Goal: Task Accomplishment & Management: Use online tool/utility

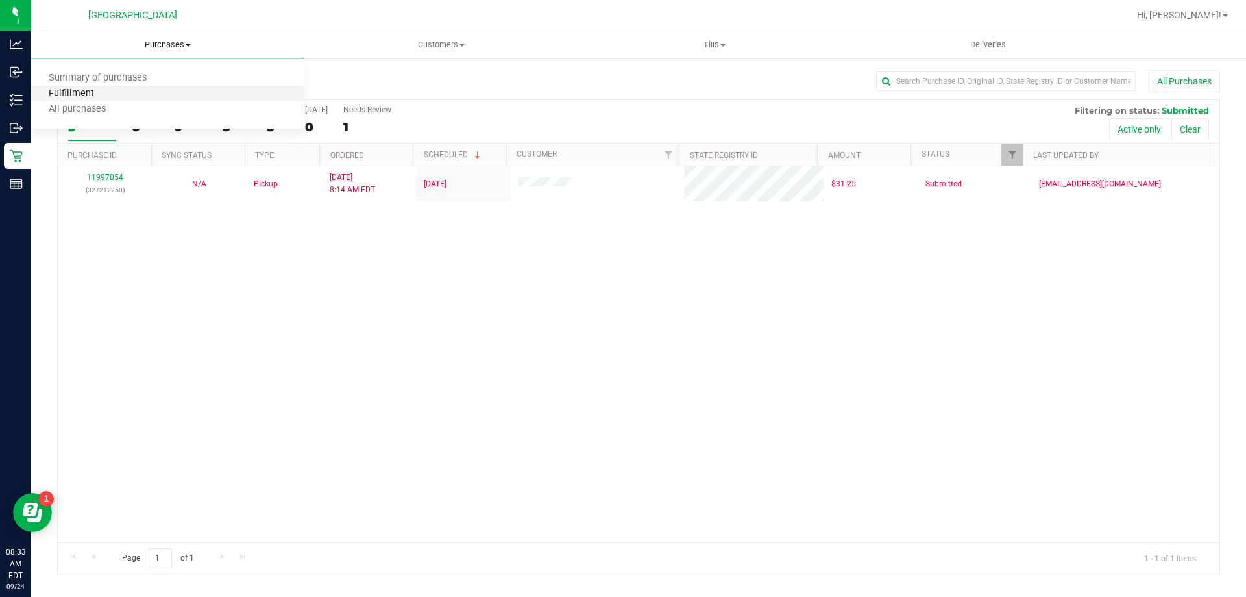
click at [108, 91] on span "Fulfillment" at bounding box center [71, 93] width 80 height 11
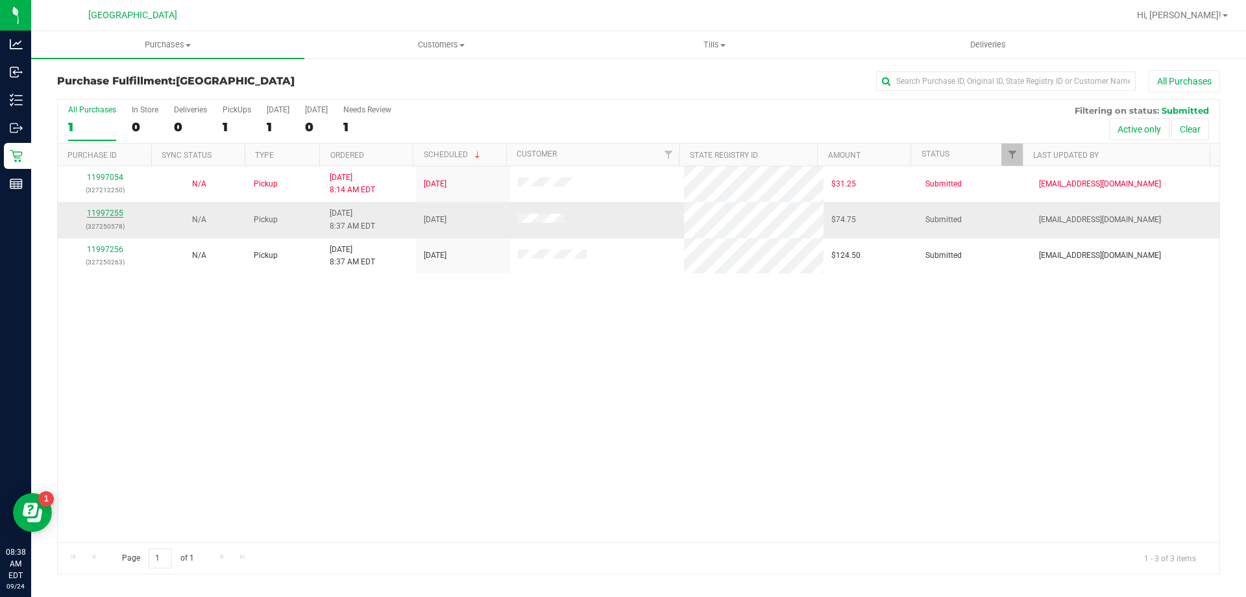
click at [116, 217] on link "11997255" at bounding box center [105, 212] width 36 height 9
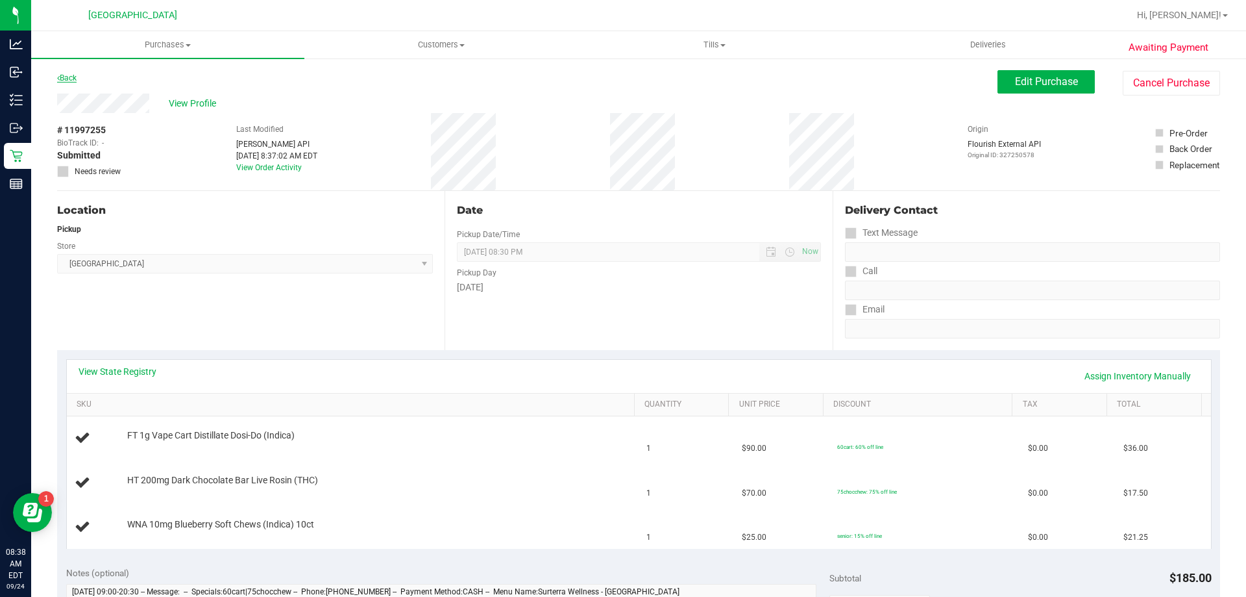
click at [76, 78] on link "Back" at bounding box center [66, 77] width 19 height 9
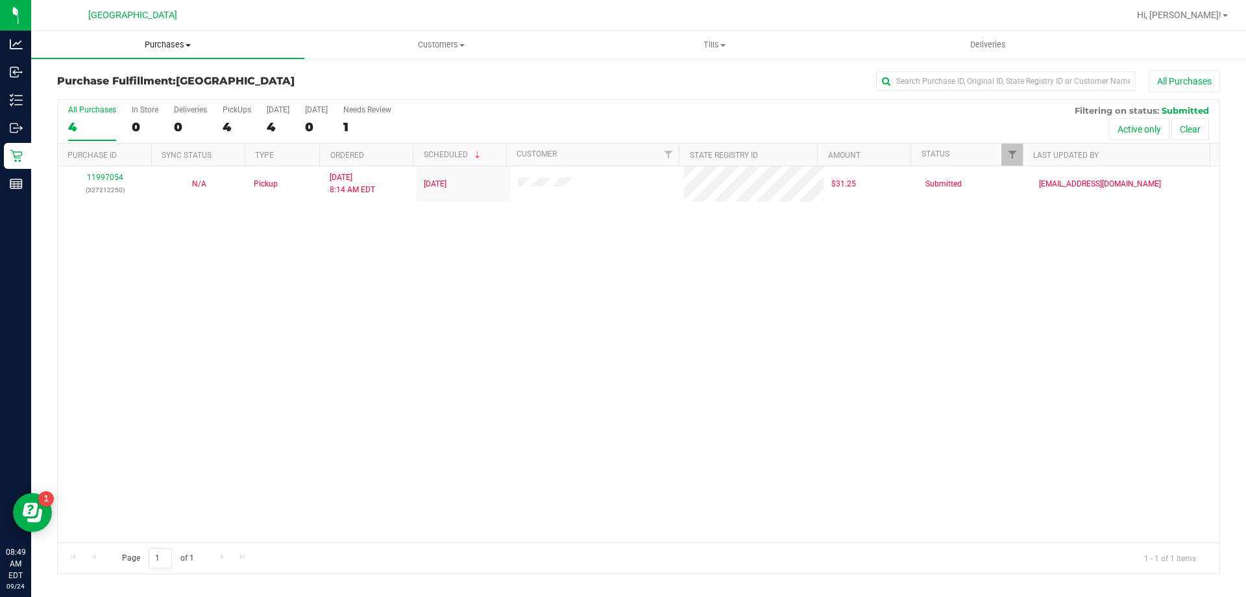
click at [159, 42] on span "Purchases" at bounding box center [167, 45] width 273 height 12
click at [100, 95] on span "Fulfillment" at bounding box center [71, 93] width 80 height 11
click at [174, 45] on span "Purchases" at bounding box center [167, 45] width 273 height 12
click at [106, 90] on span "Fulfillment" at bounding box center [71, 93] width 80 height 11
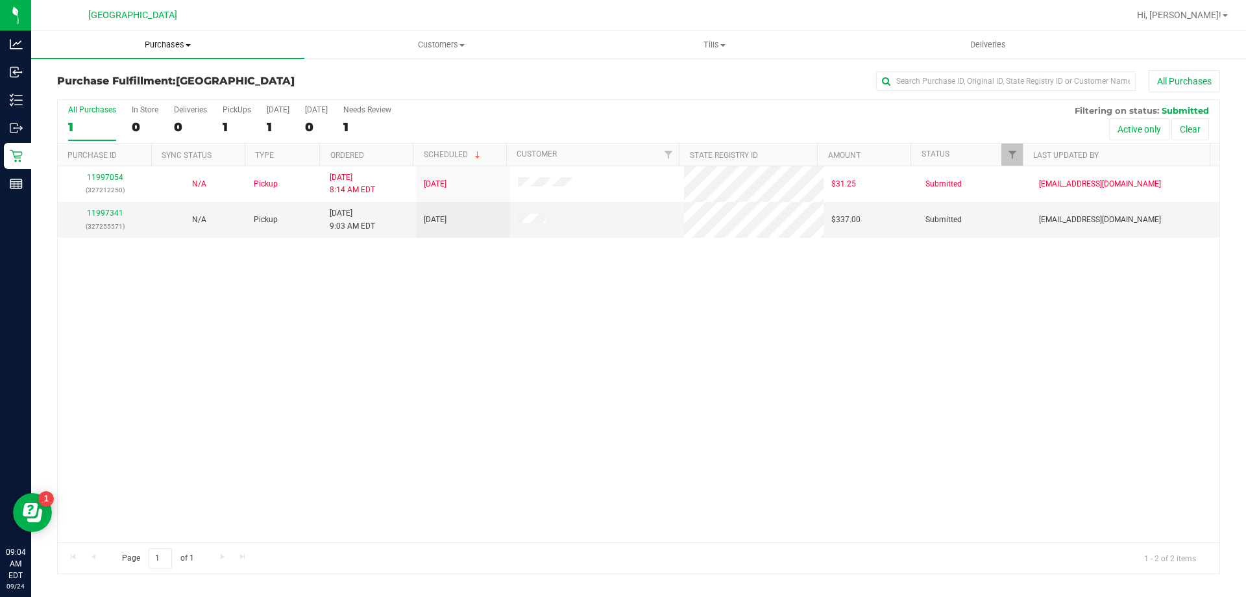
click at [150, 49] on span "Purchases" at bounding box center [167, 45] width 273 height 12
click at [127, 90] on li "Fulfillment" at bounding box center [167, 94] width 273 height 16
click at [97, 212] on link "11997341" at bounding box center [105, 212] width 36 height 9
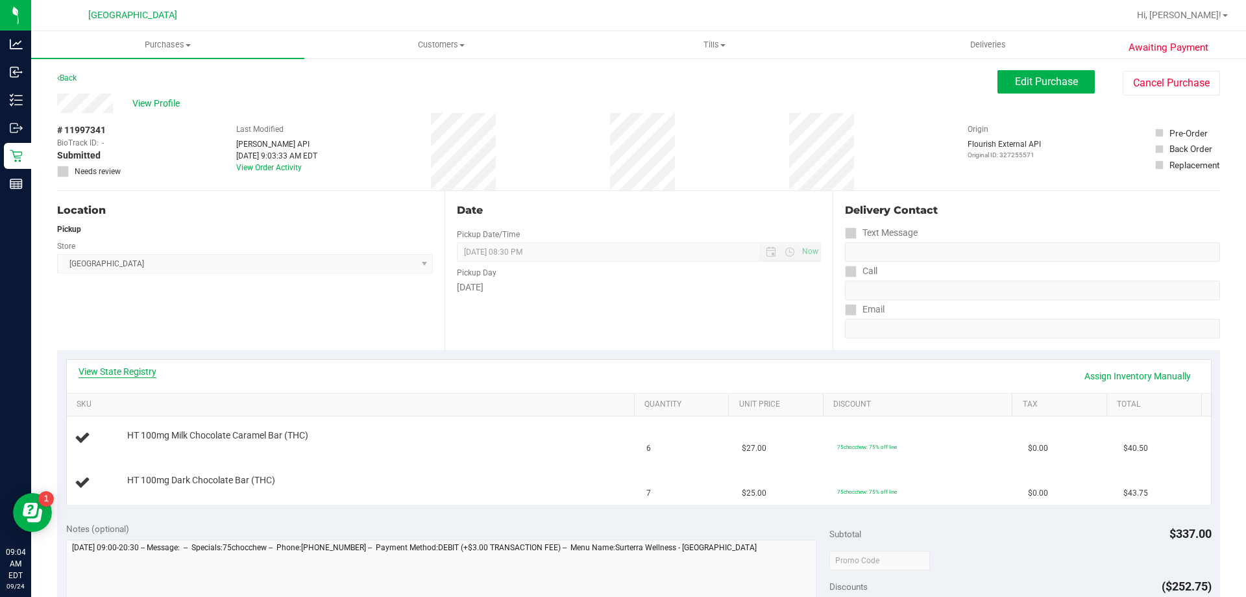
click at [132, 373] on link "View State Registry" at bounding box center [118, 371] width 78 height 13
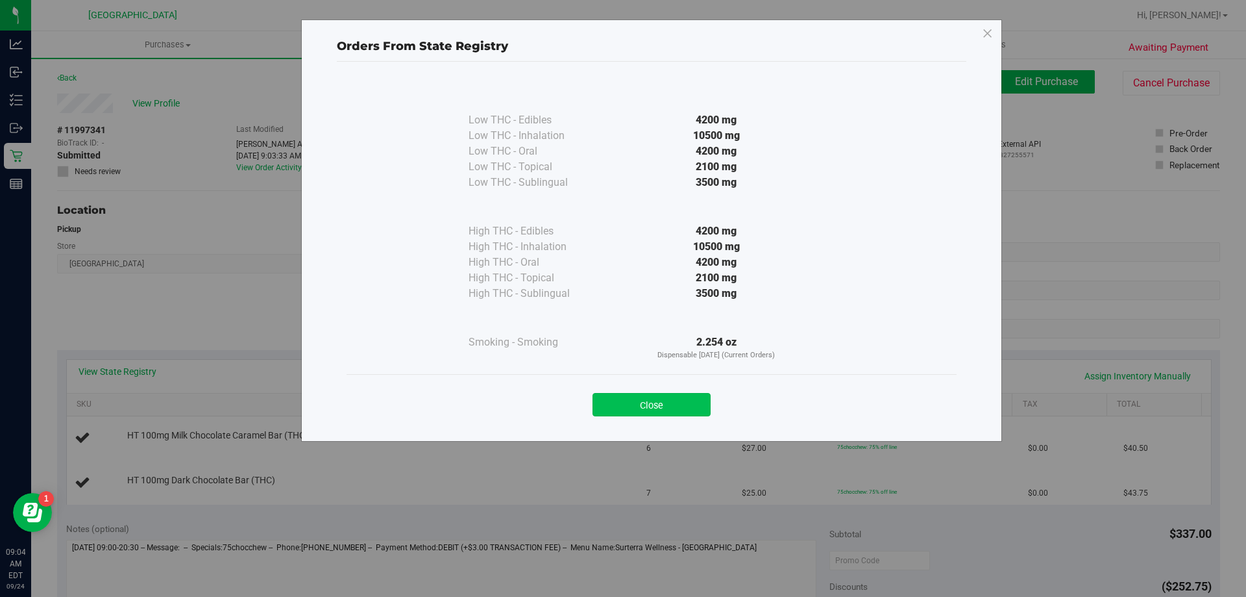
click at [676, 409] on button "Close" at bounding box center [652, 404] width 118 height 23
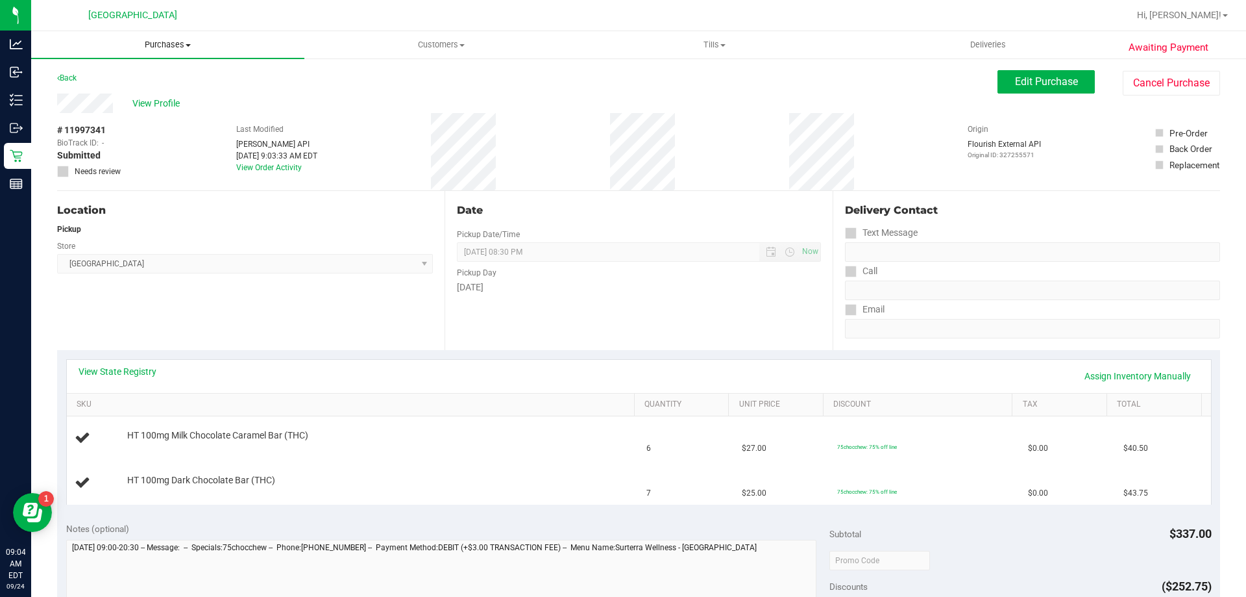
click at [173, 50] on span "Purchases" at bounding box center [167, 45] width 273 height 12
click at [69, 93] on span "Fulfillment" at bounding box center [71, 93] width 80 height 11
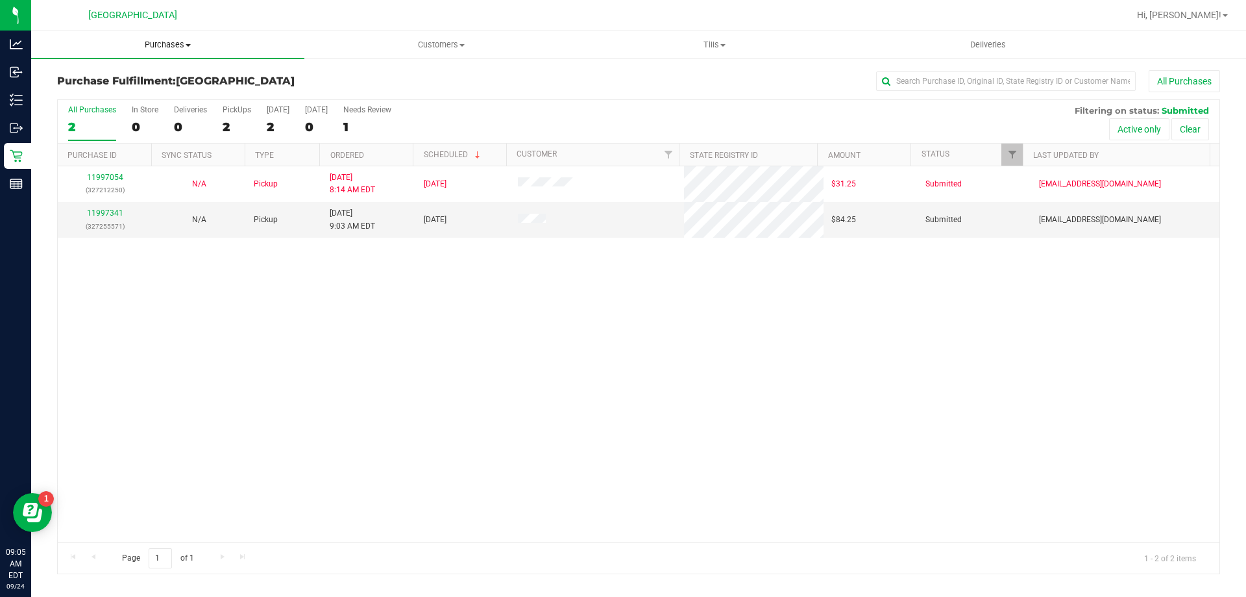
click at [186, 50] on span "Purchases" at bounding box center [167, 45] width 273 height 12
click at [97, 96] on span "Fulfillment" at bounding box center [71, 93] width 80 height 11
click at [167, 38] on uib-tab-heading "Purchases Summary of purchases Fulfillment All purchases" at bounding box center [167, 44] width 273 height 27
click at [94, 97] on span "Fulfillment" at bounding box center [71, 93] width 80 height 11
click at [166, 42] on span "Purchases" at bounding box center [167, 45] width 273 height 12
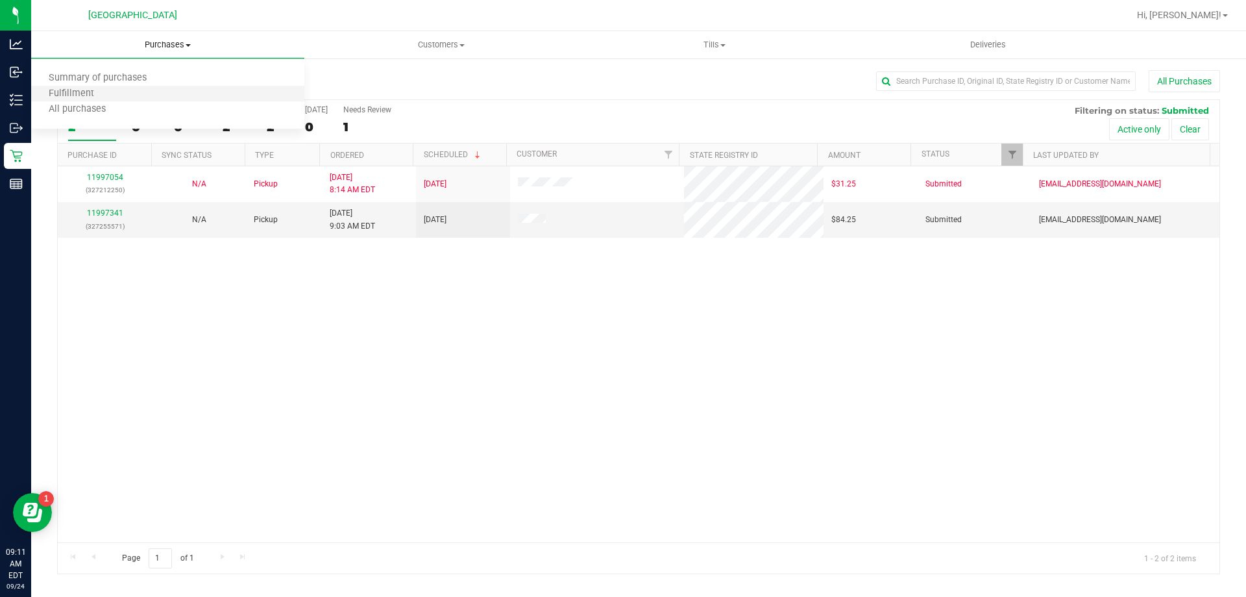
click at [69, 87] on li "Fulfillment" at bounding box center [167, 94] width 273 height 16
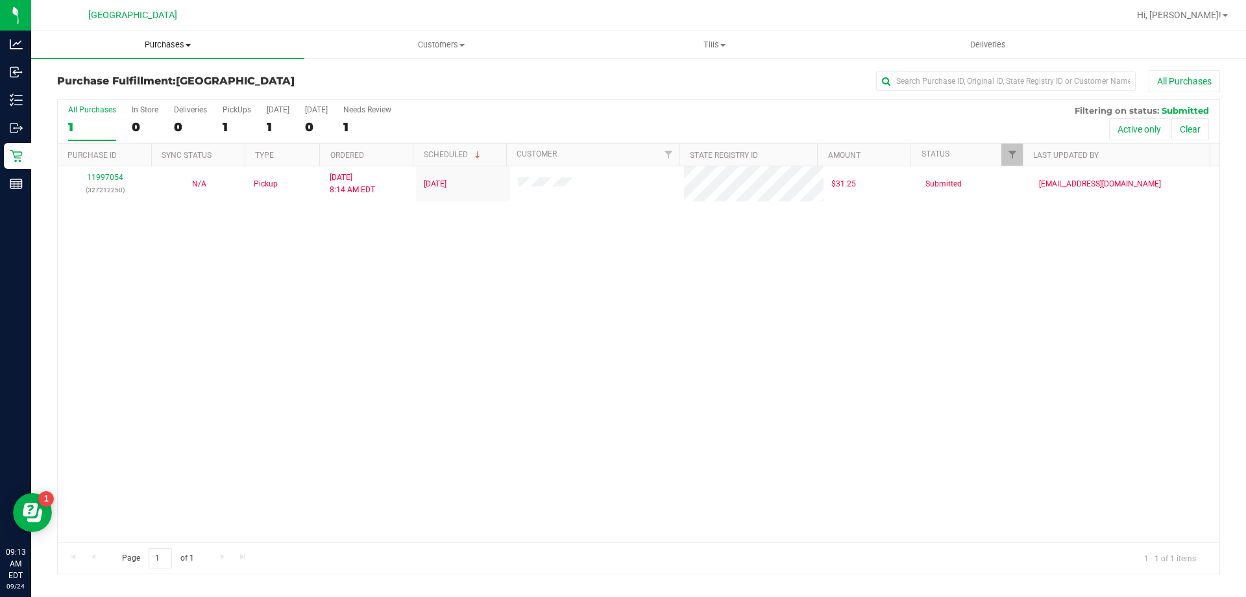
click at [162, 42] on span "Purchases" at bounding box center [167, 45] width 273 height 12
click at [77, 99] on span "Fulfillment" at bounding box center [71, 93] width 80 height 11
click at [169, 45] on span "Purchases" at bounding box center [167, 45] width 273 height 12
click at [97, 99] on span "Fulfillment" at bounding box center [71, 93] width 80 height 11
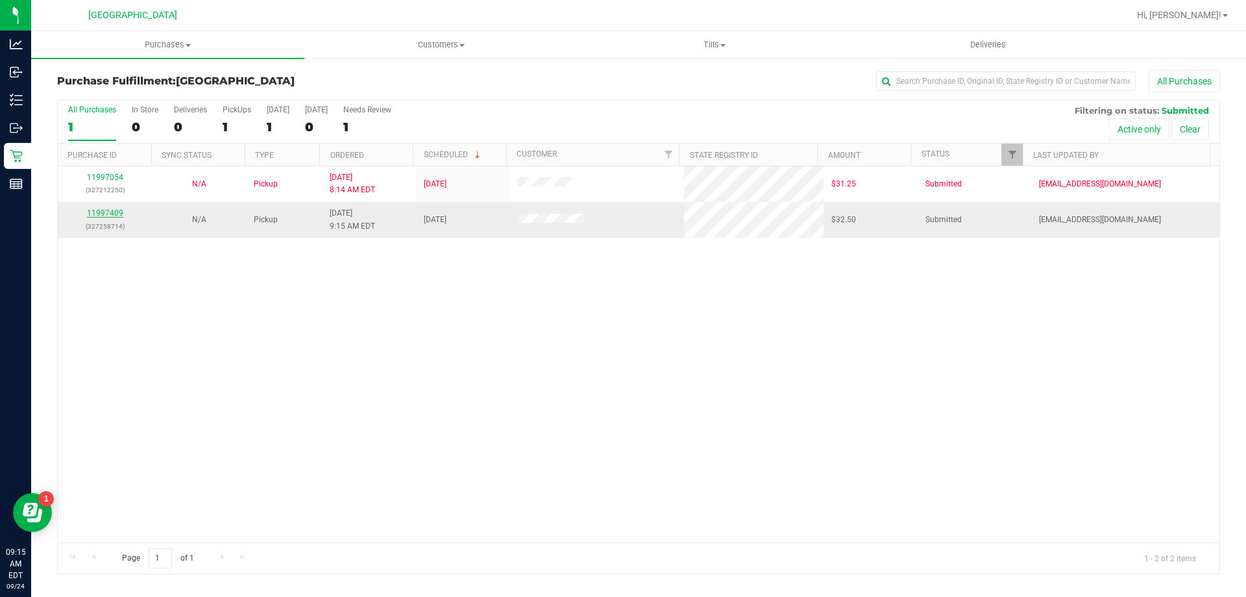
click at [106, 209] on link "11997409" at bounding box center [105, 212] width 36 height 9
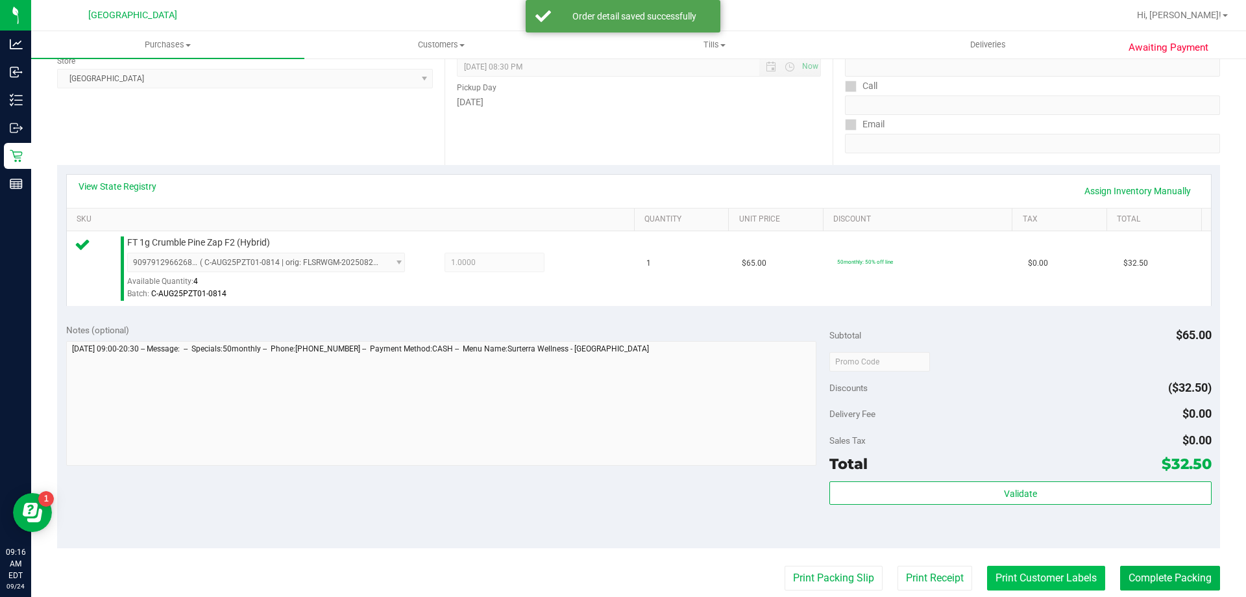
scroll to position [260, 0]
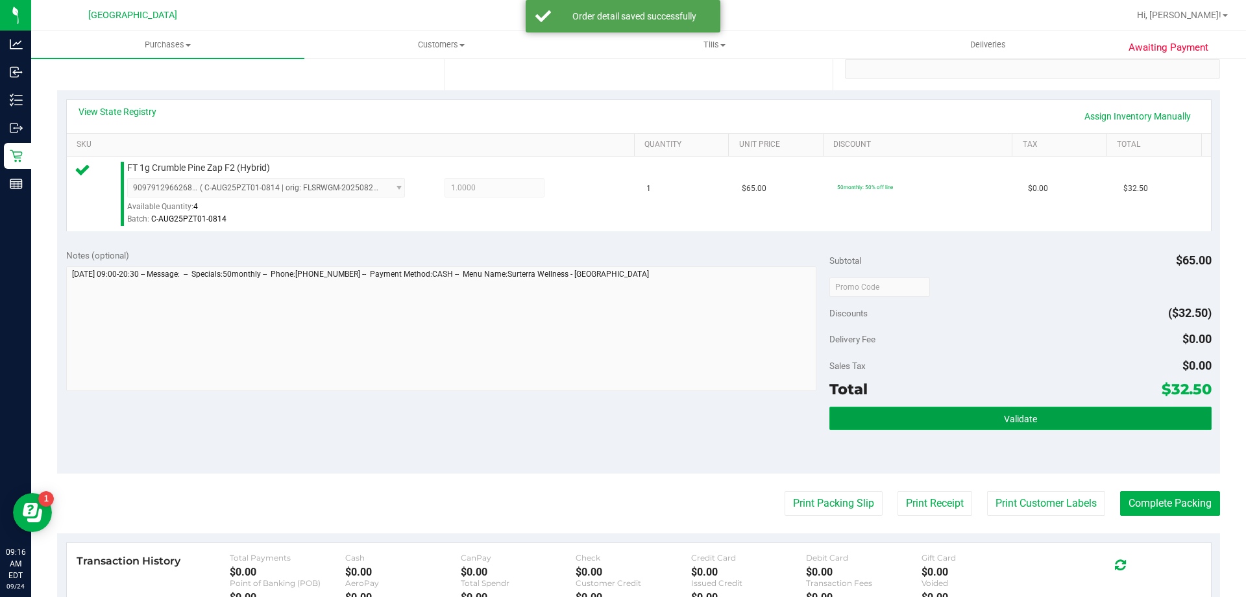
click at [989, 414] on button "Validate" at bounding box center [1021, 417] width 382 height 23
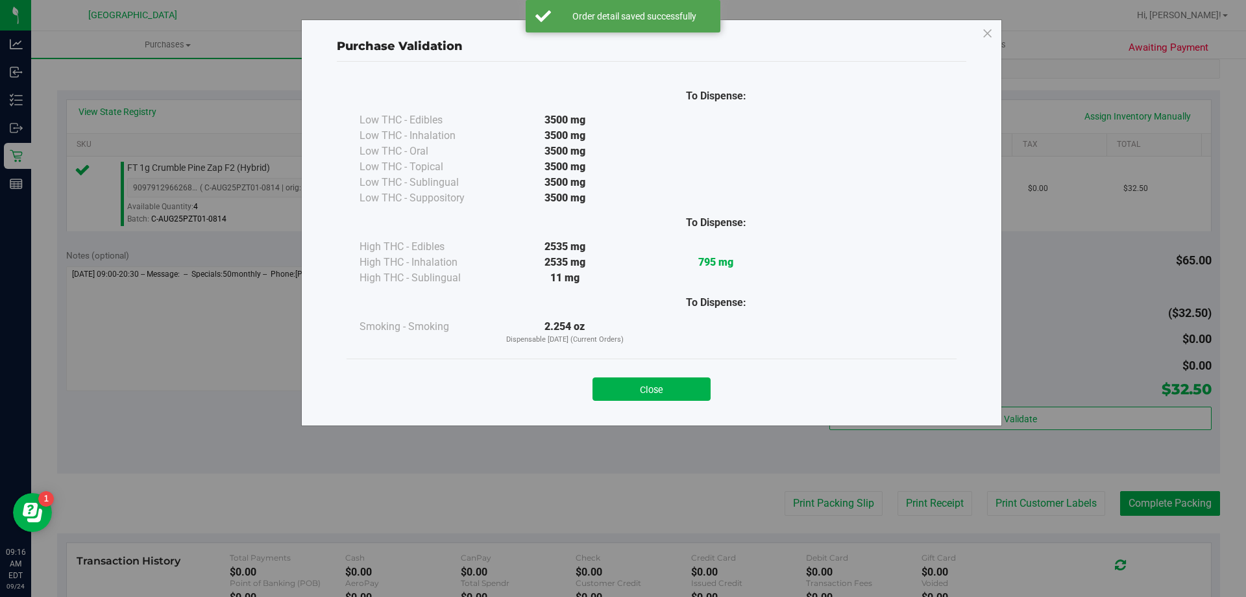
click at [702, 389] on button "Close" at bounding box center [652, 388] width 118 height 23
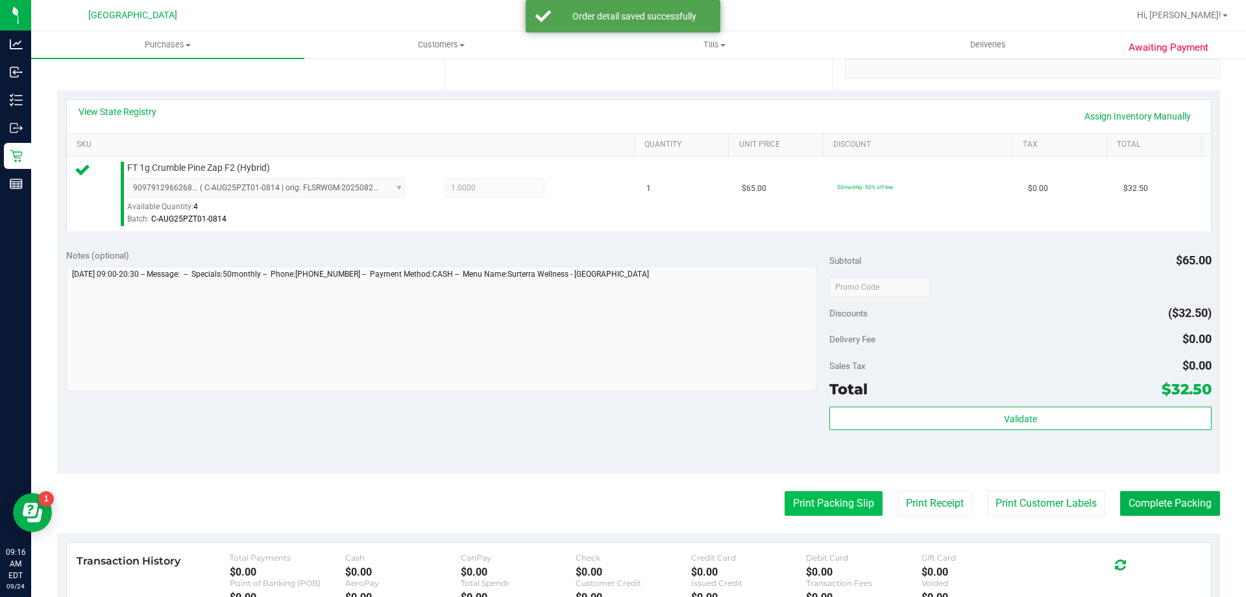
click at [806, 513] on button "Print Packing Slip" at bounding box center [834, 503] width 98 height 25
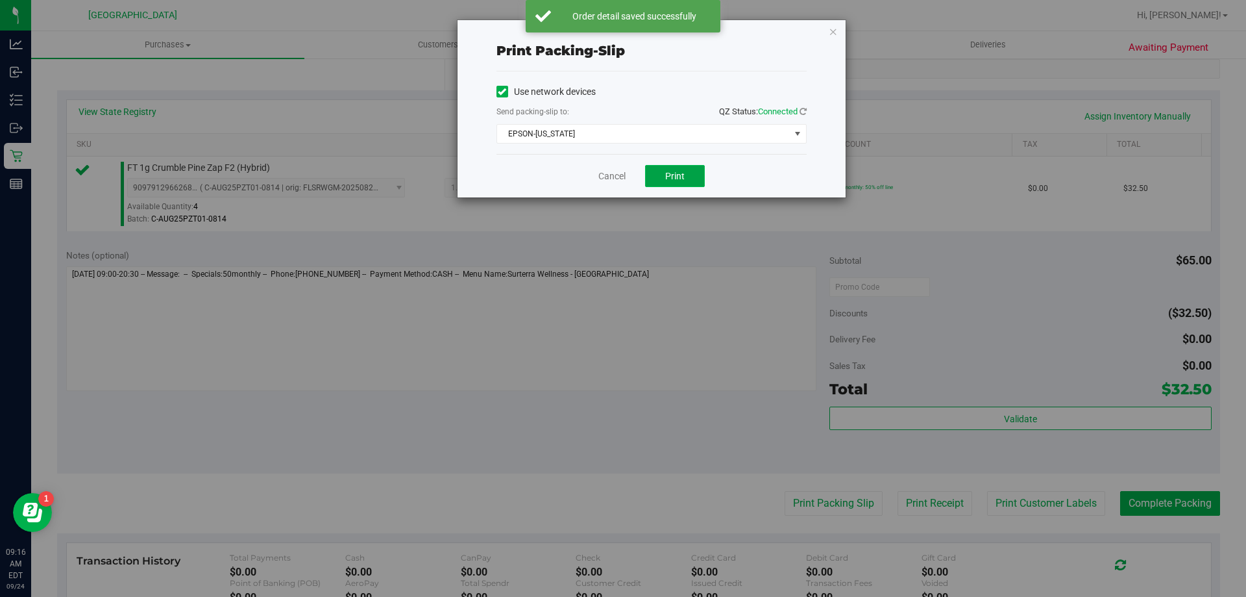
click at [670, 175] on span "Print" at bounding box center [674, 176] width 19 height 10
click at [830, 32] on icon "button" at bounding box center [833, 31] width 9 height 16
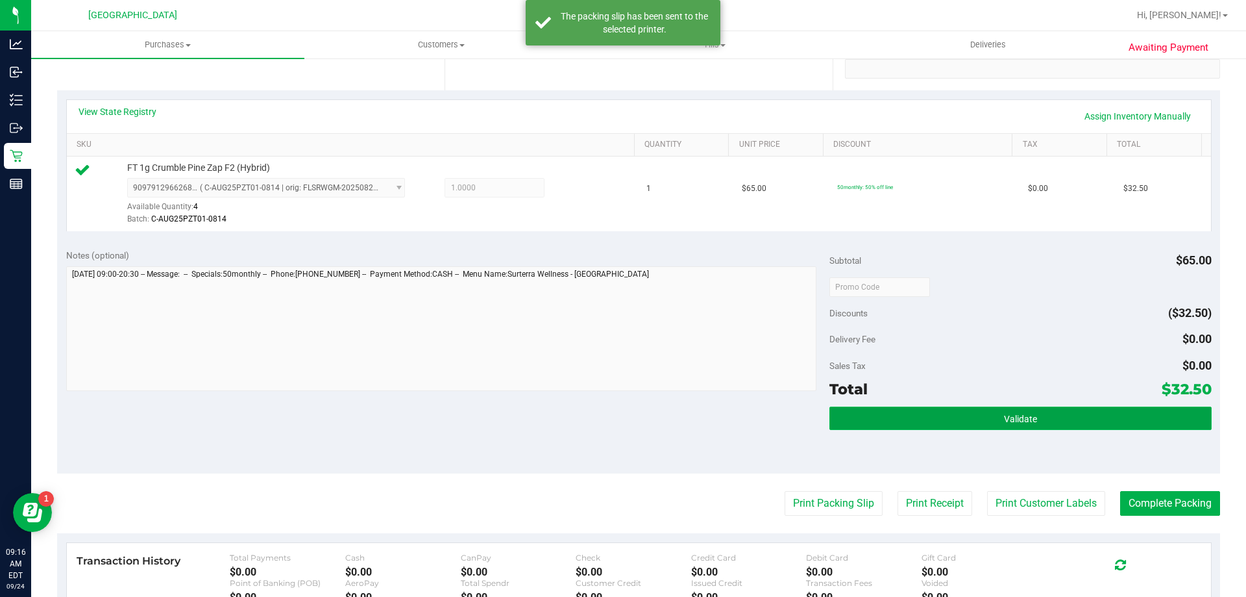
click at [950, 425] on button "Validate" at bounding box center [1021, 417] width 382 height 23
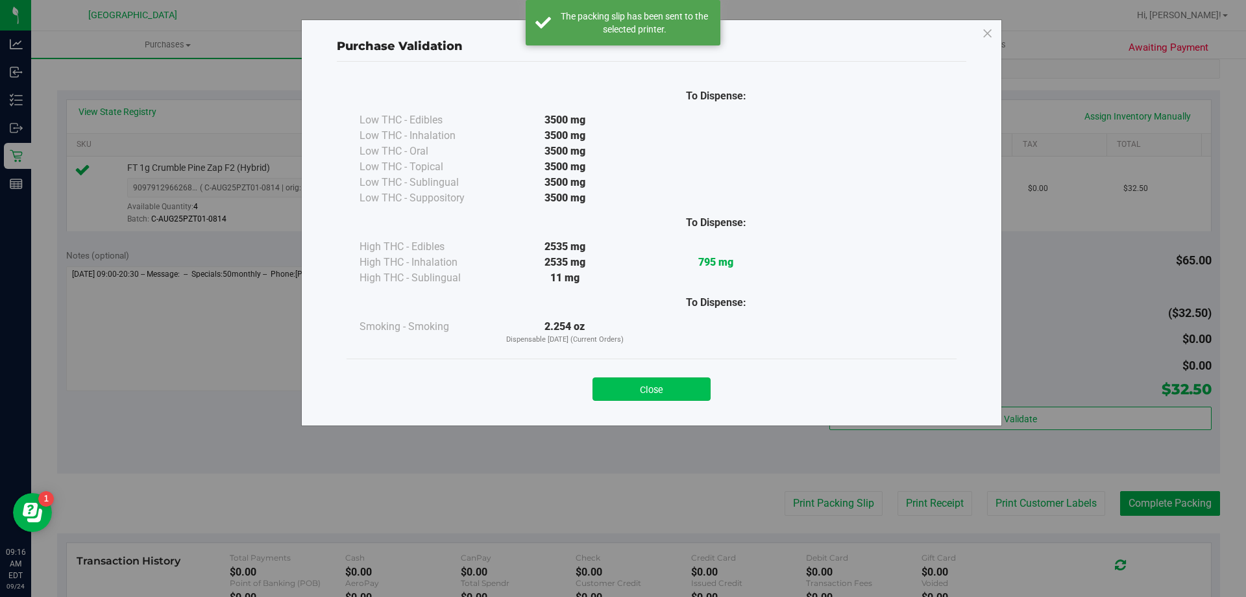
click at [656, 386] on button "Close" at bounding box center [652, 388] width 118 height 23
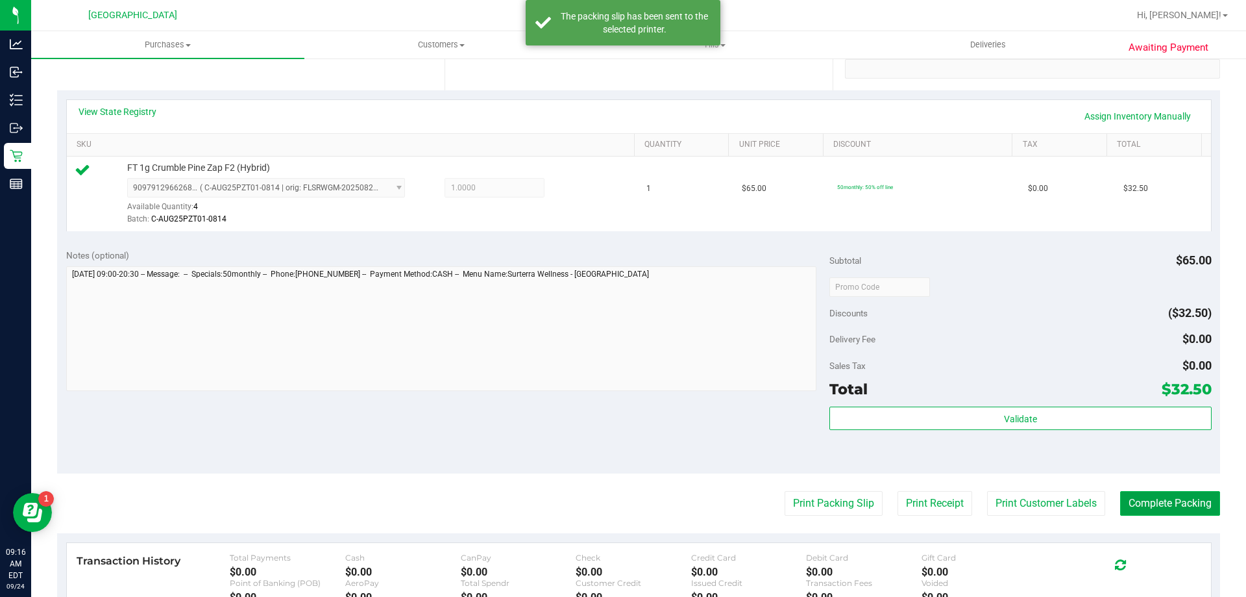
click at [1201, 501] on button "Complete Packing" at bounding box center [1170, 503] width 100 height 25
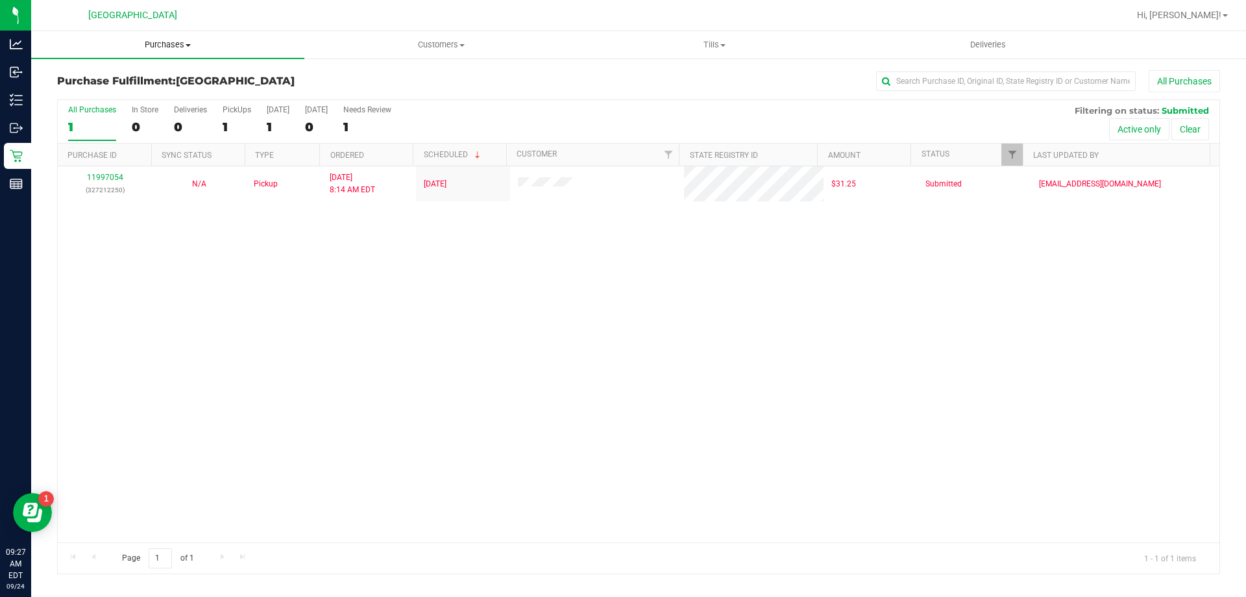
click at [171, 47] on span "Purchases" at bounding box center [167, 45] width 273 height 12
click at [70, 95] on span "Fulfillment" at bounding box center [71, 93] width 80 height 11
click at [171, 43] on span "Purchases" at bounding box center [167, 45] width 273 height 12
click at [75, 92] on span "Fulfillment" at bounding box center [71, 93] width 80 height 11
click at [711, 45] on span "Tills" at bounding box center [714, 45] width 272 height 12
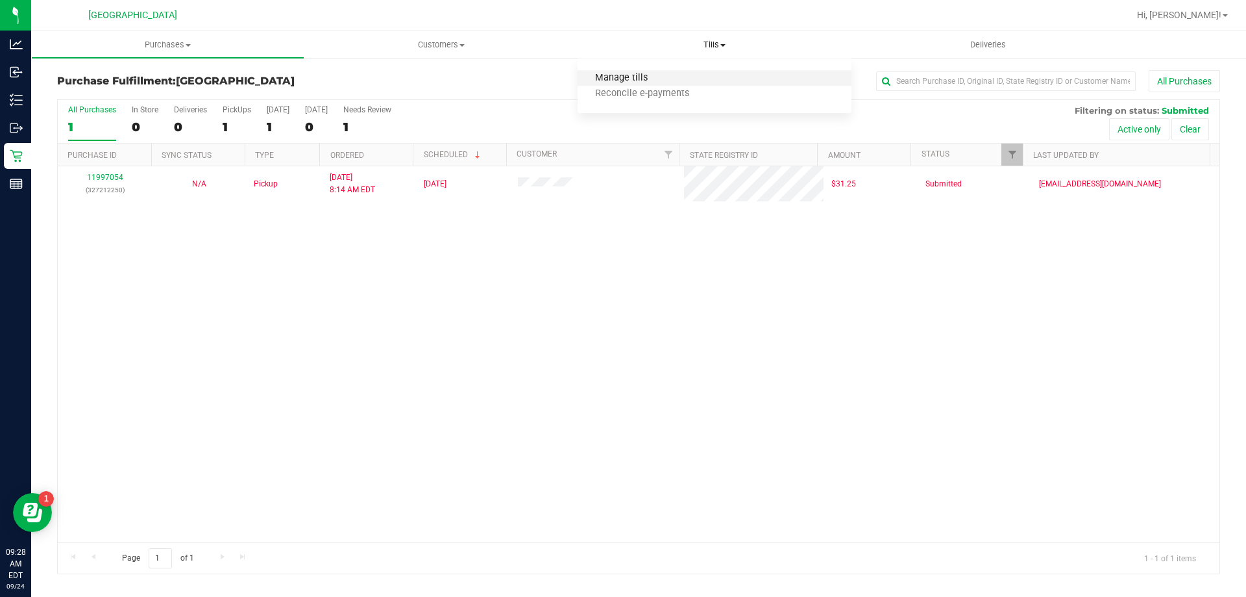
click at [620, 75] on span "Manage tills" at bounding box center [622, 78] width 88 height 11
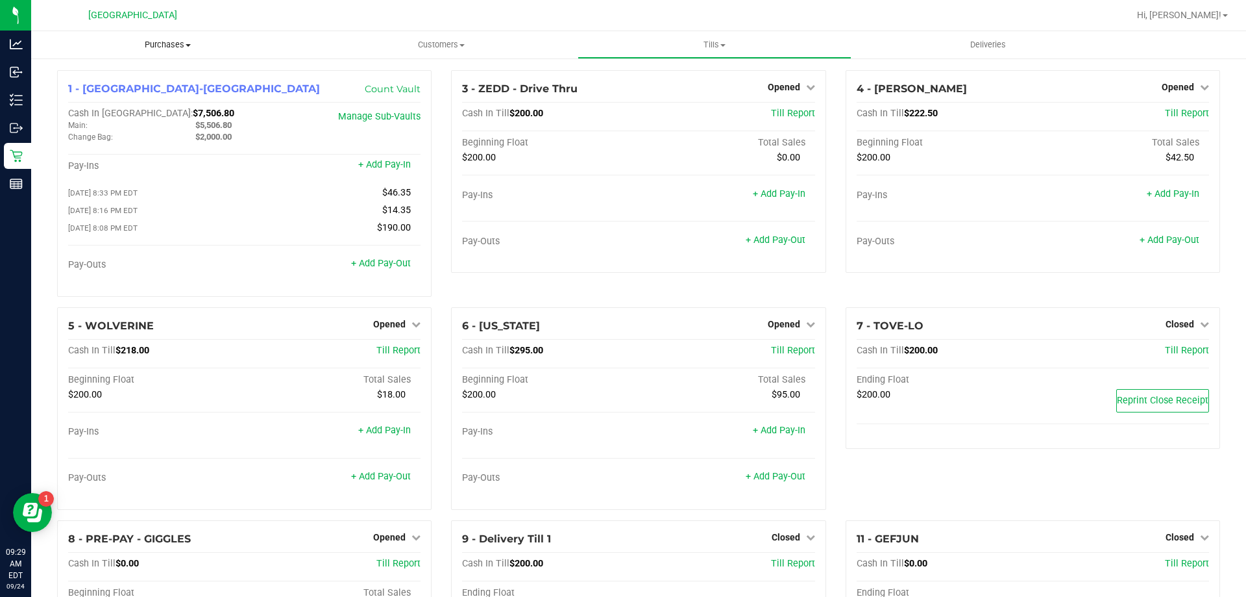
click at [153, 49] on span "Purchases" at bounding box center [167, 45] width 273 height 12
click at [96, 96] on span "Fulfillment" at bounding box center [71, 93] width 80 height 11
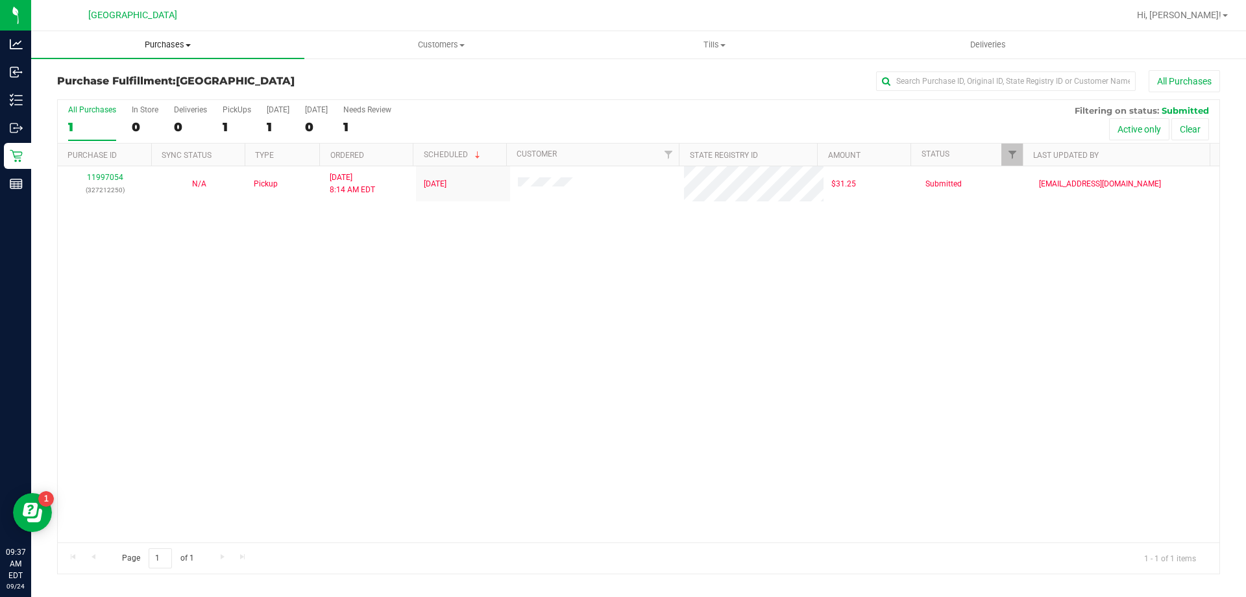
click at [160, 50] on span "Purchases" at bounding box center [167, 45] width 273 height 12
click at [110, 92] on li "Fulfillment" at bounding box center [167, 94] width 273 height 16
click at [711, 42] on span "Tills" at bounding box center [714, 45] width 272 height 12
click at [188, 46] on span at bounding box center [188, 45] width 5 height 3
click at [108, 93] on span "Fulfillment" at bounding box center [71, 93] width 80 height 11
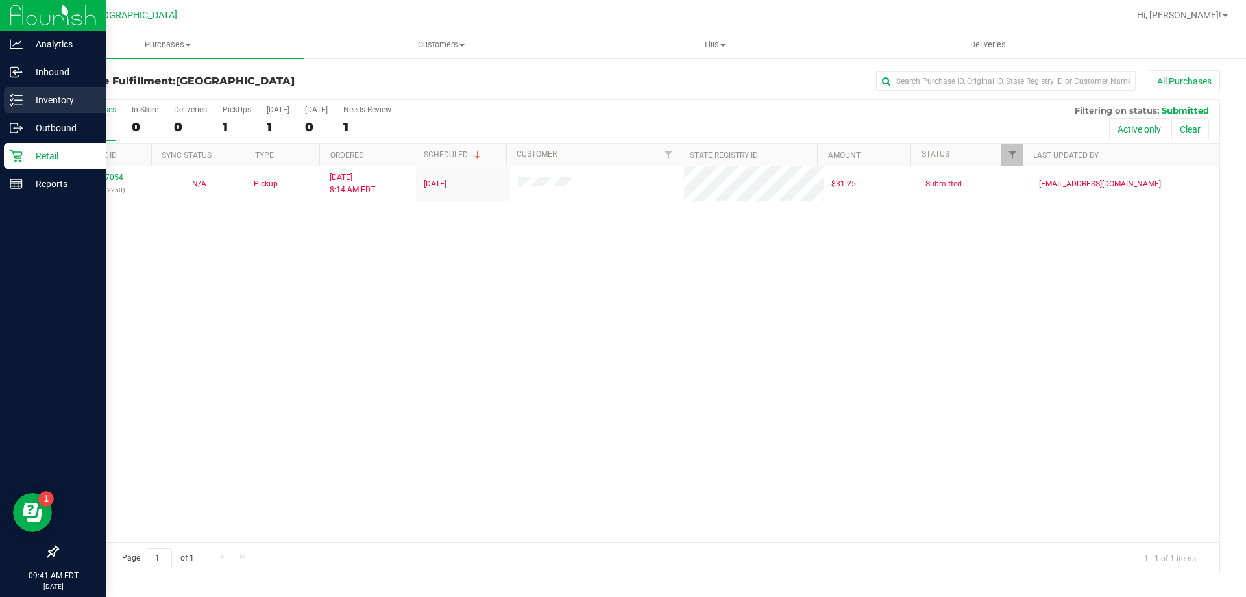
click at [52, 95] on p "Inventory" at bounding box center [62, 100] width 78 height 16
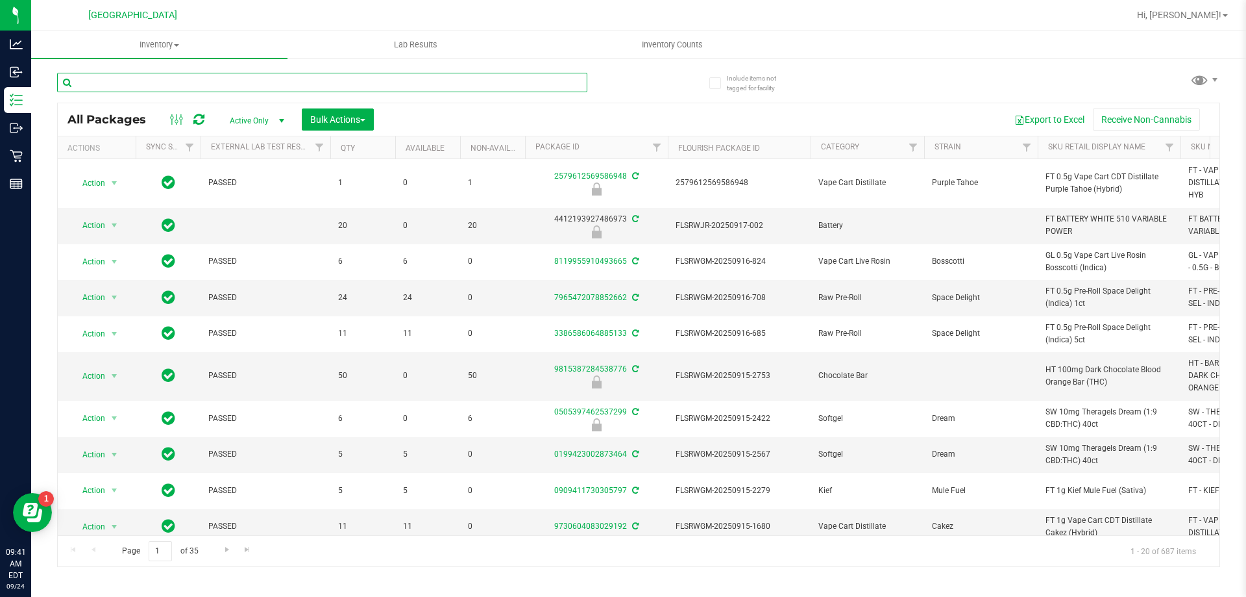
click at [167, 84] on input "text" at bounding box center [322, 82] width 530 height 19
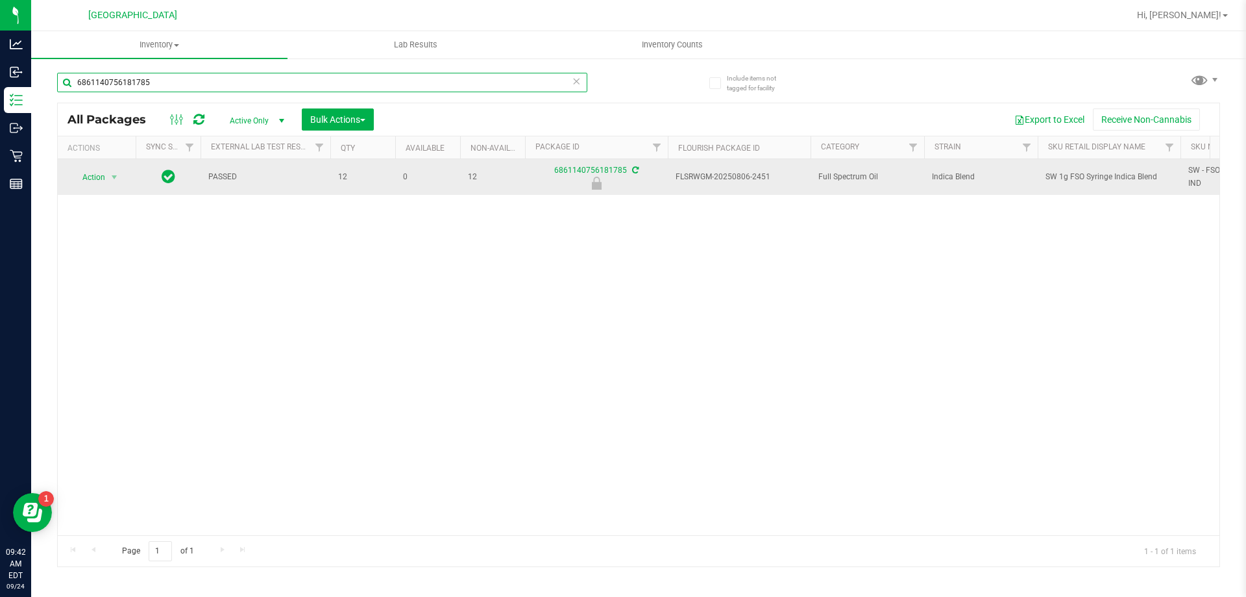
type input "6861140756181785"
click at [97, 171] on span "Action" at bounding box center [88, 177] width 35 height 18
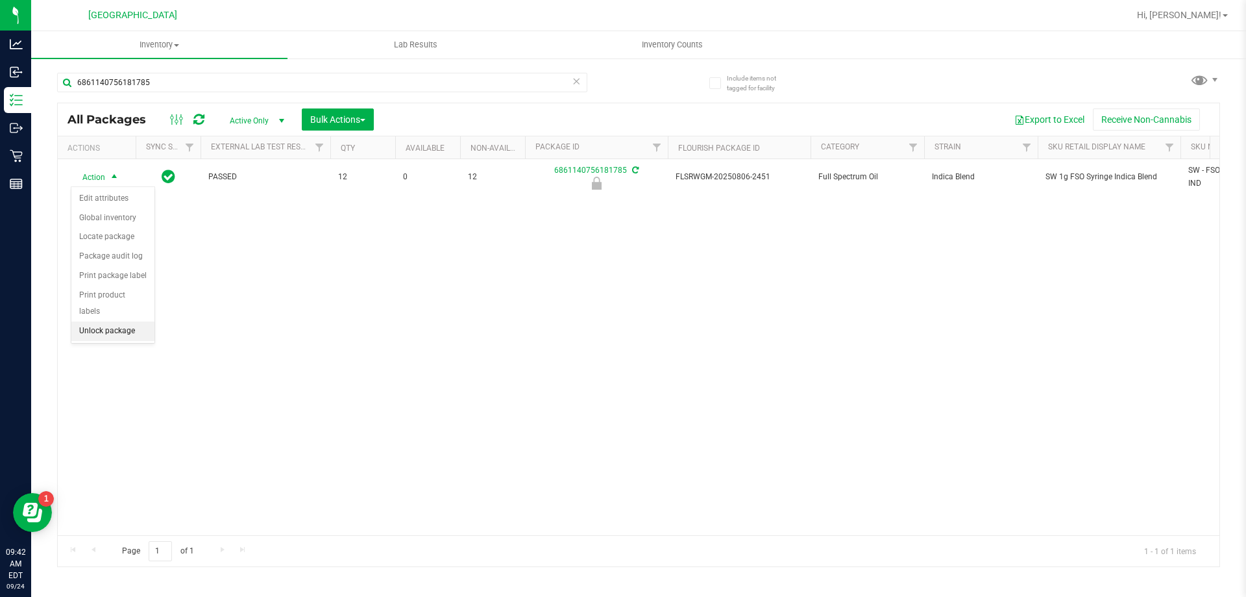
click at [103, 321] on li "Unlock package" at bounding box center [112, 330] width 83 height 19
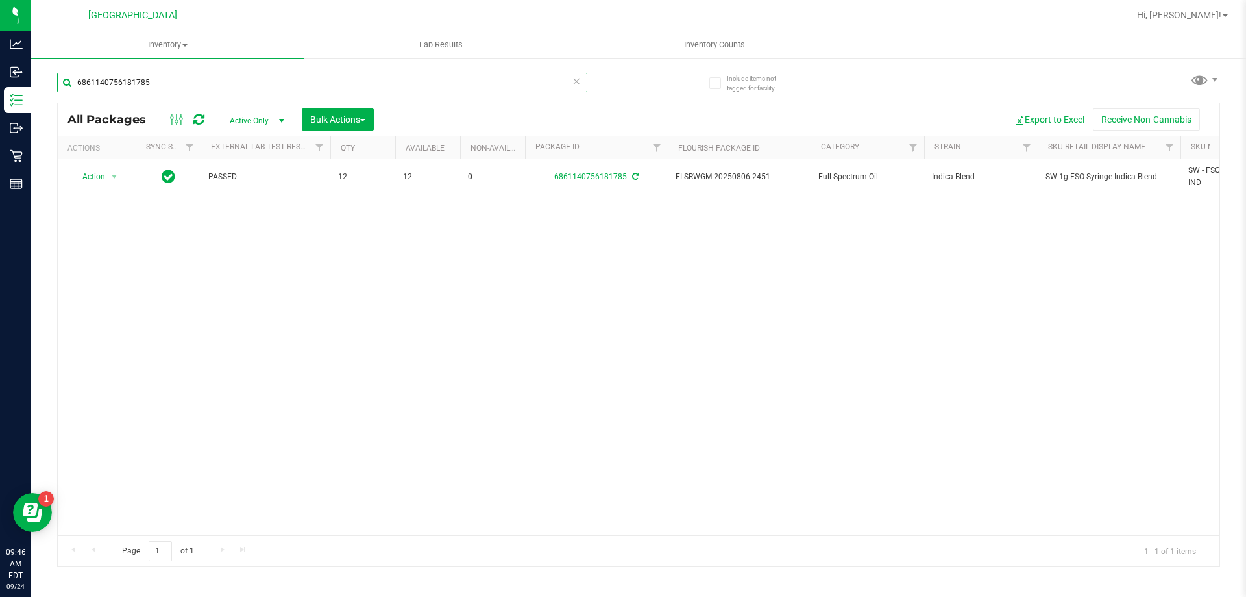
click at [123, 77] on input "6861140756181785" at bounding box center [322, 82] width 530 height 19
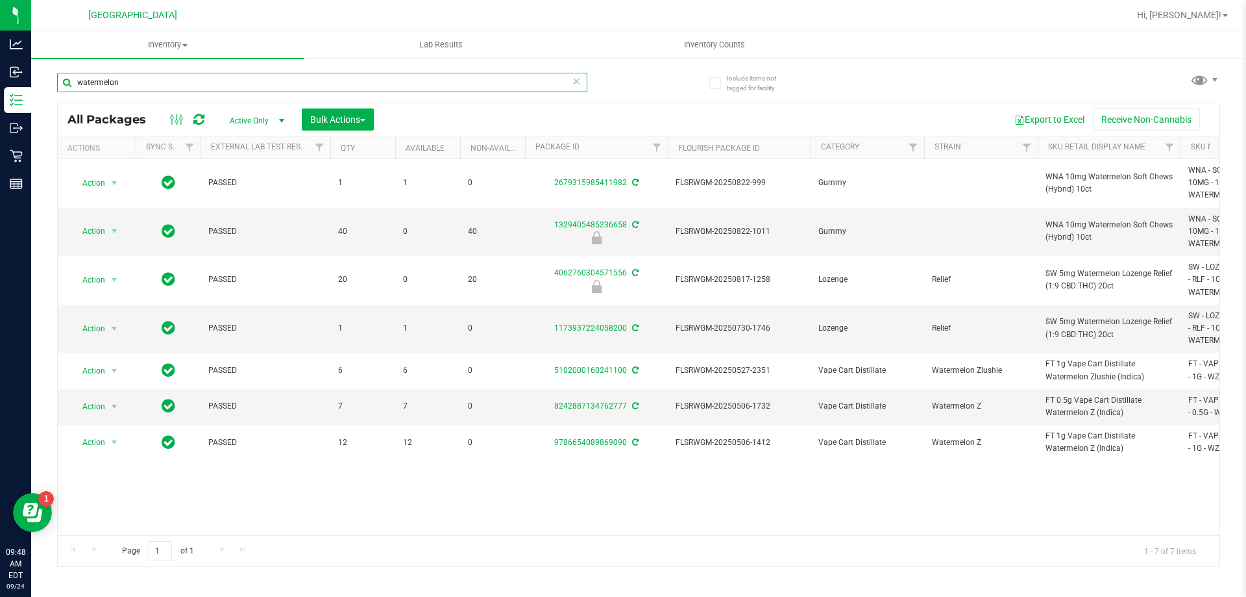
click at [265, 88] on input "watermelon" at bounding box center [322, 82] width 530 height 19
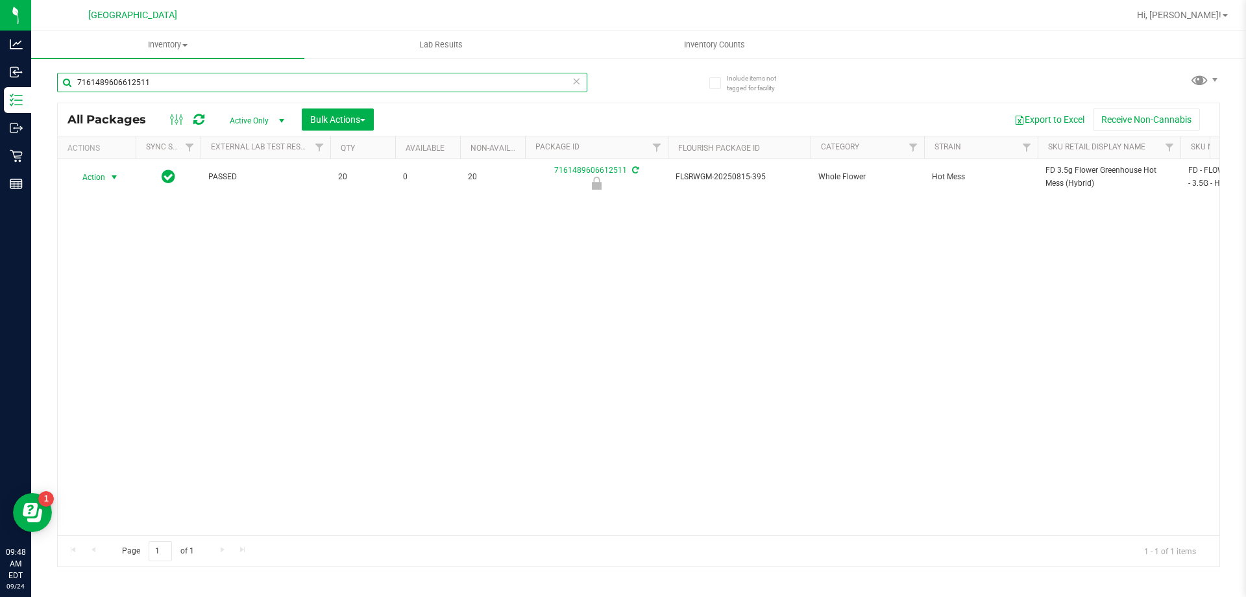
type input "7161489606612511"
click at [99, 179] on span "Action" at bounding box center [88, 177] width 35 height 18
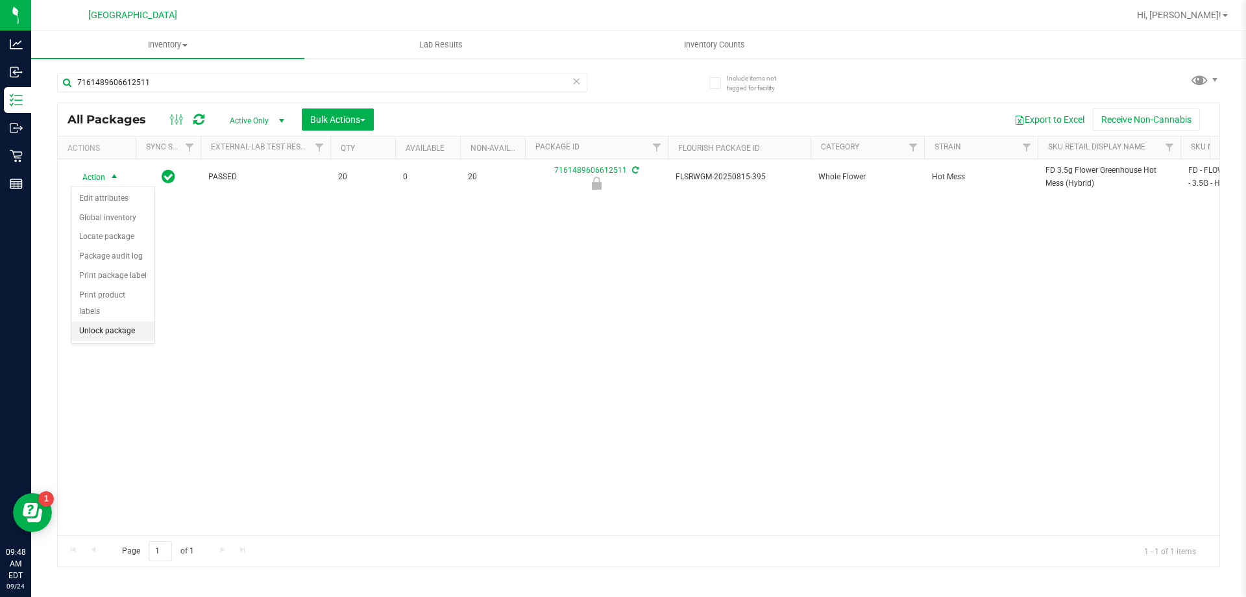
click at [120, 321] on li "Unlock package" at bounding box center [112, 330] width 83 height 19
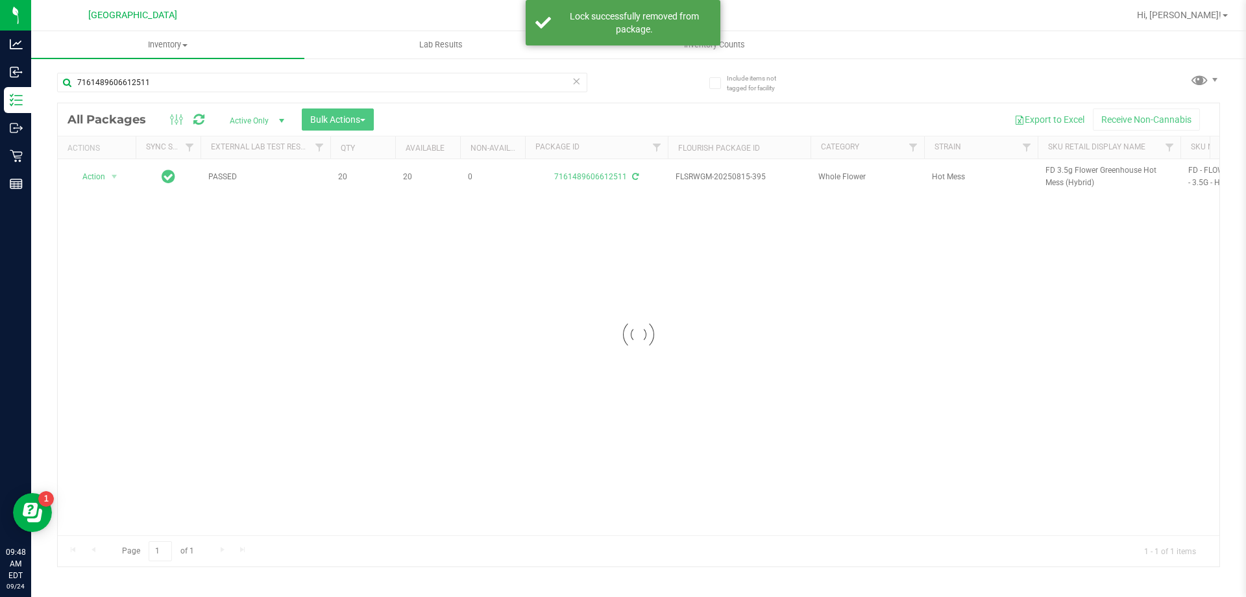
click at [1061, 171] on div at bounding box center [639, 334] width 1162 height 463
click at [1070, 171] on span "FD 3.5g Flower Greenhouse Hot Mess (Hybrid)" at bounding box center [1109, 176] width 127 height 25
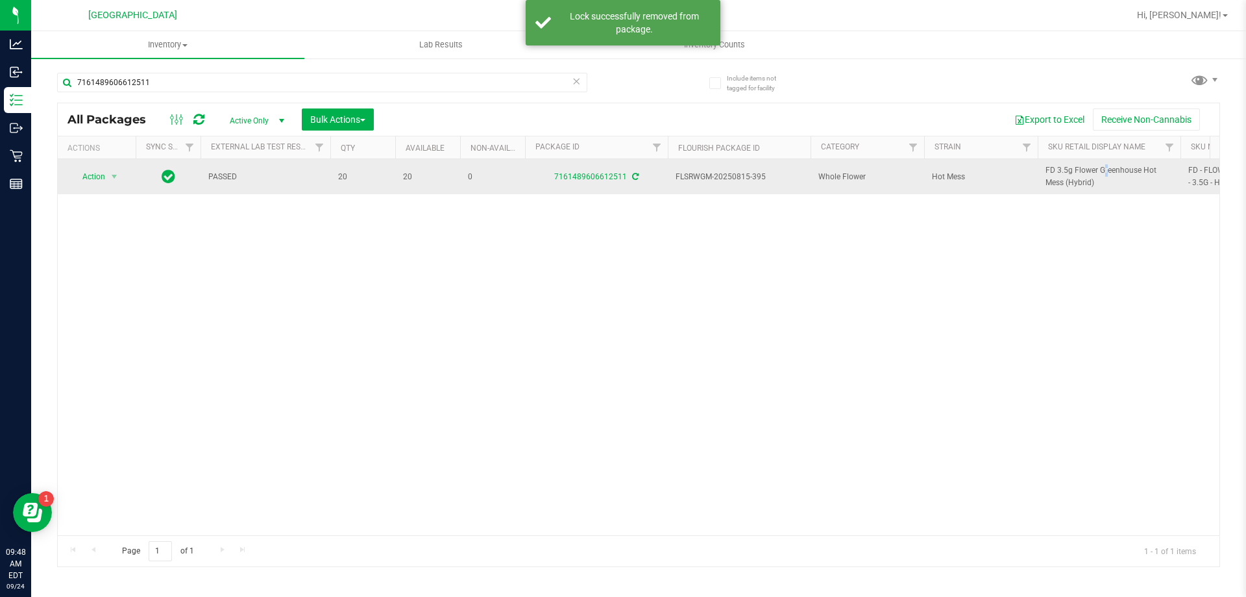
click at [1071, 171] on span "FD 3.5g Flower Greenhouse Hot Mess (Hybrid)" at bounding box center [1109, 176] width 127 height 25
copy tr "FD 3.5g Flower Greenhouse Hot Mess (Hybrid)"
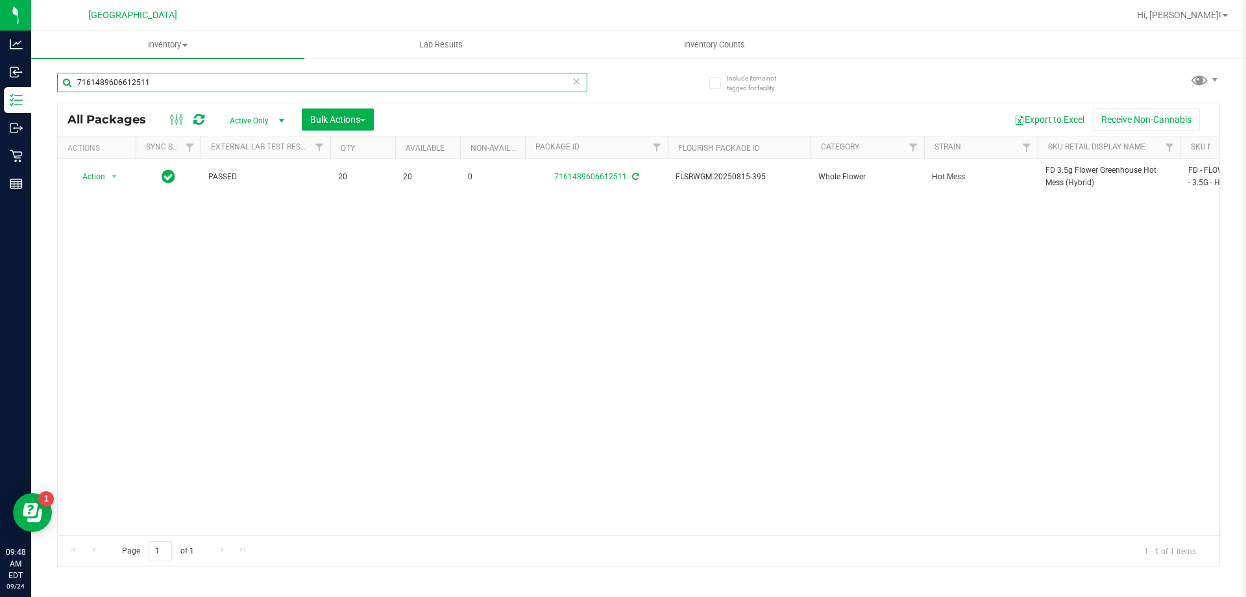
click at [297, 79] on input "7161489606612511" at bounding box center [322, 82] width 530 height 19
paste input "FD 3.5g Flower Greenhouse Hot Mess (Hybrid)"
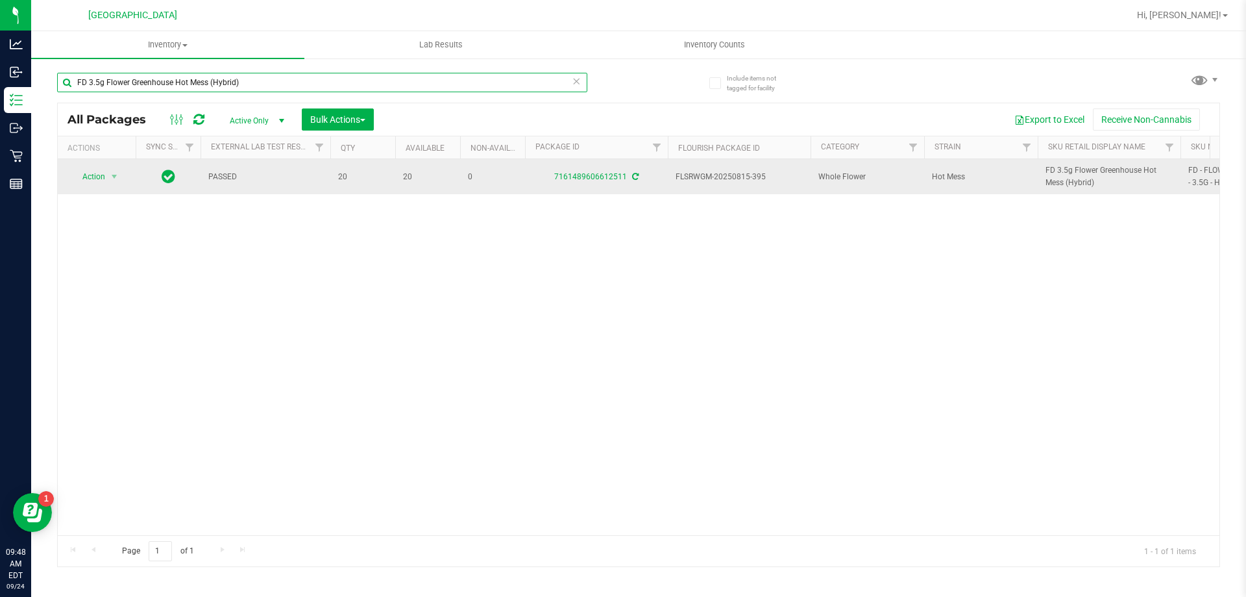
type input "FD 3.5g Flower Greenhouse Hot Mess (Hybrid)"
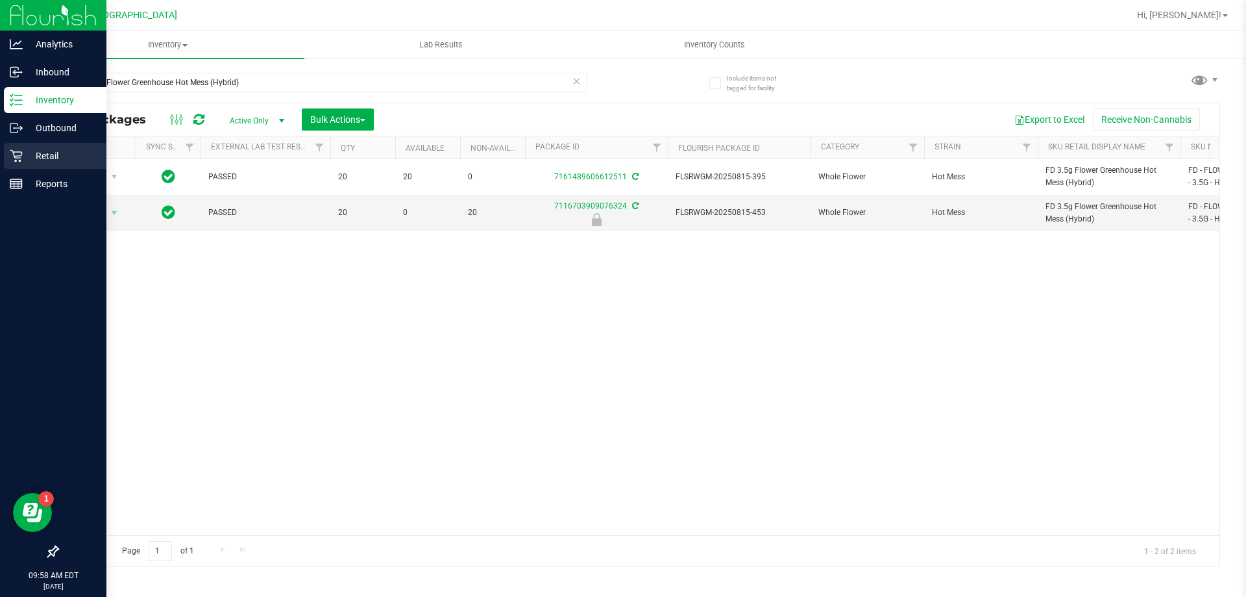
click at [49, 157] on p "Retail" at bounding box center [62, 156] width 78 height 16
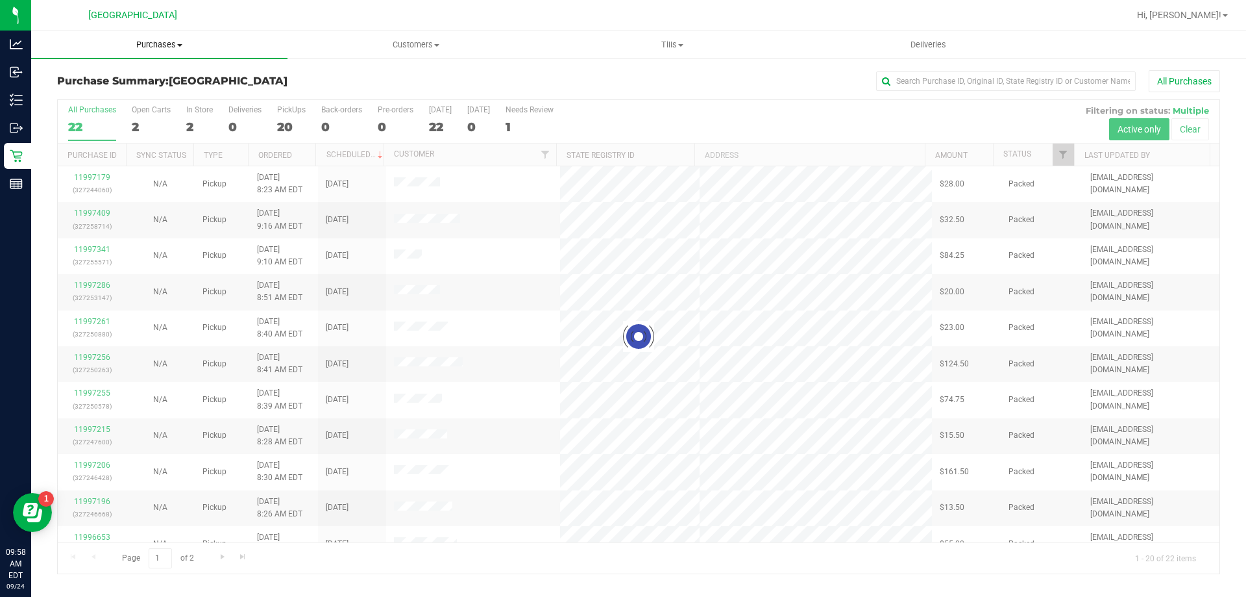
click at [153, 46] on span "Purchases" at bounding box center [159, 45] width 256 height 12
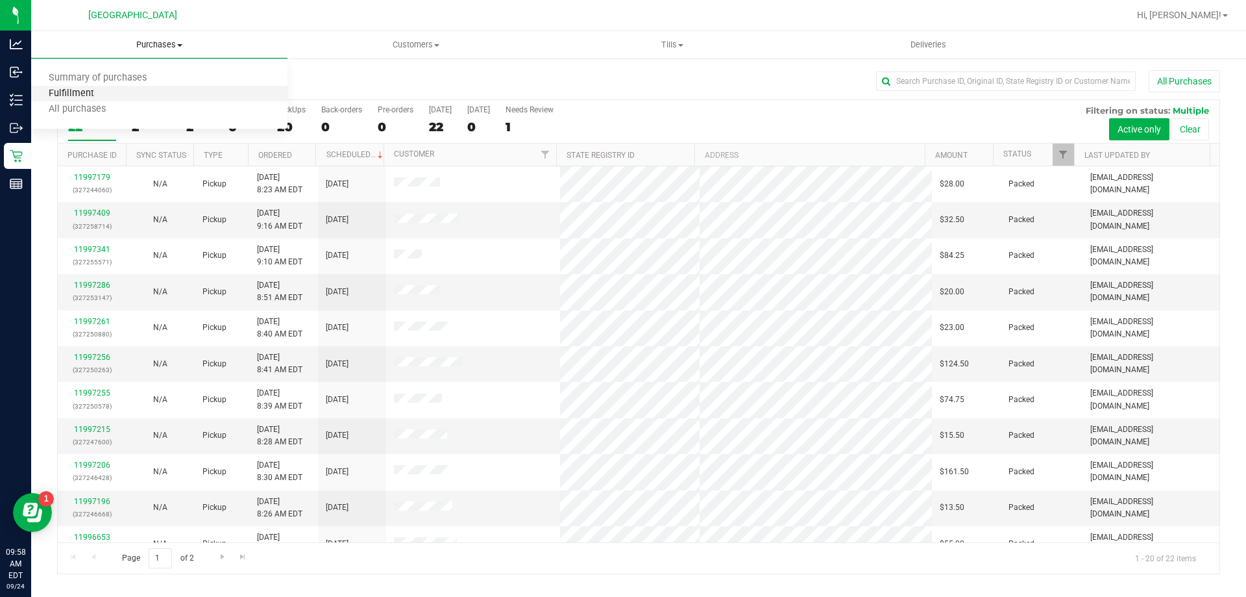
click at [101, 97] on span "Fulfillment" at bounding box center [71, 93] width 80 height 11
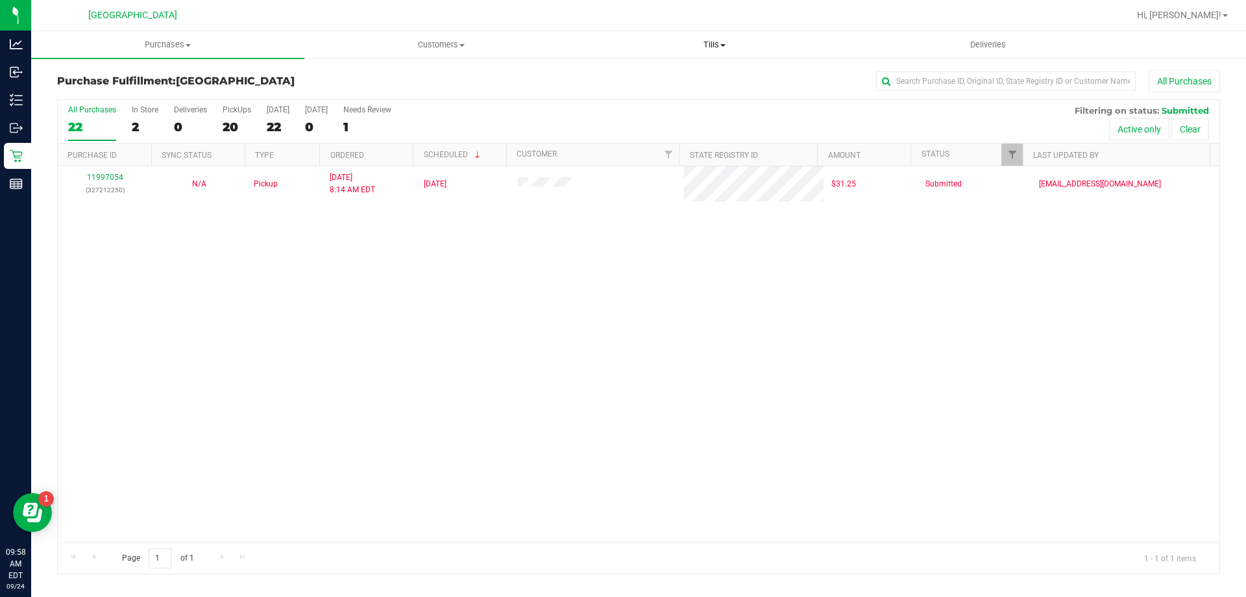
click at [715, 47] on span "Tills" at bounding box center [714, 45] width 272 height 12
click at [674, 80] on li "Manage tills" at bounding box center [714, 79] width 273 height 16
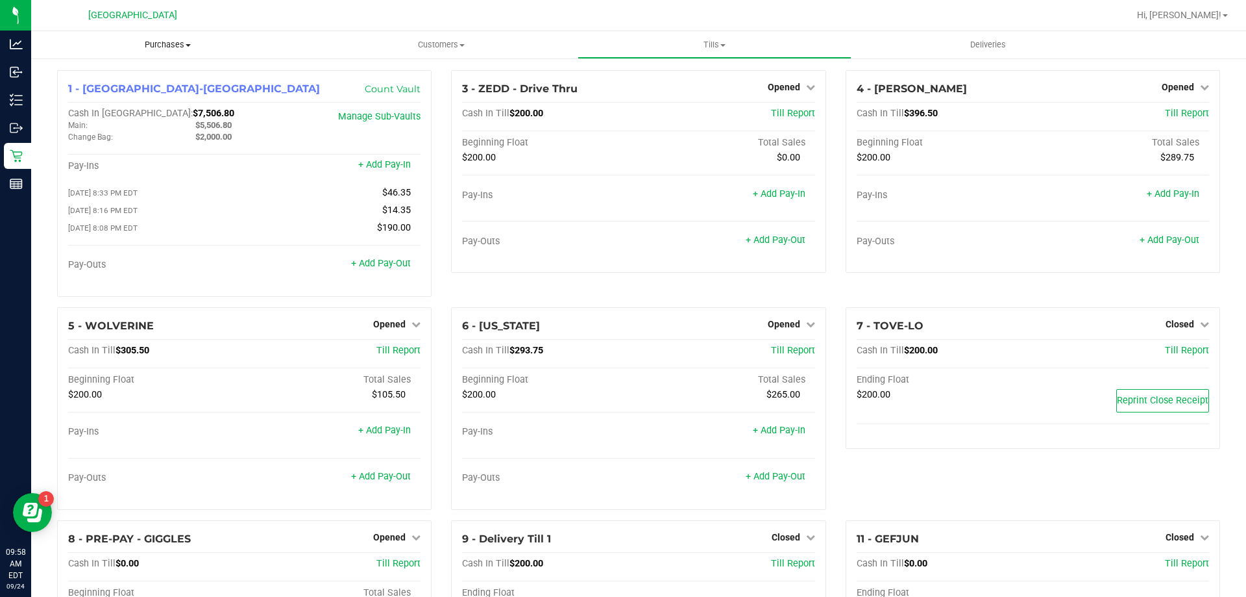
click at [170, 43] on span "Purchases" at bounding box center [167, 45] width 273 height 12
click at [95, 97] on span "Fulfillment" at bounding box center [71, 93] width 80 height 11
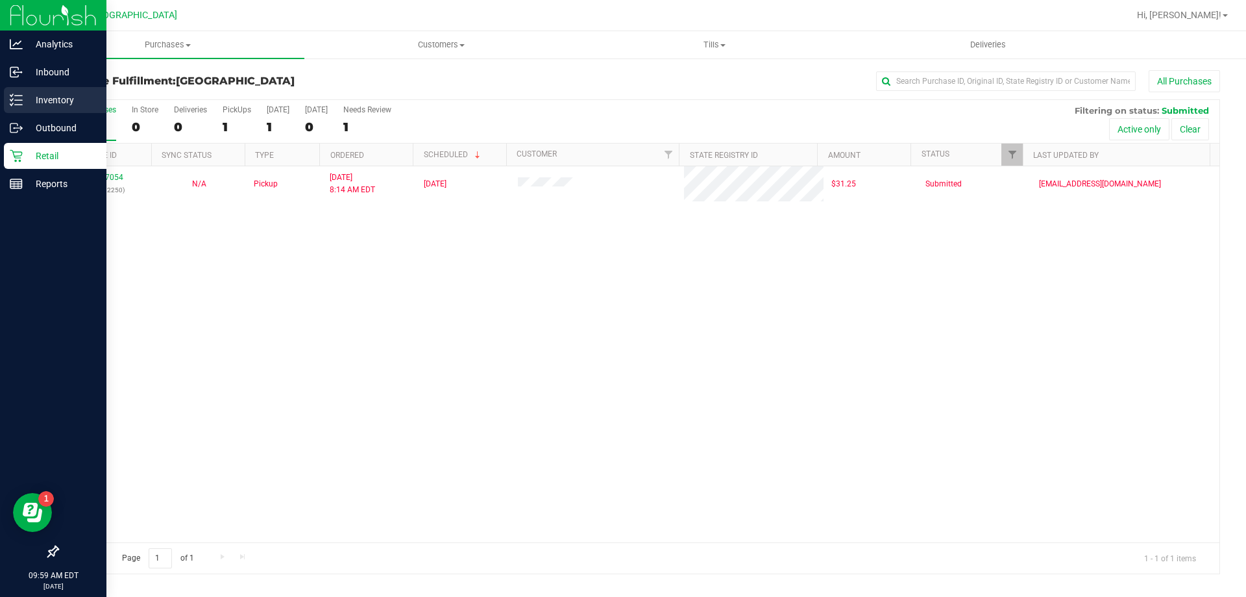
click at [36, 98] on p "Inventory" at bounding box center [62, 100] width 78 height 16
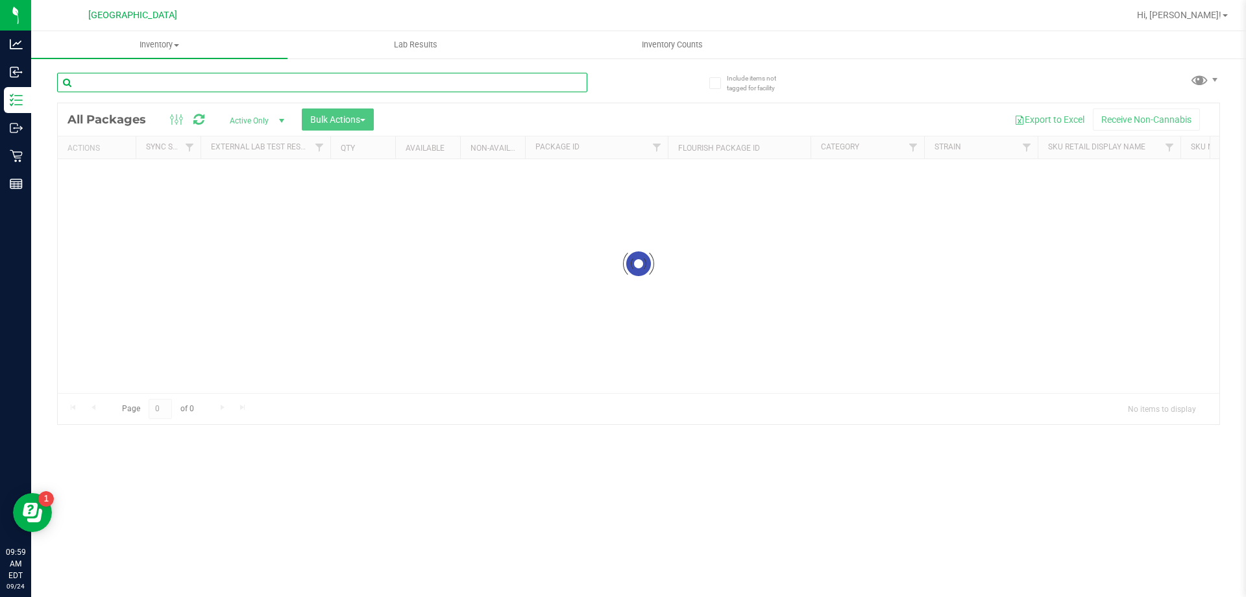
click at [137, 81] on input "text" at bounding box center [322, 82] width 530 height 19
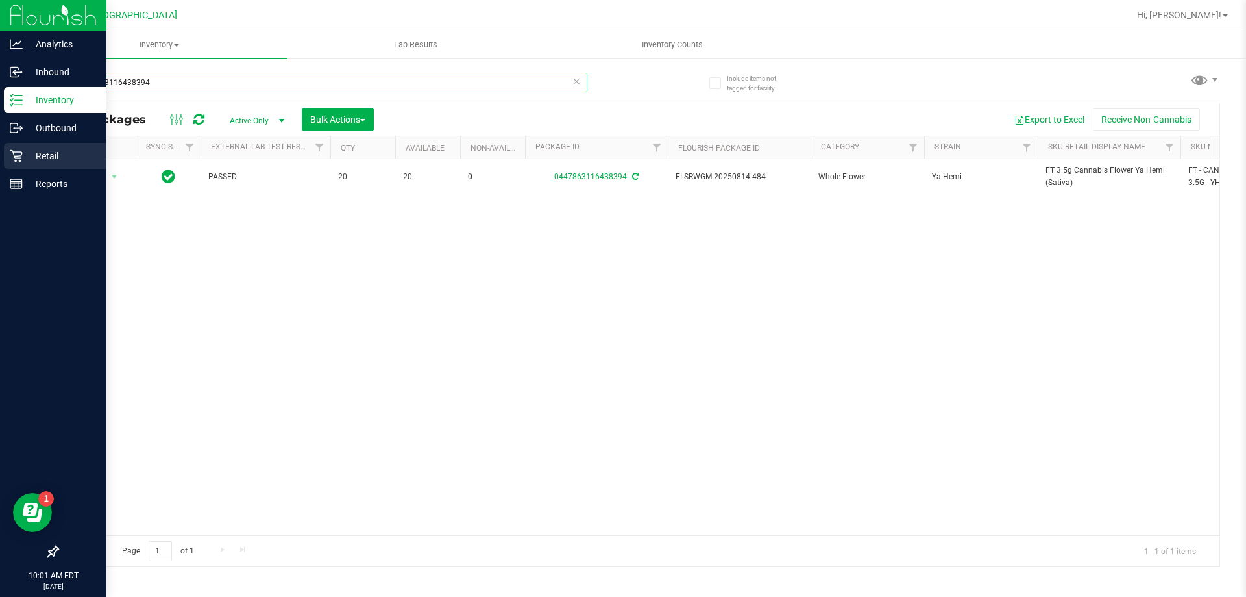
type input "0447863116438394"
click at [55, 151] on p "Retail" at bounding box center [62, 156] width 78 height 16
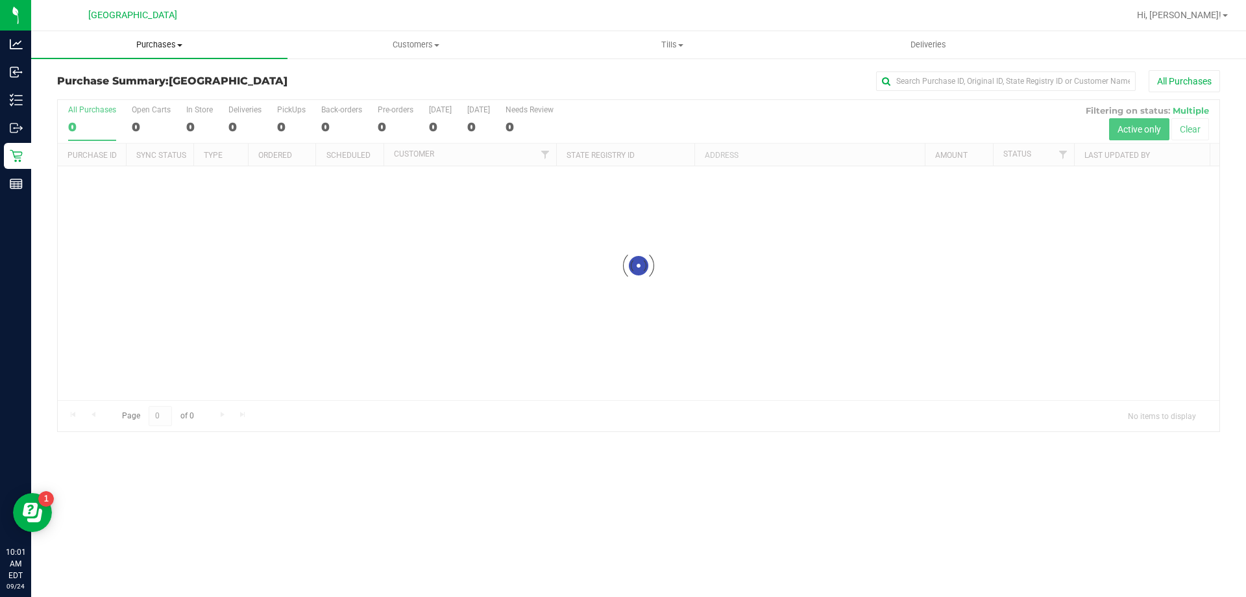
click at [166, 45] on span "Purchases" at bounding box center [159, 45] width 256 height 12
click at [98, 93] on span "Fulfillment" at bounding box center [71, 93] width 80 height 11
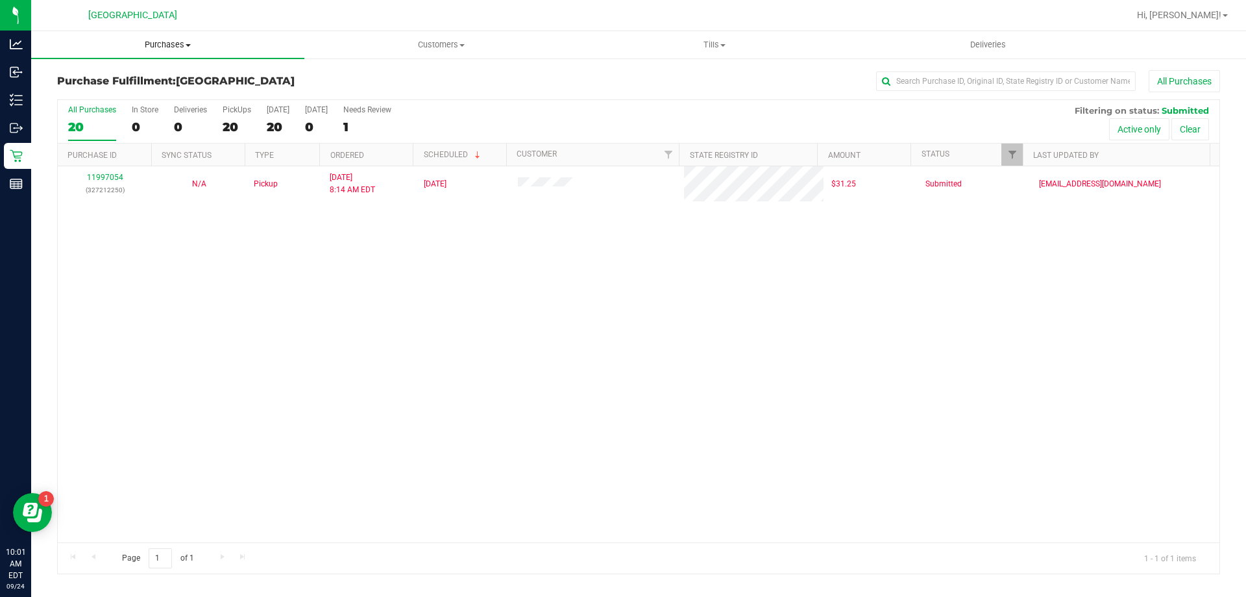
click at [162, 41] on span "Purchases" at bounding box center [167, 45] width 273 height 12
click at [101, 75] on span "Summary of purchases" at bounding box center [97, 78] width 133 height 11
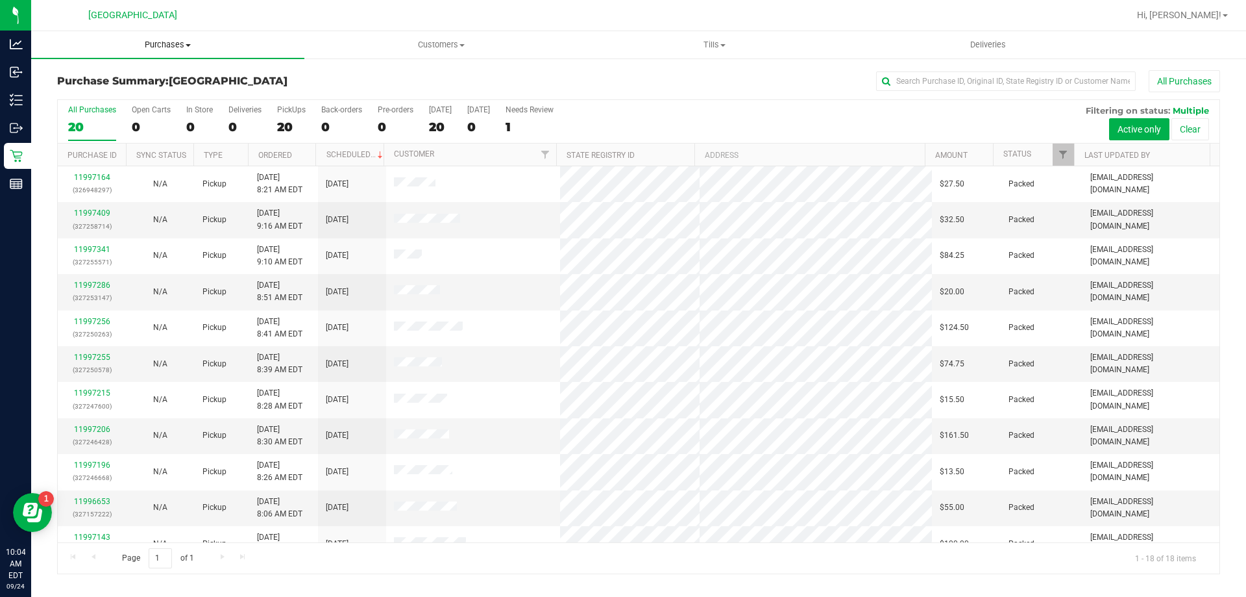
click at [169, 42] on span "Purchases" at bounding box center [167, 45] width 273 height 12
click at [84, 90] on span "Fulfillment" at bounding box center [71, 93] width 80 height 11
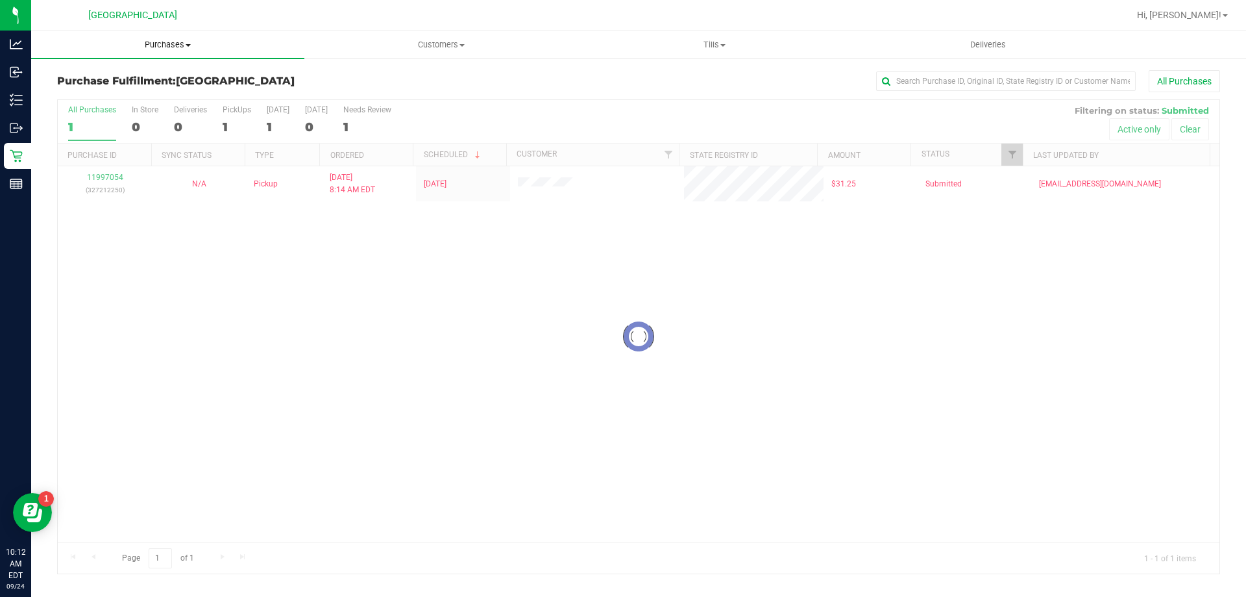
click at [182, 43] on span "Purchases" at bounding box center [167, 45] width 273 height 12
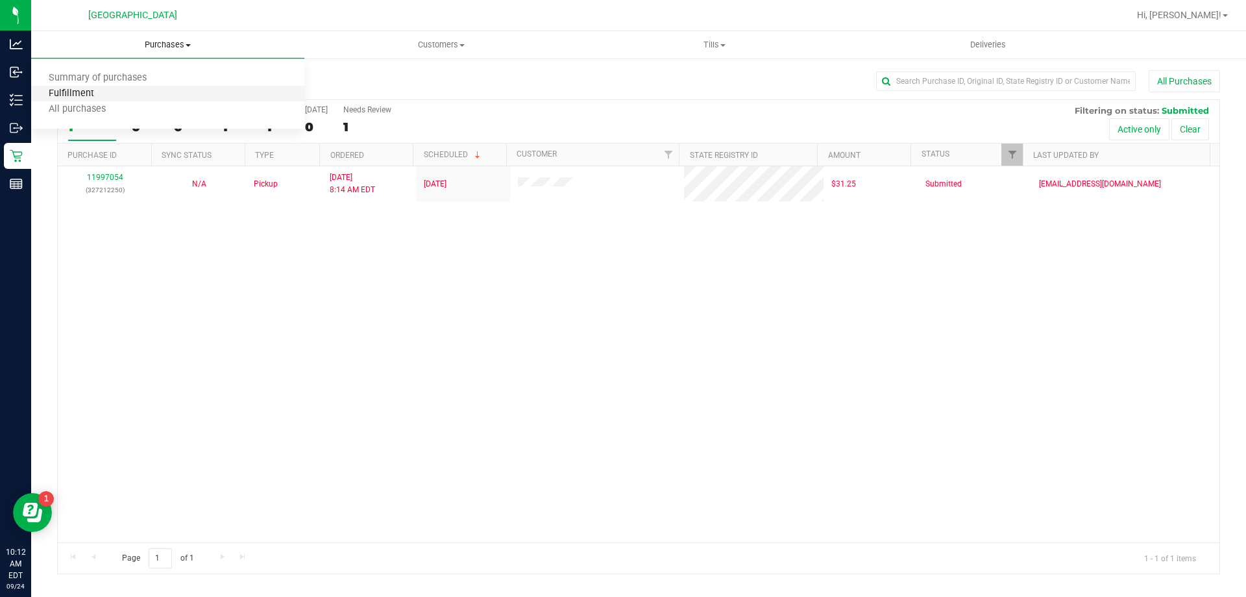
click at [106, 93] on span "Fulfillment" at bounding box center [71, 93] width 80 height 11
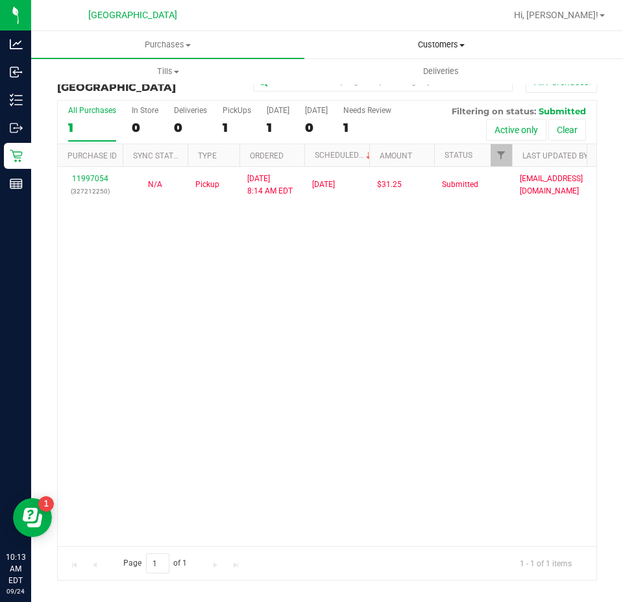
click at [429, 37] on uib-tab-heading "Customers All customers Add a new customer All physicians" at bounding box center [441, 45] width 272 height 26
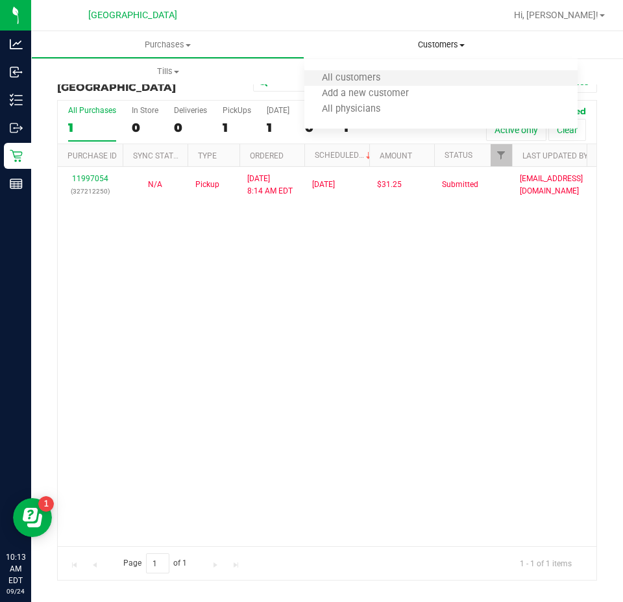
click at [403, 80] on li "All customers" at bounding box center [440, 79] width 273 height 16
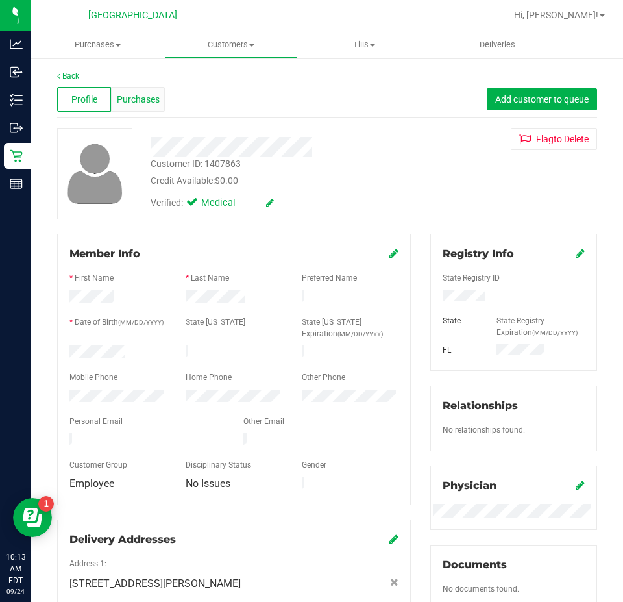
click at [134, 103] on span "Purchases" at bounding box center [138, 100] width 43 height 14
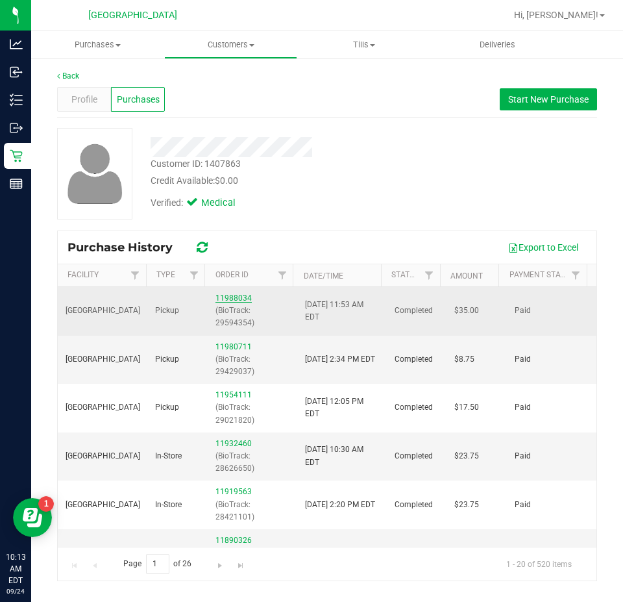
click at [234, 295] on link "11988034" at bounding box center [234, 297] width 36 height 9
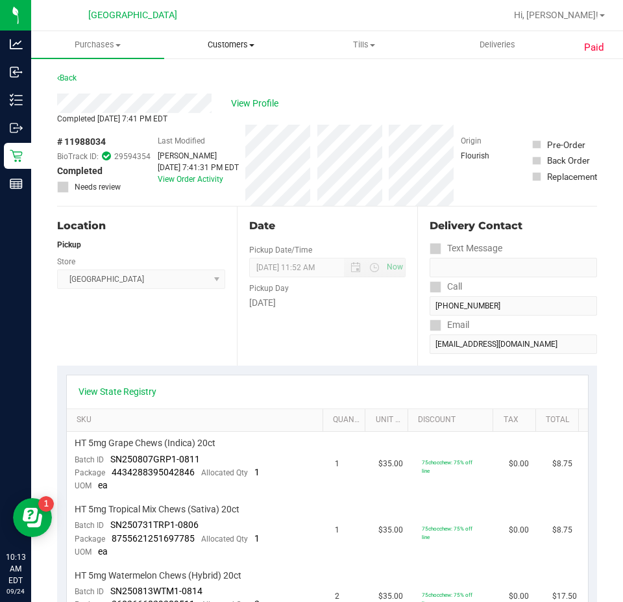
click at [217, 41] on span "Customers" at bounding box center [231, 45] width 132 height 12
click at [213, 77] on span "All customers" at bounding box center [210, 78] width 93 height 11
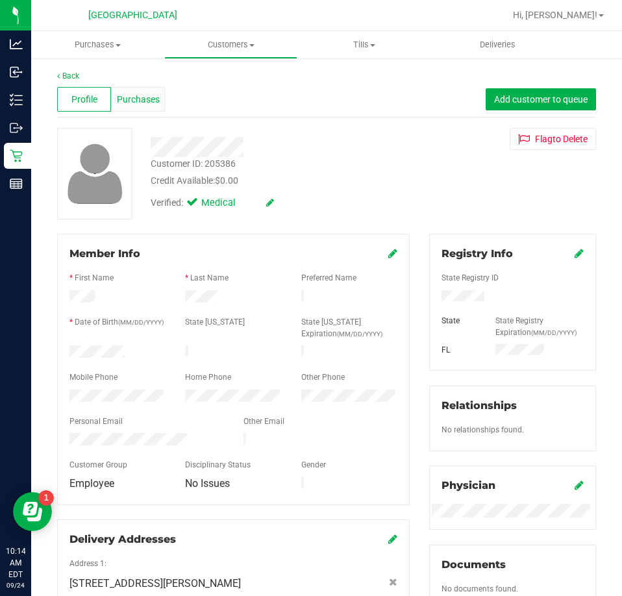
click at [140, 100] on span "Purchases" at bounding box center [138, 100] width 43 height 14
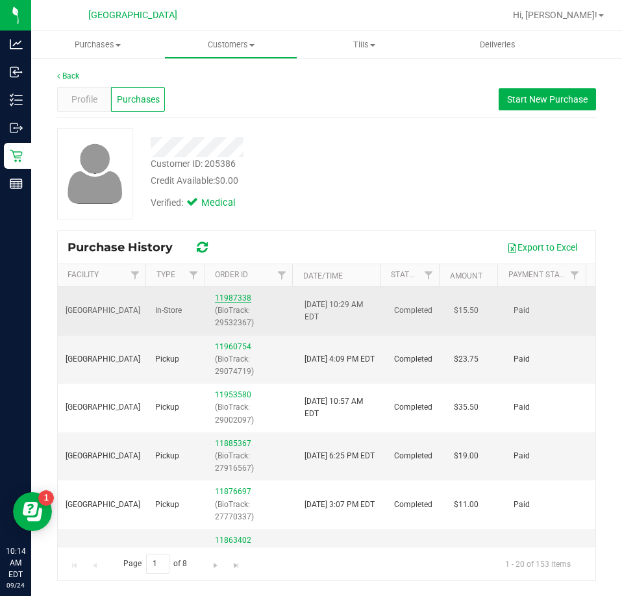
click at [238, 295] on link "11987338" at bounding box center [233, 297] width 36 height 9
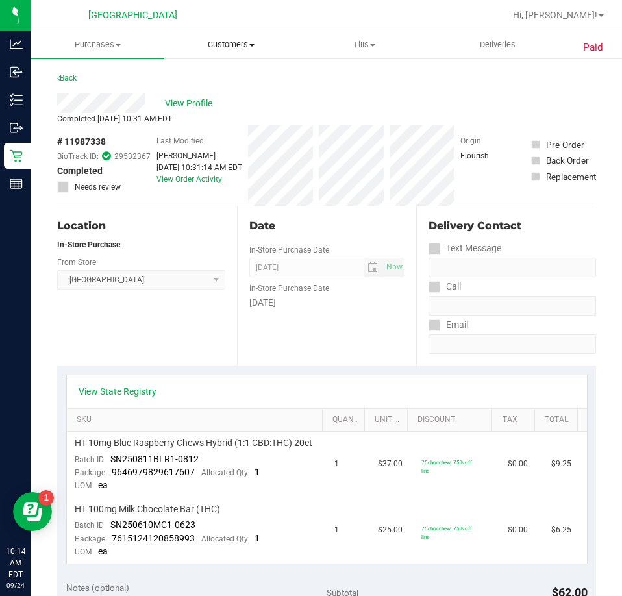
click at [219, 43] on span "Customers" at bounding box center [231, 45] width 132 height 12
click at [208, 73] on span "All customers" at bounding box center [210, 78] width 93 height 11
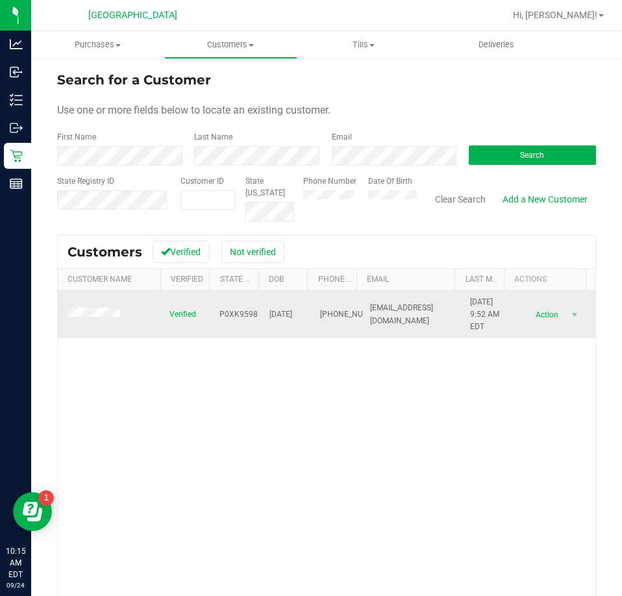
click at [101, 308] on span at bounding box center [95, 314] width 58 height 13
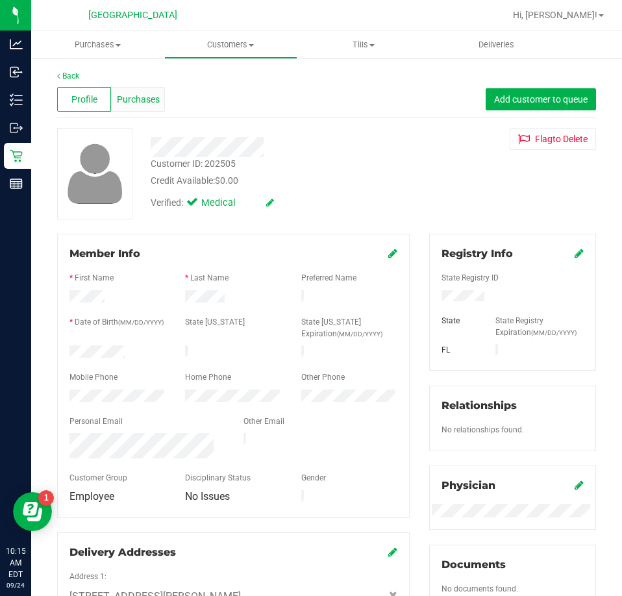
click at [140, 99] on span "Purchases" at bounding box center [138, 100] width 43 height 14
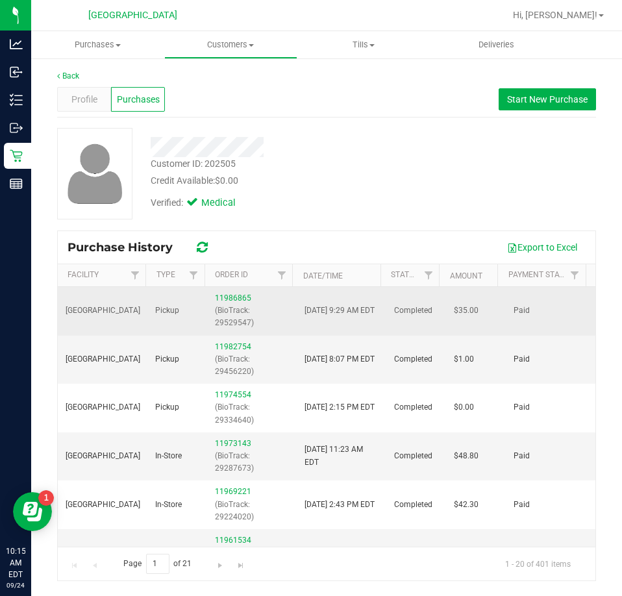
click at [223, 292] on div "11986865 (BioTrack: 29529547)" at bounding box center [252, 311] width 74 height 38
click at [226, 298] on link "11986865" at bounding box center [233, 297] width 36 height 9
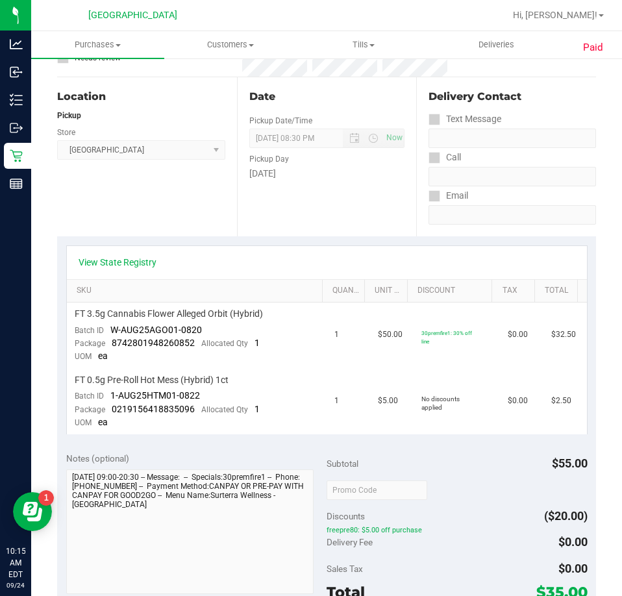
scroll to position [130, 0]
click at [231, 49] on span "Customers" at bounding box center [231, 45] width 132 height 12
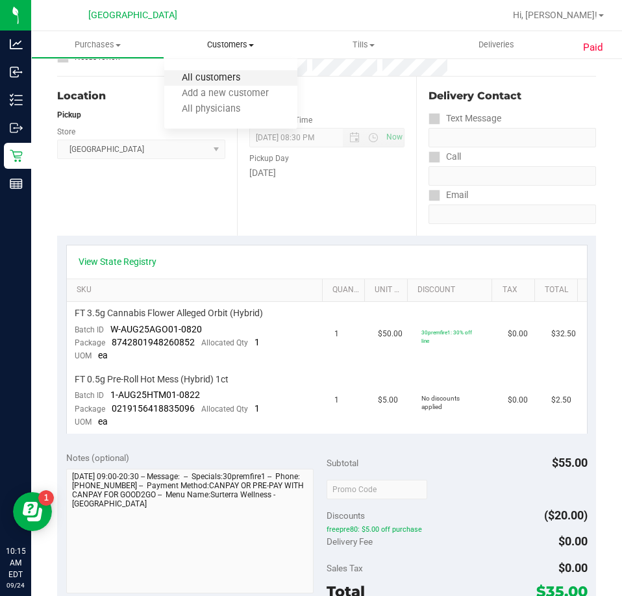
click at [220, 78] on span "All customers" at bounding box center [210, 78] width 93 height 11
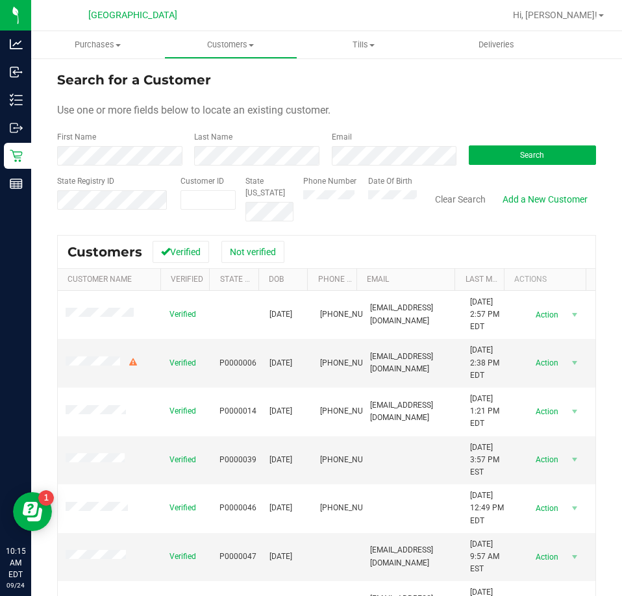
click at [212, 145] on div "Last Name" at bounding box center [252, 148] width 137 height 34
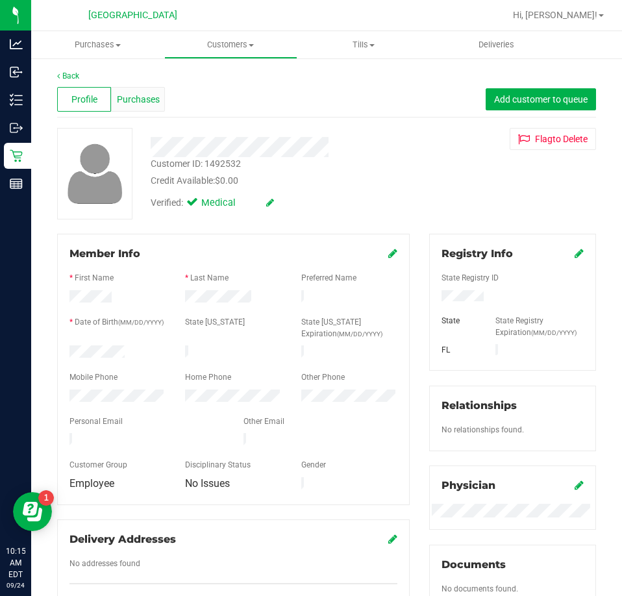
click at [139, 98] on span "Purchases" at bounding box center [138, 100] width 43 height 14
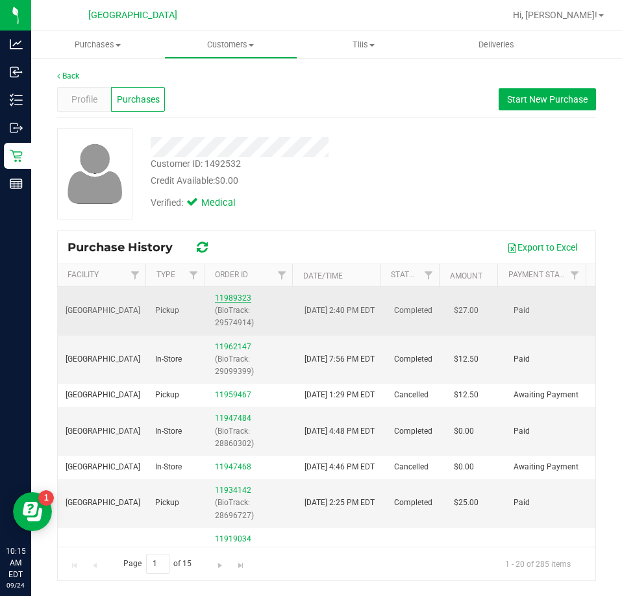
click at [234, 298] on link "11989323" at bounding box center [233, 297] width 36 height 9
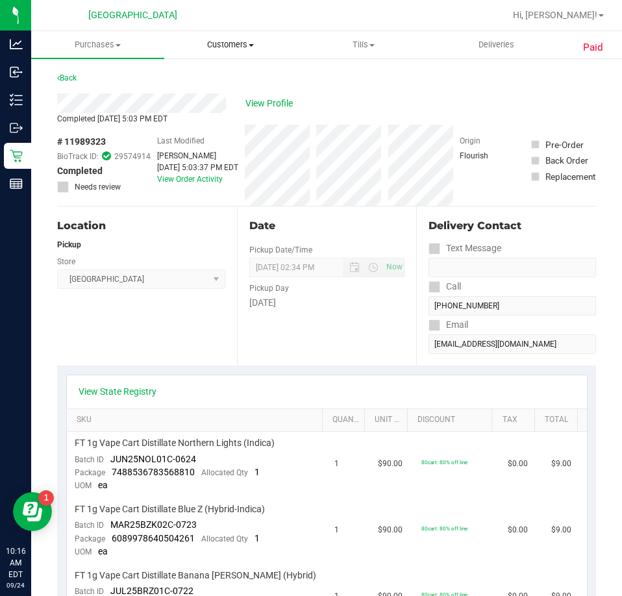
click at [239, 43] on span "Customers" at bounding box center [231, 45] width 132 height 12
click at [212, 76] on span "All customers" at bounding box center [210, 78] width 93 height 11
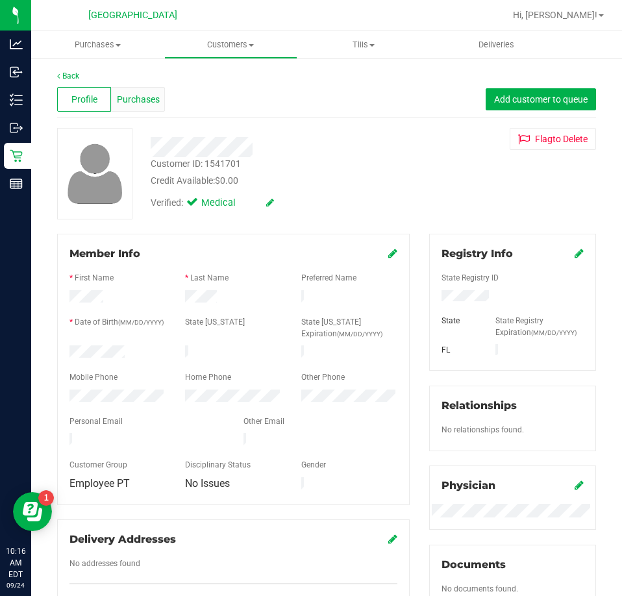
click at [143, 101] on span "Purchases" at bounding box center [138, 100] width 43 height 14
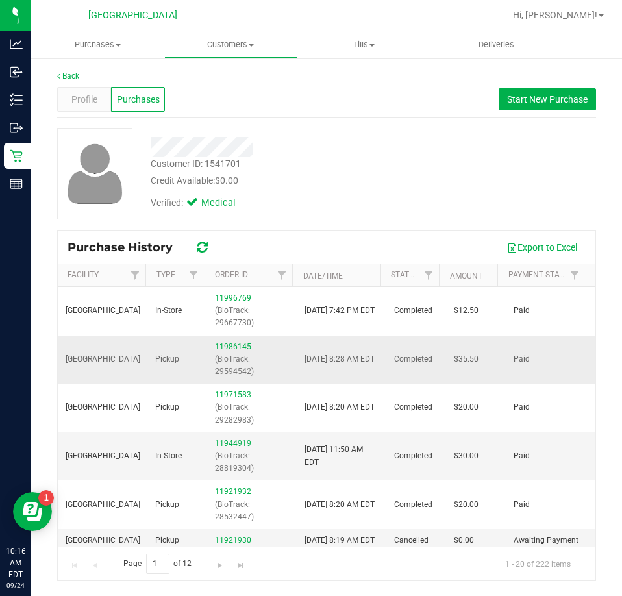
click at [232, 341] on div "11986145 (BioTrack: 29594542)" at bounding box center [252, 360] width 74 height 38
click at [236, 343] on link "11986145" at bounding box center [233, 346] width 36 height 9
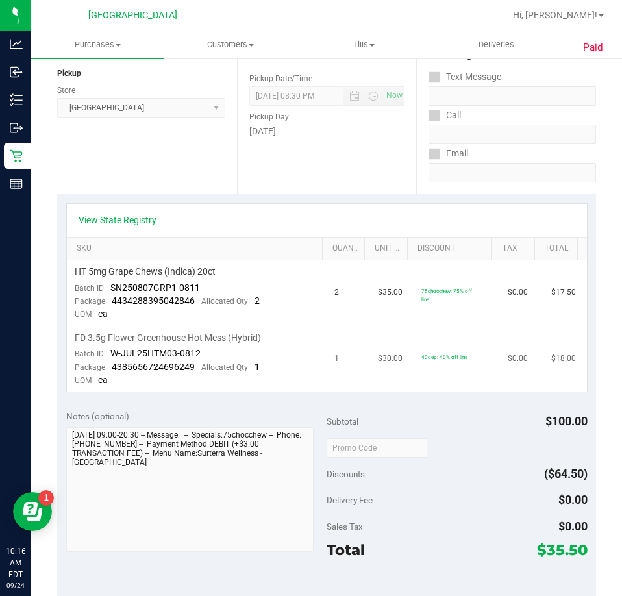
scroll to position [195, 0]
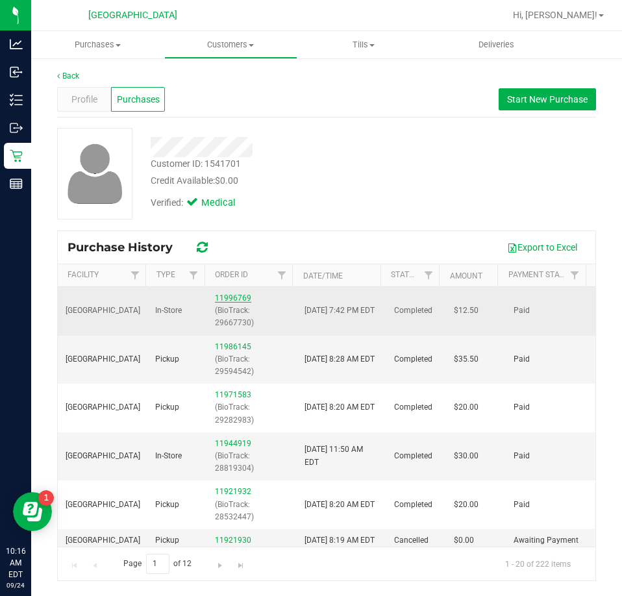
click at [217, 294] on link "11996769" at bounding box center [233, 297] width 36 height 9
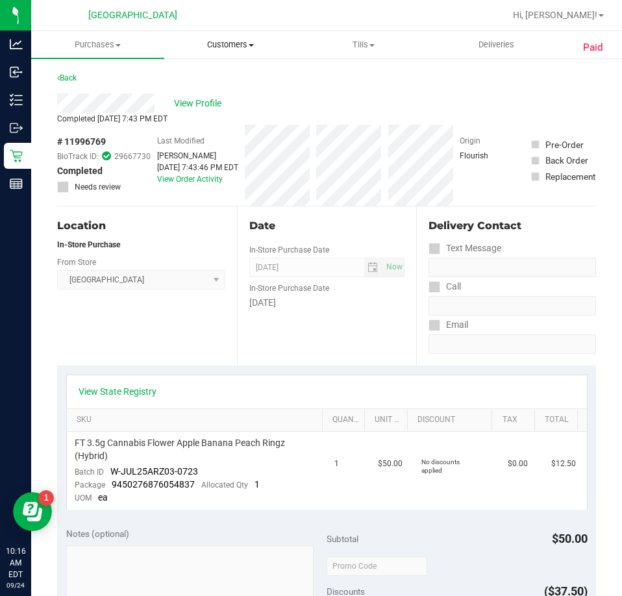
click at [225, 44] on span "Customers" at bounding box center [231, 45] width 132 height 12
click at [214, 69] on ul "All customers Add a new customer All physicians" at bounding box center [230, 94] width 133 height 70
click at [211, 78] on span "All customers" at bounding box center [210, 78] width 93 height 11
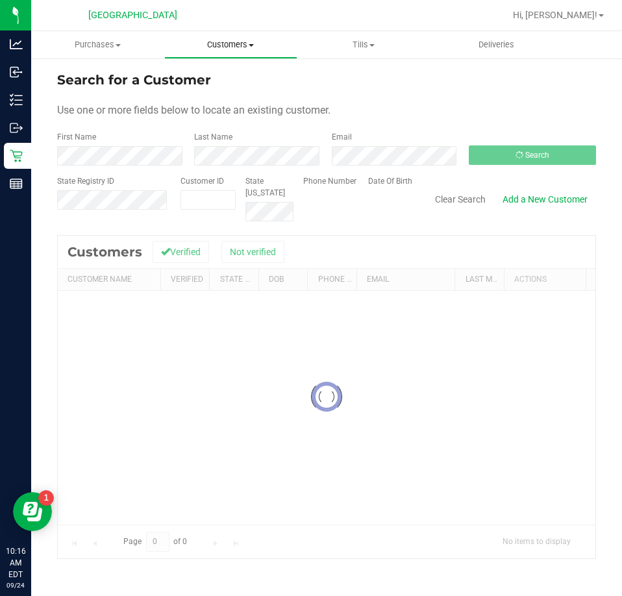
click at [232, 48] on span "Customers" at bounding box center [231, 45] width 132 height 12
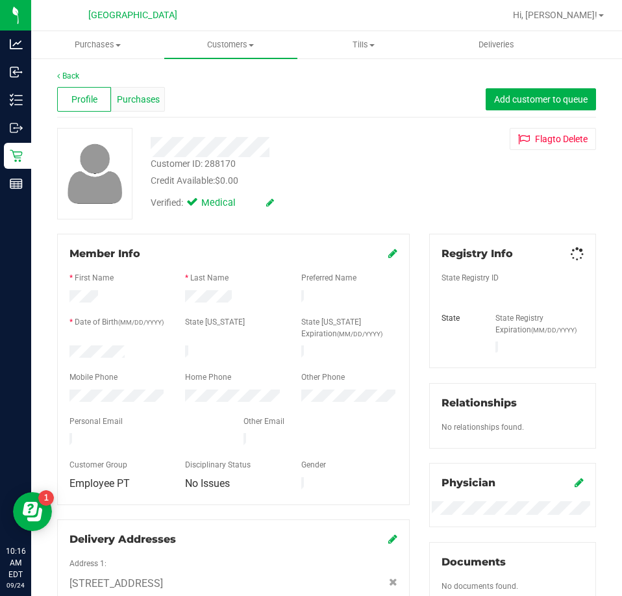
click at [139, 97] on span "Purchases" at bounding box center [138, 100] width 43 height 14
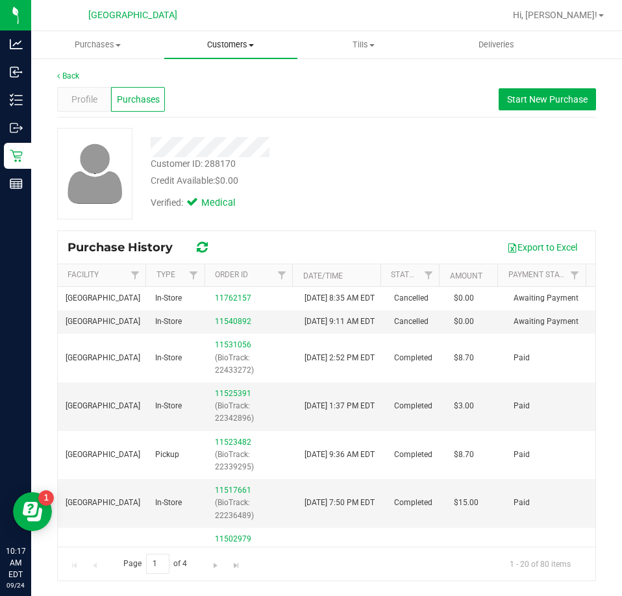
click at [239, 45] on span "Customers" at bounding box center [230, 45] width 133 height 12
click at [213, 82] on span "All customers" at bounding box center [210, 78] width 93 height 11
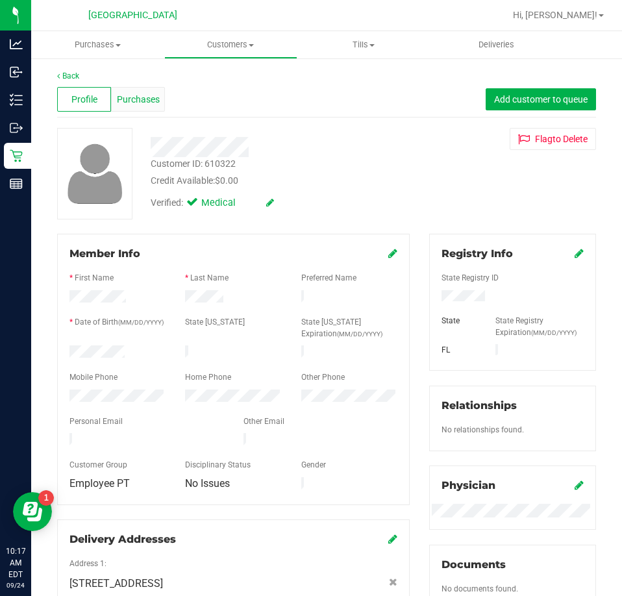
click at [143, 99] on span "Purchases" at bounding box center [138, 100] width 43 height 14
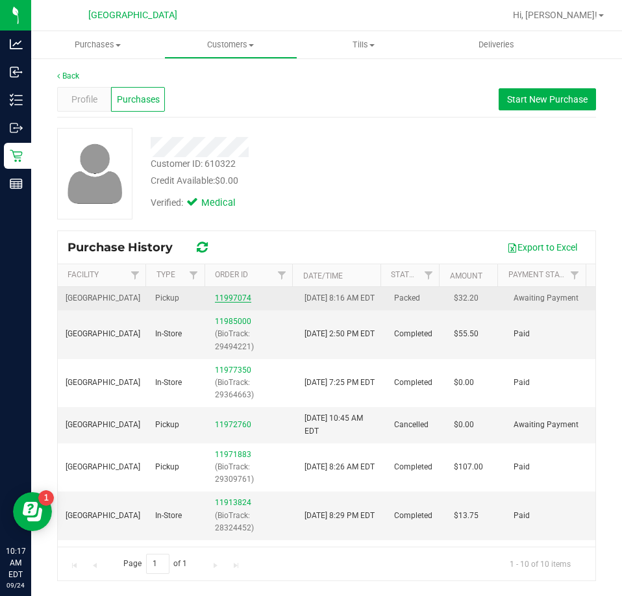
click at [226, 303] on link "11997074" at bounding box center [233, 297] width 36 height 9
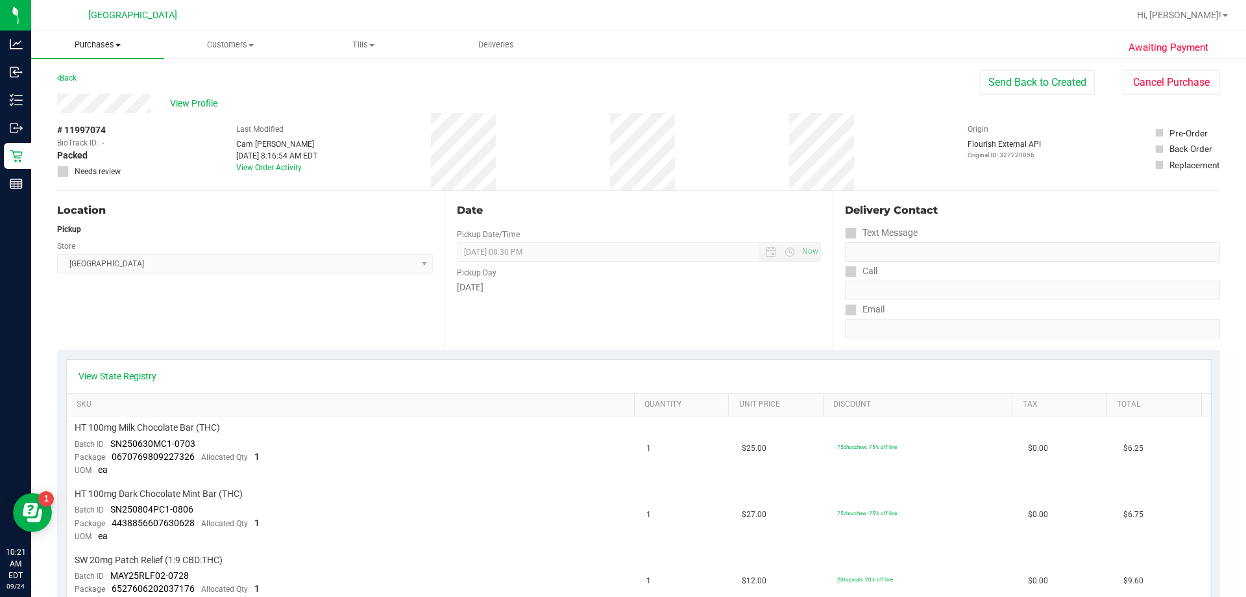
click at [103, 45] on span "Purchases" at bounding box center [97, 45] width 133 height 12
click at [81, 94] on span "Fulfillment" at bounding box center [71, 93] width 80 height 11
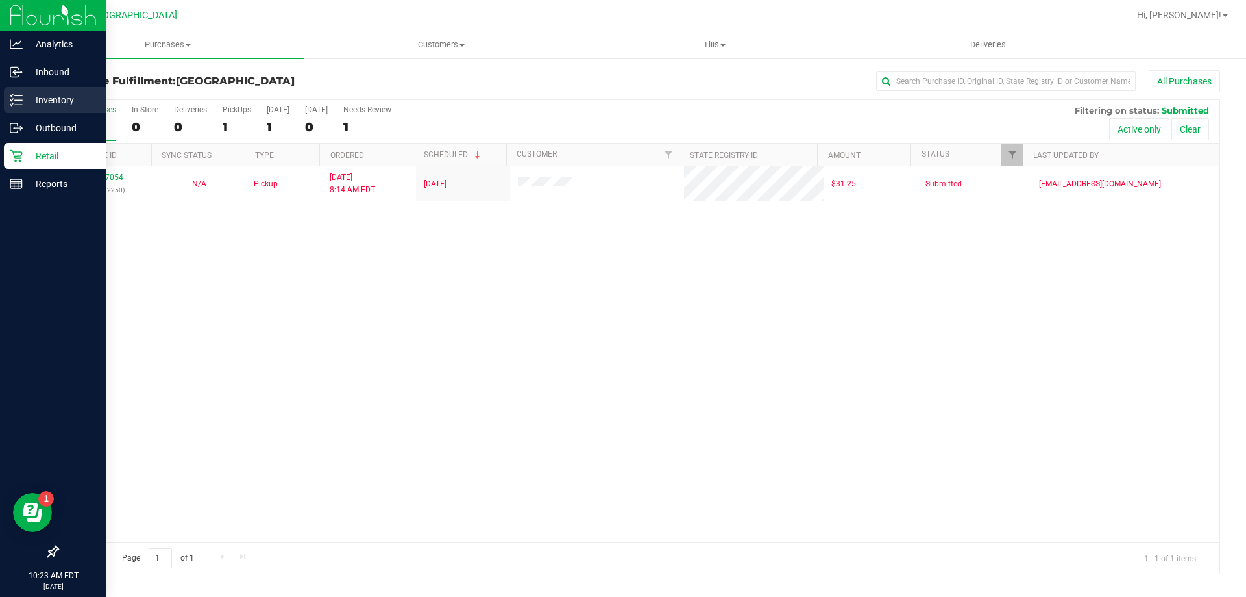
click at [53, 94] on p "Inventory" at bounding box center [62, 100] width 78 height 16
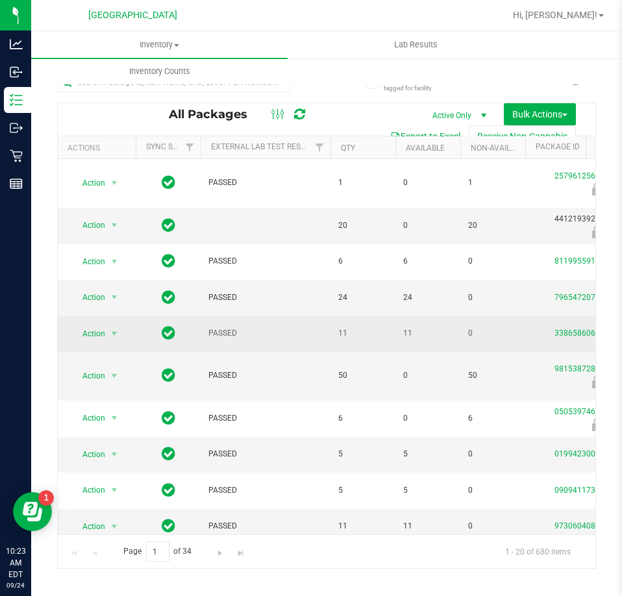
click at [436, 322] on td "11" at bounding box center [427, 334] width 65 height 36
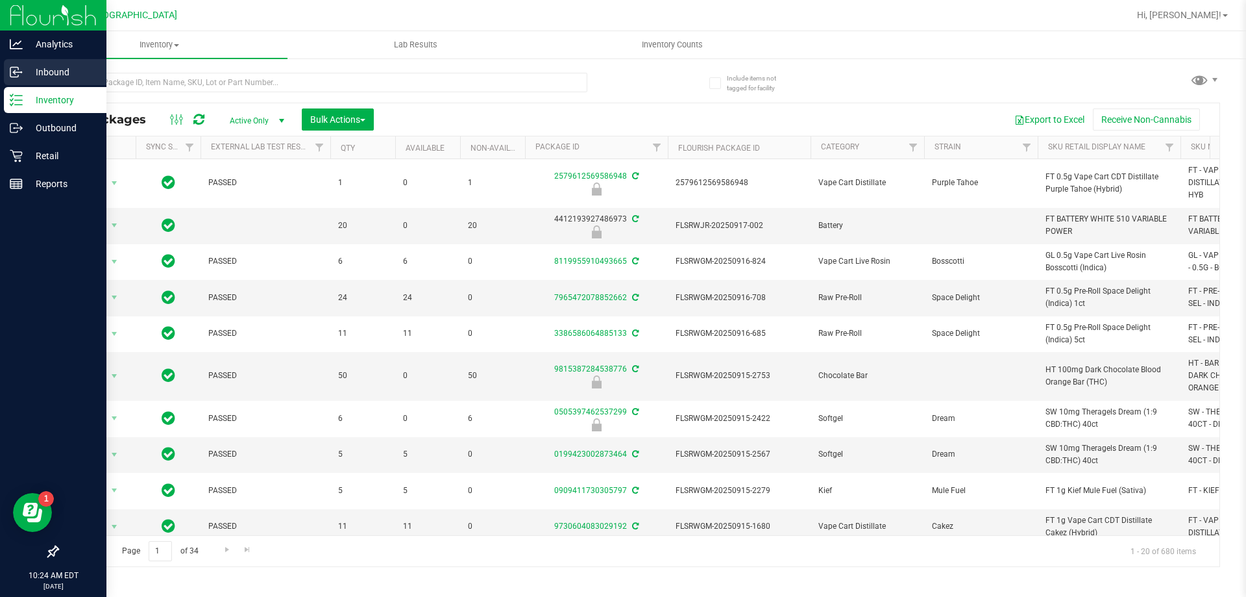
click at [40, 66] on p "Inbound" at bounding box center [62, 72] width 78 height 16
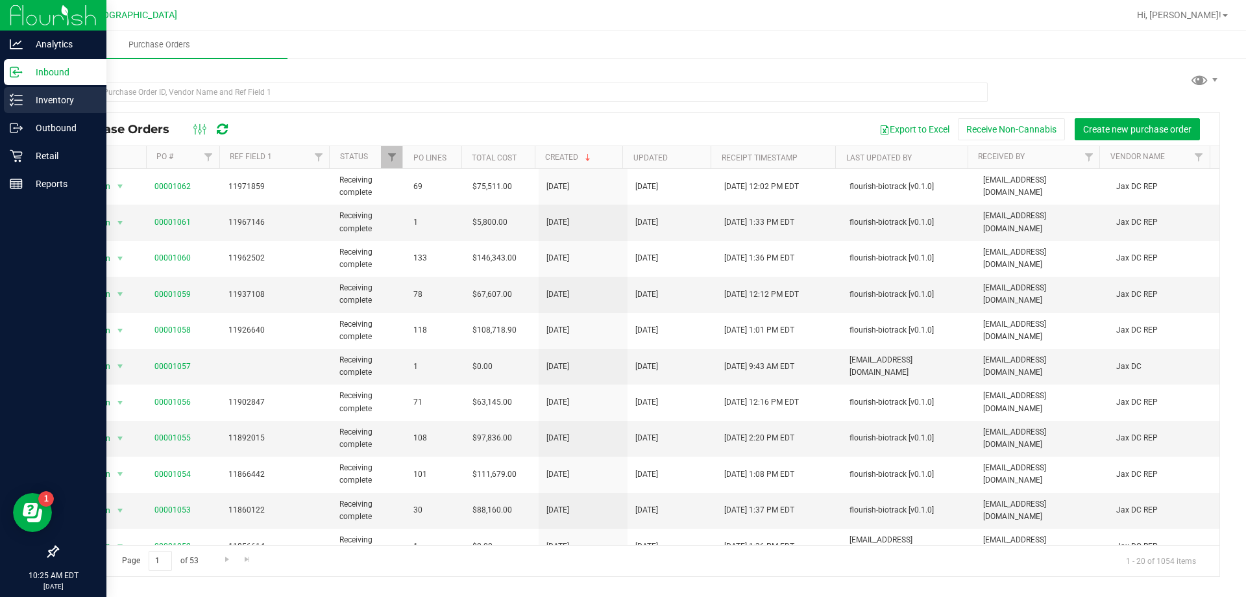
click at [72, 109] on div "Inventory" at bounding box center [55, 100] width 103 height 26
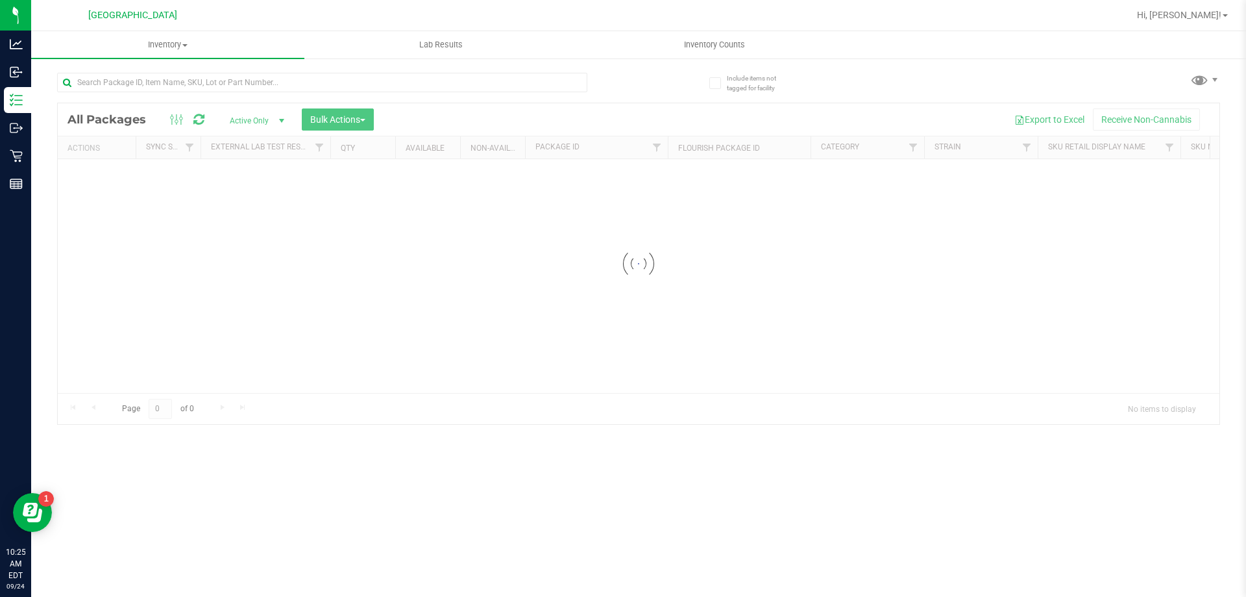
click at [196, 92] on div at bounding box center [322, 88] width 530 height 30
click at [196, 84] on input "text" at bounding box center [322, 82] width 530 height 19
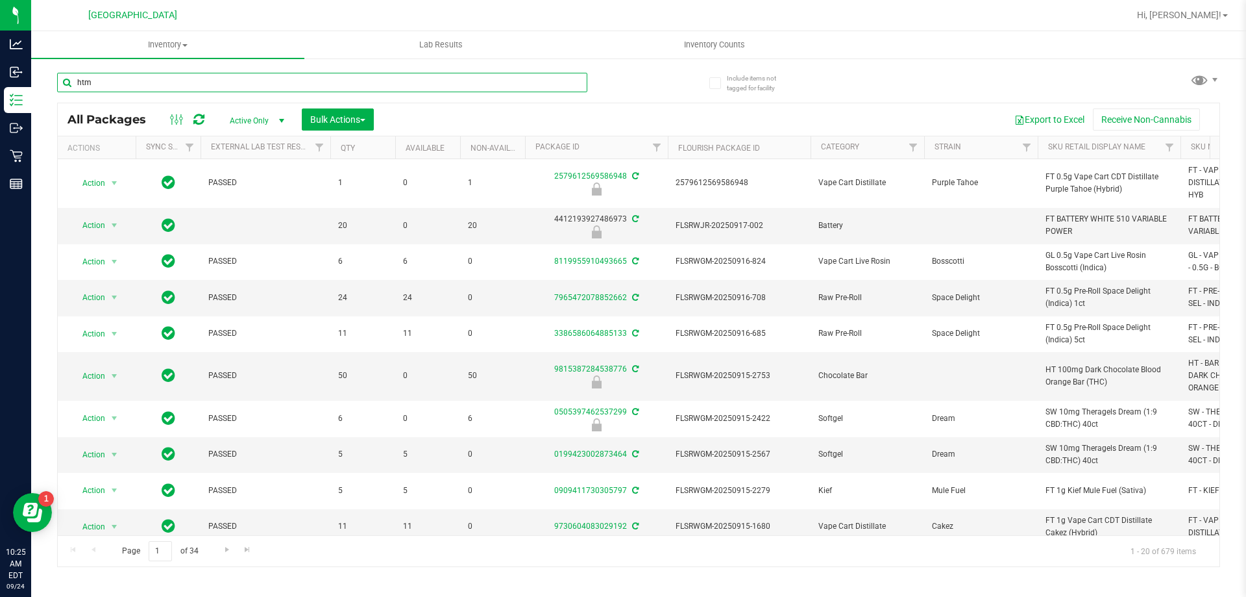
type input "htm"
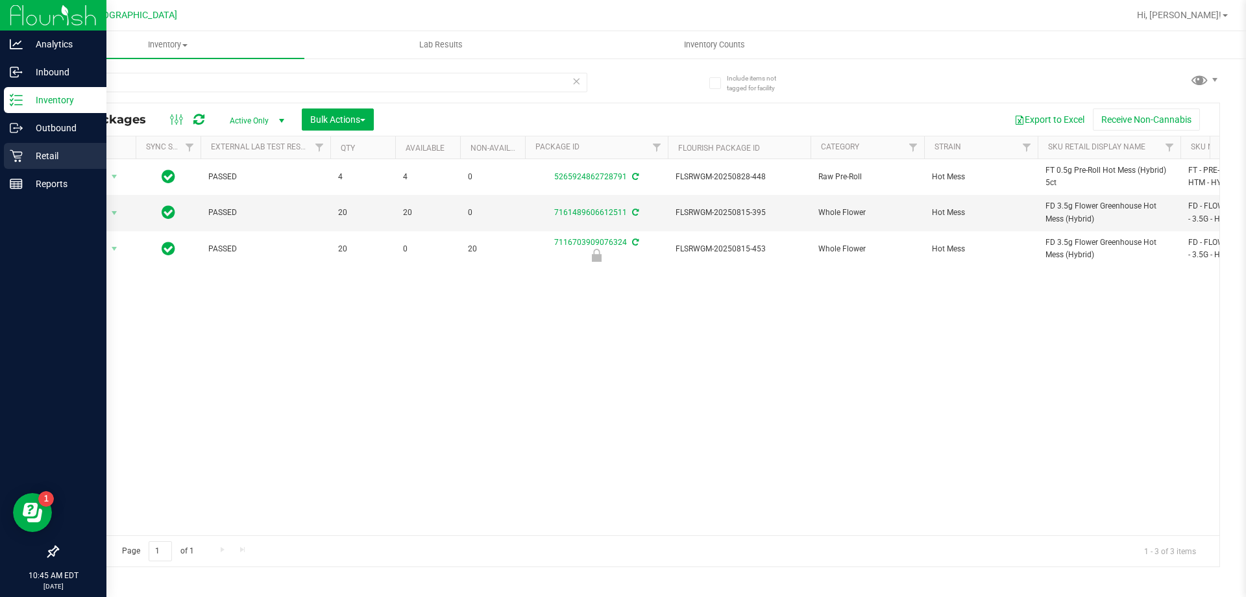
click at [46, 152] on p "Retail" at bounding box center [62, 156] width 78 height 16
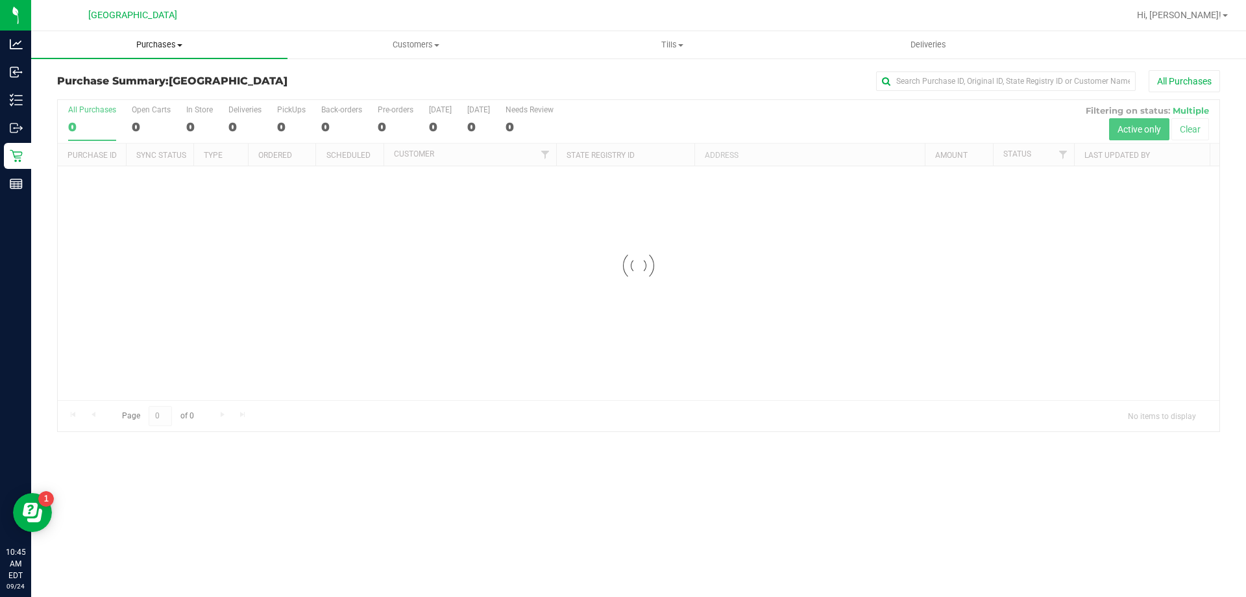
click at [152, 46] on span "Purchases" at bounding box center [159, 45] width 256 height 12
click at [88, 95] on span "Fulfillment" at bounding box center [71, 93] width 80 height 11
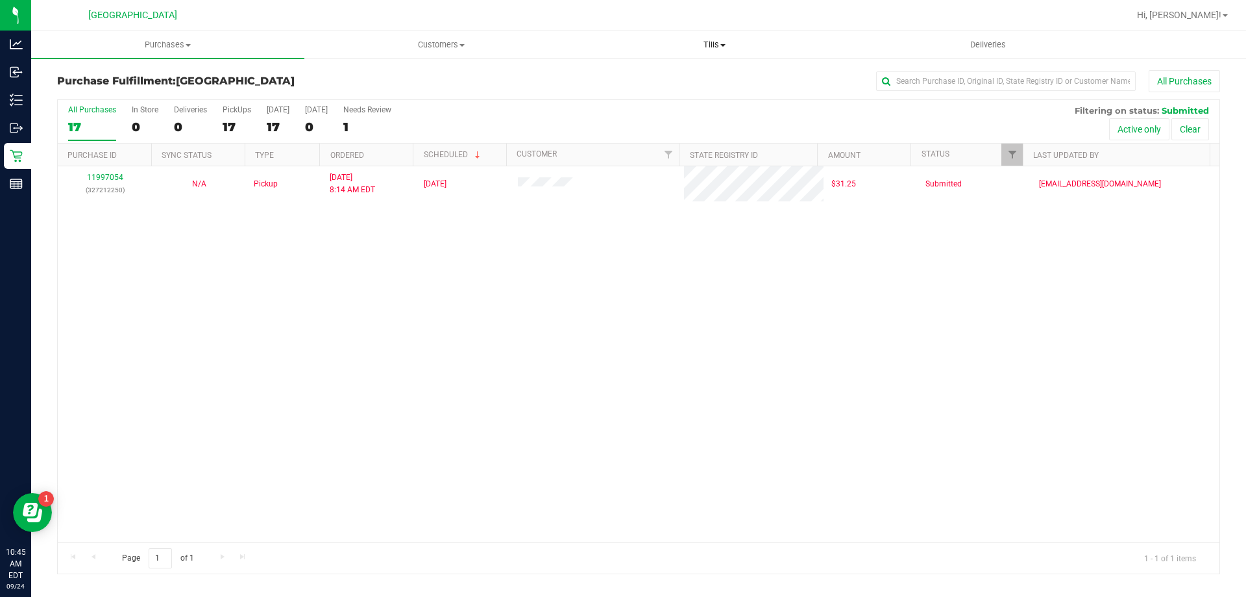
click at [711, 38] on uib-tab-heading "Tills Manage tills Reconcile e-payments" at bounding box center [714, 45] width 272 height 26
click at [665, 76] on li "Manage tills" at bounding box center [714, 79] width 273 height 16
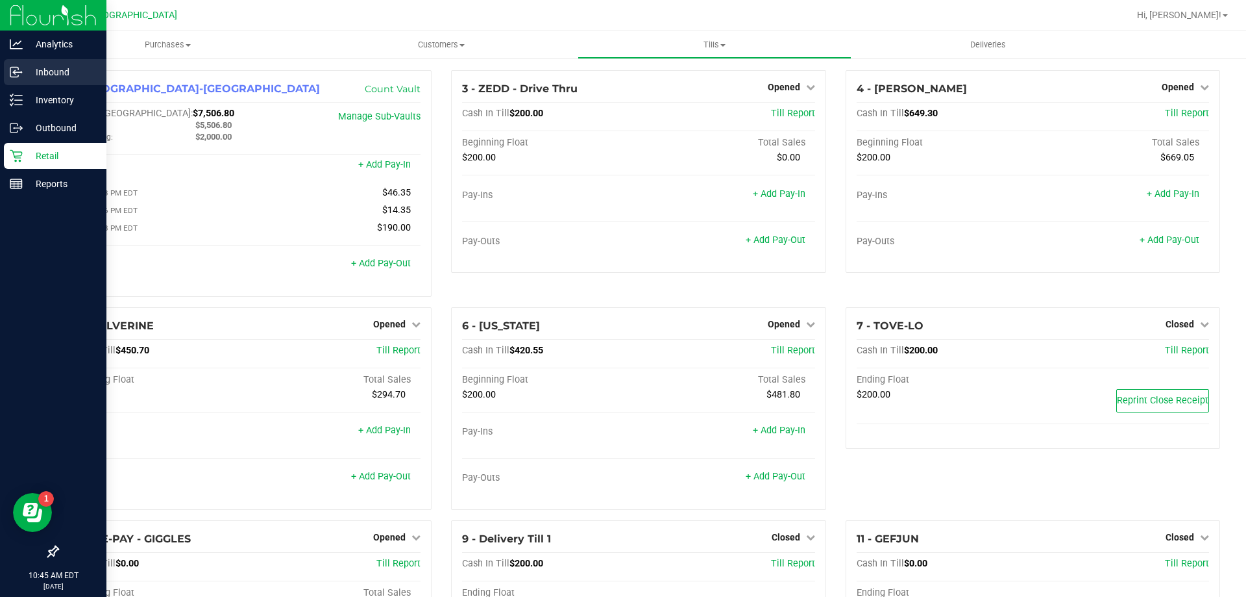
click at [51, 70] on p "Inbound" at bounding box center [62, 72] width 78 height 16
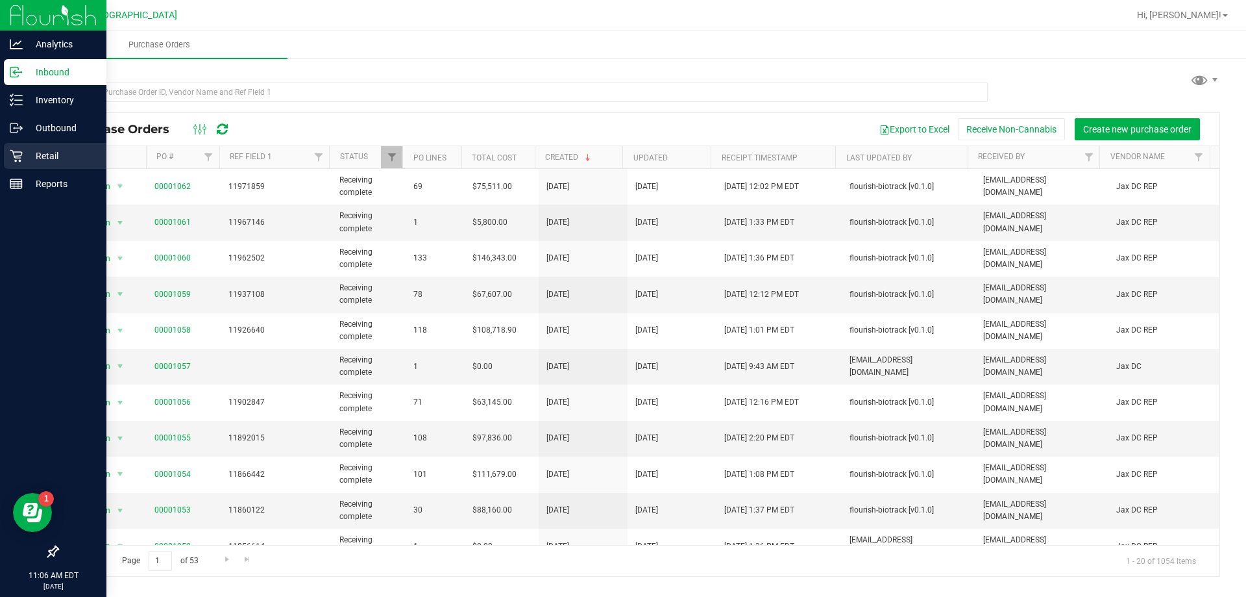
click at [38, 149] on p "Retail" at bounding box center [62, 156] width 78 height 16
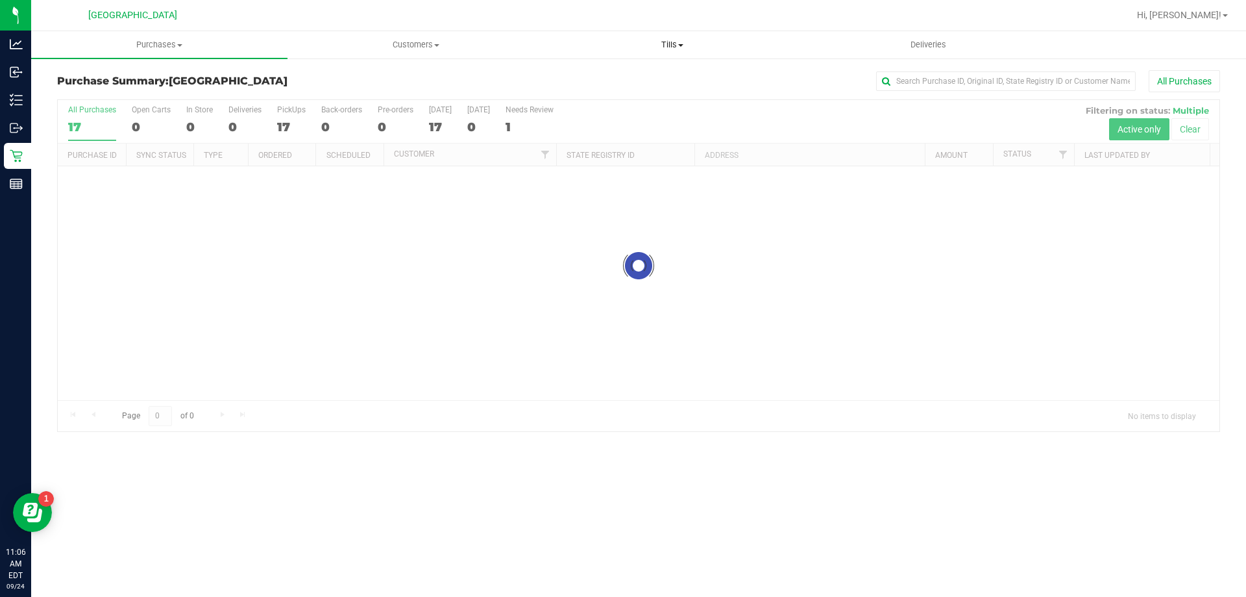
click at [671, 43] on span "Tills" at bounding box center [672, 45] width 255 height 12
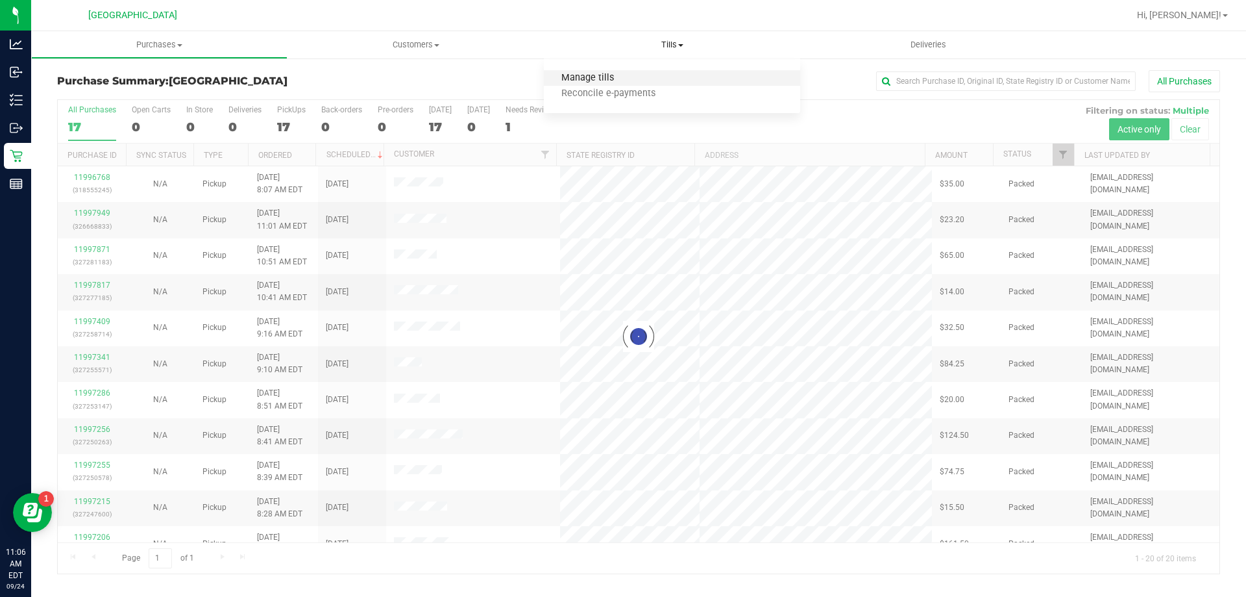
click at [598, 83] on span "Manage tills" at bounding box center [588, 78] width 88 height 11
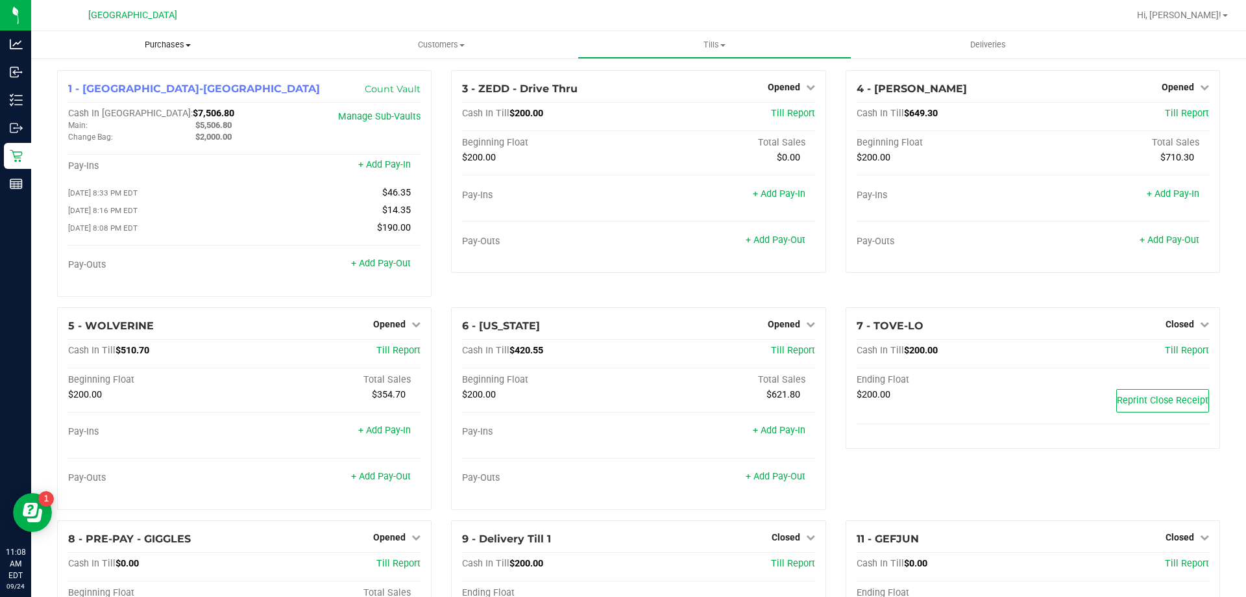
click at [162, 47] on span "Purchases" at bounding box center [167, 45] width 273 height 12
click at [108, 96] on span "Fulfillment" at bounding box center [71, 93] width 80 height 11
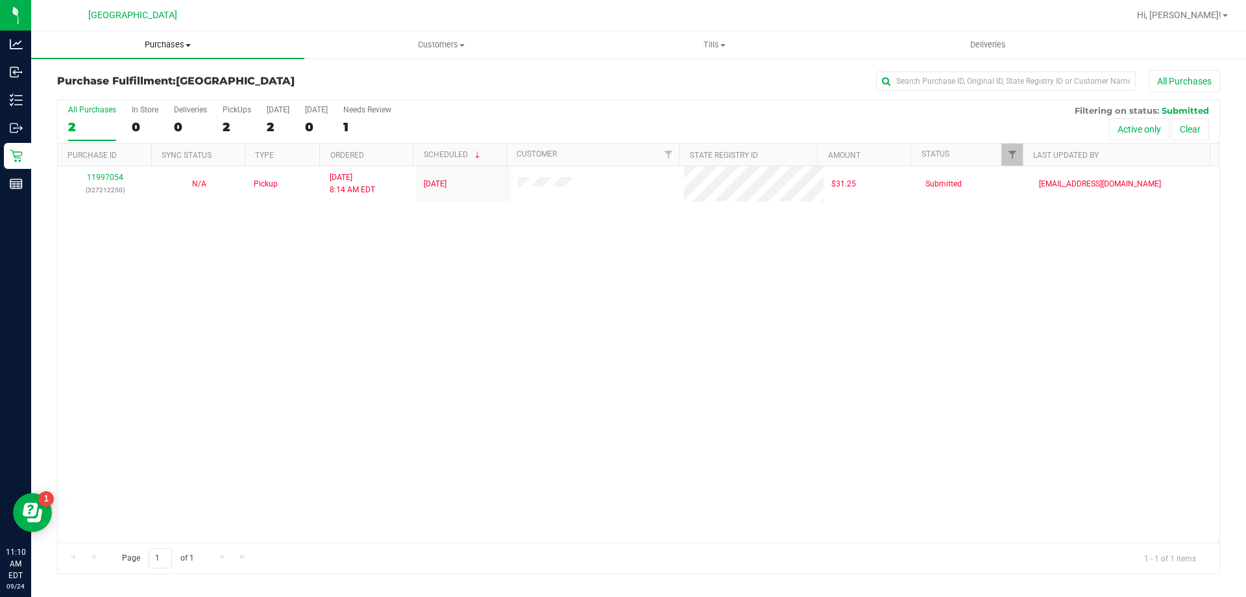
click at [173, 42] on span "Purchases" at bounding box center [167, 45] width 273 height 12
click at [92, 97] on span "Fulfillment" at bounding box center [71, 93] width 80 height 11
click at [169, 47] on span "Purchases" at bounding box center [167, 45] width 273 height 12
click at [69, 94] on span "Fulfillment" at bounding box center [71, 93] width 80 height 11
click at [166, 45] on span "Purchases" at bounding box center [167, 45] width 273 height 12
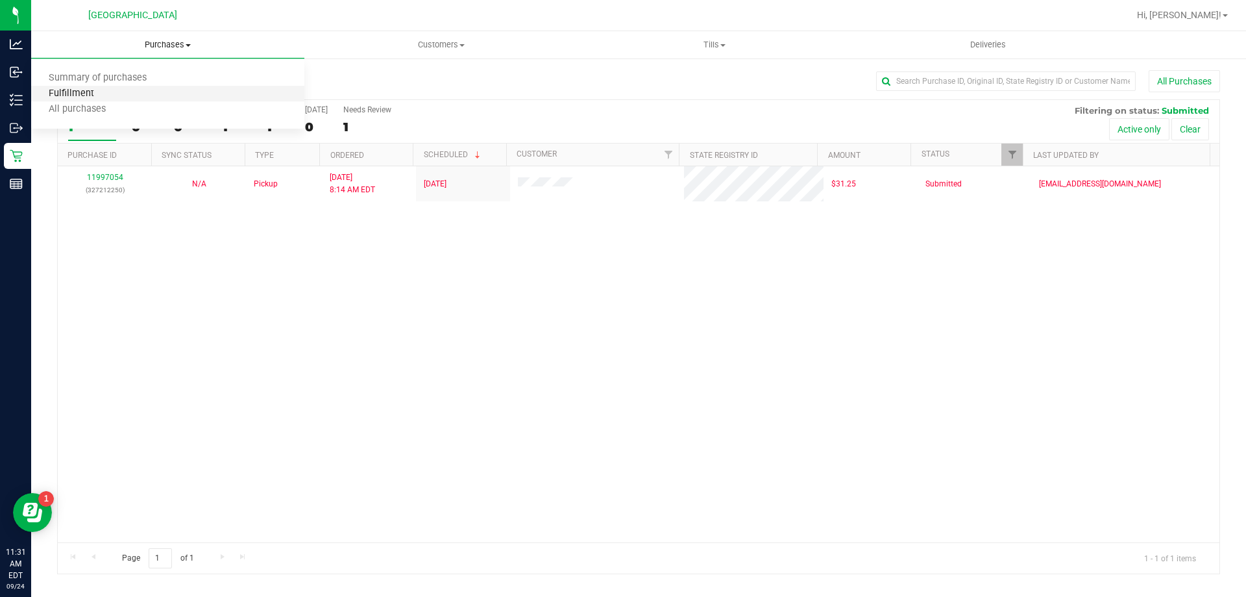
click at [88, 95] on span "Fulfillment" at bounding box center [71, 93] width 80 height 11
click at [710, 39] on span "Tills" at bounding box center [714, 45] width 272 height 12
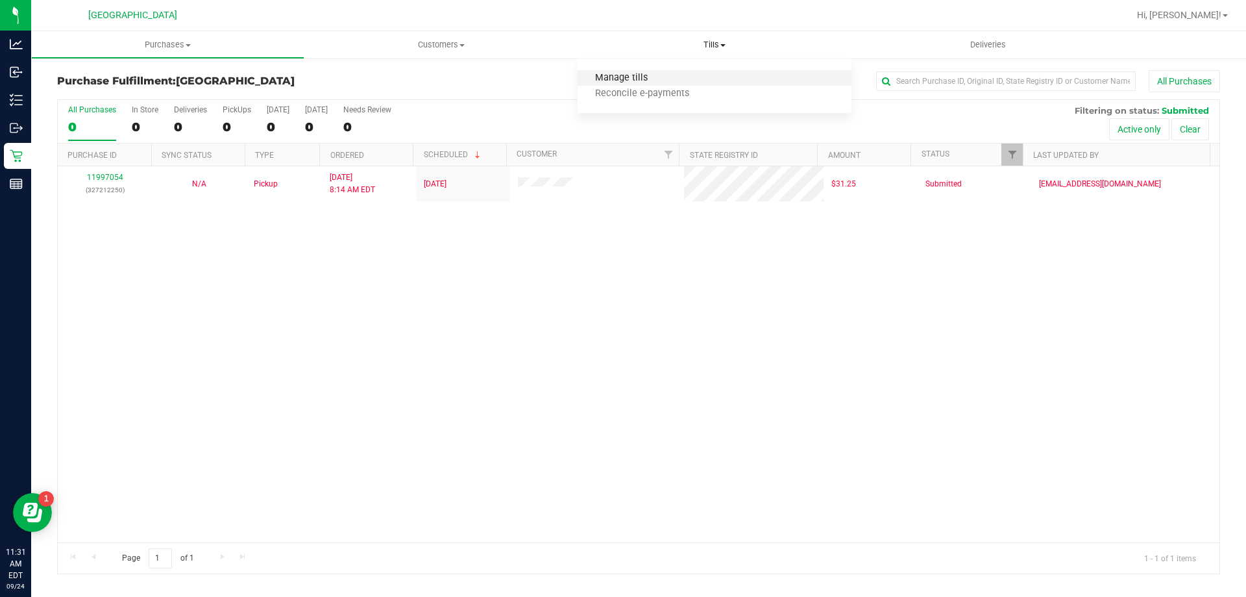
click at [657, 81] on span "Manage tills" at bounding box center [622, 78] width 88 height 11
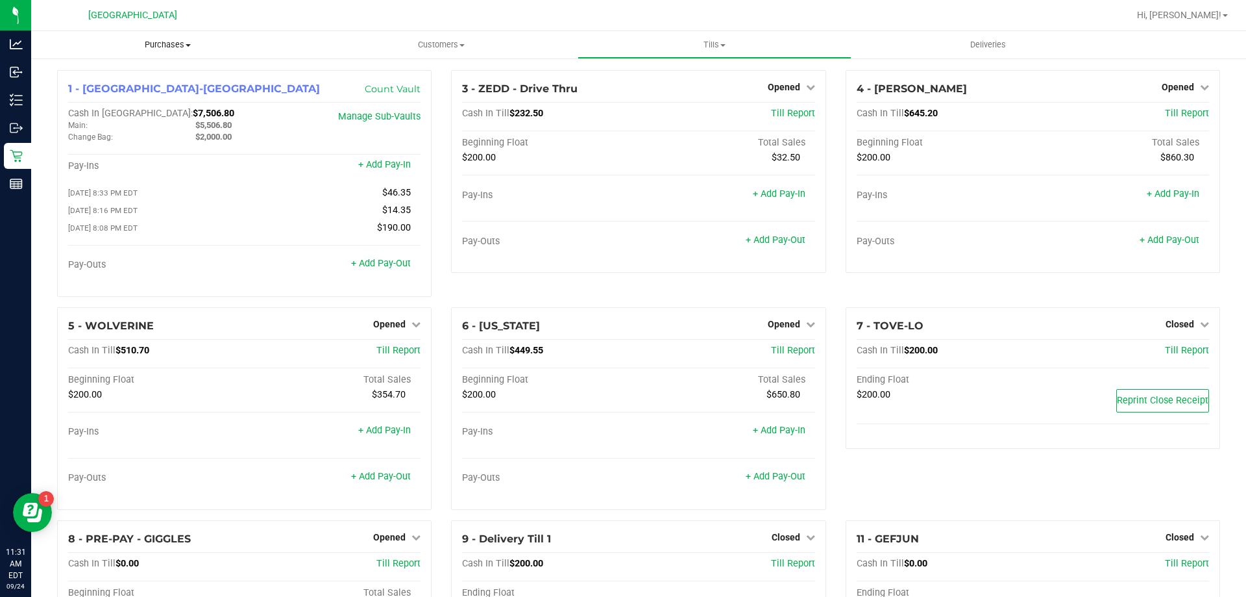
click at [172, 42] on span "Purchases" at bounding box center [167, 45] width 273 height 12
click at [99, 92] on span "Fulfillment" at bounding box center [71, 93] width 80 height 11
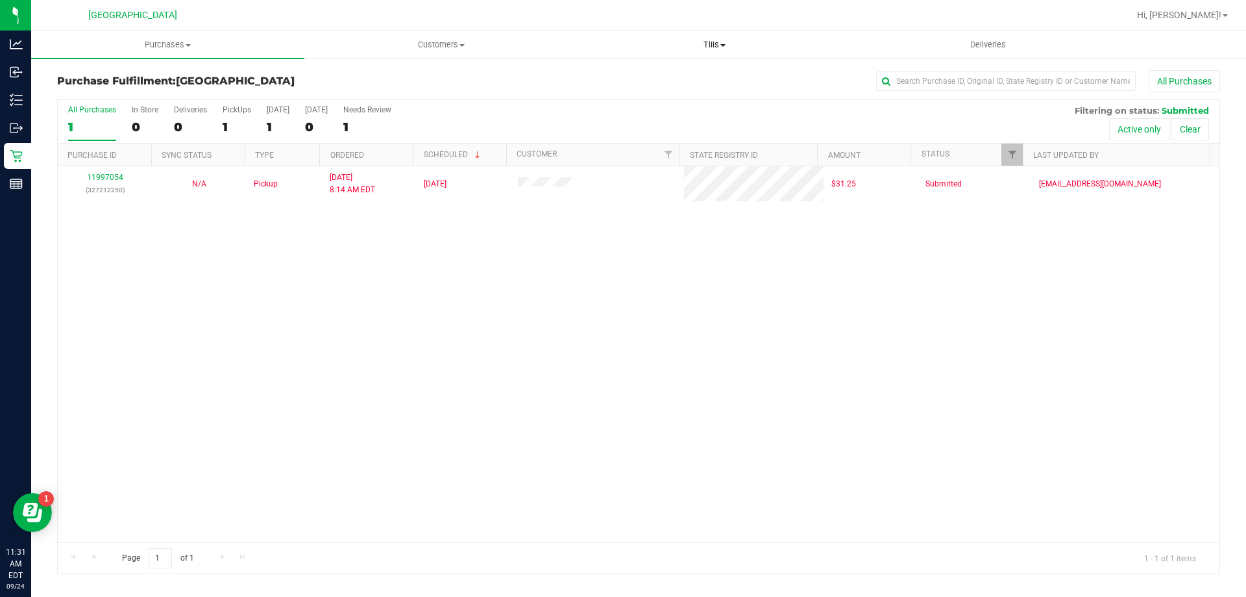
click at [727, 41] on span "Tills" at bounding box center [714, 45] width 272 height 12
click at [650, 80] on span "Manage tills" at bounding box center [622, 78] width 88 height 11
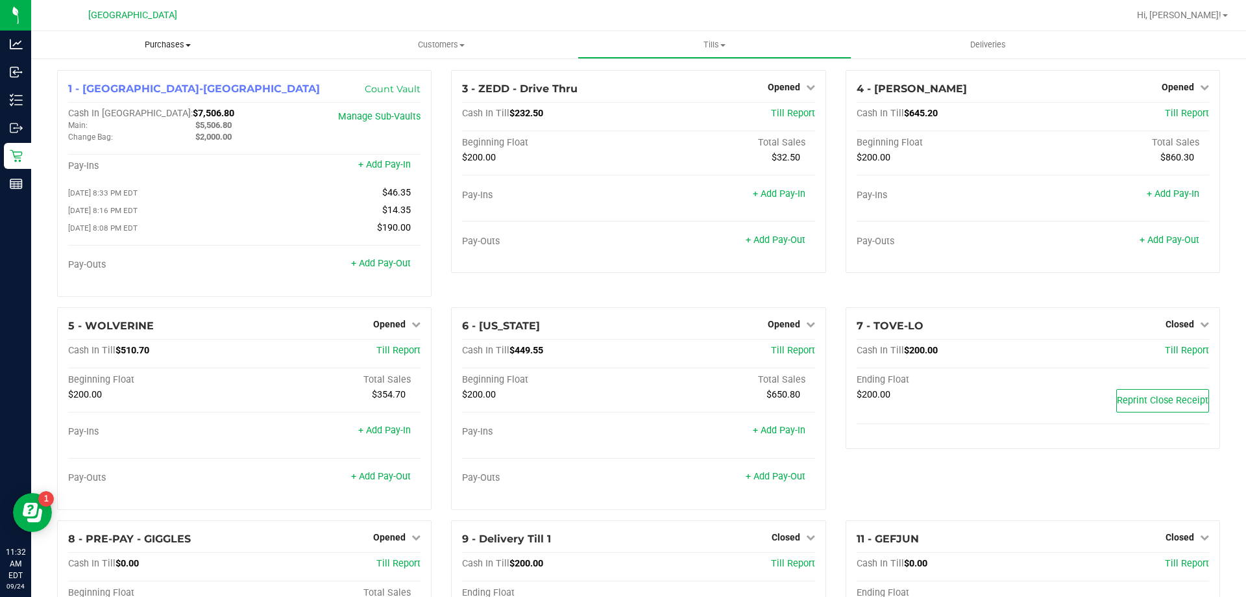
click at [159, 38] on uib-tab-heading "Purchases Summary of purchases Fulfillment All purchases" at bounding box center [167, 44] width 273 height 27
click at [73, 91] on span "Fulfillment" at bounding box center [71, 93] width 80 height 11
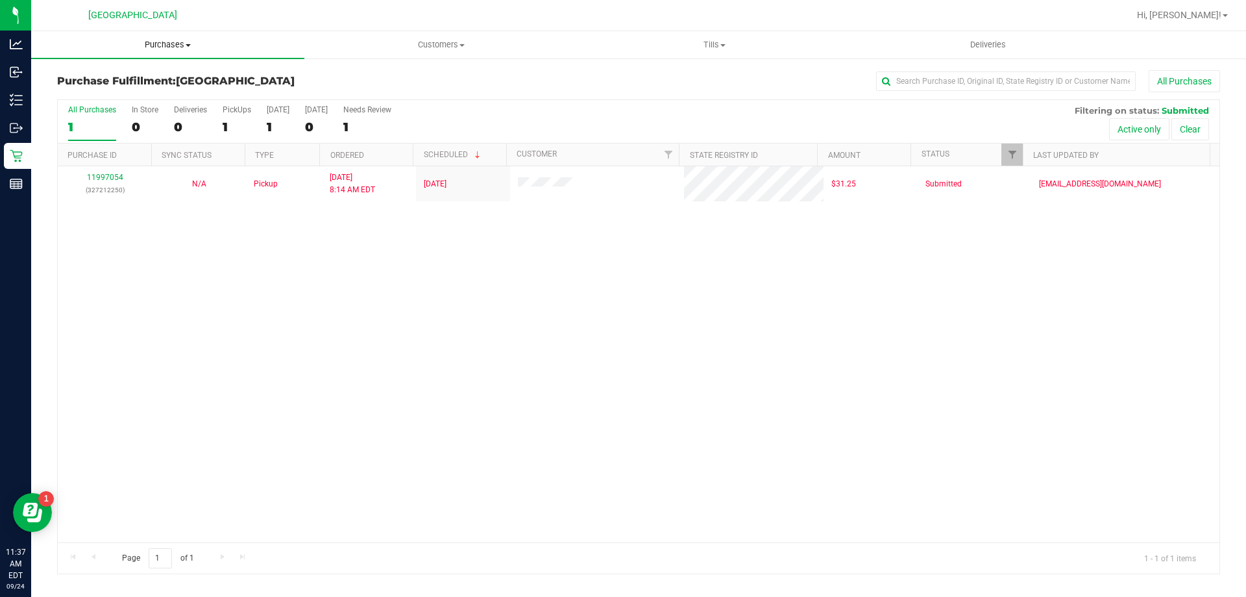
click at [184, 44] on span "Purchases" at bounding box center [167, 45] width 273 height 12
click at [90, 93] on span "Fulfillment" at bounding box center [71, 93] width 80 height 11
click at [151, 40] on span "Purchases" at bounding box center [167, 45] width 273 height 12
click at [99, 91] on span "Fulfillment" at bounding box center [71, 93] width 80 height 11
click at [738, 49] on span "Tills" at bounding box center [714, 45] width 272 height 12
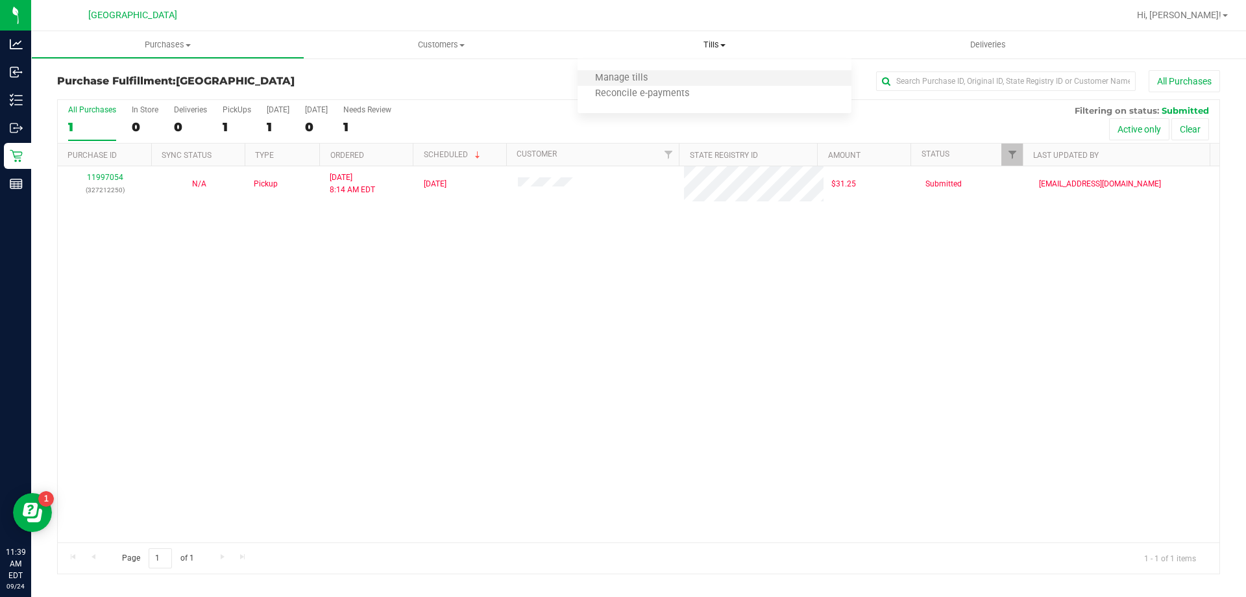
click at [666, 76] on li "Manage tills" at bounding box center [714, 79] width 273 height 16
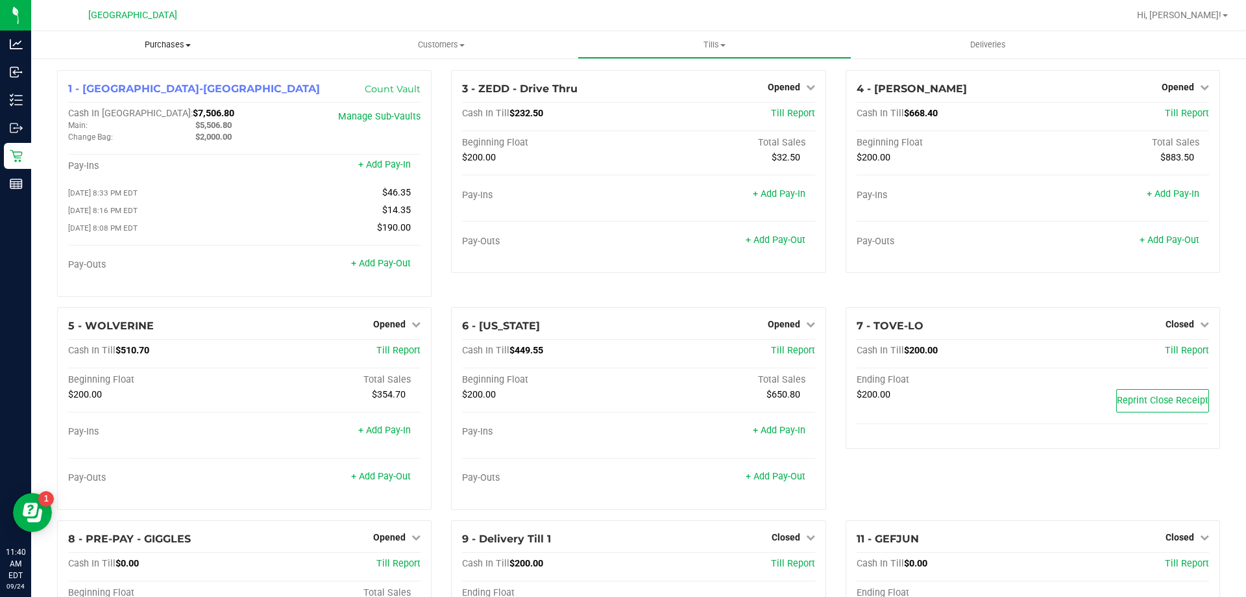
click at [174, 47] on span "Purchases" at bounding box center [167, 45] width 273 height 12
click at [101, 90] on span "Fulfillment" at bounding box center [71, 93] width 80 height 11
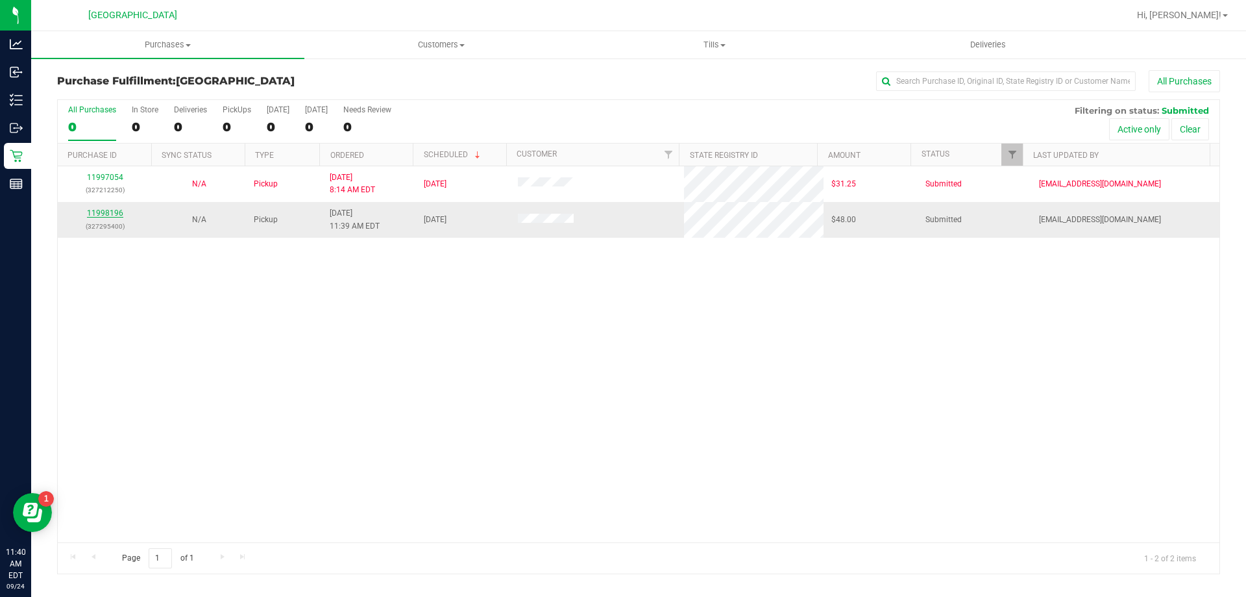
click at [118, 217] on link "11998196" at bounding box center [105, 212] width 36 height 9
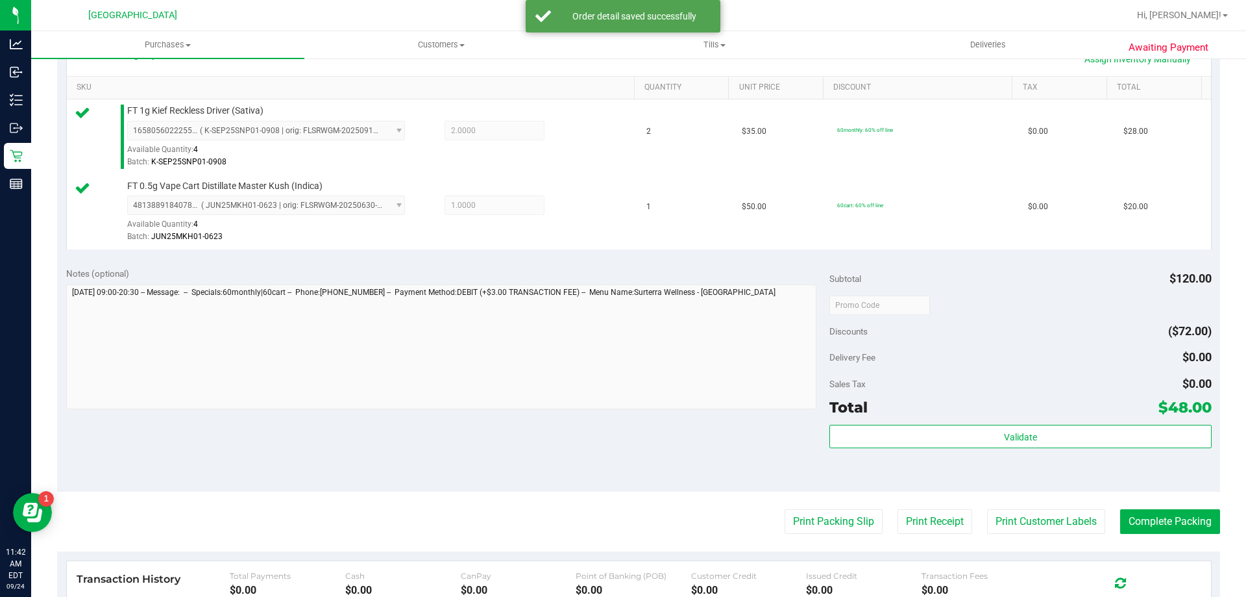
scroll to position [325, 0]
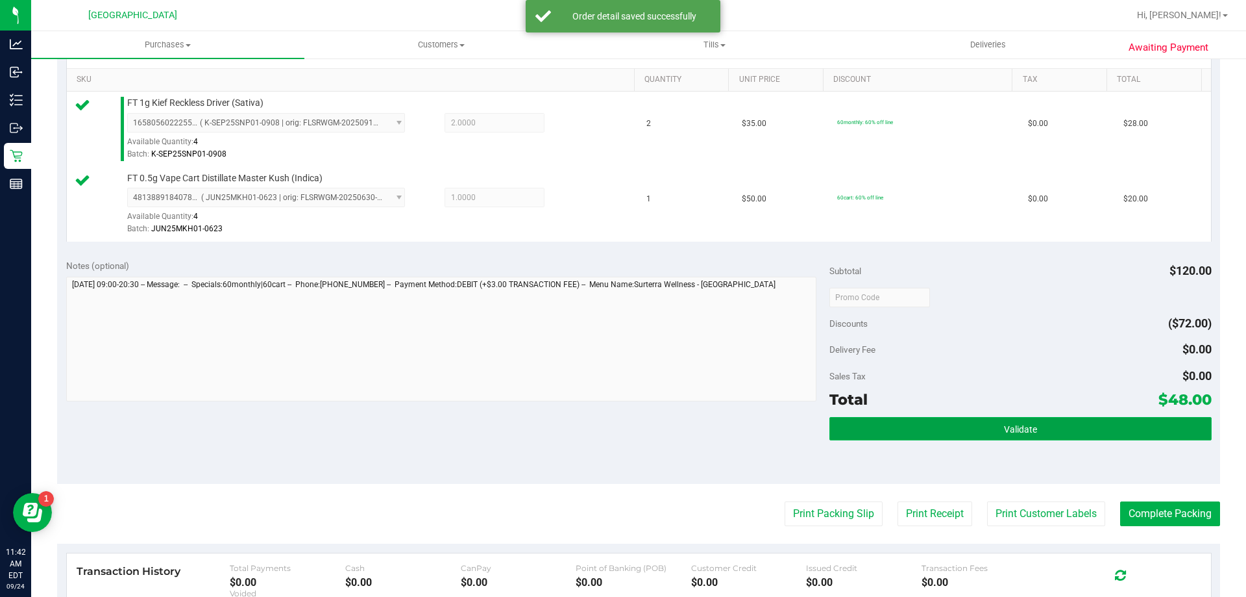
click at [969, 417] on button "Validate" at bounding box center [1021, 428] width 382 height 23
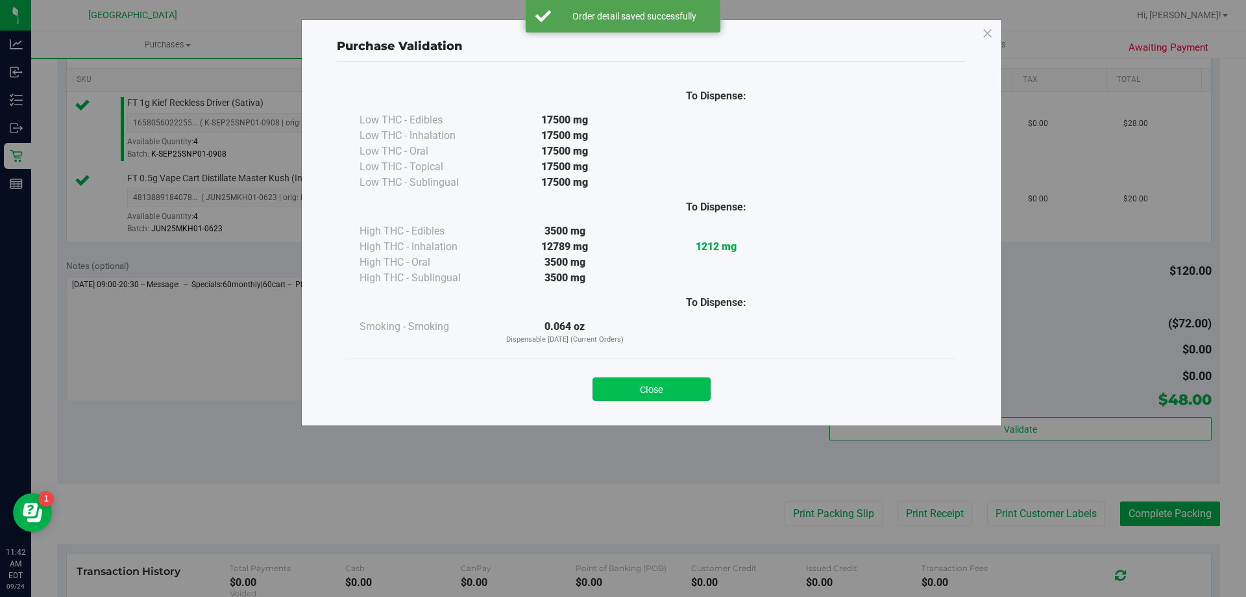
click at [651, 384] on button "Close" at bounding box center [652, 388] width 118 height 23
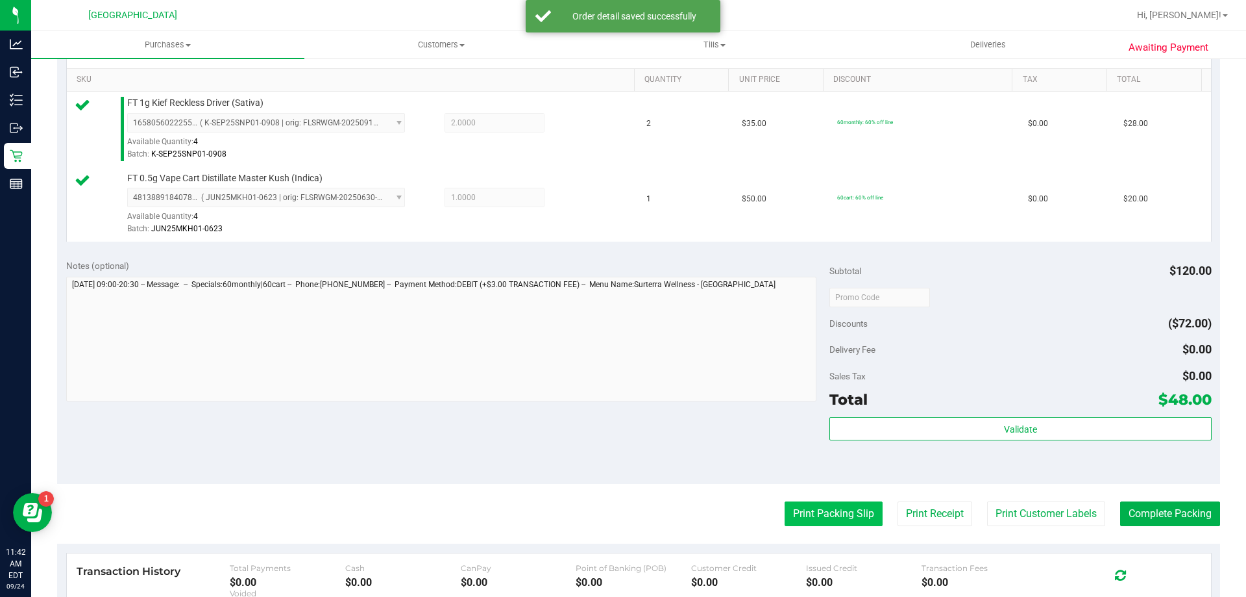
click at [806, 512] on button "Print Packing Slip" at bounding box center [834, 513] width 98 height 25
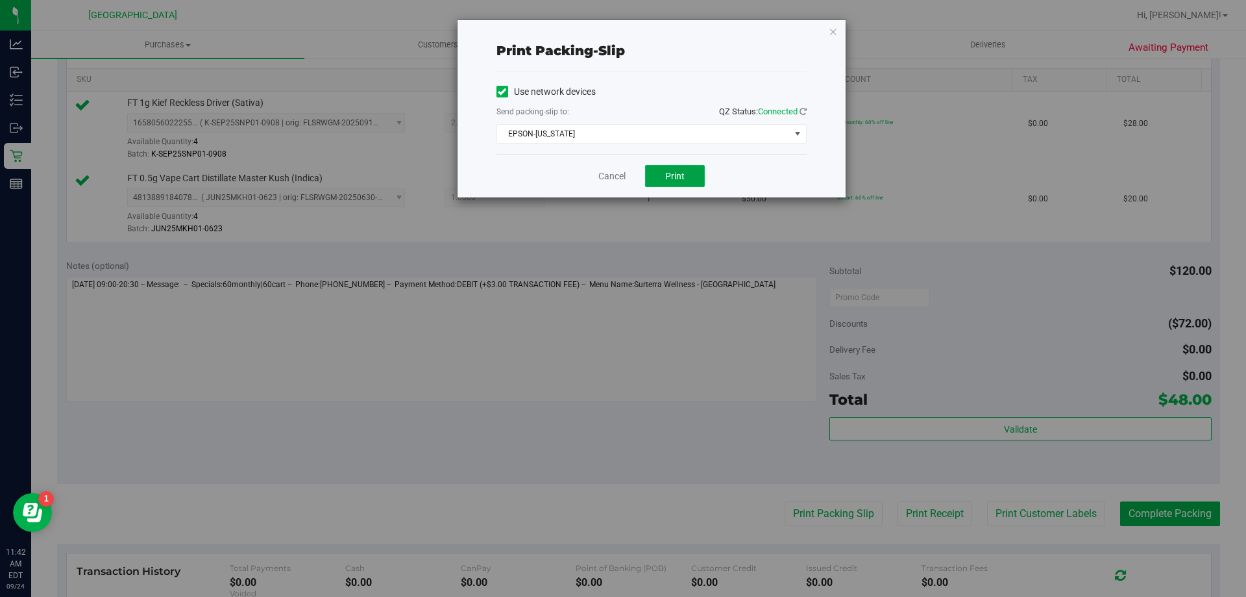
click at [684, 185] on button "Print" at bounding box center [675, 176] width 60 height 22
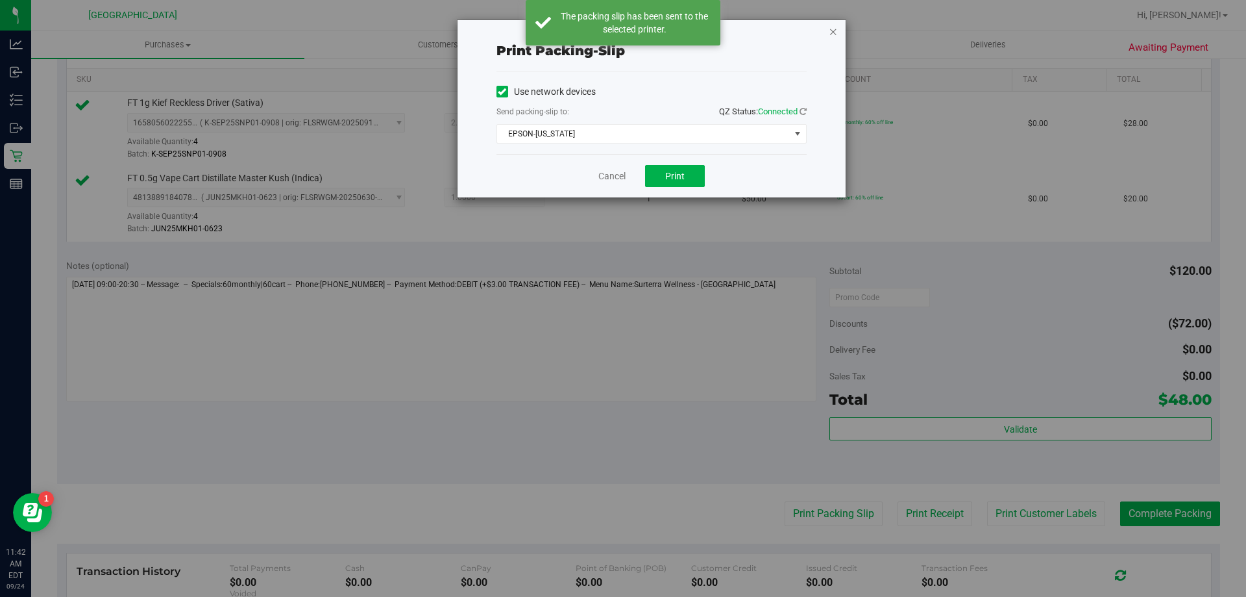
click at [830, 34] on icon "button" at bounding box center [833, 31] width 9 height 16
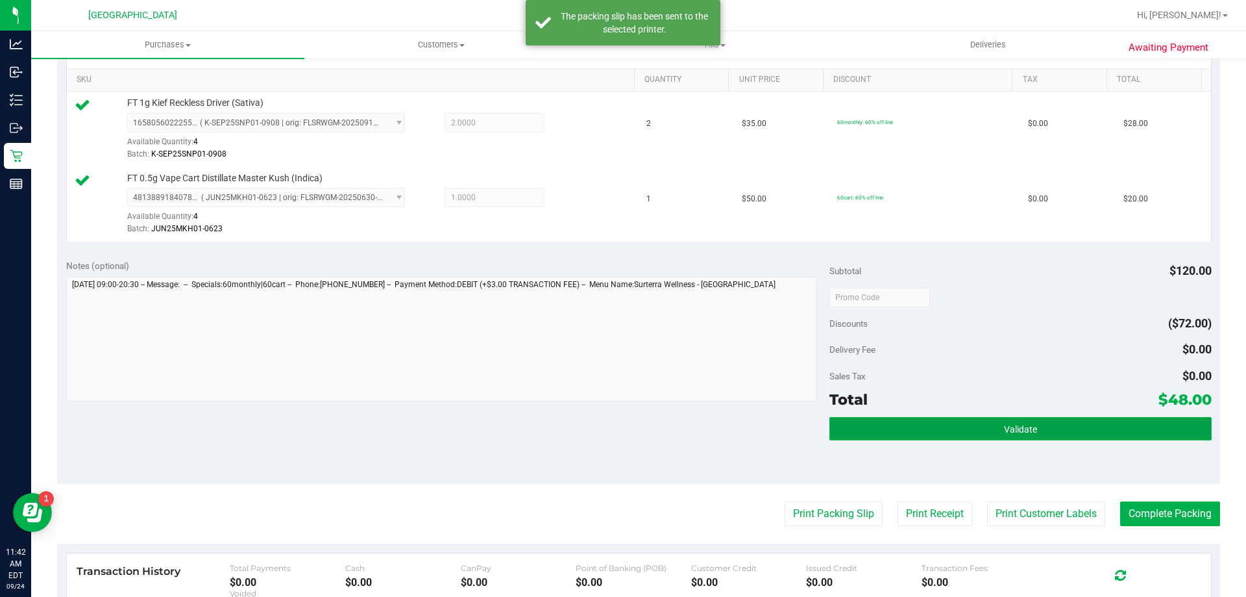
click at [991, 431] on button "Validate" at bounding box center [1021, 428] width 382 height 23
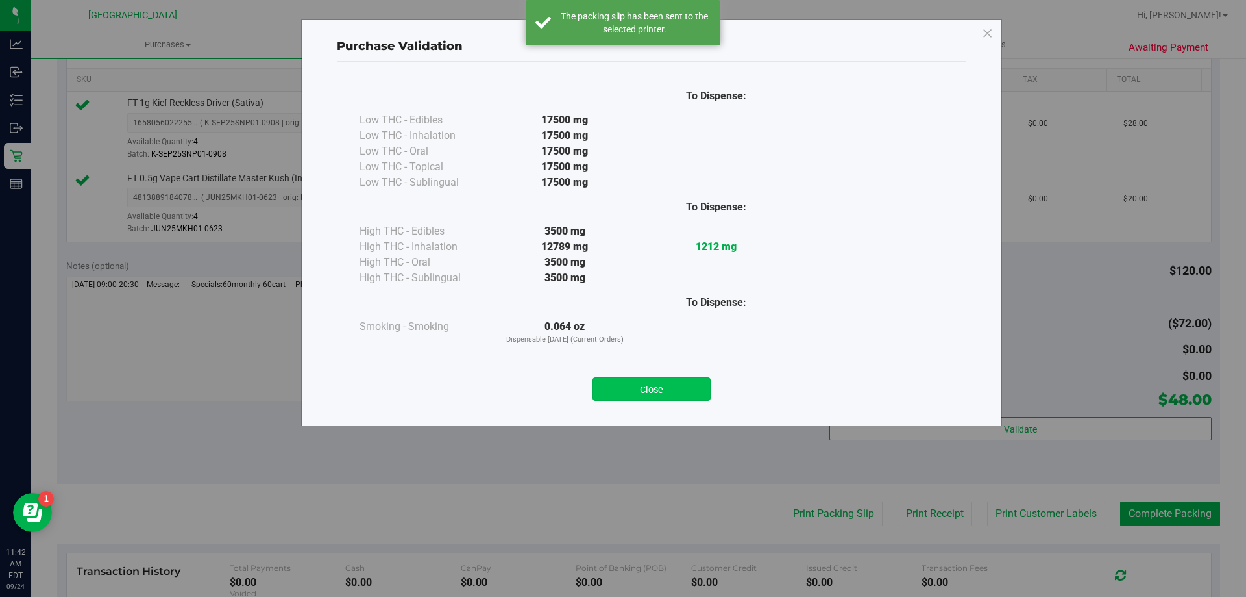
click at [671, 397] on button "Close" at bounding box center [652, 388] width 118 height 23
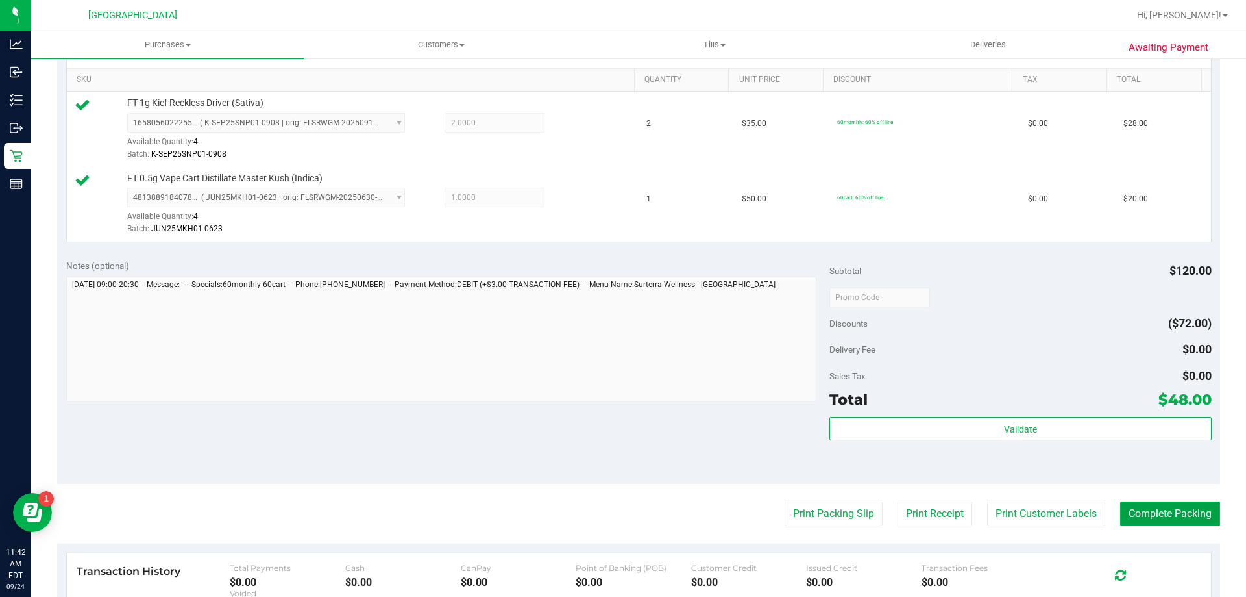
click at [1145, 515] on button "Complete Packing" at bounding box center [1170, 513] width 100 height 25
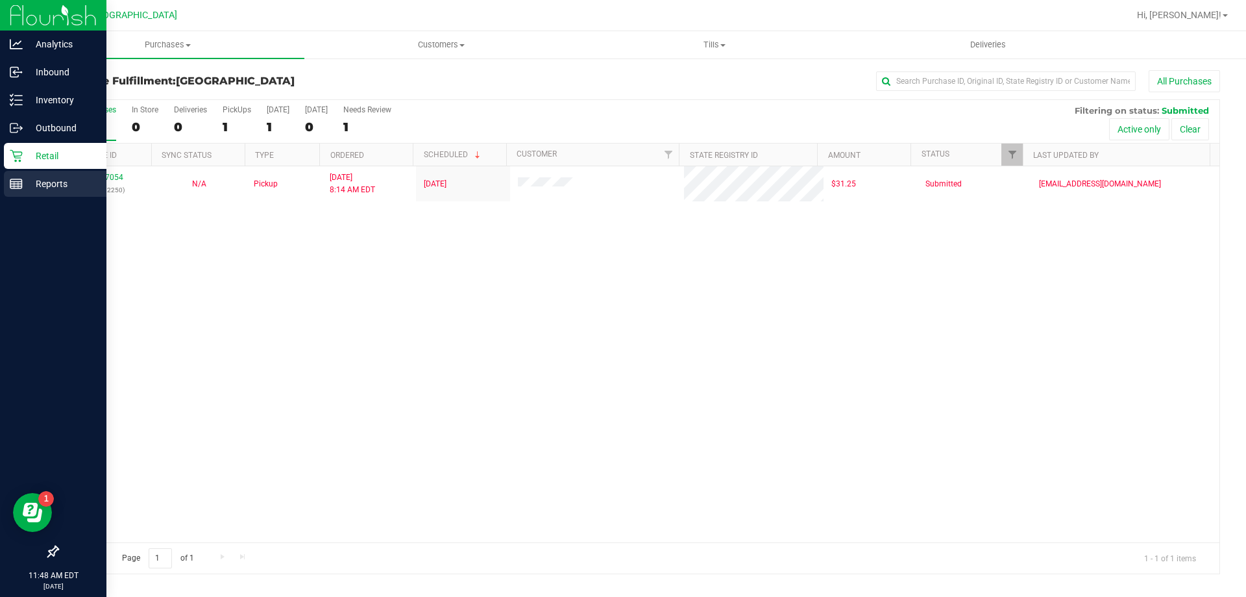
click at [31, 184] on p "Reports" at bounding box center [62, 184] width 78 height 16
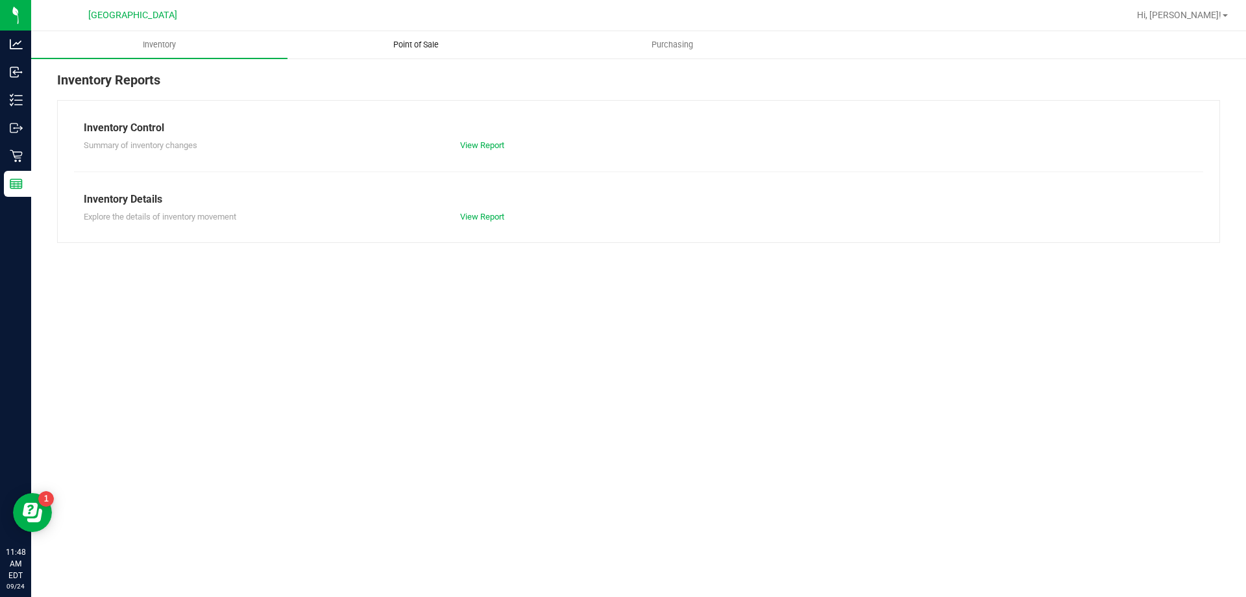
click at [427, 40] on span "Point of Sale" at bounding box center [416, 45] width 80 height 12
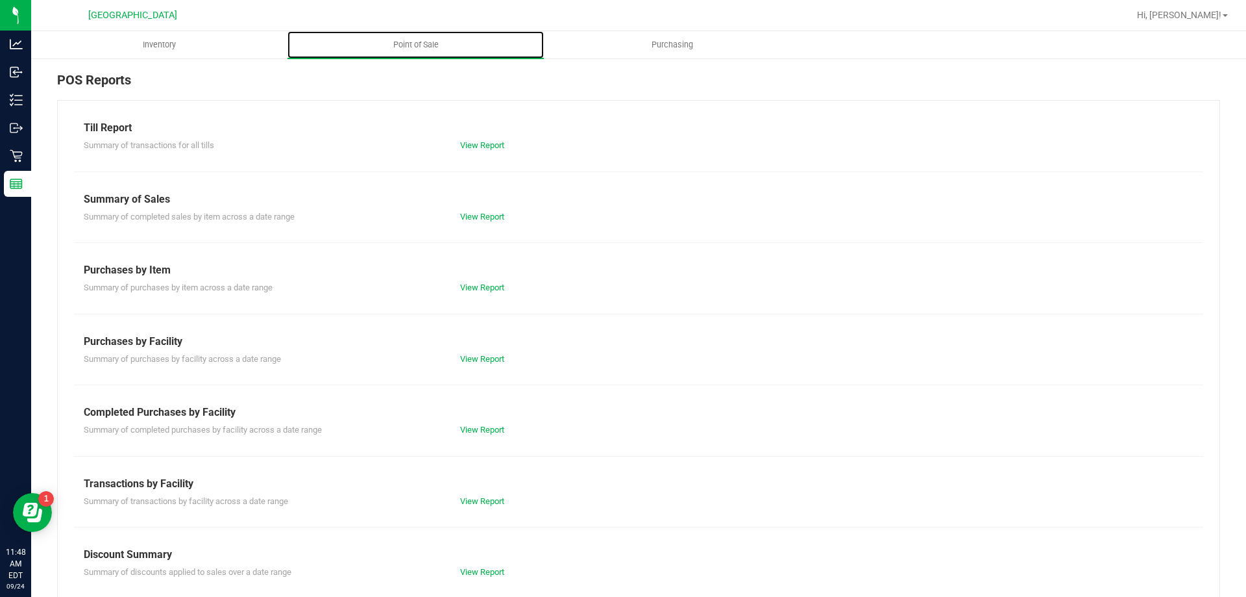
scroll to position [86, 0]
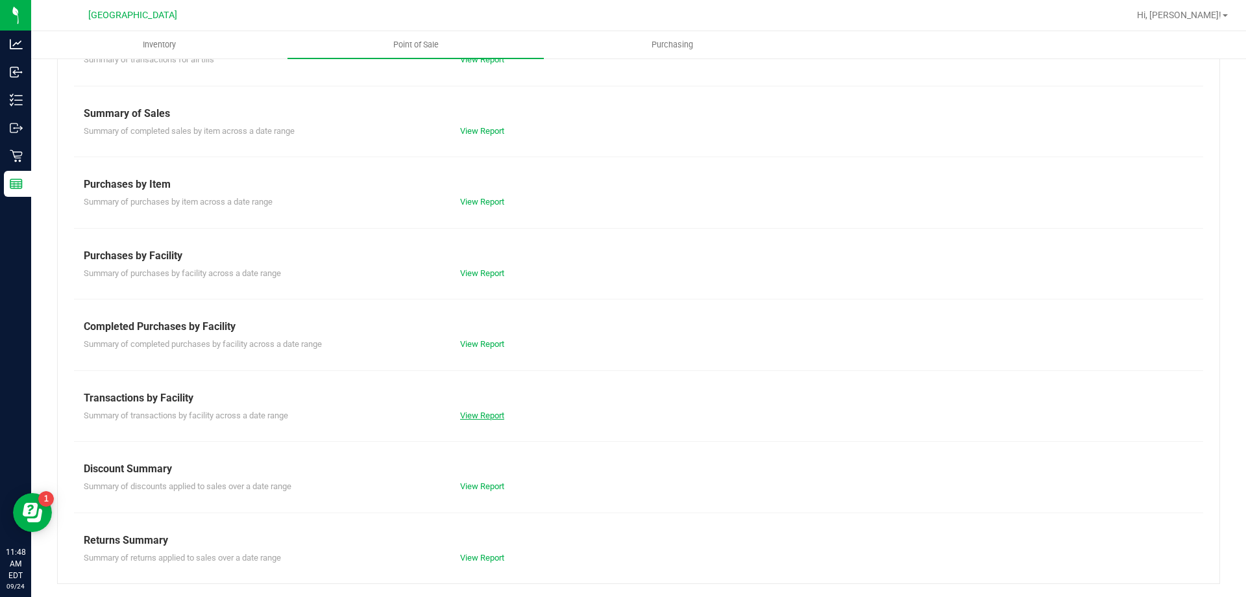
click at [491, 414] on link "View Report" at bounding box center [482, 415] width 44 height 10
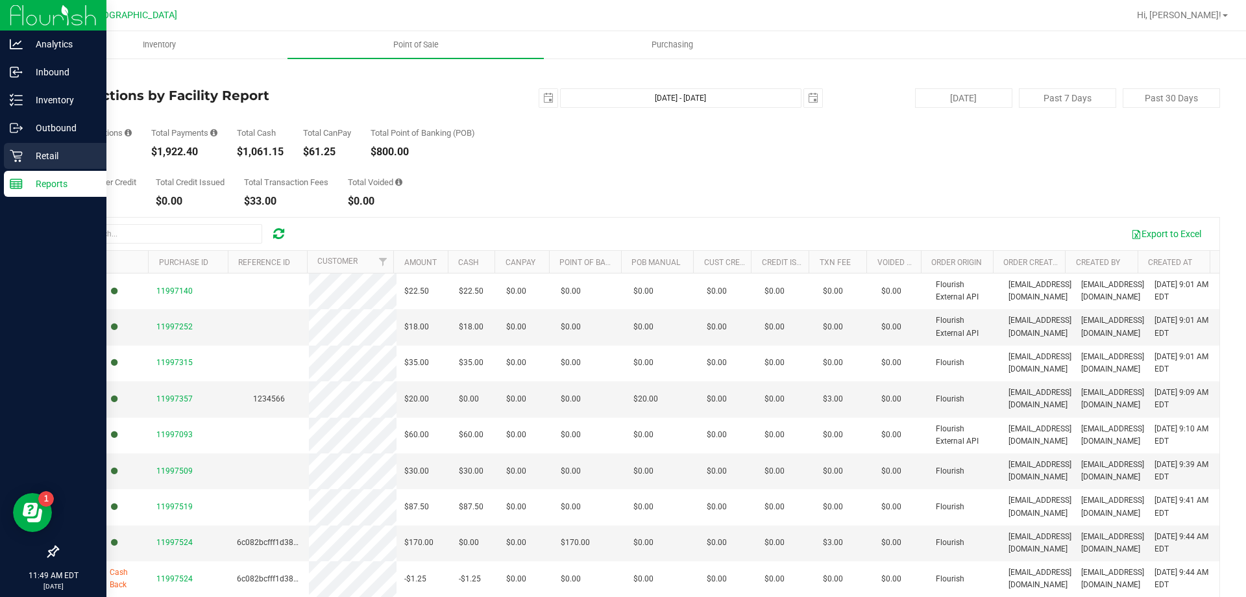
click at [45, 153] on p "Retail" at bounding box center [62, 156] width 78 height 16
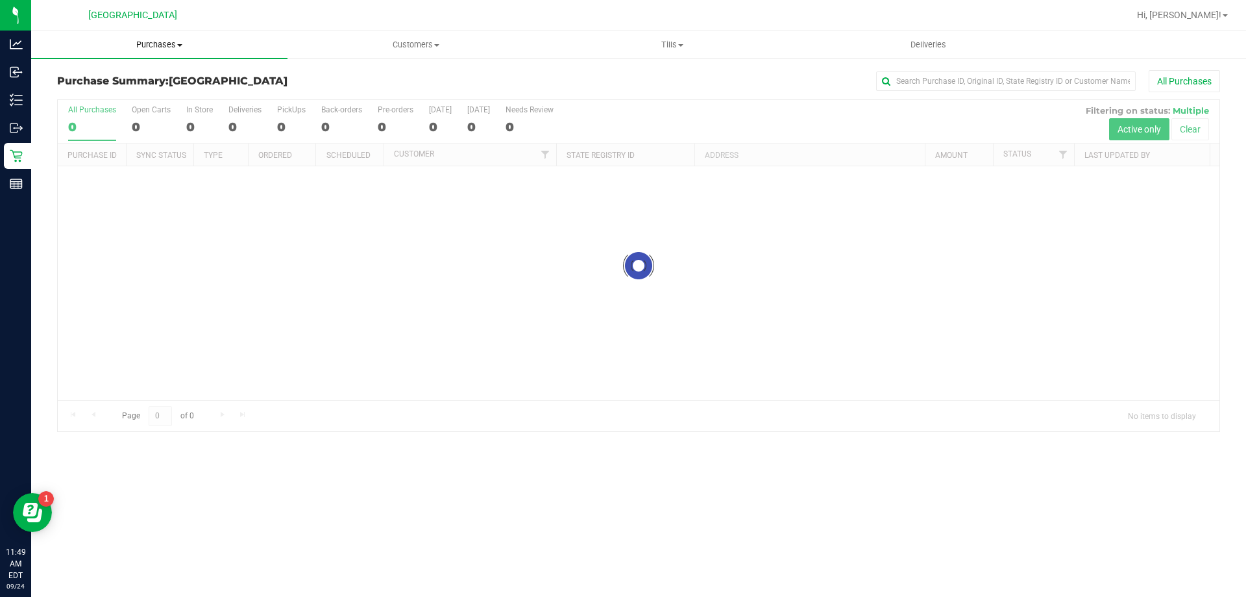
click at [175, 45] on span "Purchases" at bounding box center [159, 45] width 256 height 12
click at [83, 93] on span "Fulfillment" at bounding box center [71, 93] width 80 height 11
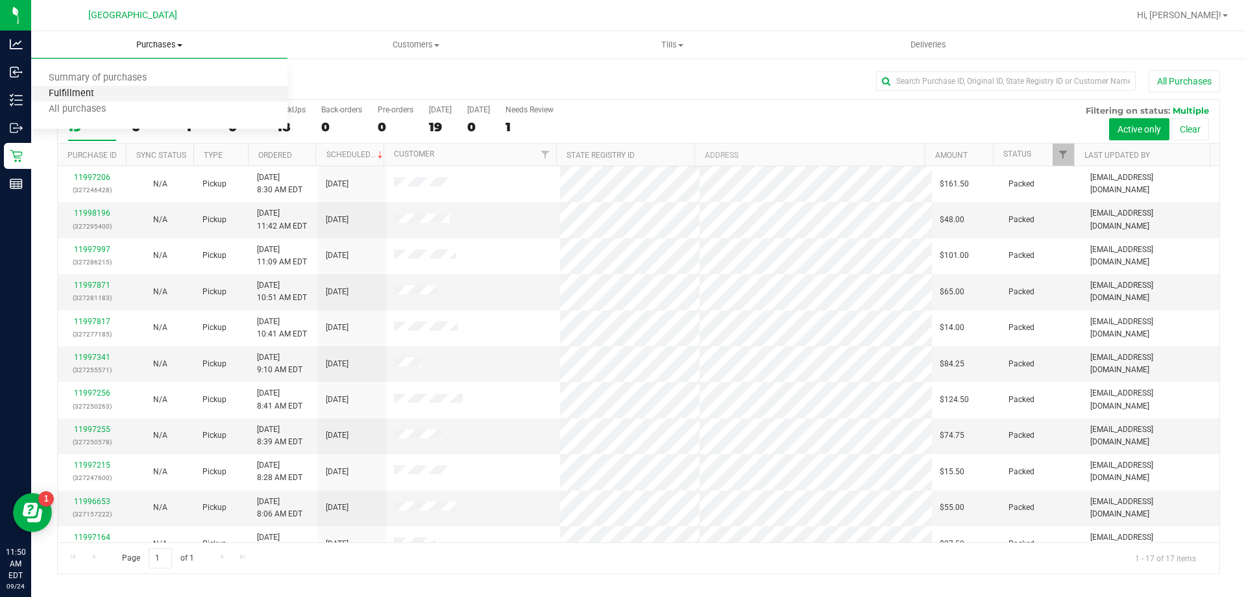
click at [88, 95] on span "Fulfillment" at bounding box center [71, 93] width 80 height 11
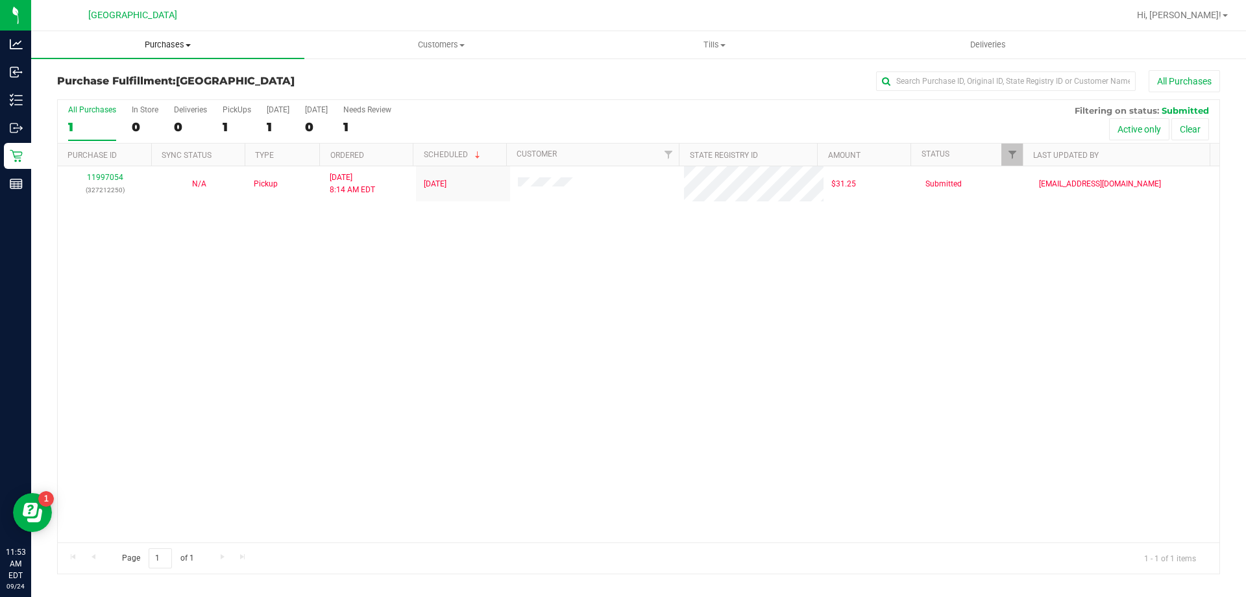
click at [169, 49] on span "Purchases" at bounding box center [167, 45] width 273 height 12
click at [66, 93] on span "Fulfillment" at bounding box center [71, 93] width 80 height 11
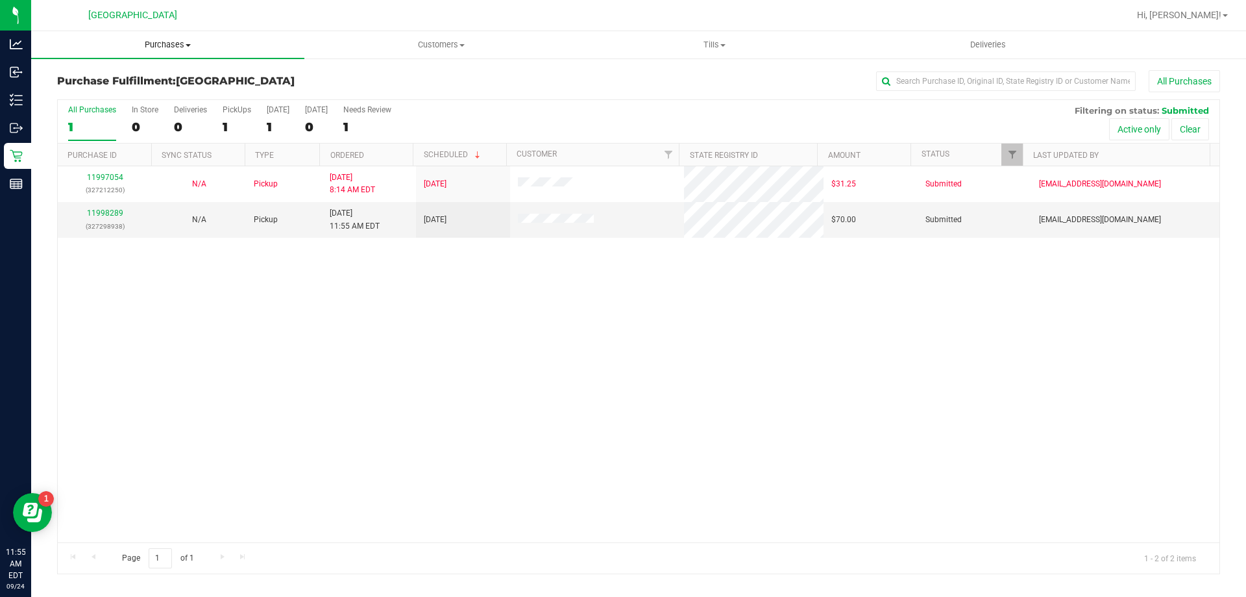
click at [171, 43] on span "Purchases" at bounding box center [167, 45] width 273 height 12
click at [106, 93] on span "Fulfillment" at bounding box center [71, 93] width 80 height 11
click at [107, 206] on td "11998289 (327298938)" at bounding box center [105, 219] width 94 height 35
click at [110, 210] on link "11998289" at bounding box center [105, 212] width 36 height 9
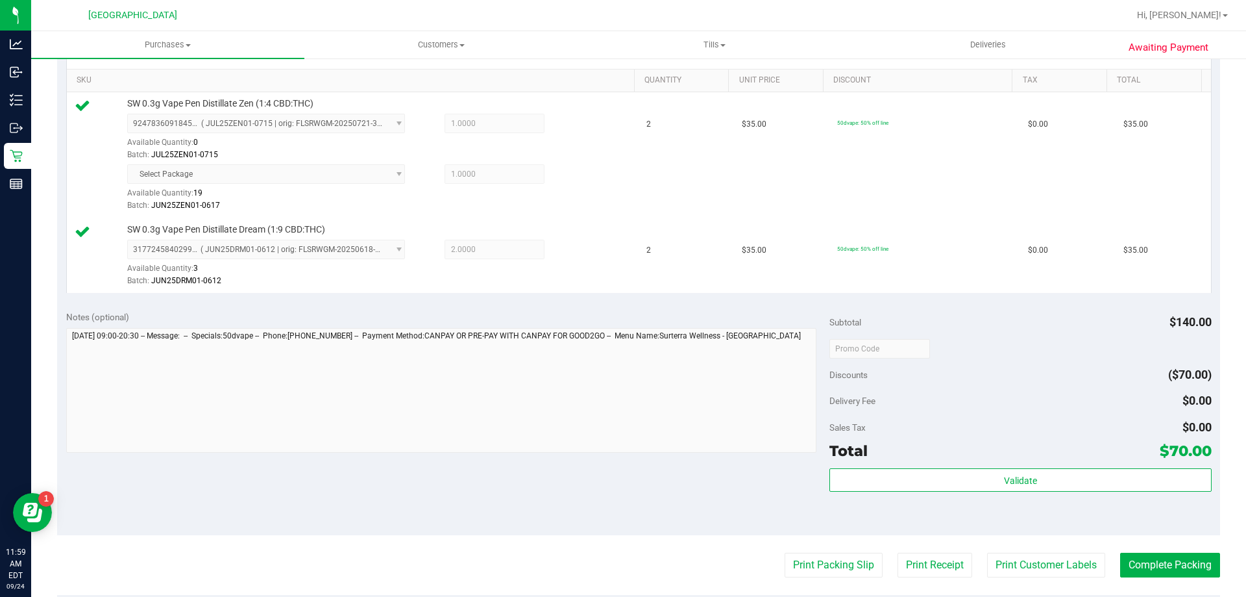
scroll to position [325, 0]
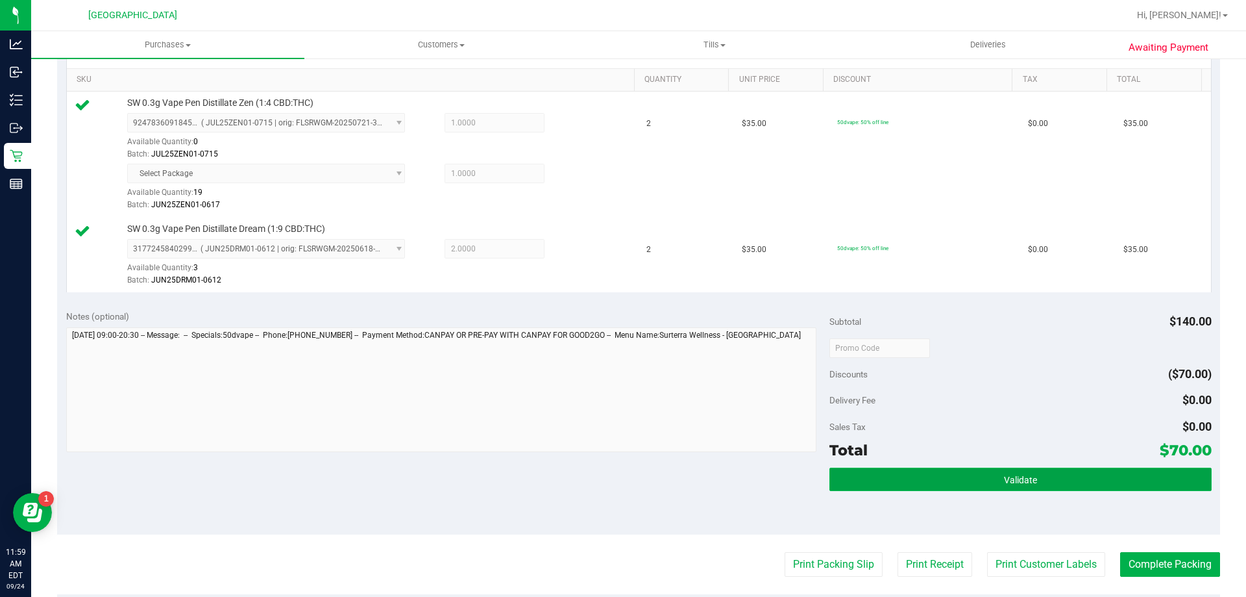
click at [1004, 478] on span "Validate" at bounding box center [1020, 480] width 33 height 10
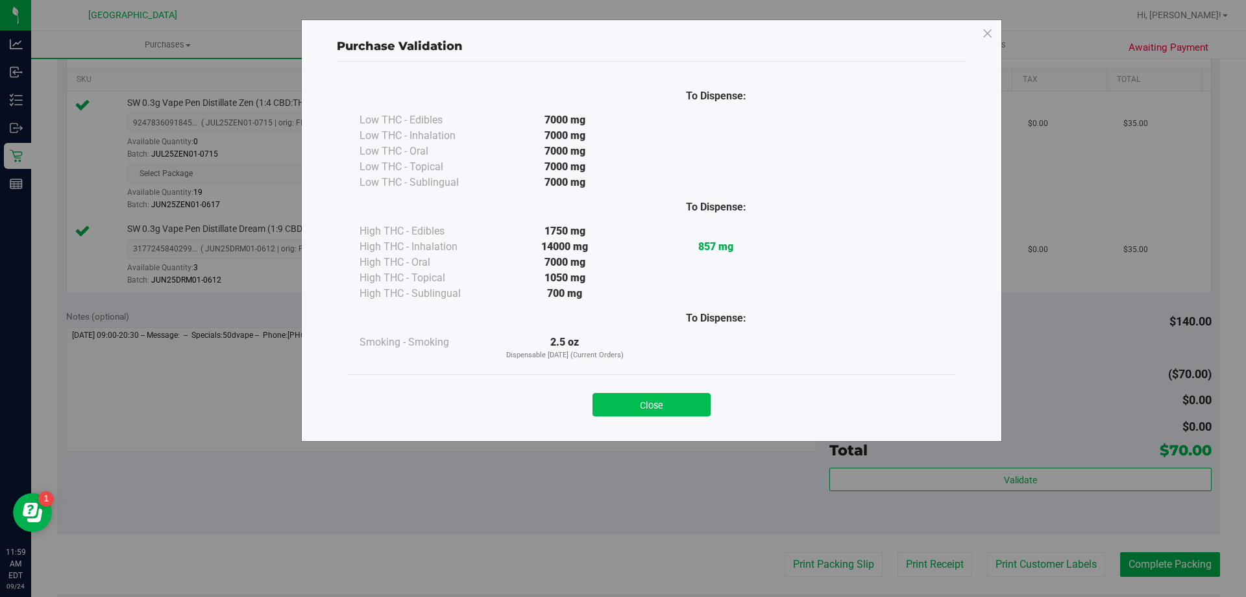
click at [697, 411] on button "Close" at bounding box center [652, 404] width 118 height 23
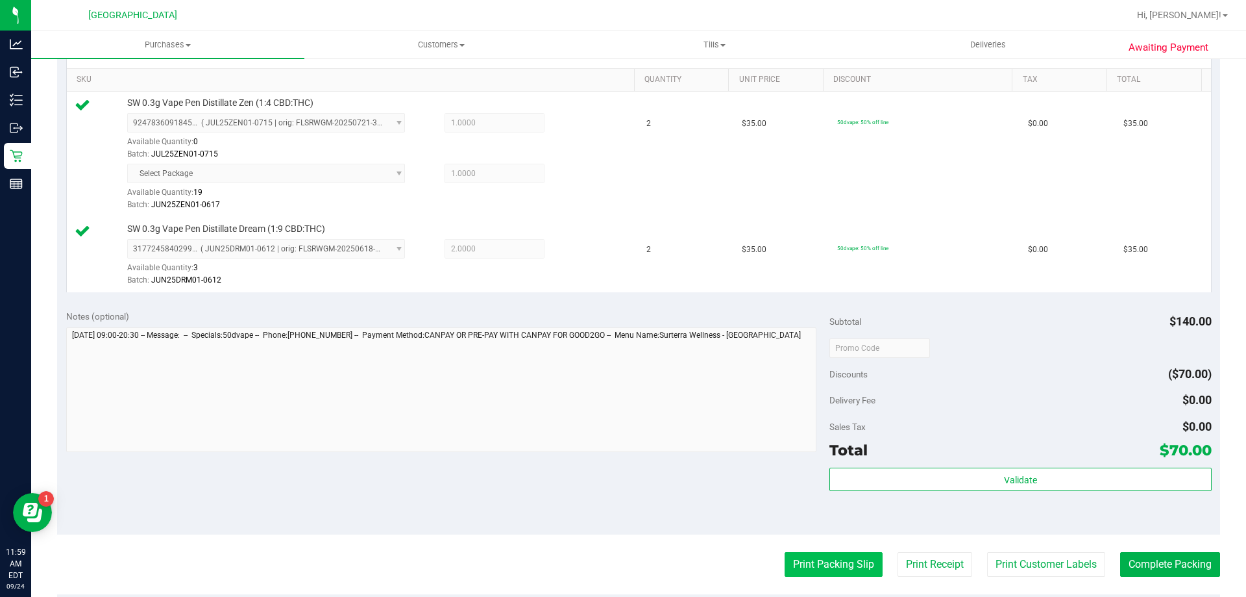
click at [824, 556] on button "Print Packing Slip" at bounding box center [834, 564] width 98 height 25
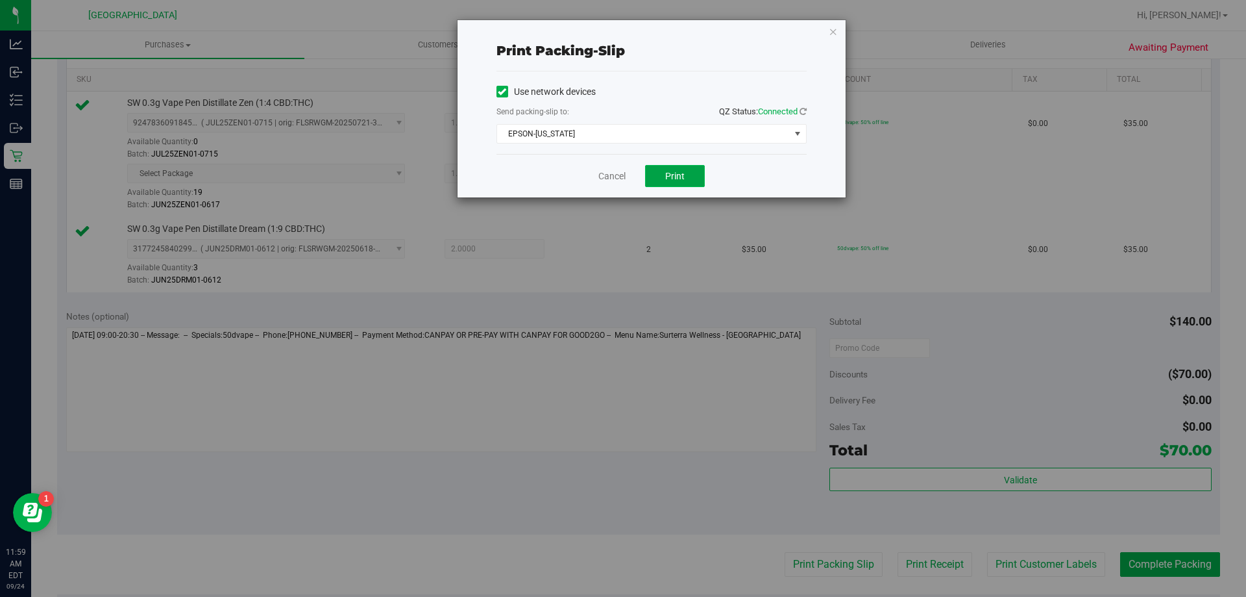
click at [684, 175] on span "Print" at bounding box center [674, 176] width 19 height 10
click at [834, 31] on icon "button" at bounding box center [833, 31] width 9 height 16
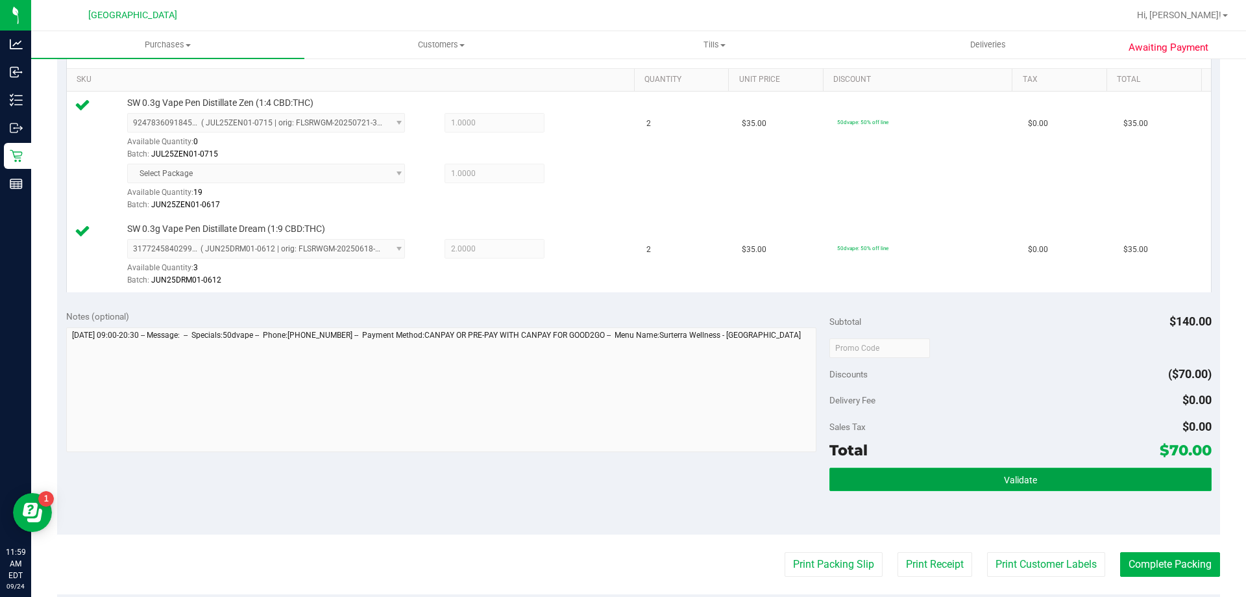
click at [969, 481] on button "Validate" at bounding box center [1021, 478] width 382 height 23
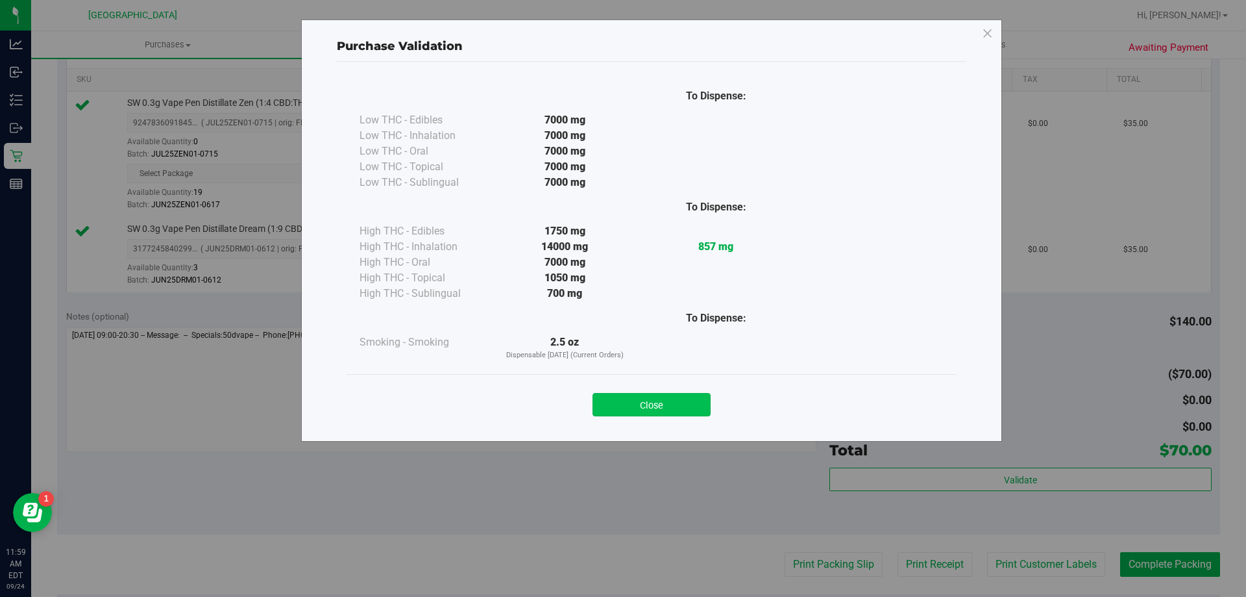
click at [680, 404] on button "Close" at bounding box center [652, 404] width 118 height 23
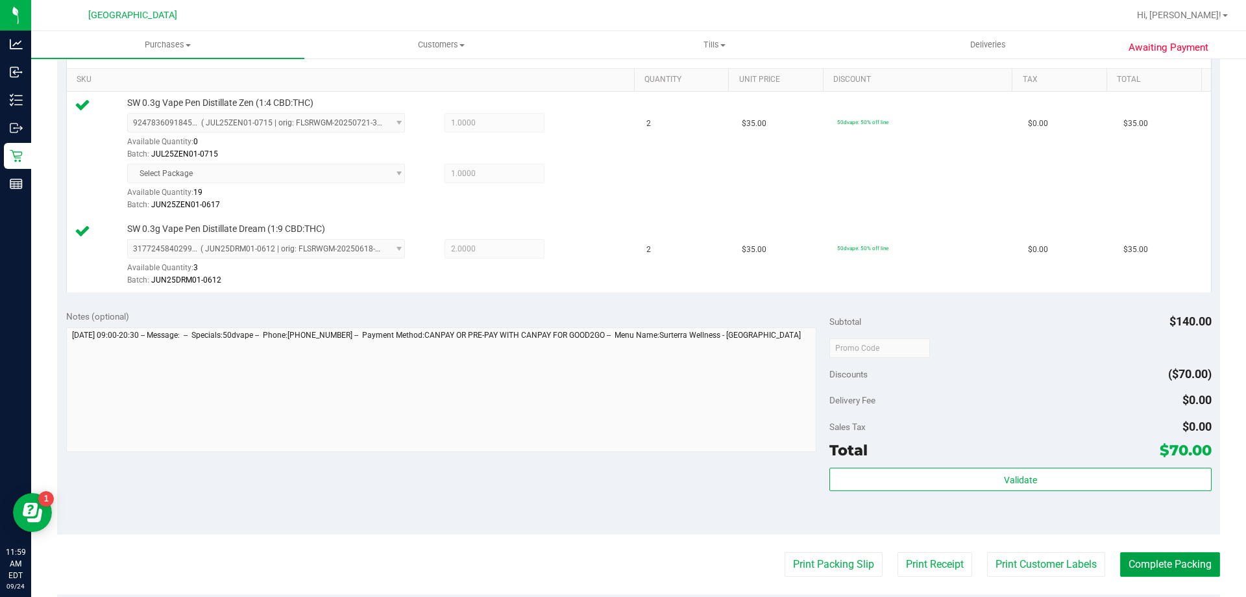
click at [1156, 567] on button "Complete Packing" at bounding box center [1170, 564] width 100 height 25
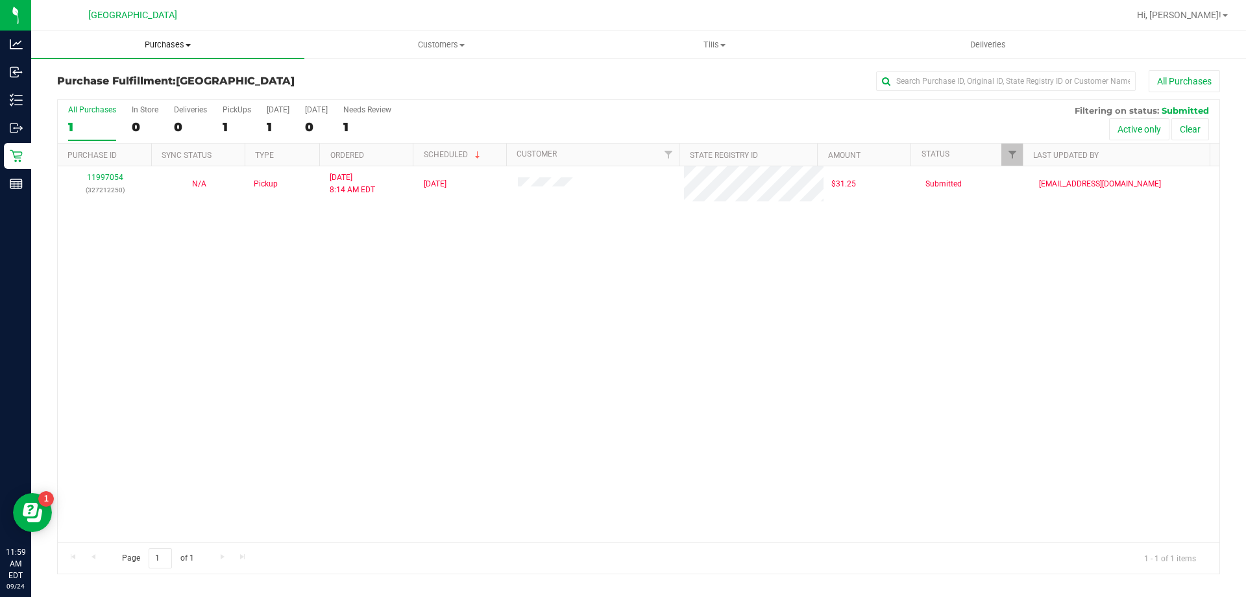
click at [171, 49] on span "Purchases" at bounding box center [167, 45] width 273 height 12
click at [144, 98] on li "Fulfillment" at bounding box center [167, 94] width 273 height 16
click at [172, 45] on span "Purchases" at bounding box center [167, 45] width 273 height 12
click at [92, 94] on span "Fulfillment" at bounding box center [71, 93] width 80 height 11
click at [157, 43] on span "Purchases" at bounding box center [167, 45] width 273 height 12
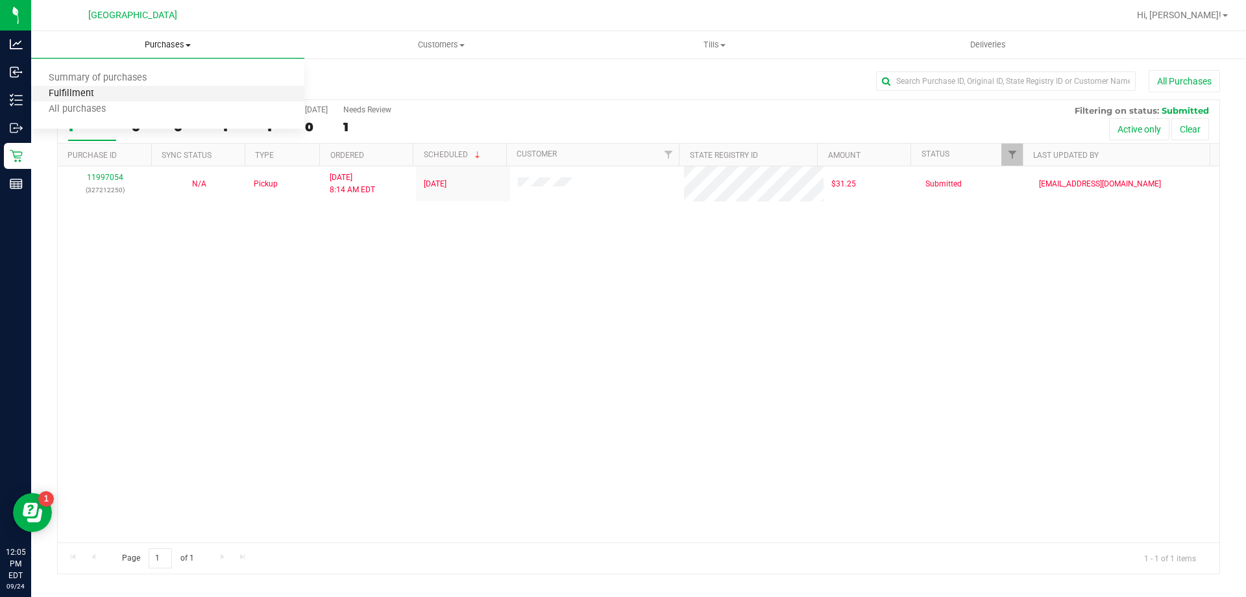
click at [90, 98] on span "Fulfillment" at bounding box center [71, 93] width 80 height 11
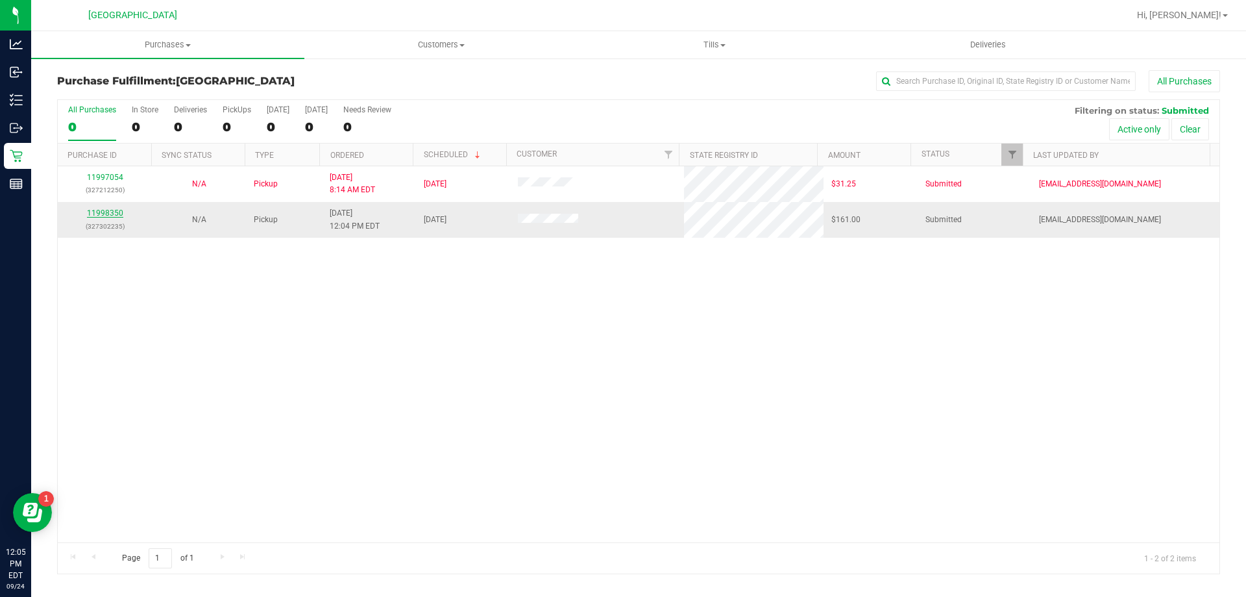
click at [103, 211] on link "11998350" at bounding box center [105, 212] width 36 height 9
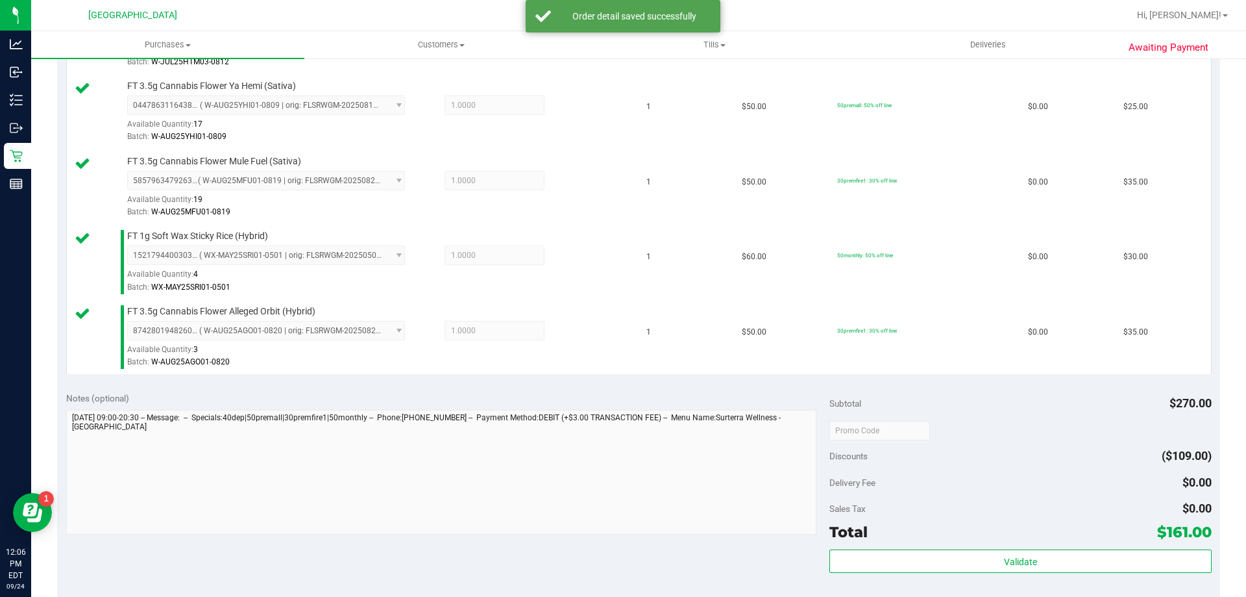
scroll to position [454, 0]
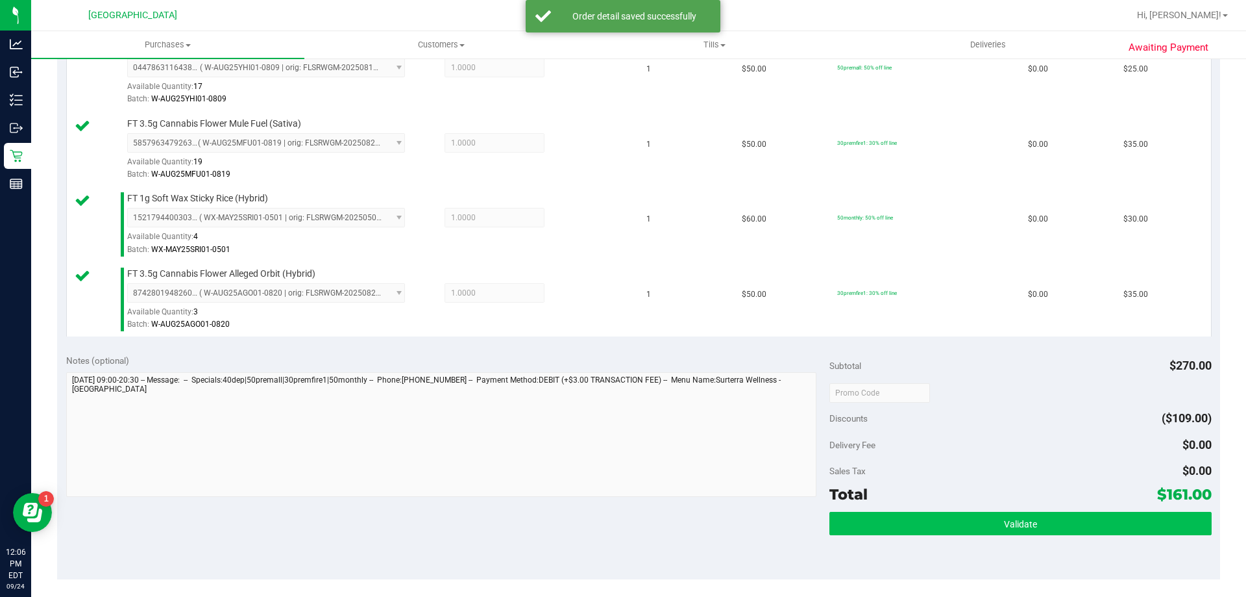
drag, startPoint x: 1008, startPoint y: 506, endPoint x: 1006, endPoint y: 525, distance: 18.9
click at [1008, 512] on div "Subtotal $270.00 Discounts ($109.00) Delivery Fee $0.00 Sales Tax $0.00 Total $…" at bounding box center [1021, 462] width 382 height 216
click at [1006, 525] on span "Validate" at bounding box center [1020, 524] width 33 height 10
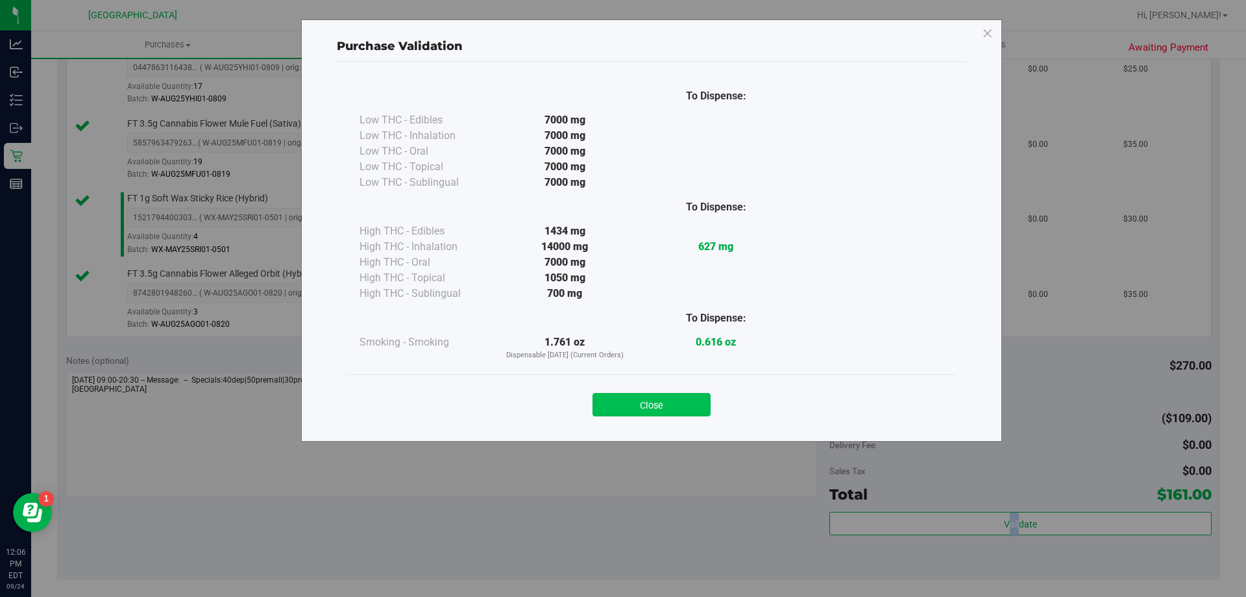
click at [682, 407] on button "Close" at bounding box center [652, 404] width 118 height 23
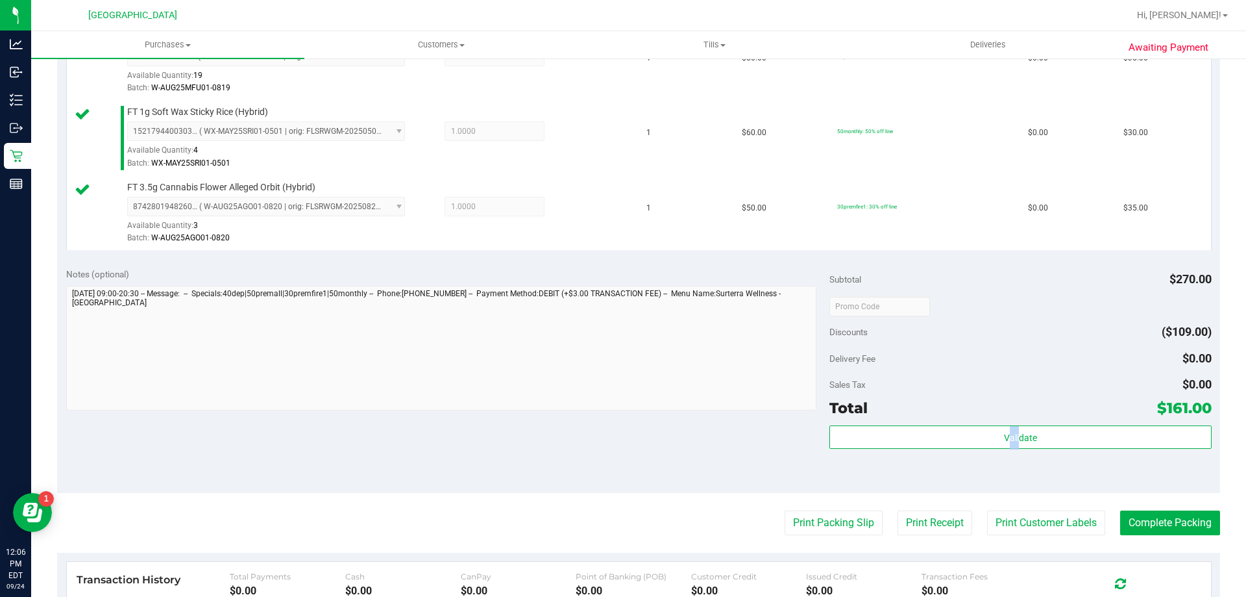
scroll to position [649, 0]
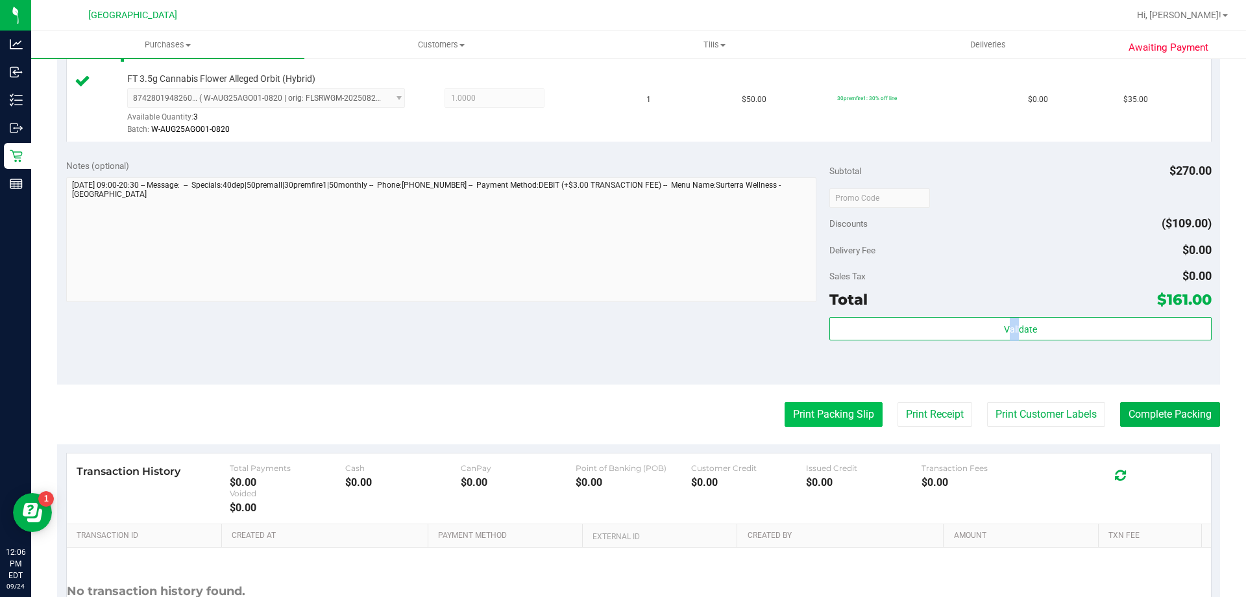
click at [823, 421] on button "Print Packing Slip" at bounding box center [834, 414] width 98 height 25
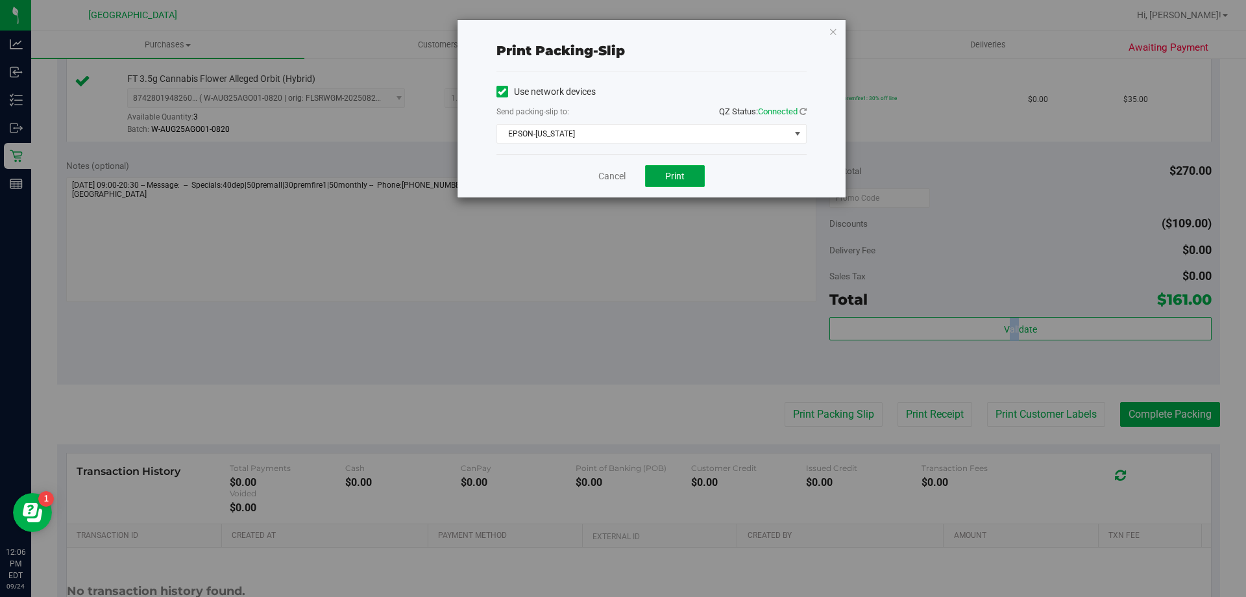
click at [686, 180] on button "Print" at bounding box center [675, 176] width 60 height 22
click at [833, 33] on icon "button" at bounding box center [833, 31] width 9 height 16
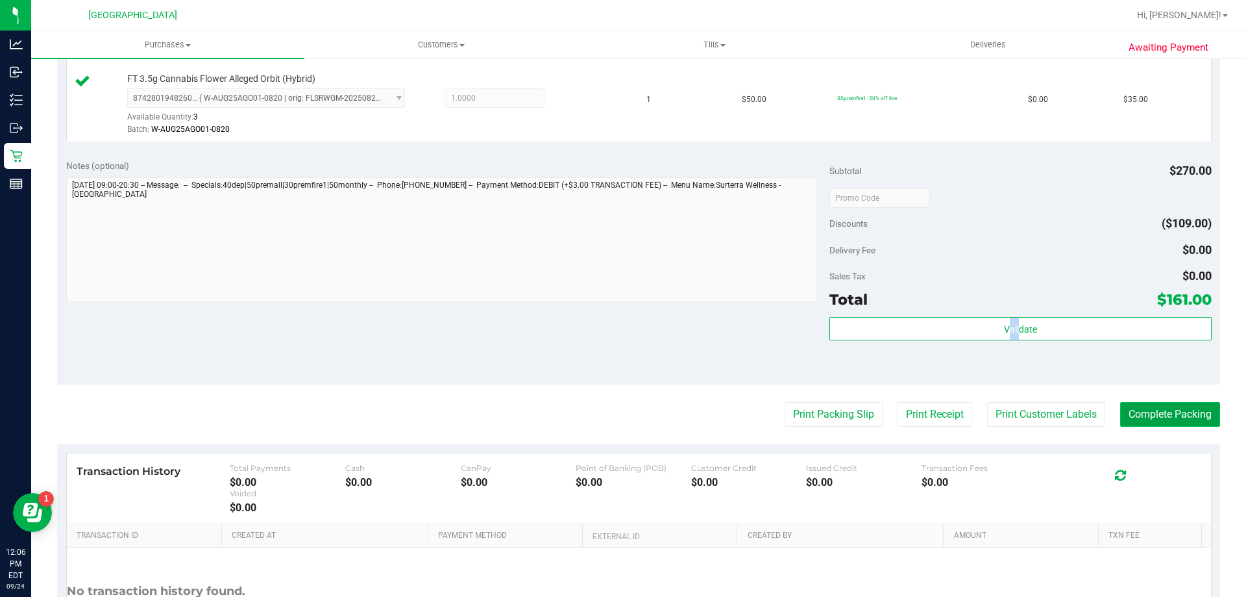
click at [1143, 412] on button "Complete Packing" at bounding box center [1170, 414] width 100 height 25
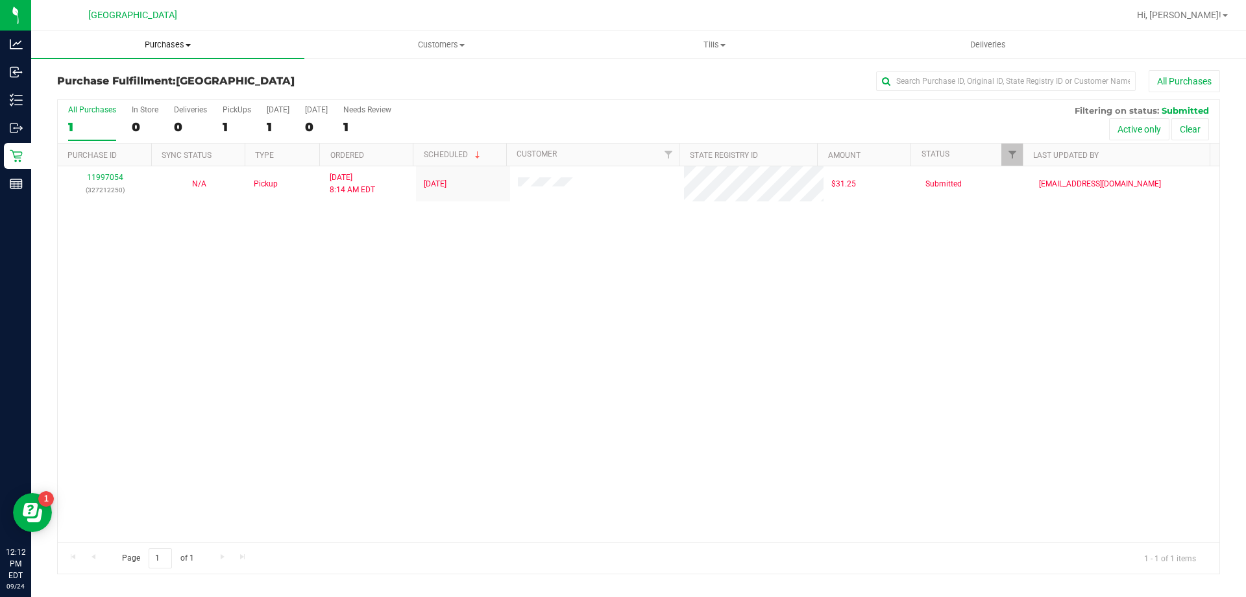
click at [169, 46] on span "Purchases" at bounding box center [167, 45] width 273 height 12
click at [101, 93] on span "Fulfillment" at bounding box center [71, 93] width 80 height 11
click at [711, 41] on span "Tills" at bounding box center [714, 45] width 272 height 12
click at [630, 75] on span "Manage tills" at bounding box center [622, 78] width 88 height 11
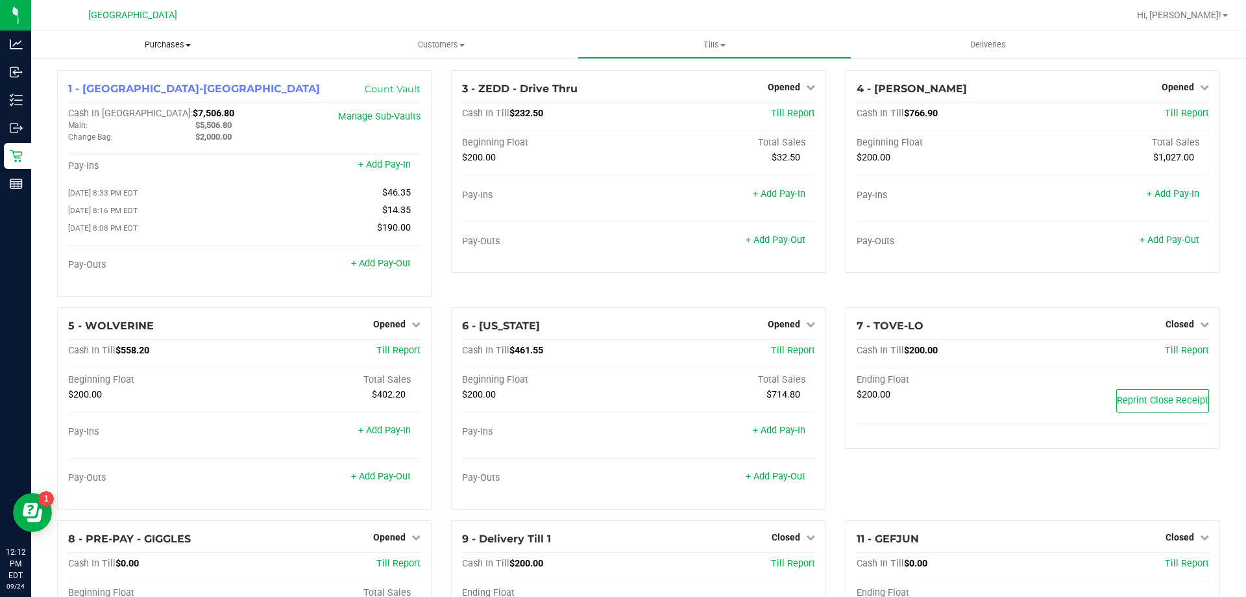
click at [156, 51] on uib-tab-heading "Purchases Summary of purchases Fulfillment All purchases" at bounding box center [167, 44] width 273 height 27
click at [101, 93] on span "Fulfillment" at bounding box center [71, 93] width 80 height 11
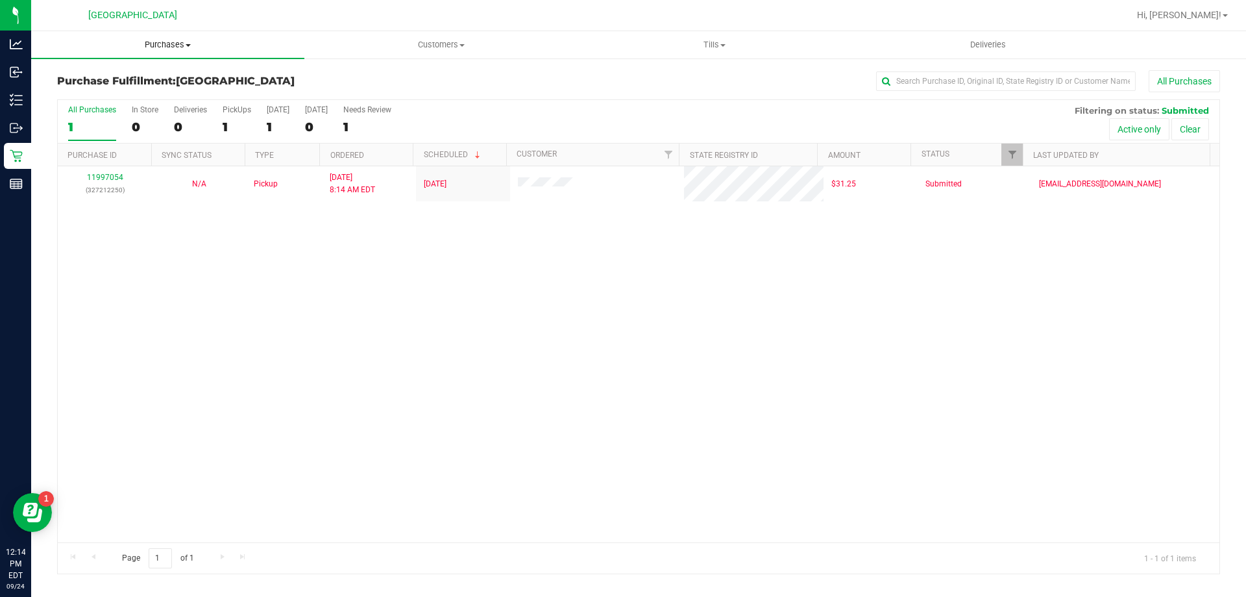
click at [159, 42] on span "Purchases" at bounding box center [167, 45] width 273 height 12
click at [90, 99] on span "Fulfillment" at bounding box center [71, 93] width 80 height 11
click at [716, 40] on span "Tills" at bounding box center [714, 45] width 272 height 12
click at [624, 78] on span "Manage tills" at bounding box center [622, 78] width 88 height 11
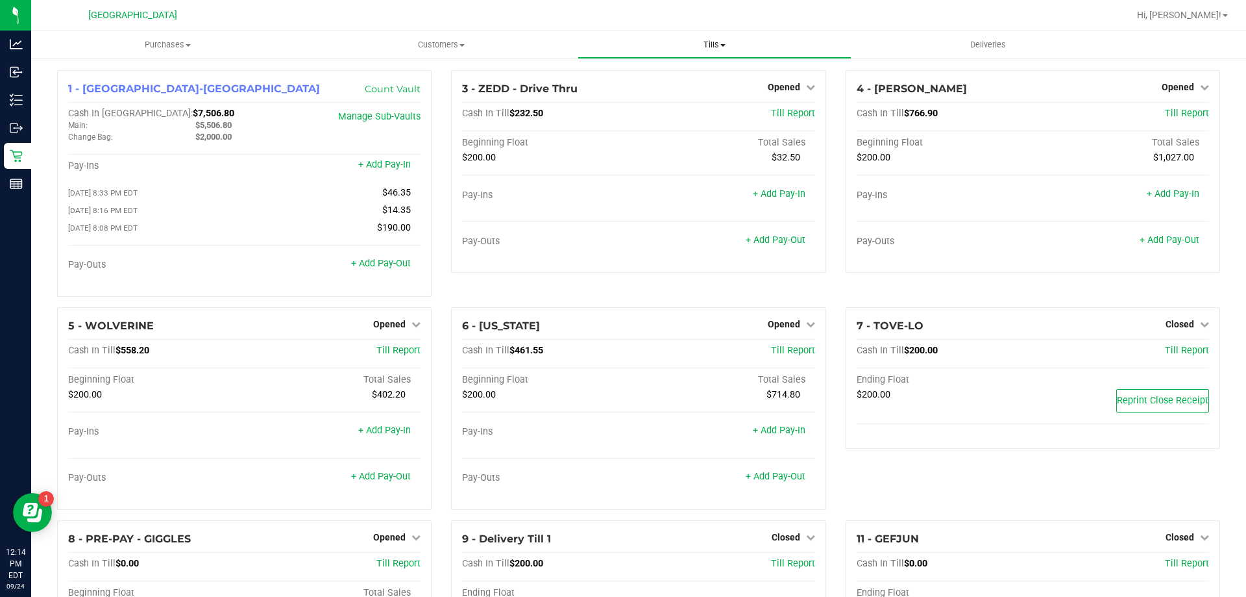
click at [719, 46] on span "Tills" at bounding box center [714, 45] width 272 height 12
click at [641, 77] on span "Manage tills" at bounding box center [622, 78] width 88 height 11
click at [153, 46] on span "Purchases" at bounding box center [167, 45] width 273 height 12
click at [61, 89] on span "Fulfillment" at bounding box center [71, 93] width 80 height 11
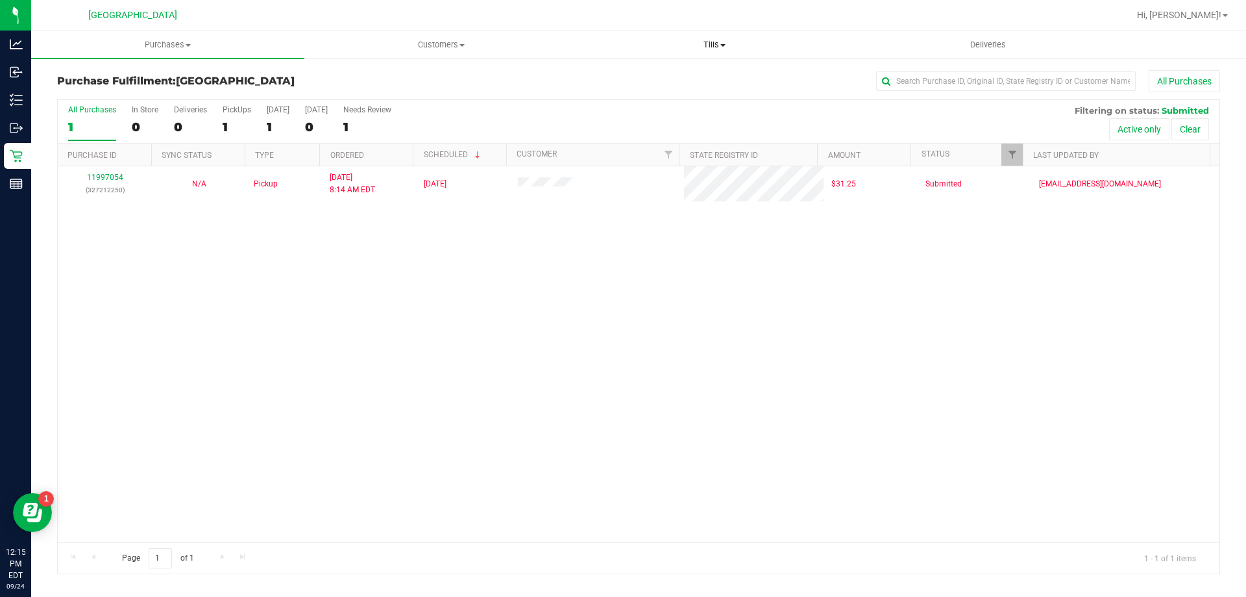
click at [714, 40] on span "Tills" at bounding box center [714, 45] width 272 height 12
click at [624, 75] on span "Manage tills" at bounding box center [622, 78] width 88 height 11
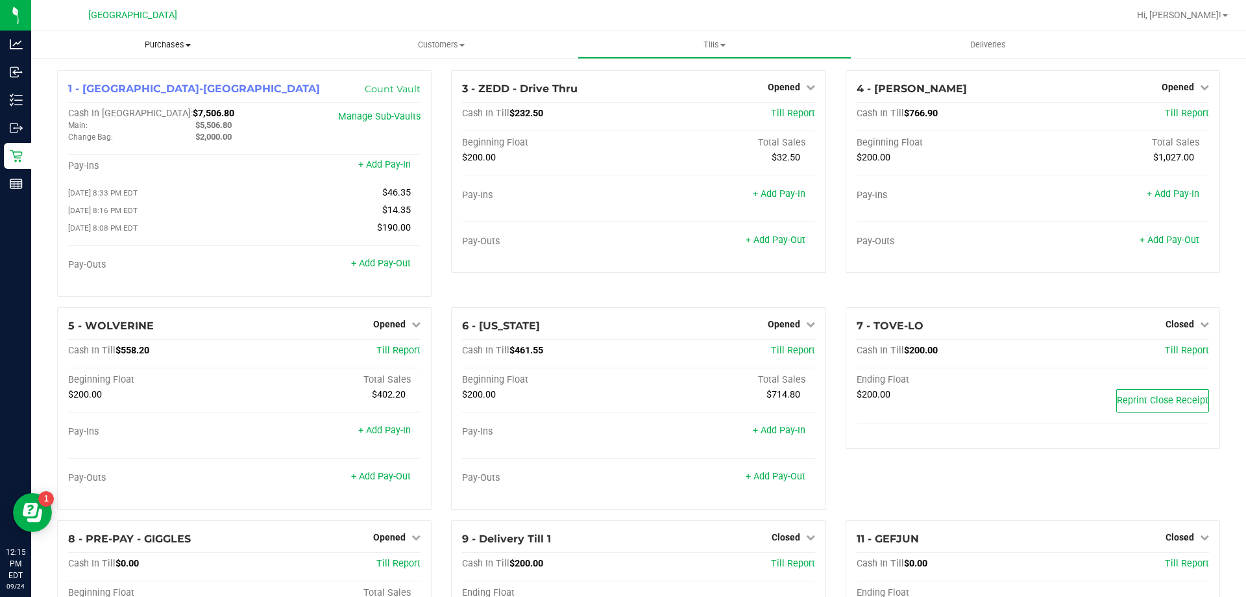
click at [171, 49] on span "Purchases" at bounding box center [167, 45] width 273 height 12
click at [79, 91] on span "Fulfillment" at bounding box center [71, 93] width 80 height 11
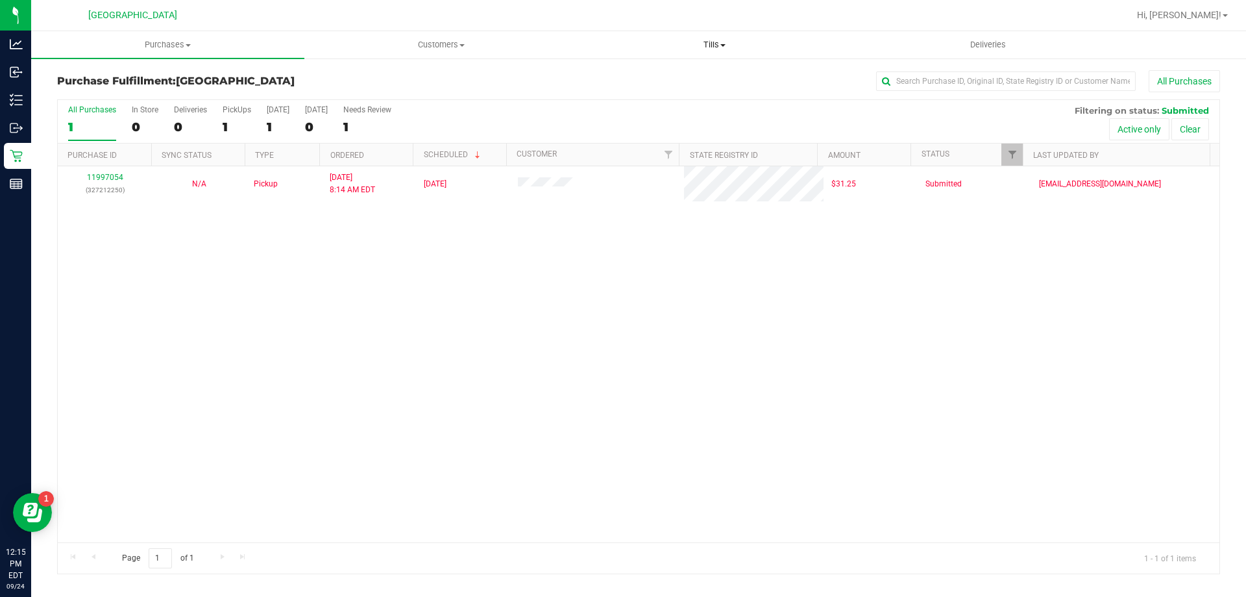
click at [710, 47] on span "Tills" at bounding box center [714, 45] width 272 height 12
click at [465, 403] on div "11997054 (327212250) N/A Pickup 9/24/2025 8:14 AM EDT 9/24/2025 $31.25 Submitte…" at bounding box center [639, 354] width 1162 height 376
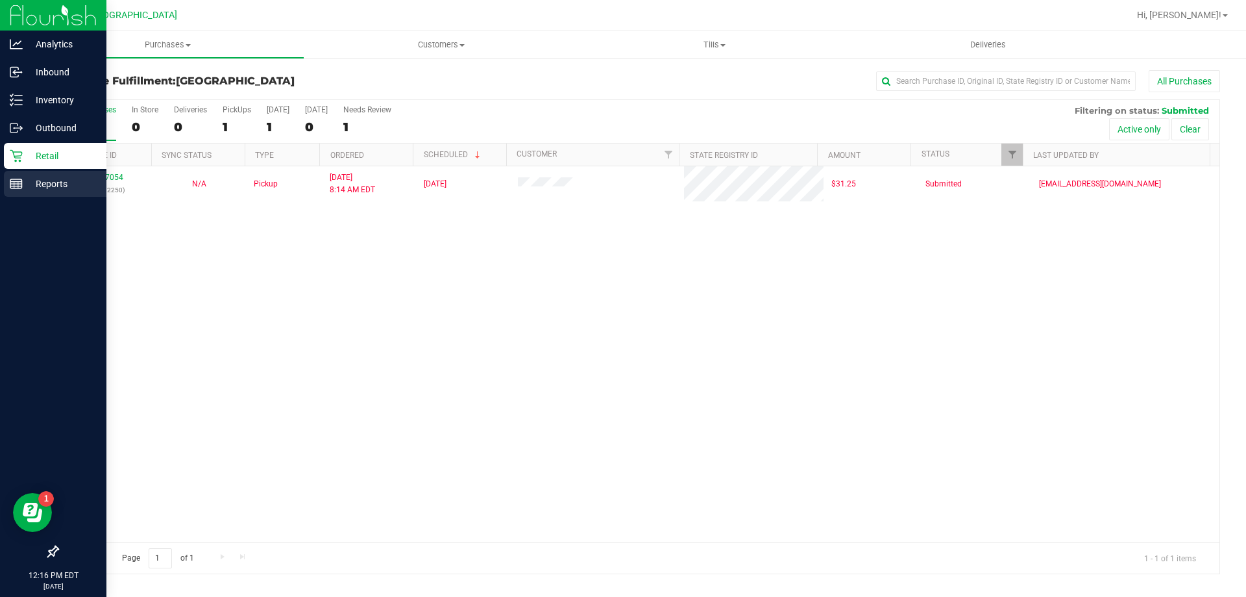
click at [38, 182] on p "Reports" at bounding box center [62, 184] width 78 height 16
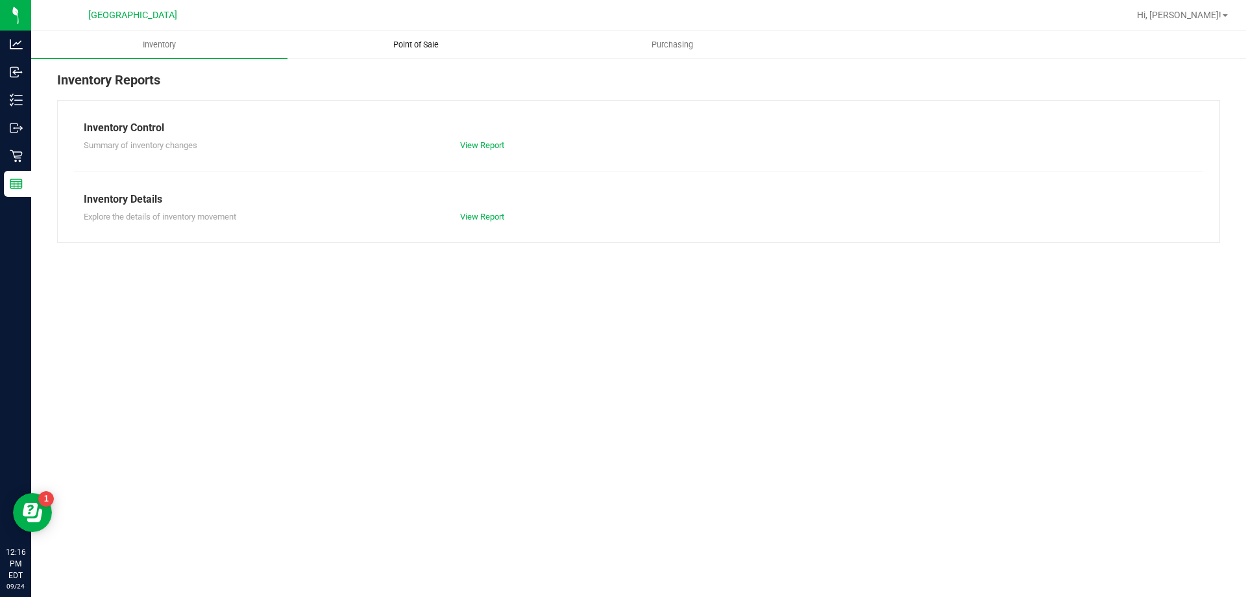
click at [415, 42] on span "Point of Sale" at bounding box center [416, 45] width 80 height 12
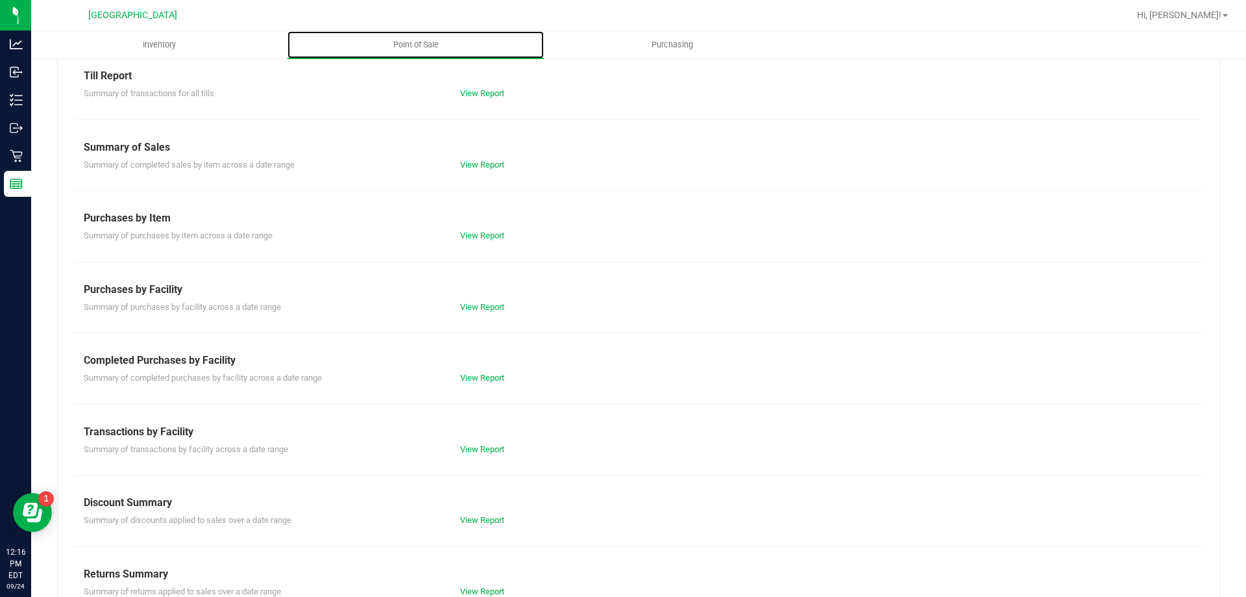
scroll to position [86, 0]
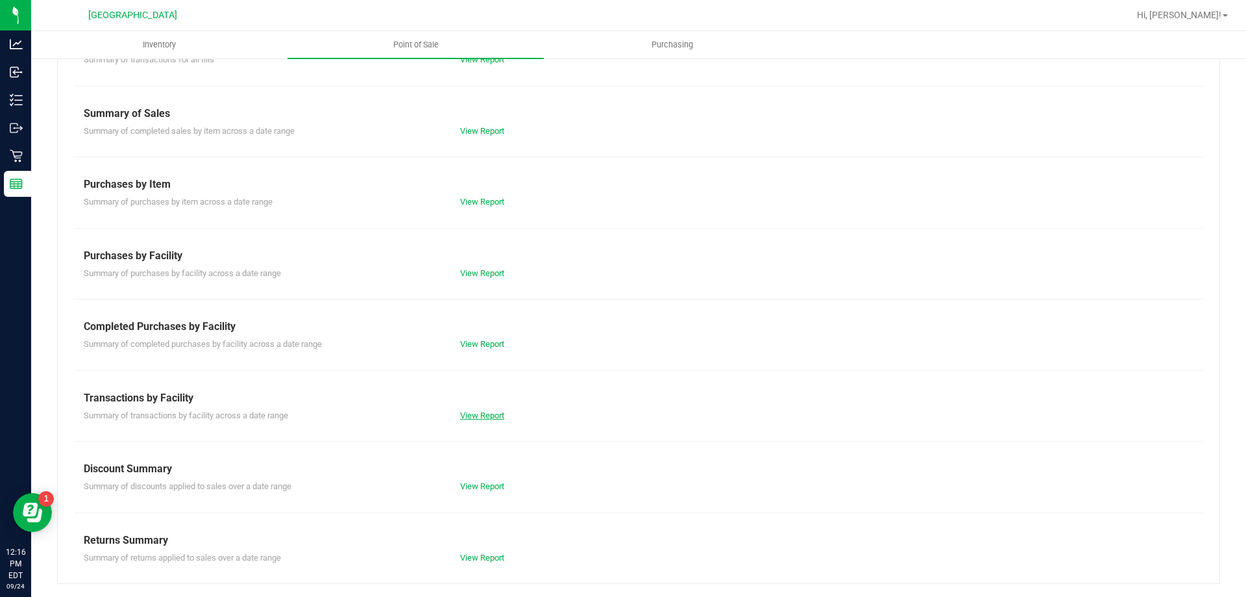
click at [473, 417] on link "View Report" at bounding box center [482, 415] width 44 height 10
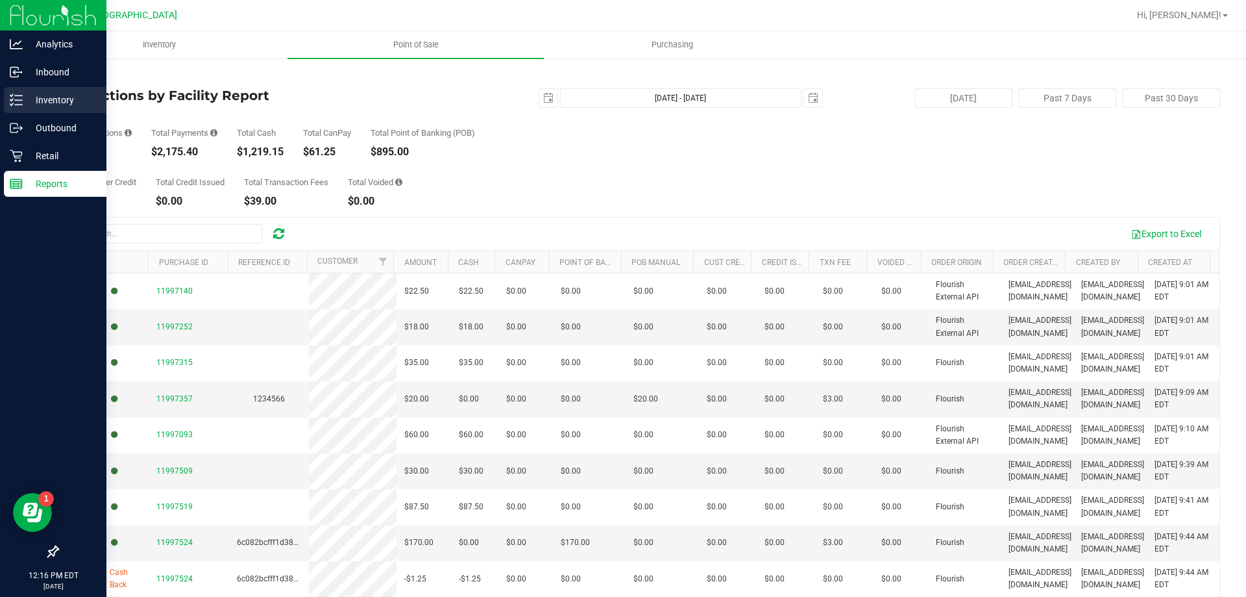
click at [56, 89] on div "Inventory" at bounding box center [55, 100] width 103 height 26
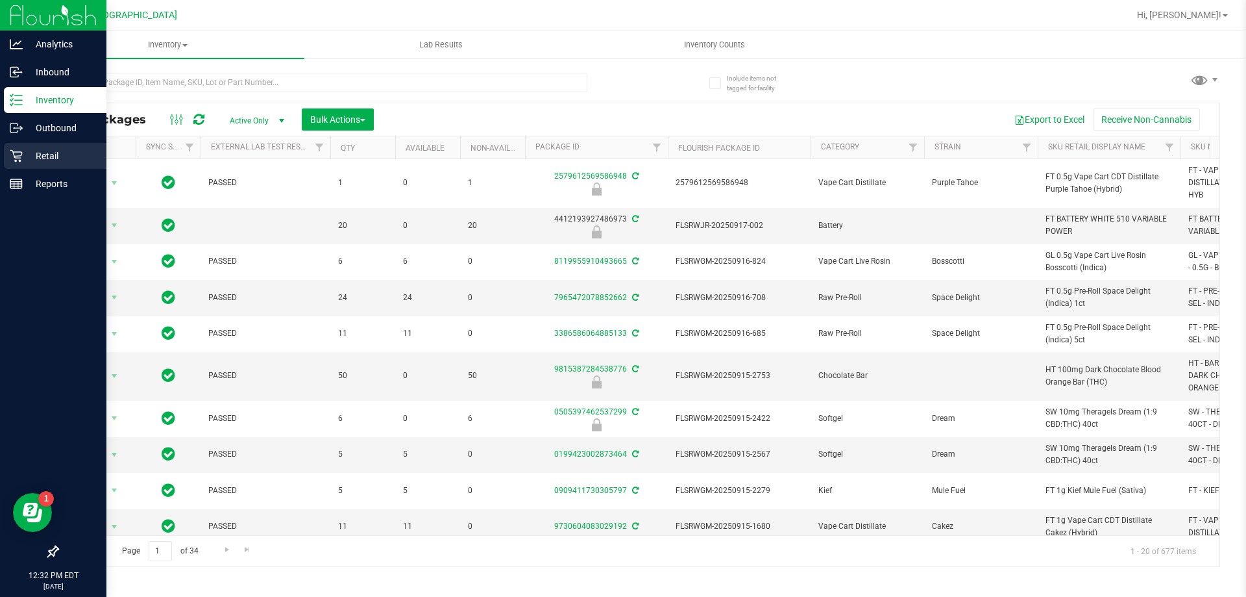
click at [64, 154] on p "Retail" at bounding box center [62, 156] width 78 height 16
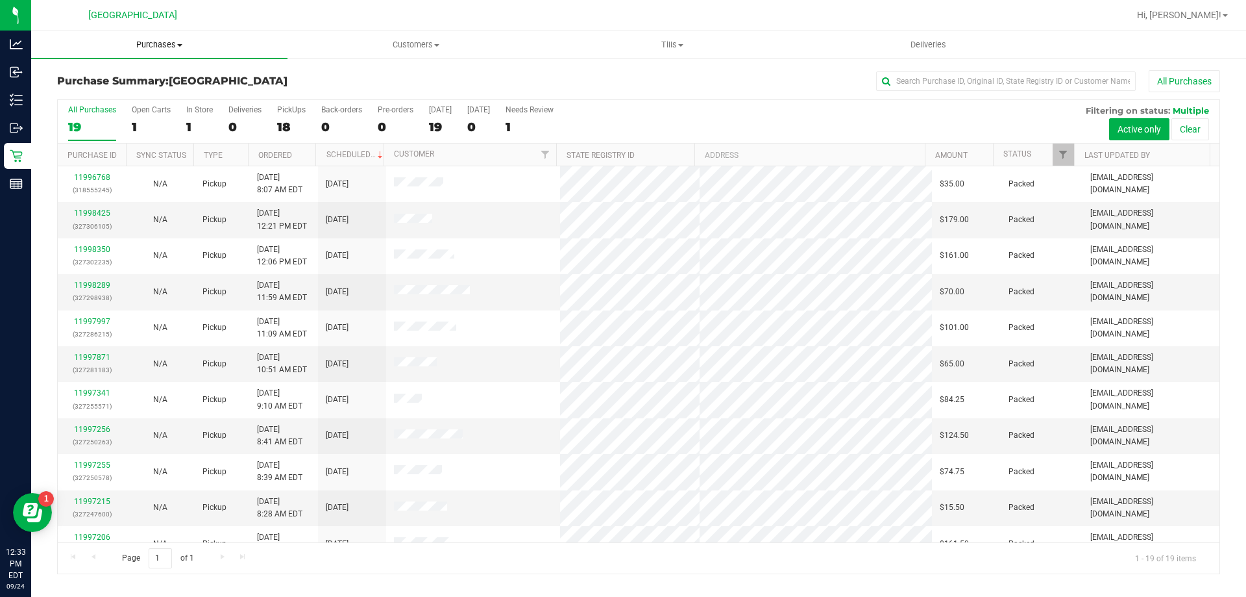
click at [160, 45] on span "Purchases" at bounding box center [159, 45] width 256 height 12
click at [73, 92] on span "Fulfillment" at bounding box center [71, 93] width 80 height 11
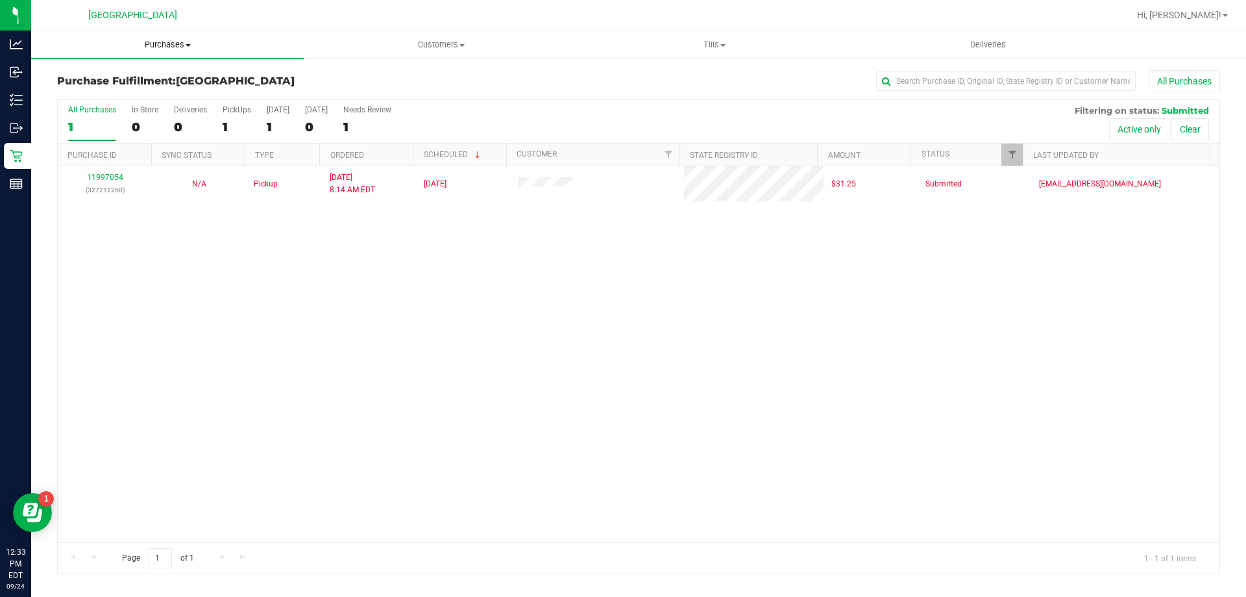
click at [157, 47] on span "Purchases" at bounding box center [167, 45] width 273 height 12
click at [79, 95] on span "Fulfillment" at bounding box center [71, 93] width 80 height 11
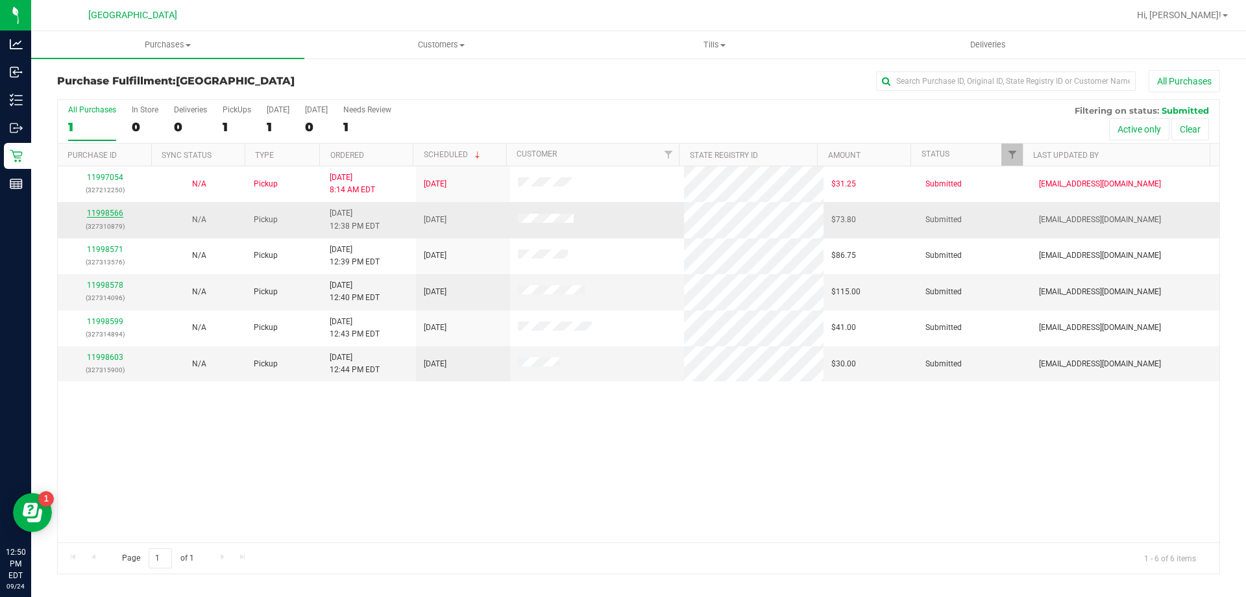
click at [110, 212] on link "11998566" at bounding box center [105, 212] width 36 height 9
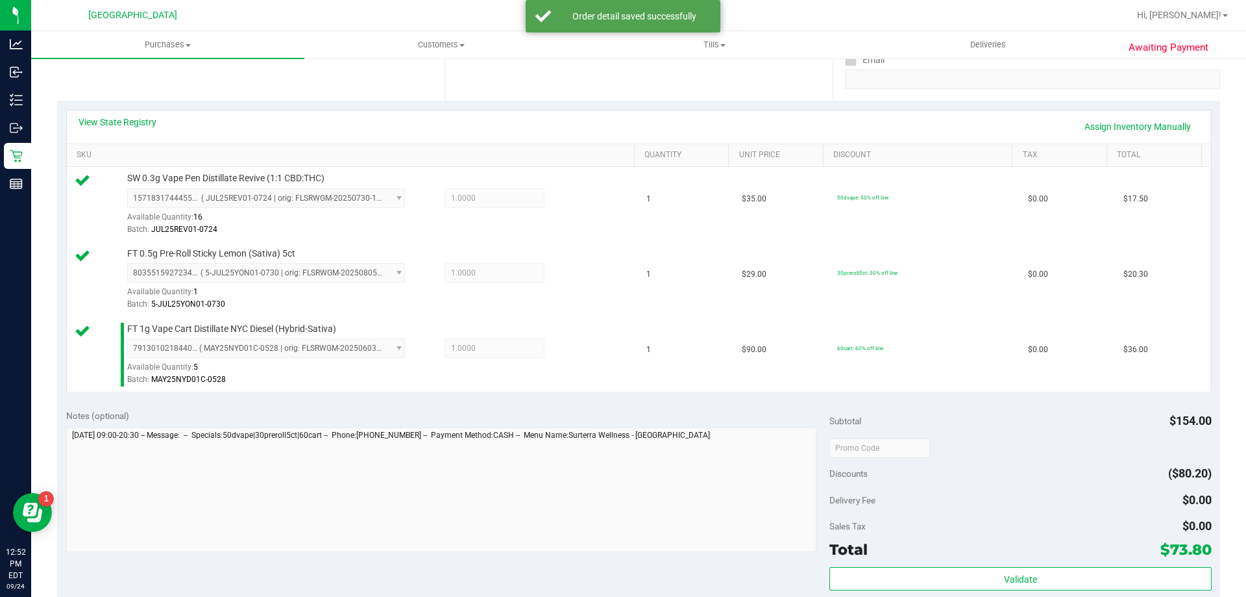
scroll to position [260, 0]
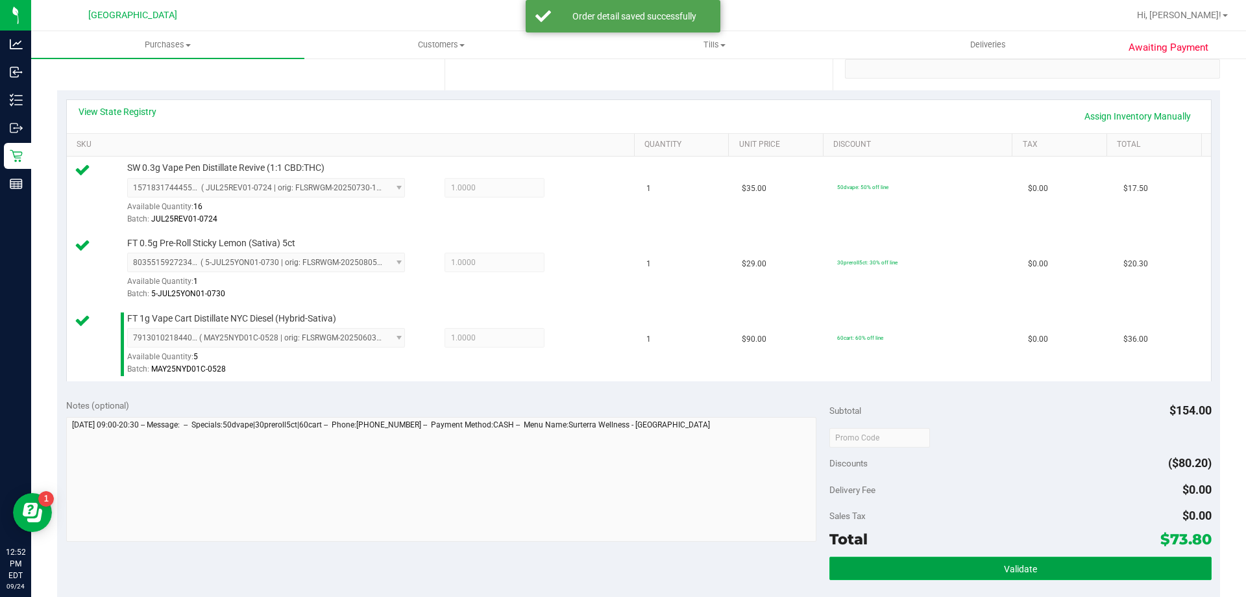
click at [993, 567] on button "Validate" at bounding box center [1021, 567] width 382 height 23
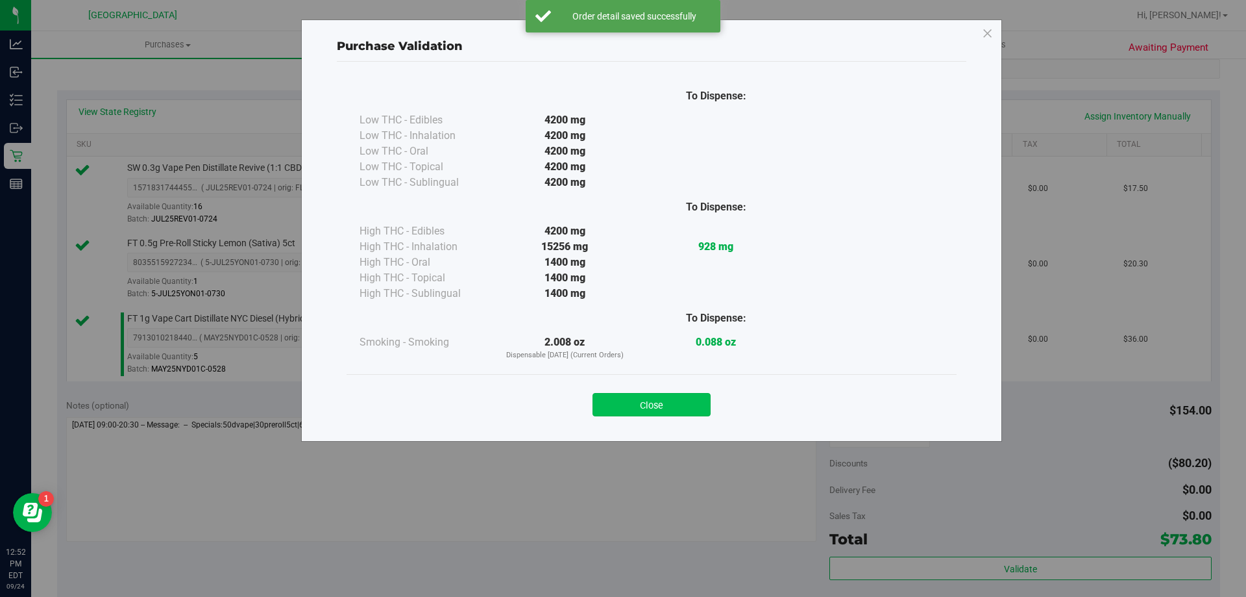
click at [645, 407] on button "Close" at bounding box center [652, 404] width 118 height 23
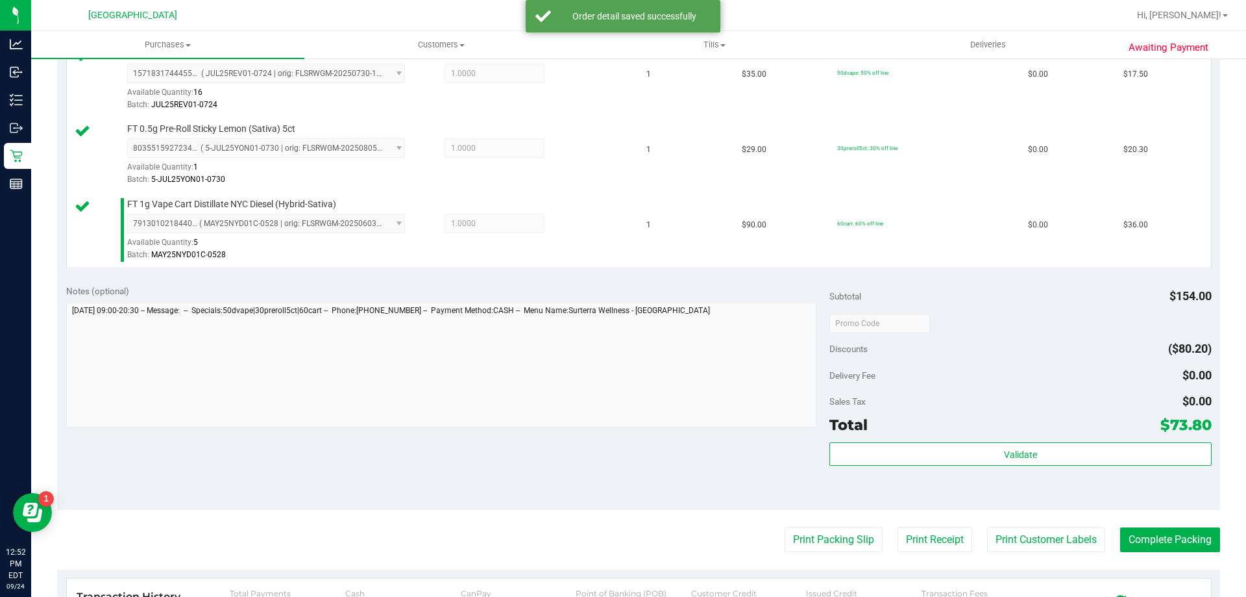
scroll to position [454, 0]
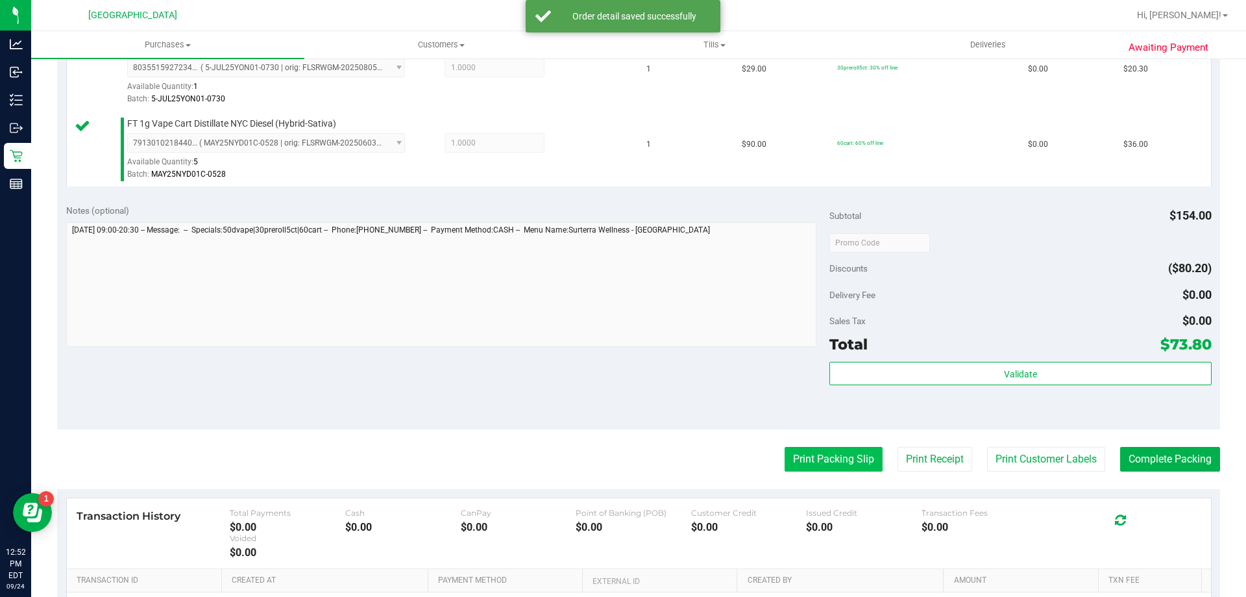
click at [819, 460] on button "Print Packing Slip" at bounding box center [834, 459] width 98 height 25
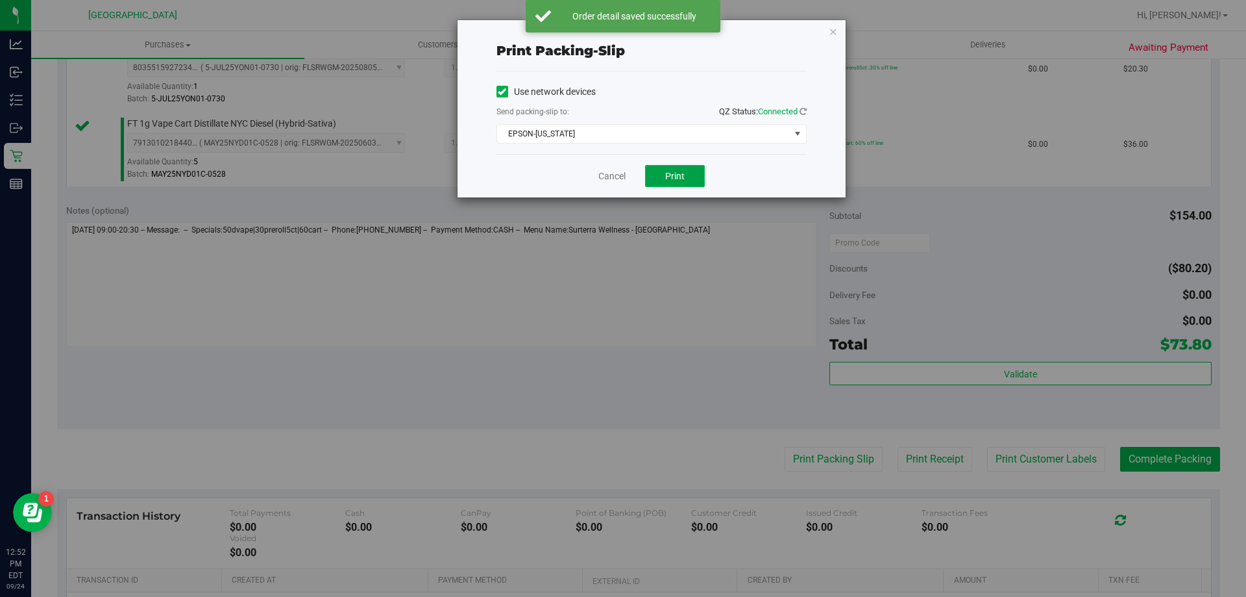
click at [690, 182] on button "Print" at bounding box center [675, 176] width 60 height 22
click at [832, 31] on icon "button" at bounding box center [833, 31] width 9 height 16
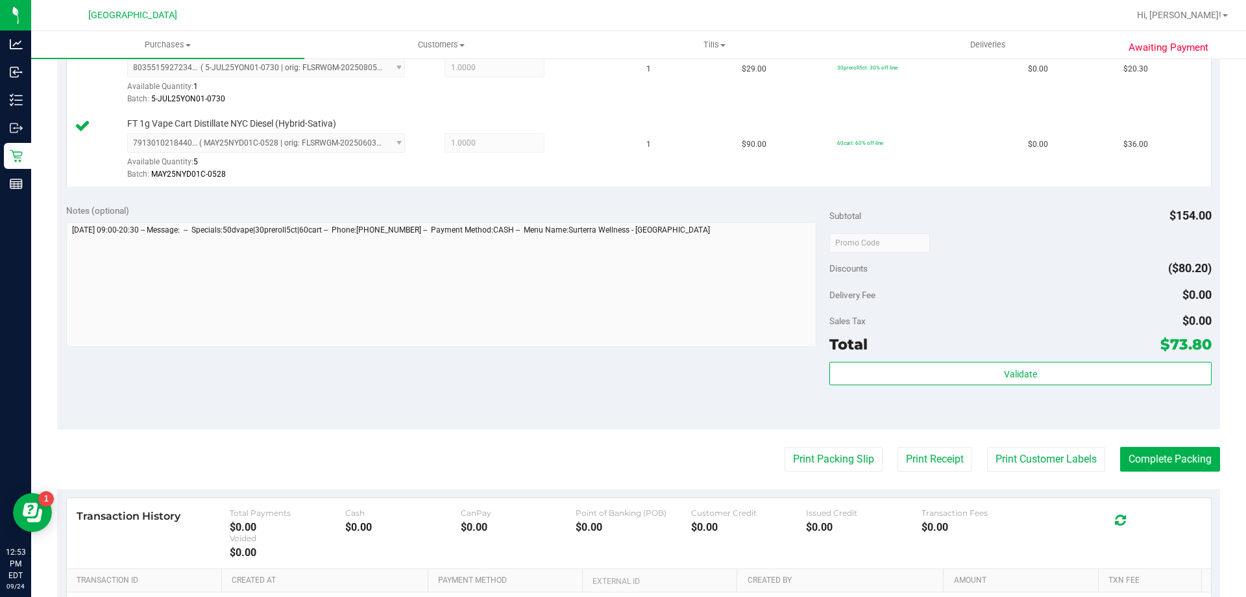
click at [1163, 472] on purchase-details "Back Edit Purchase Cancel Purchase View Profile # 11998566 BioTrack ID: - Submi…" at bounding box center [638, 174] width 1163 height 1116
click at [1165, 461] on button "Complete Packing" at bounding box center [1170, 459] width 100 height 25
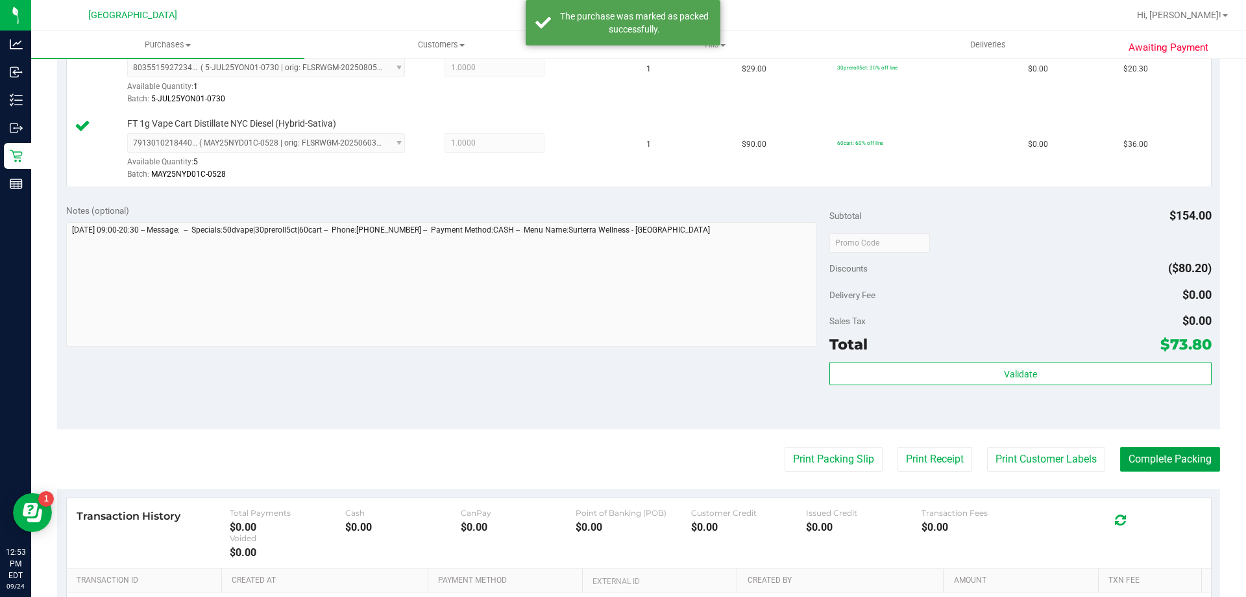
scroll to position [130, 0]
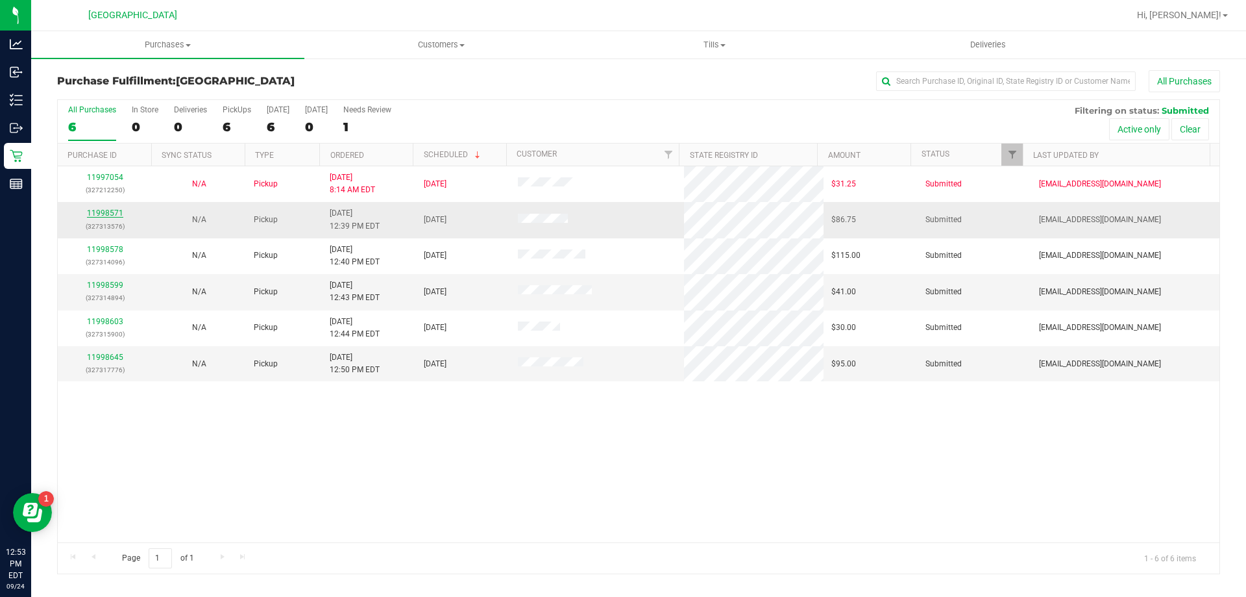
click at [103, 213] on link "11998571" at bounding box center [105, 212] width 36 height 9
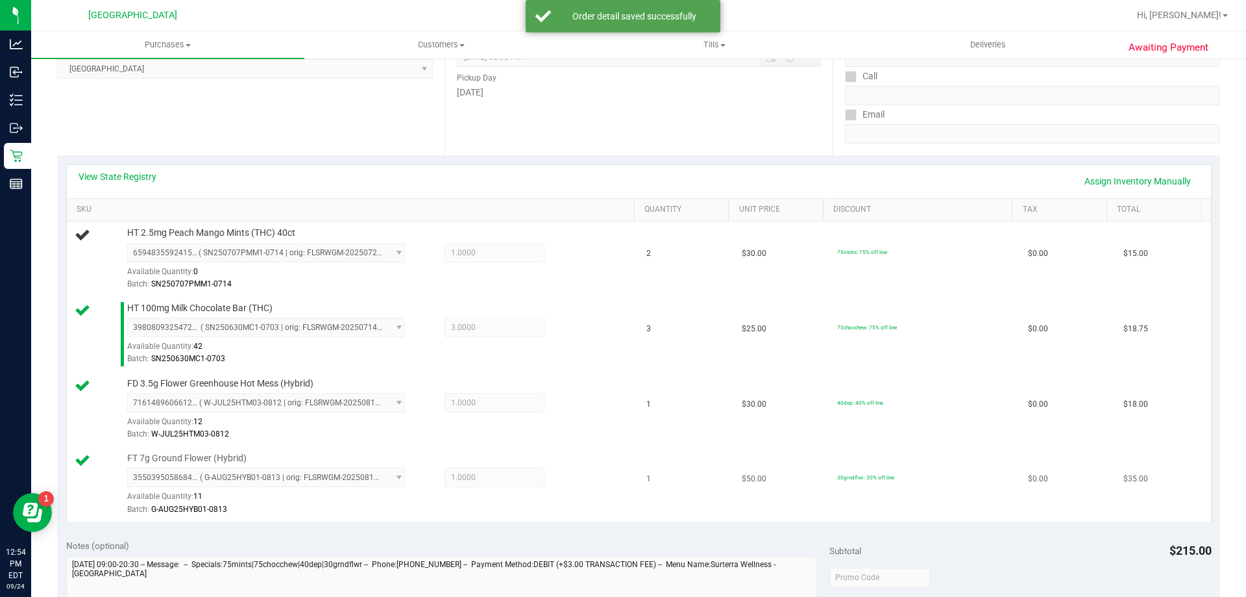
scroll to position [390, 0]
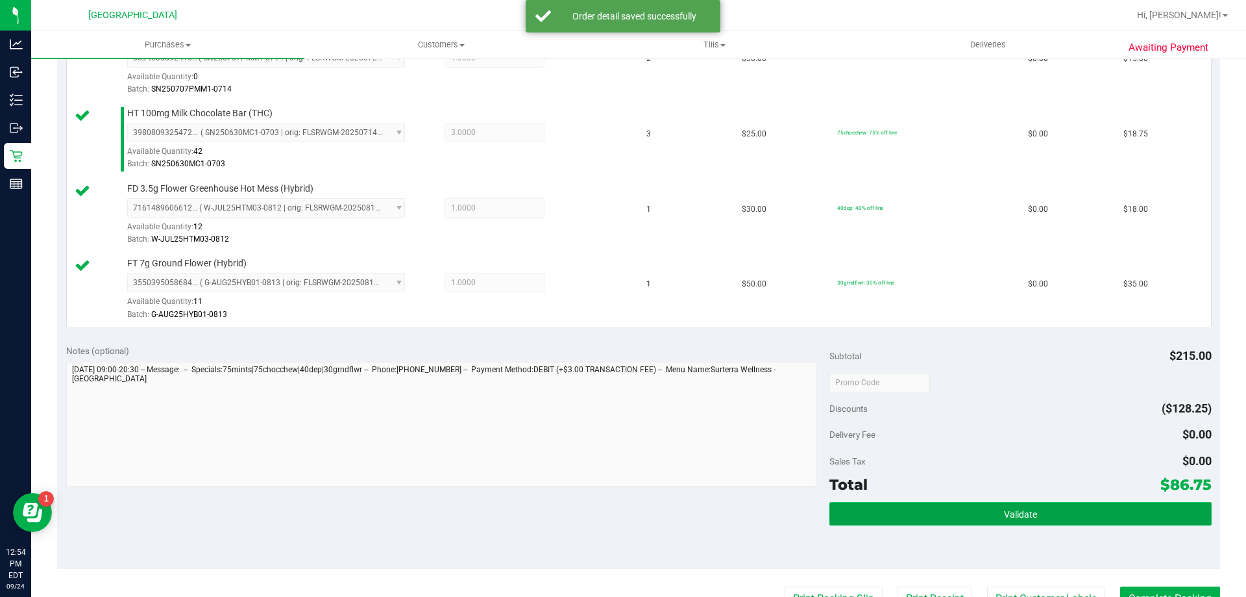
click at [944, 507] on button "Validate" at bounding box center [1021, 513] width 382 height 23
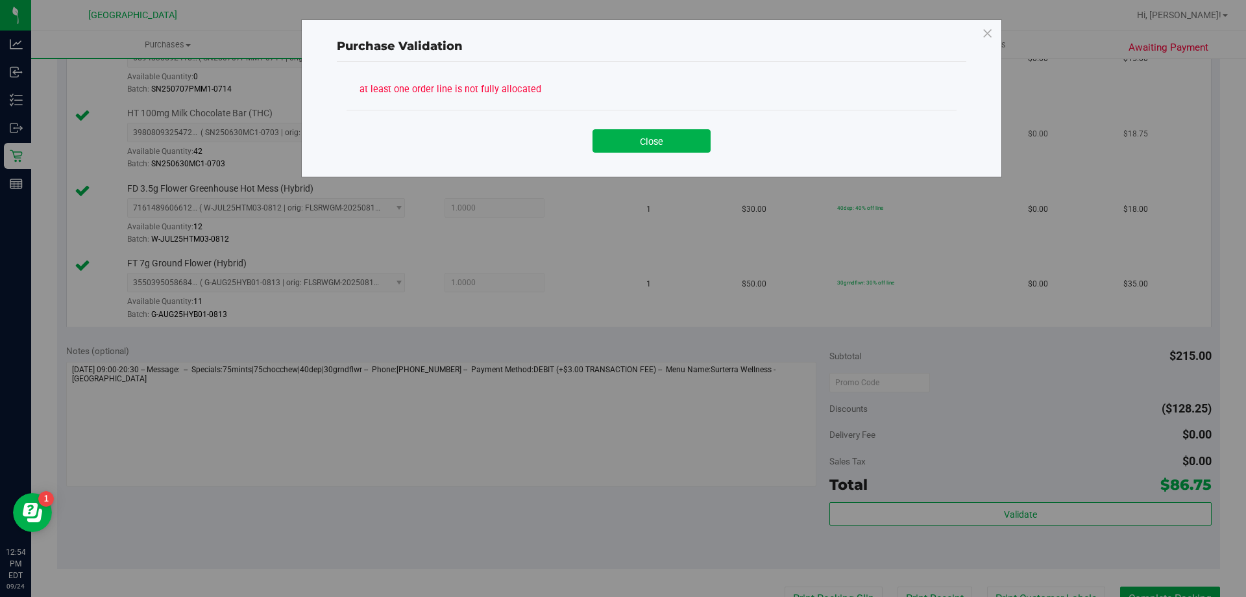
click at [648, 138] on button "Close" at bounding box center [652, 140] width 118 height 23
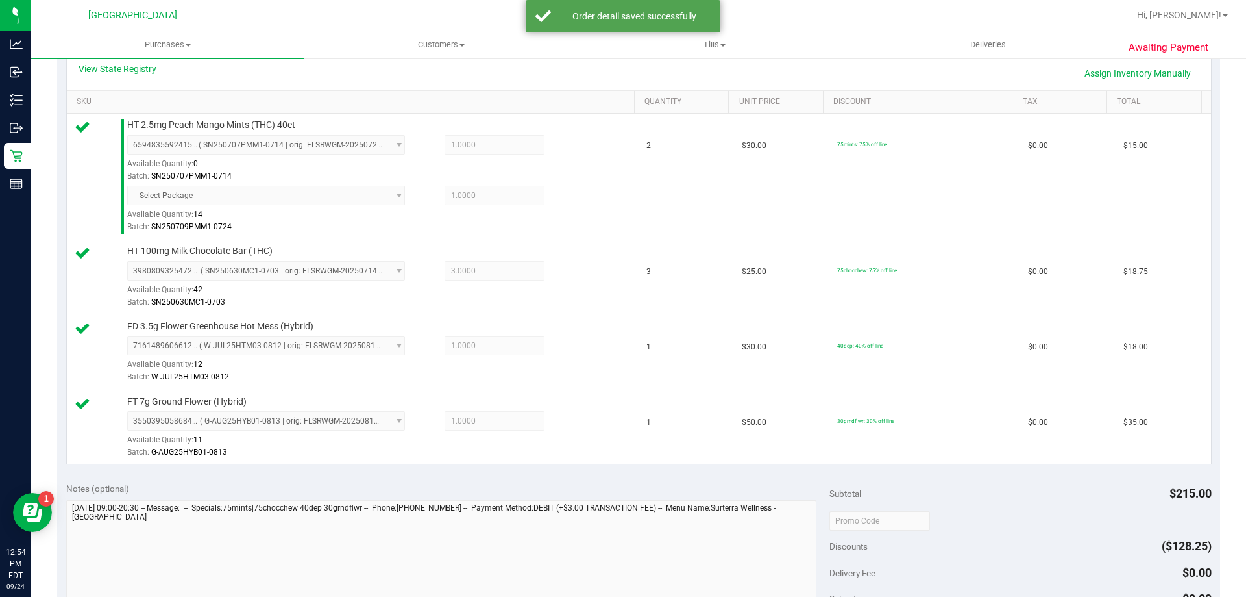
scroll to position [519, 0]
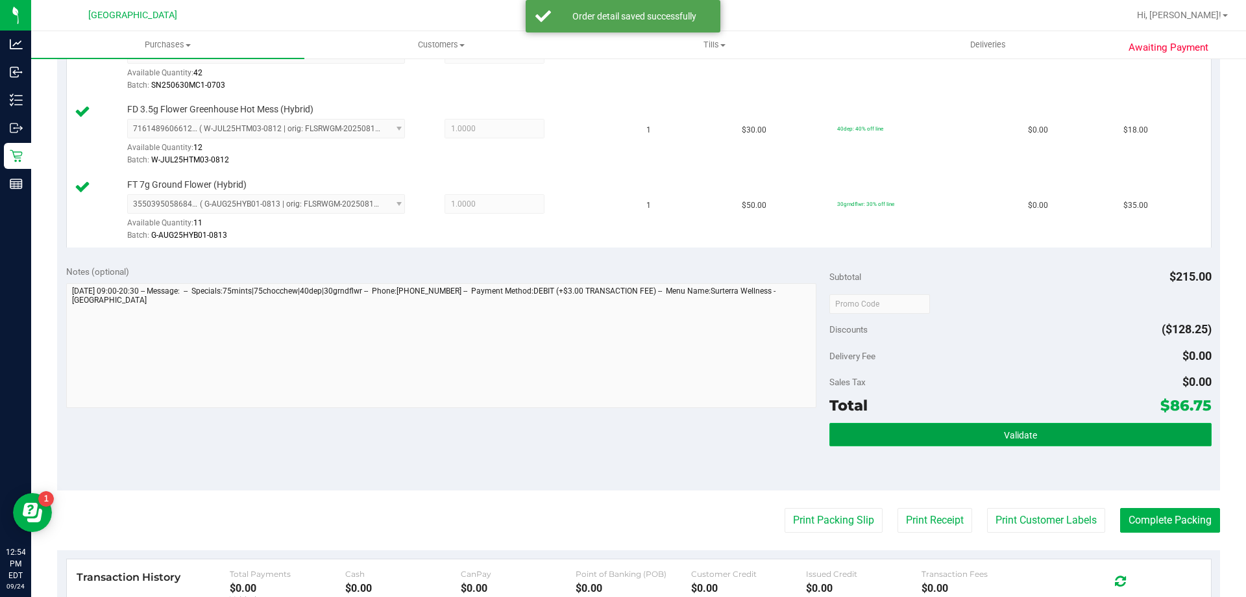
click at [896, 429] on button "Validate" at bounding box center [1021, 434] width 382 height 23
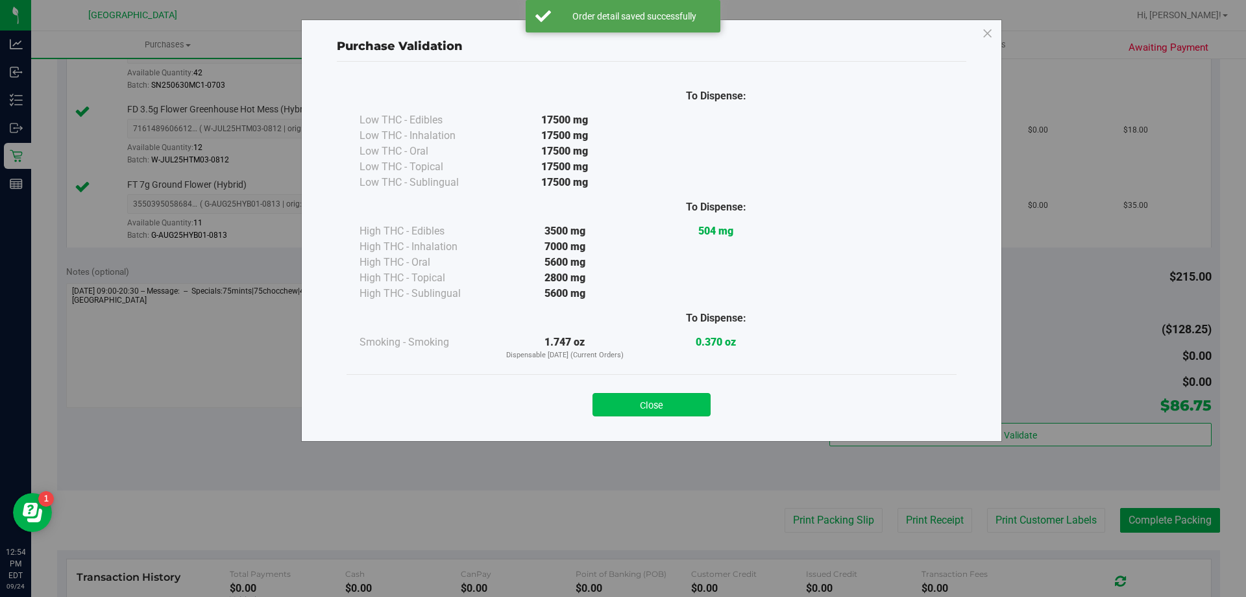
click at [660, 404] on button "Close" at bounding box center [652, 404] width 118 height 23
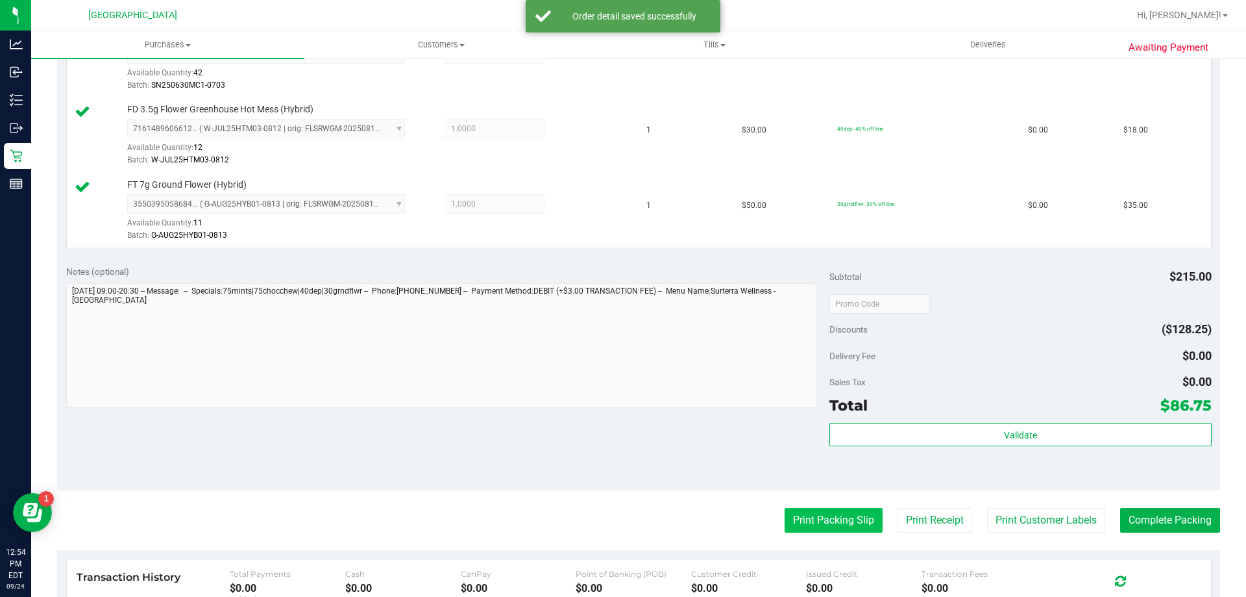
click at [785, 515] on button "Print Packing Slip" at bounding box center [834, 520] width 98 height 25
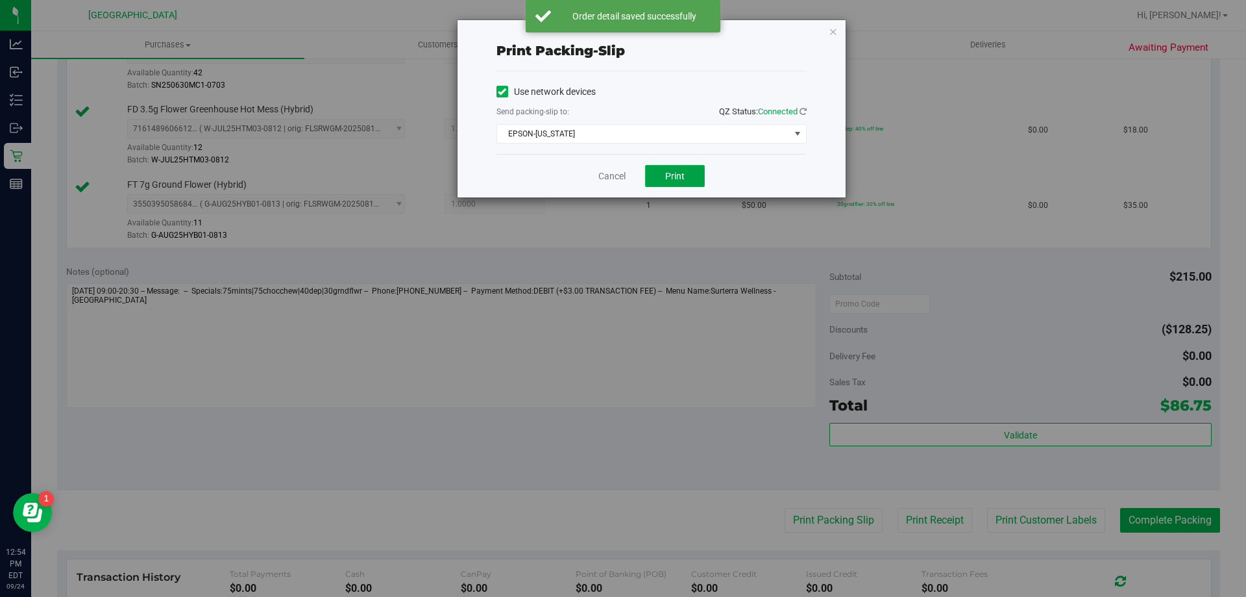
click at [669, 174] on span "Print" at bounding box center [674, 176] width 19 height 10
click at [839, 31] on div "Print packing-slip Use network devices Send packing-slip to: QZ Status: Connect…" at bounding box center [652, 108] width 388 height 177
click at [834, 31] on icon "button" at bounding box center [833, 31] width 9 height 16
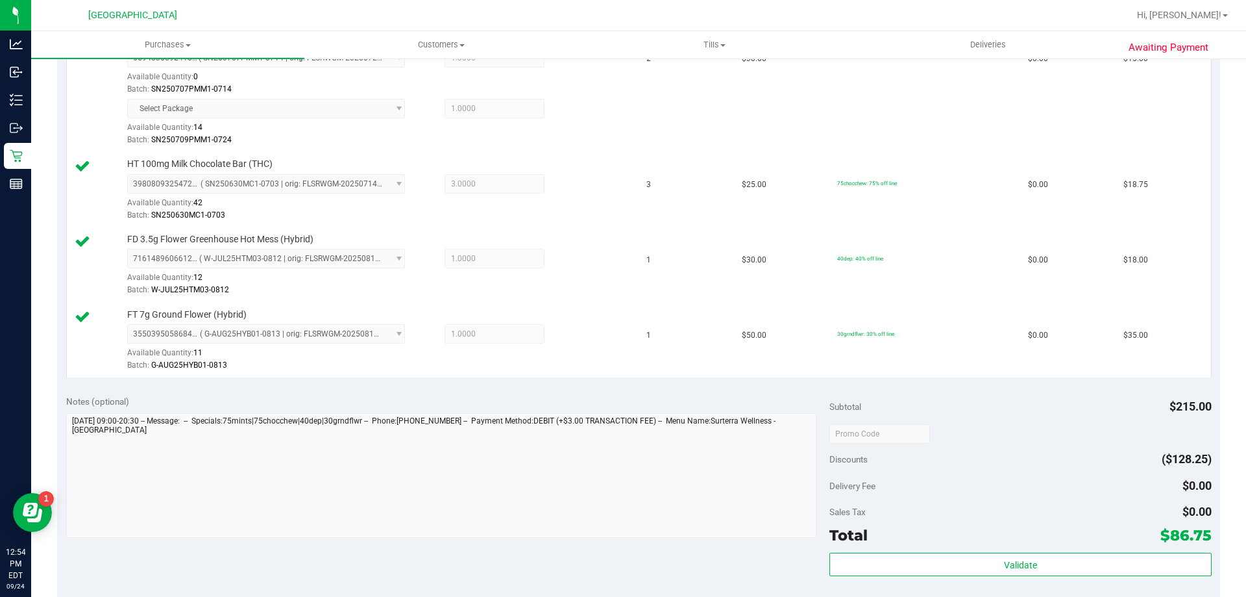
scroll to position [649, 0]
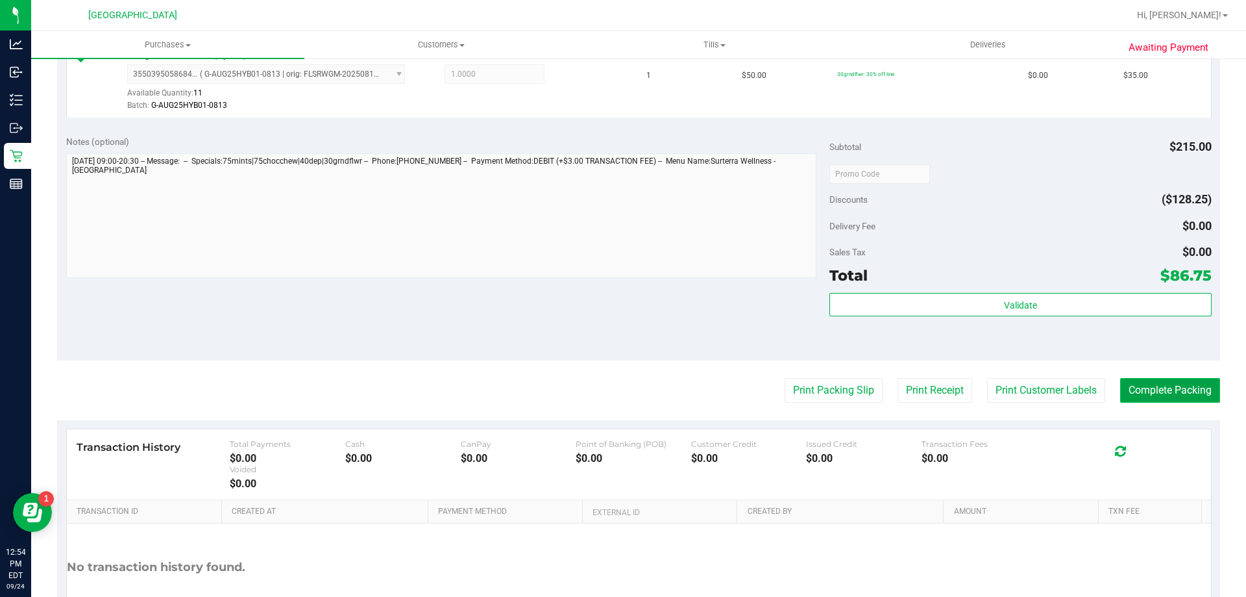
click at [1132, 390] on button "Complete Packing" at bounding box center [1170, 390] width 100 height 25
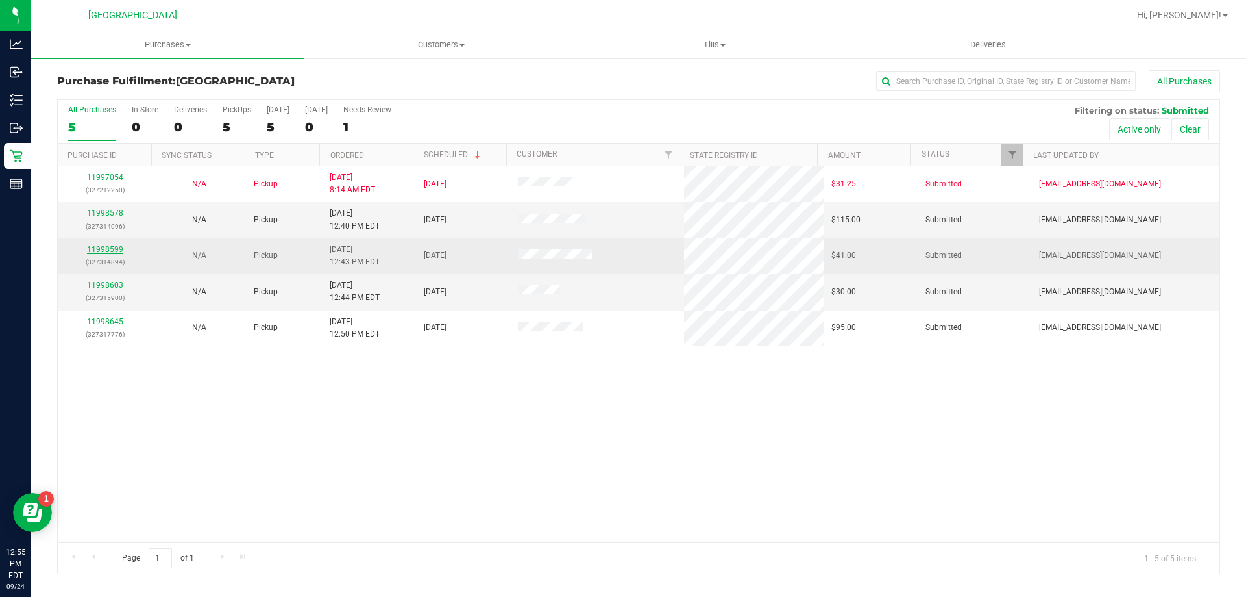
click at [115, 249] on link "11998599" at bounding box center [105, 249] width 36 height 9
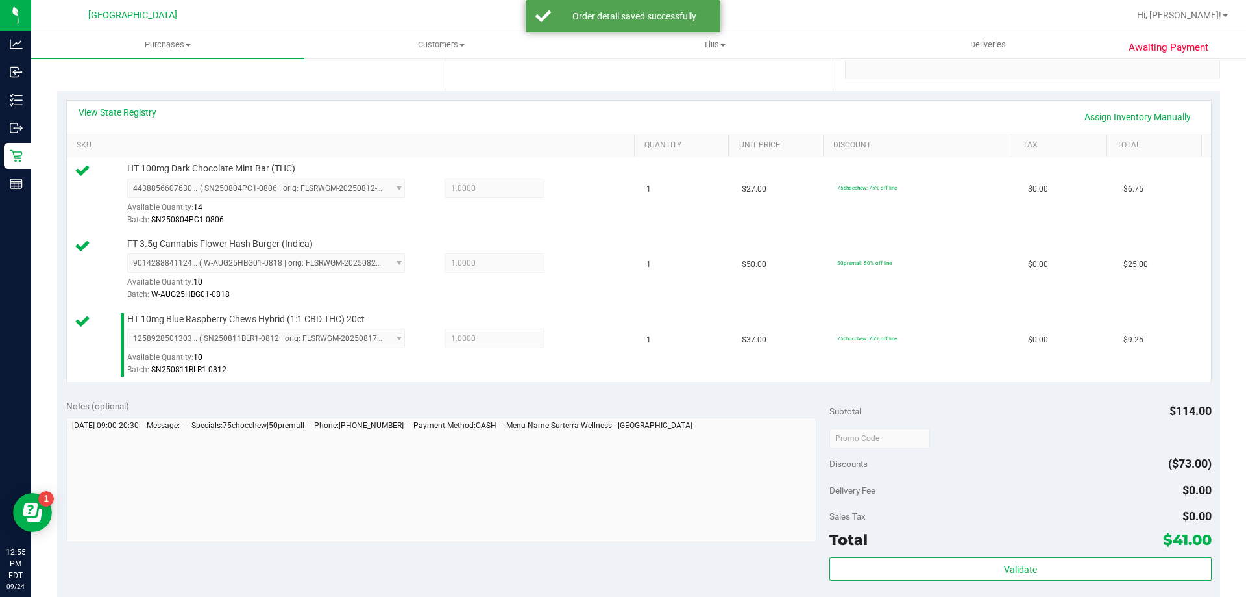
scroll to position [390, 0]
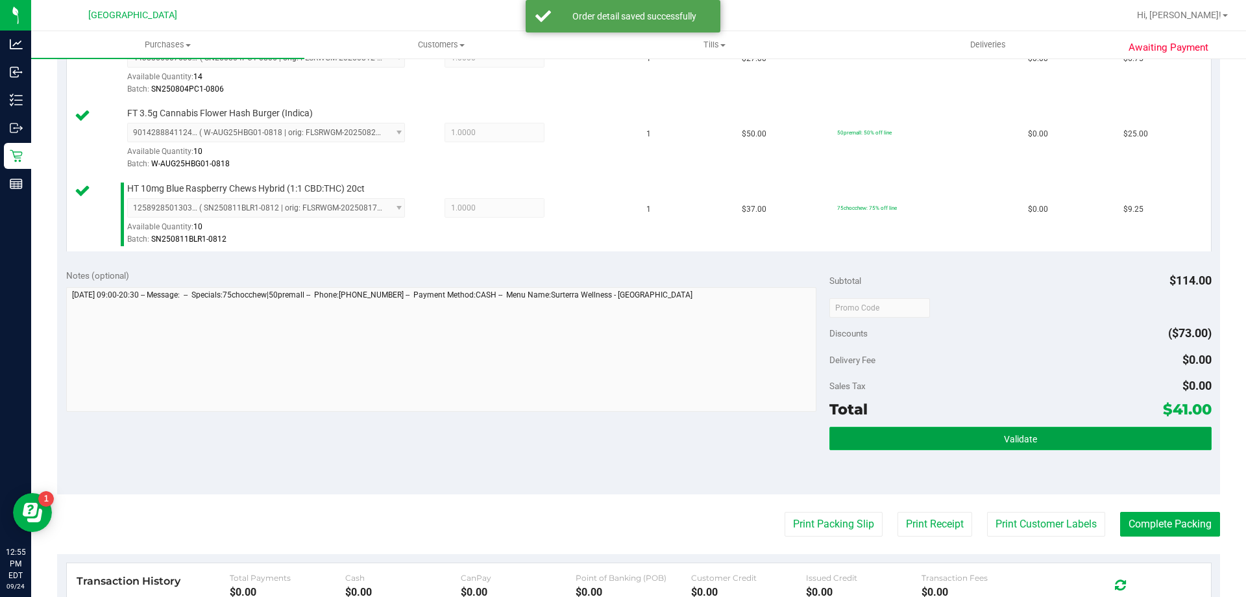
click at [872, 438] on button "Validate" at bounding box center [1021, 438] width 382 height 23
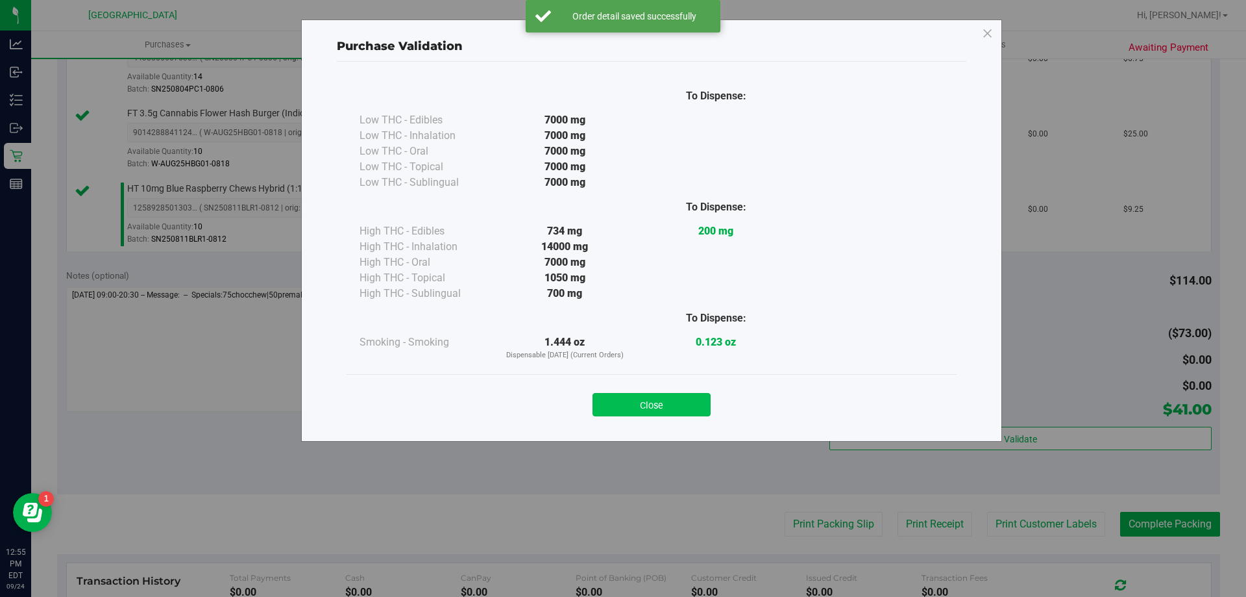
click at [691, 408] on button "Close" at bounding box center [652, 404] width 118 height 23
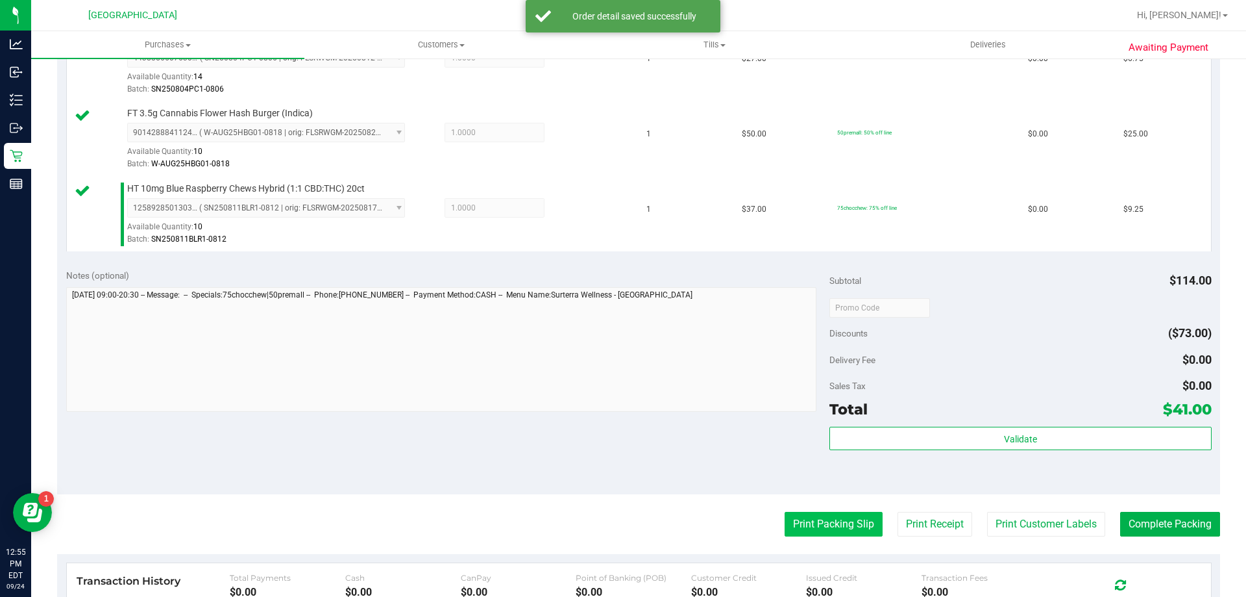
click at [803, 518] on button "Print Packing Slip" at bounding box center [834, 524] width 98 height 25
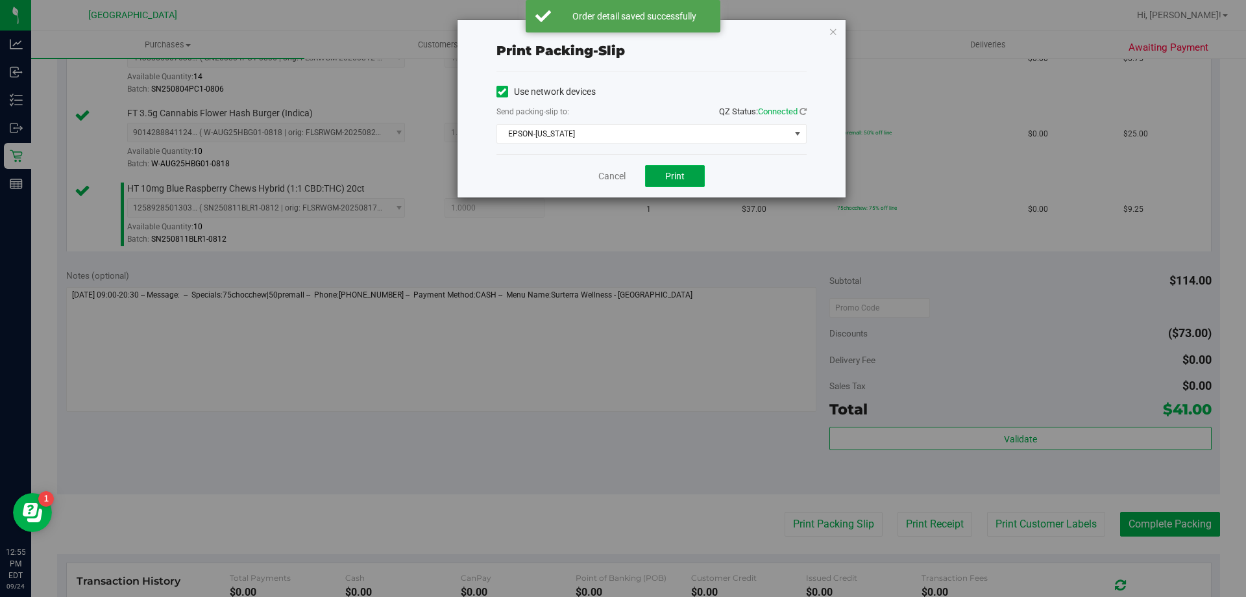
click at [669, 173] on span "Print" at bounding box center [674, 176] width 19 height 10
click at [835, 32] on icon "button" at bounding box center [833, 31] width 9 height 16
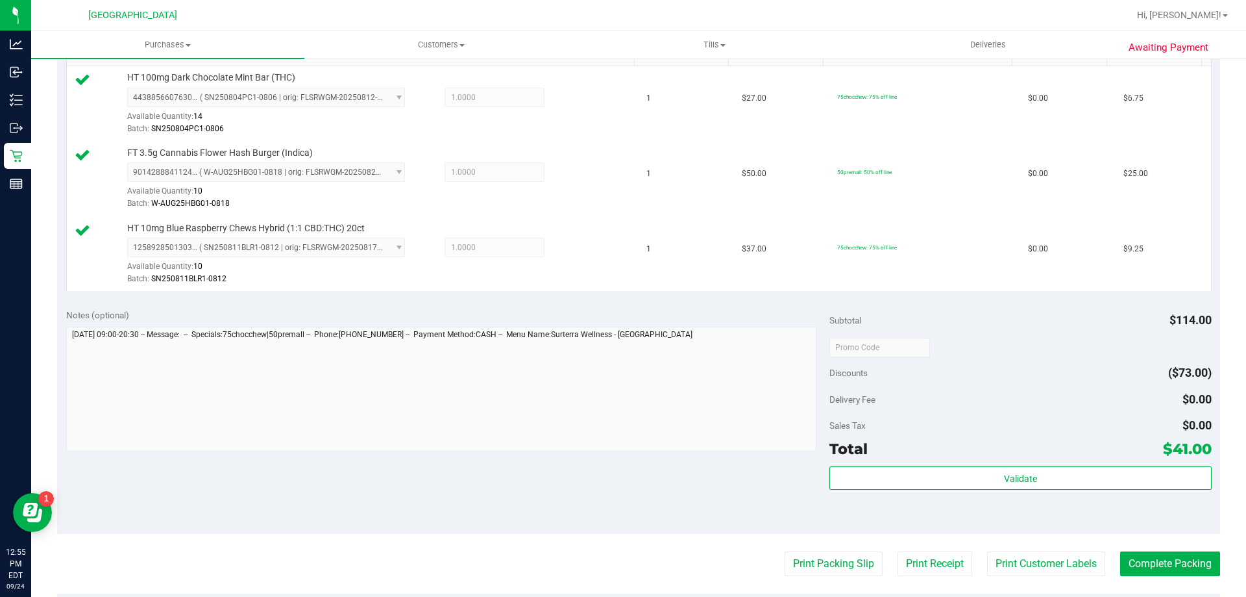
scroll to position [519, 0]
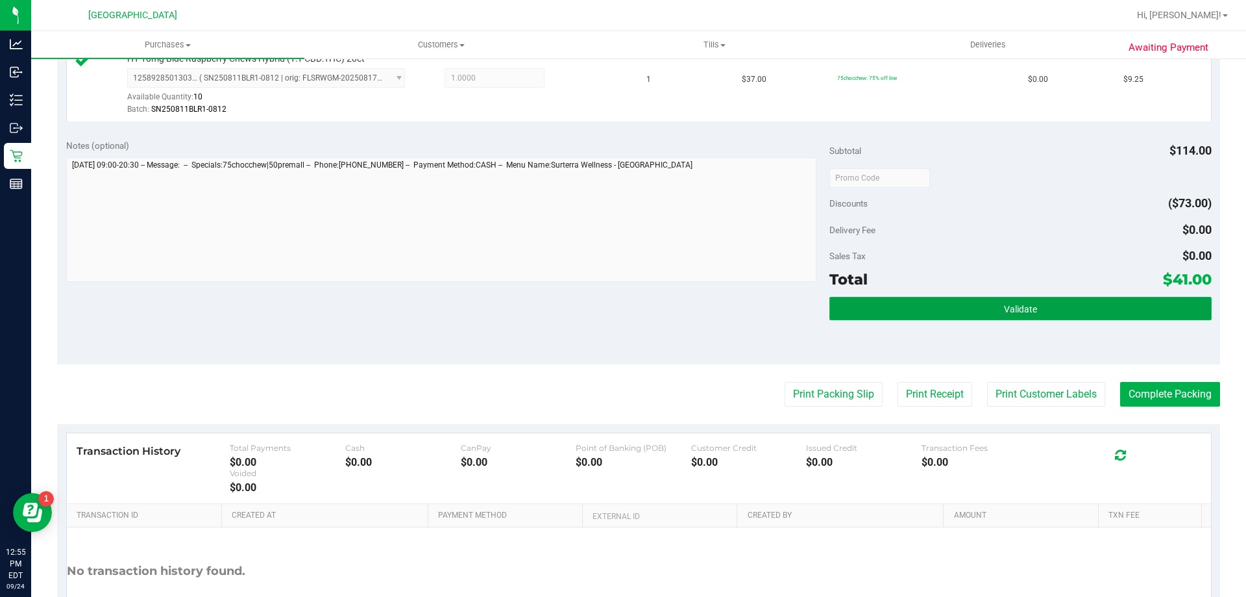
click at [990, 304] on button "Validate" at bounding box center [1021, 308] width 382 height 23
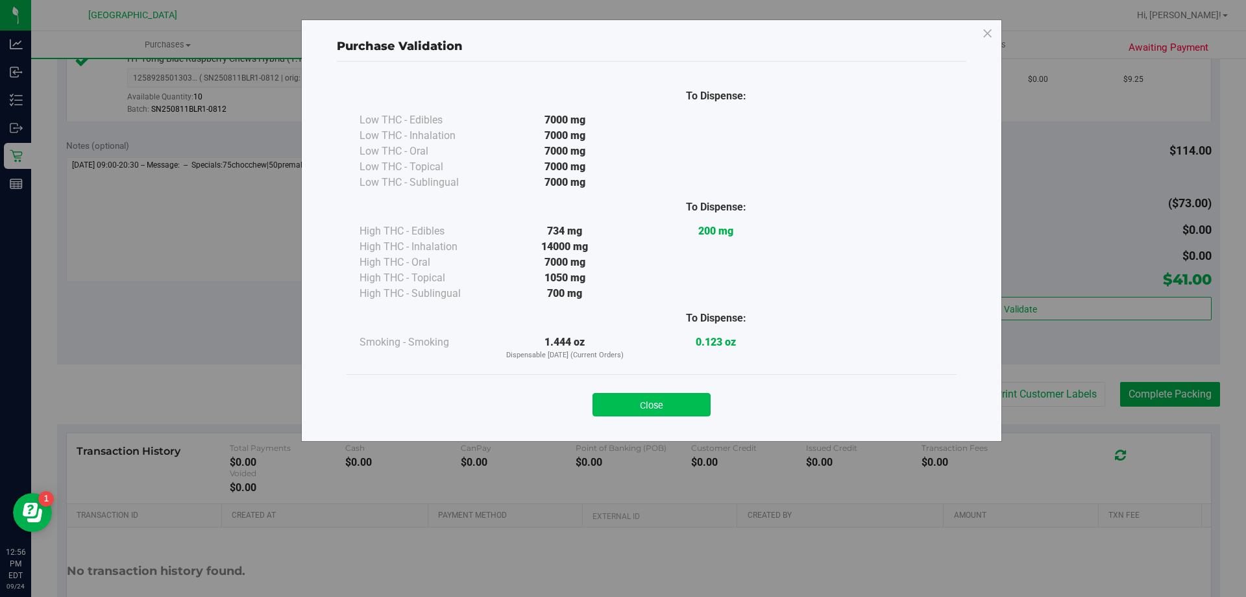
click at [667, 401] on button "Close" at bounding box center [652, 404] width 118 height 23
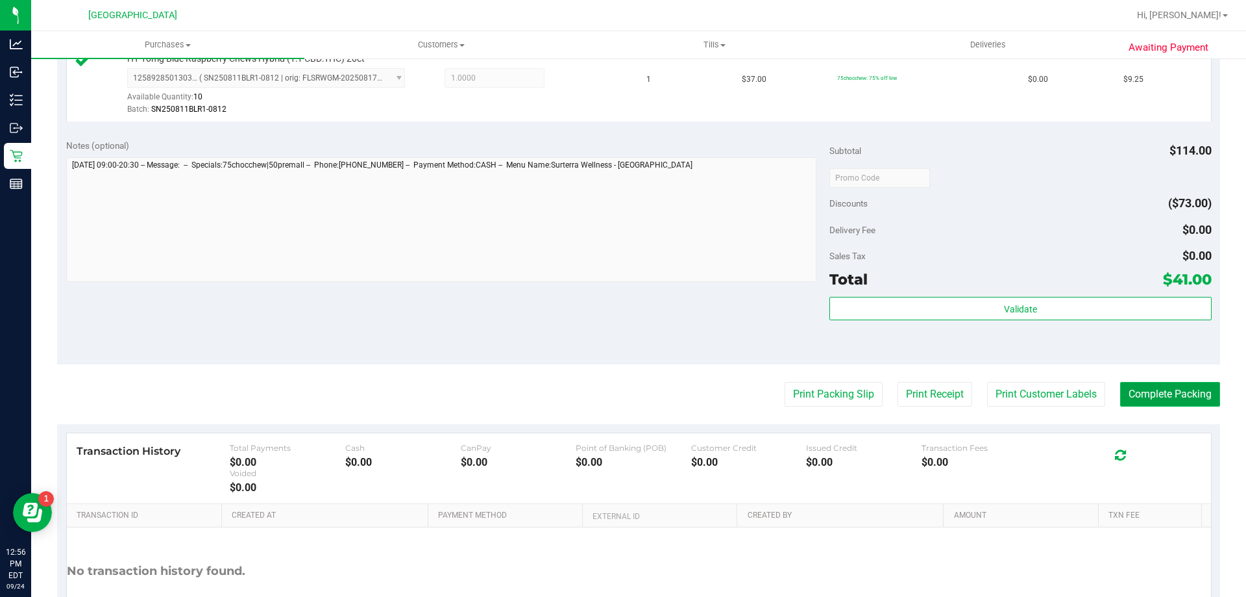
click at [1149, 391] on button "Complete Packing" at bounding box center [1170, 394] width 100 height 25
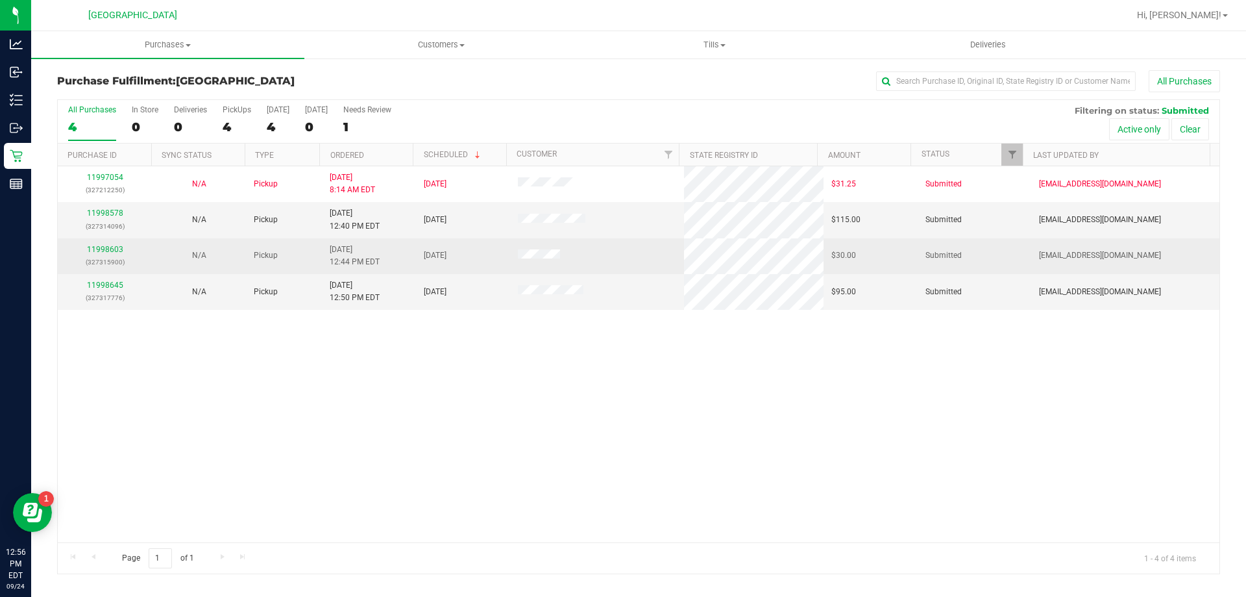
click at [110, 242] on td "11998603 (327315900)" at bounding box center [105, 256] width 94 height 36
click at [111, 247] on link "11998603" at bounding box center [105, 249] width 36 height 9
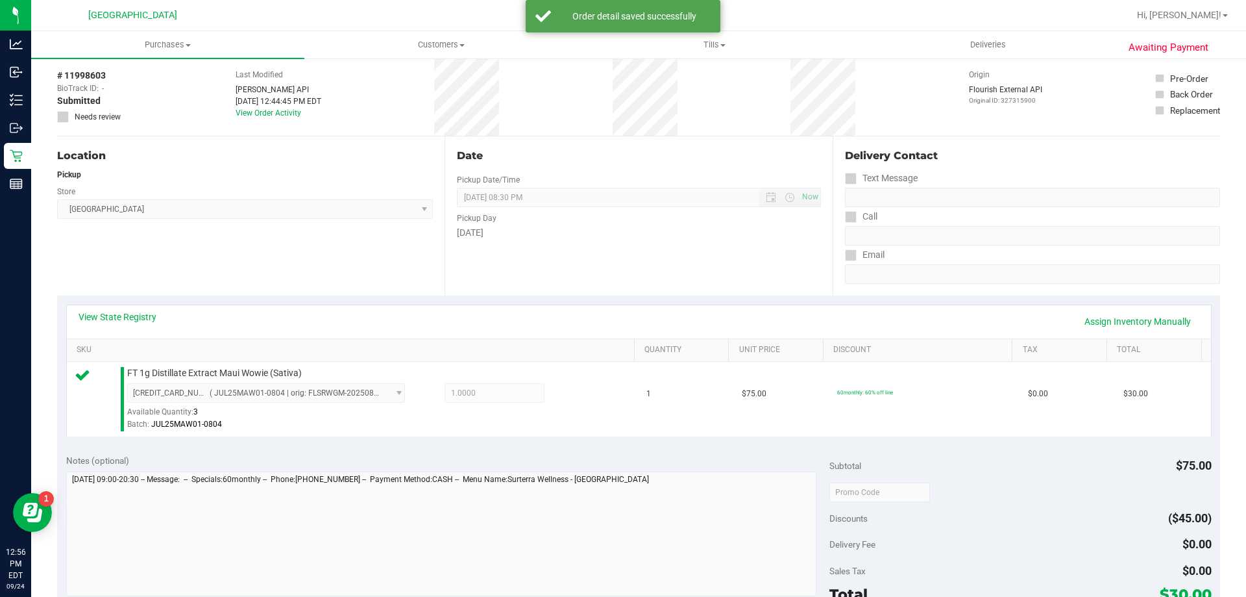
scroll to position [130, 0]
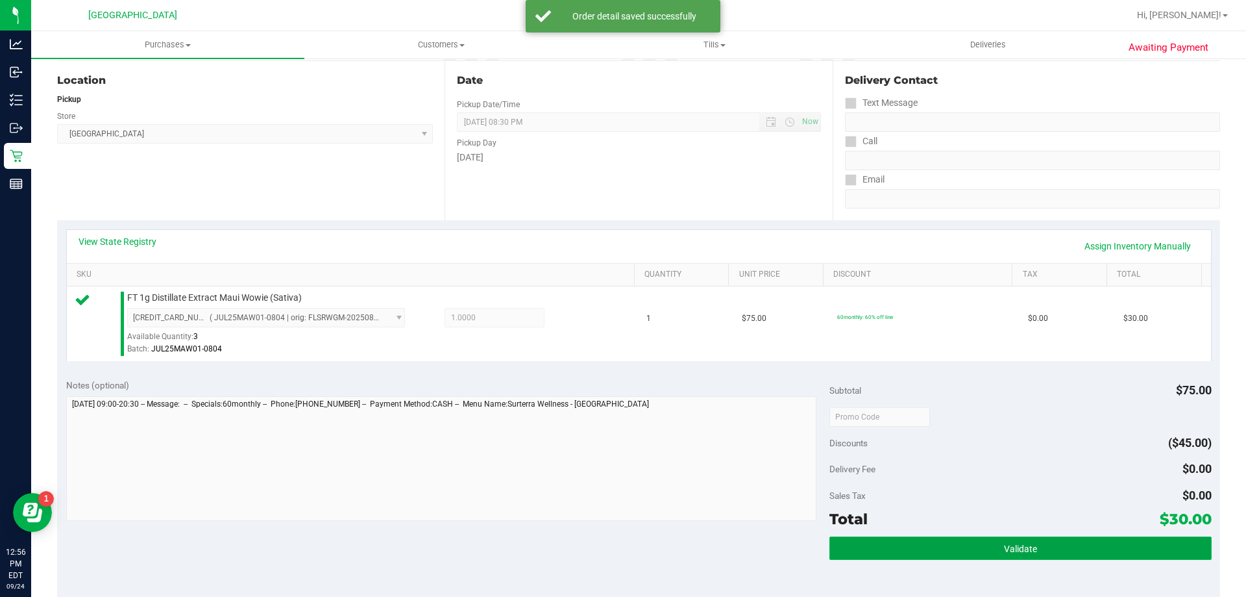
click at [925, 545] on button "Validate" at bounding box center [1021, 547] width 382 height 23
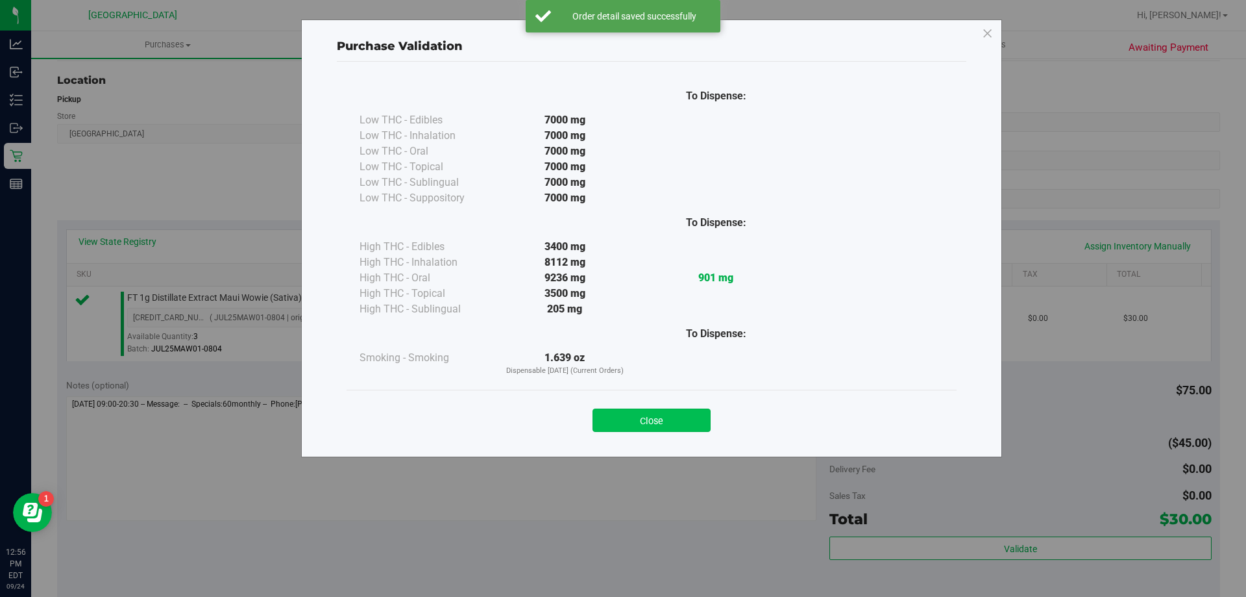
click at [676, 420] on button "Close" at bounding box center [652, 419] width 118 height 23
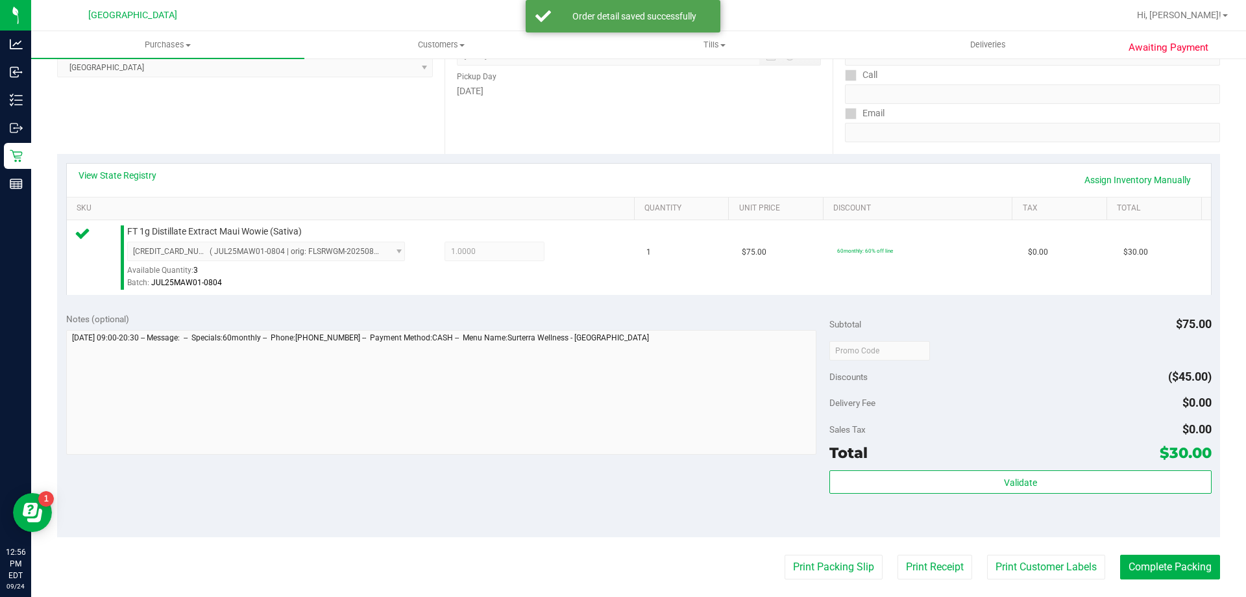
scroll to position [260, 0]
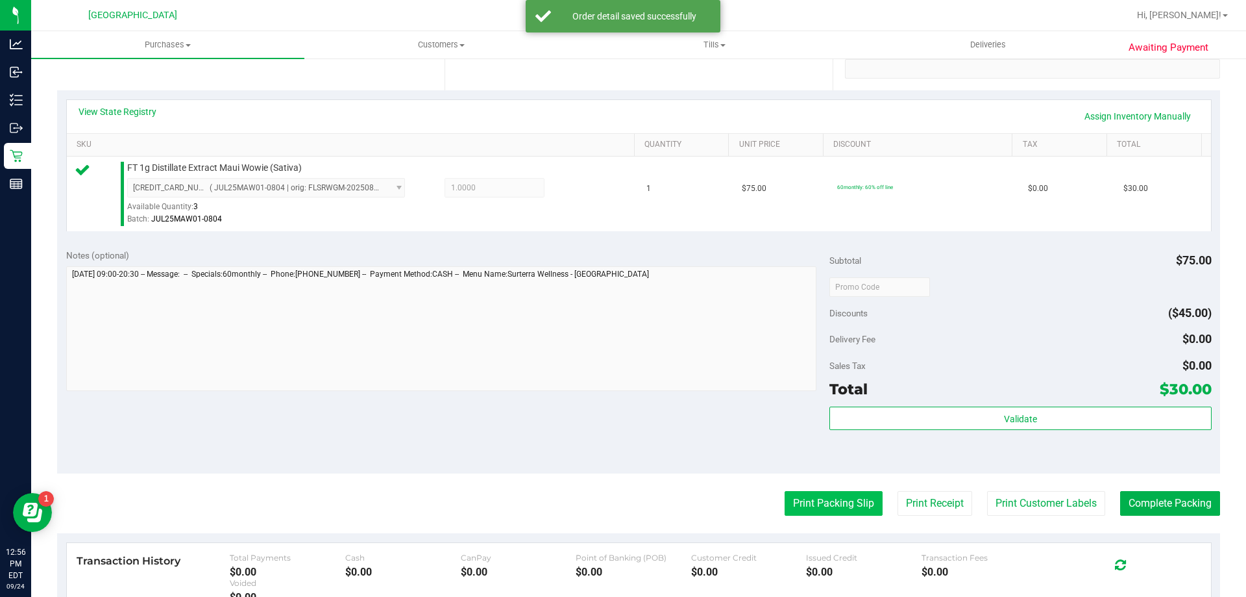
click at [808, 502] on button "Print Packing Slip" at bounding box center [834, 503] width 98 height 25
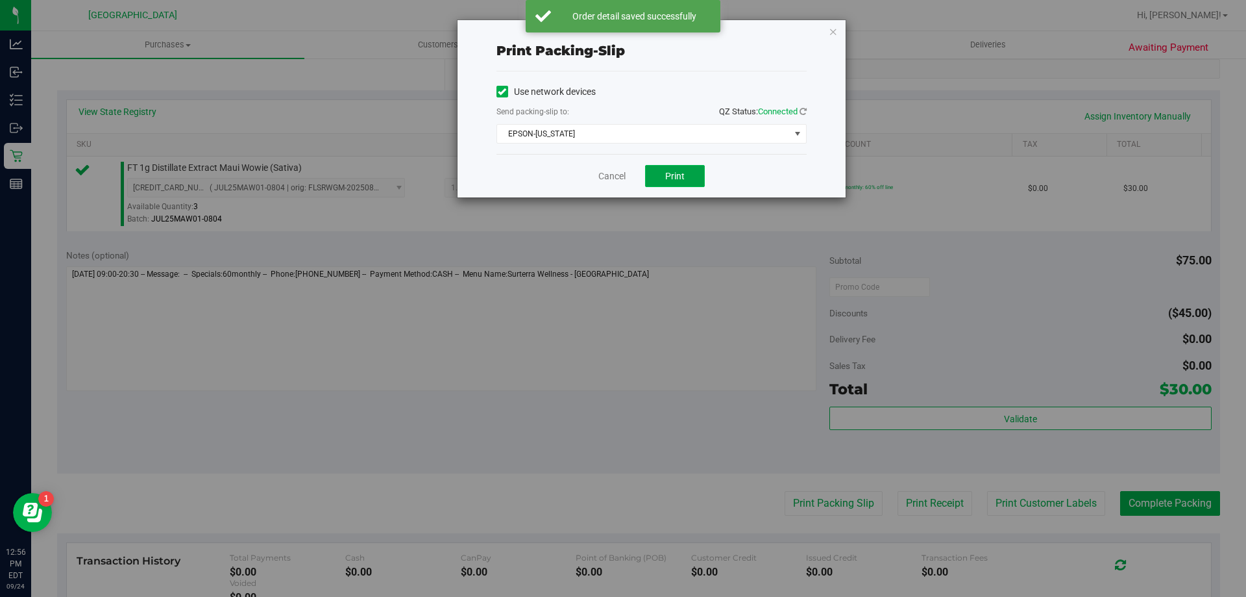
click at [669, 180] on span "Print" at bounding box center [674, 176] width 19 height 10
click at [830, 27] on icon "button" at bounding box center [833, 31] width 9 height 16
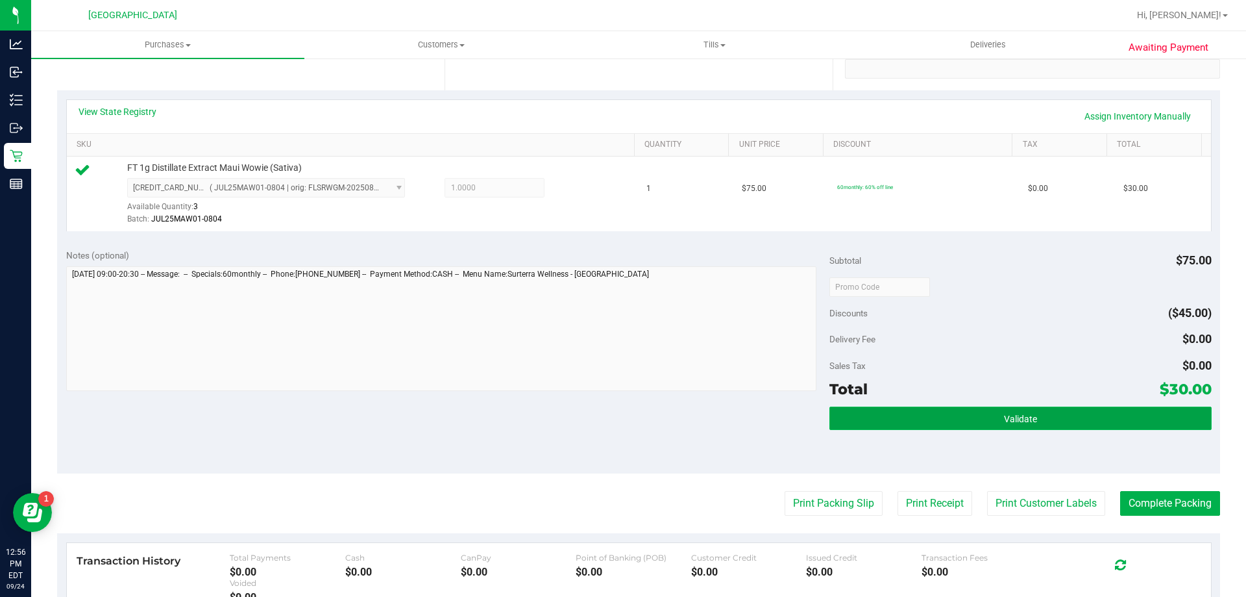
click at [971, 420] on button "Validate" at bounding box center [1021, 417] width 382 height 23
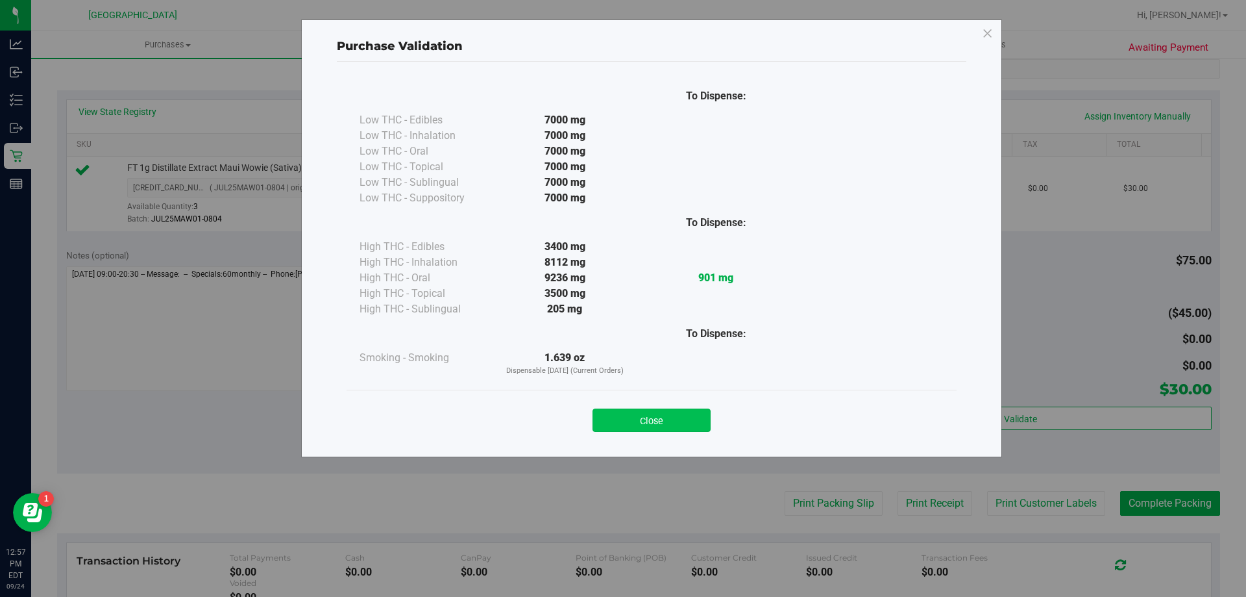
click at [700, 425] on button "Close" at bounding box center [652, 419] width 118 height 23
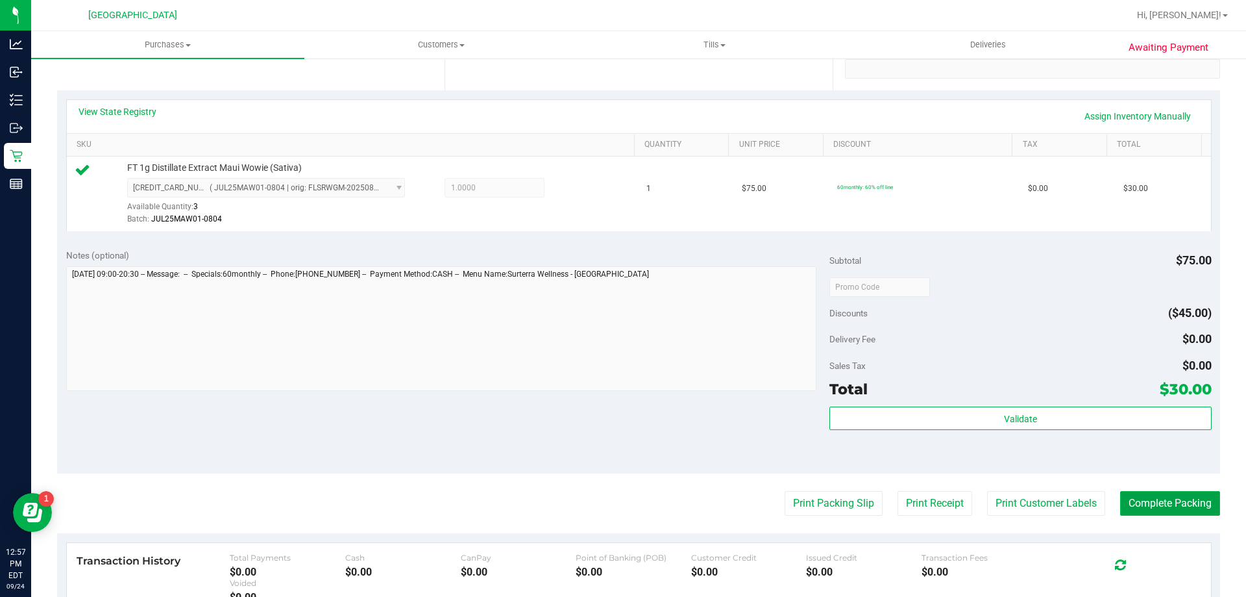
click at [1149, 500] on button "Complete Packing" at bounding box center [1170, 503] width 100 height 25
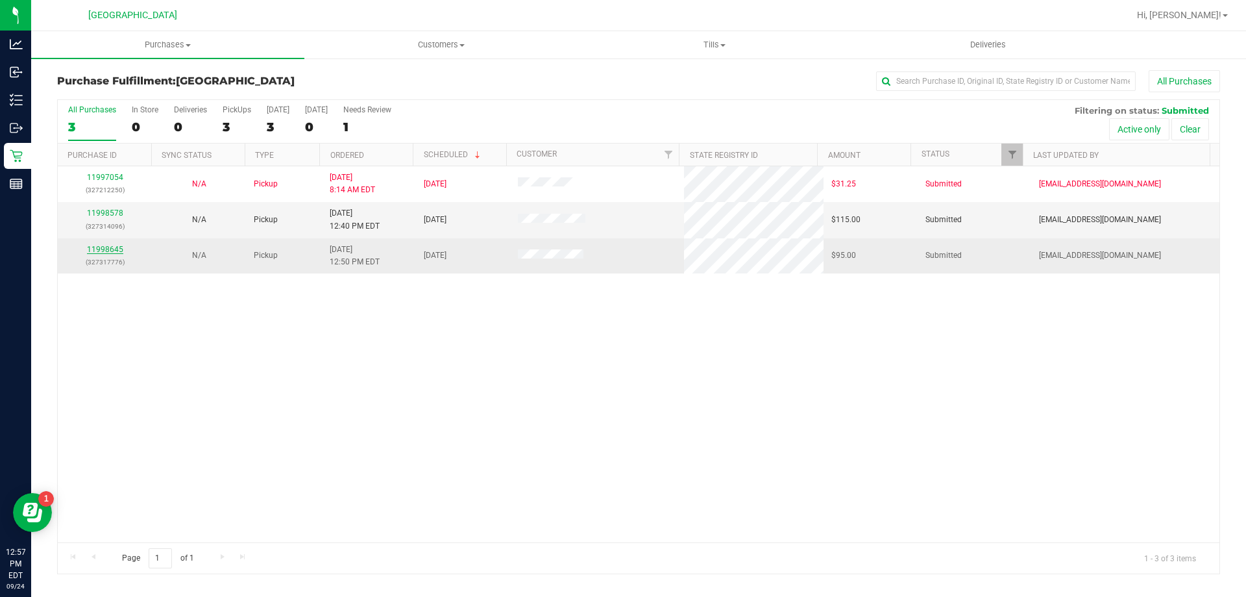
click at [107, 251] on link "11998645" at bounding box center [105, 249] width 36 height 9
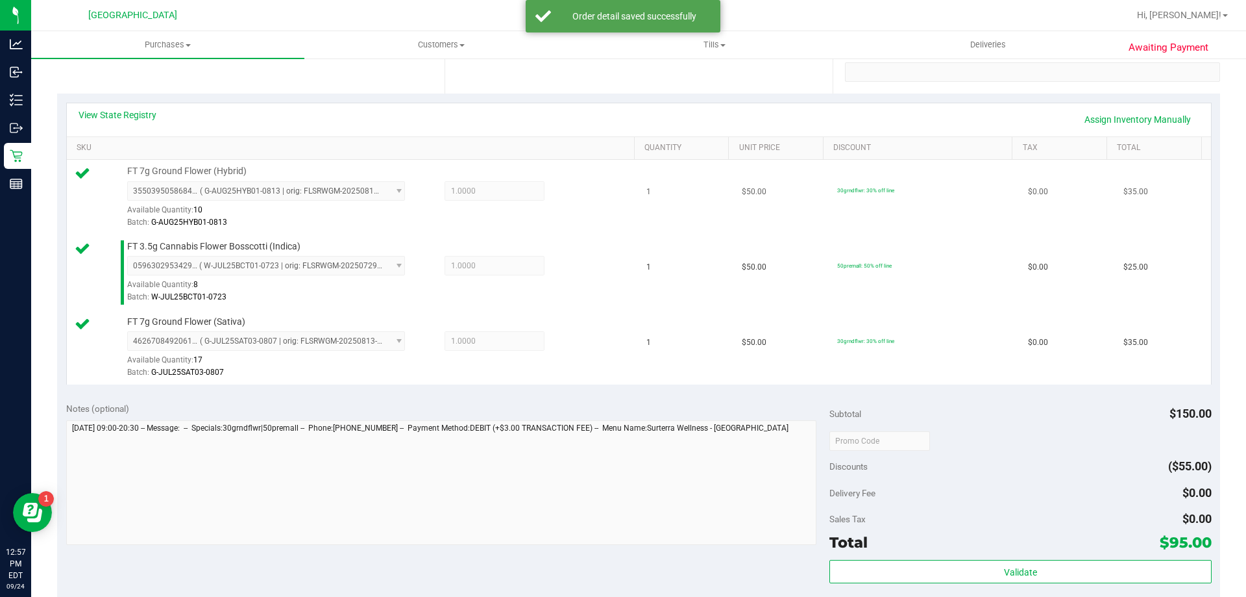
scroll to position [325, 0]
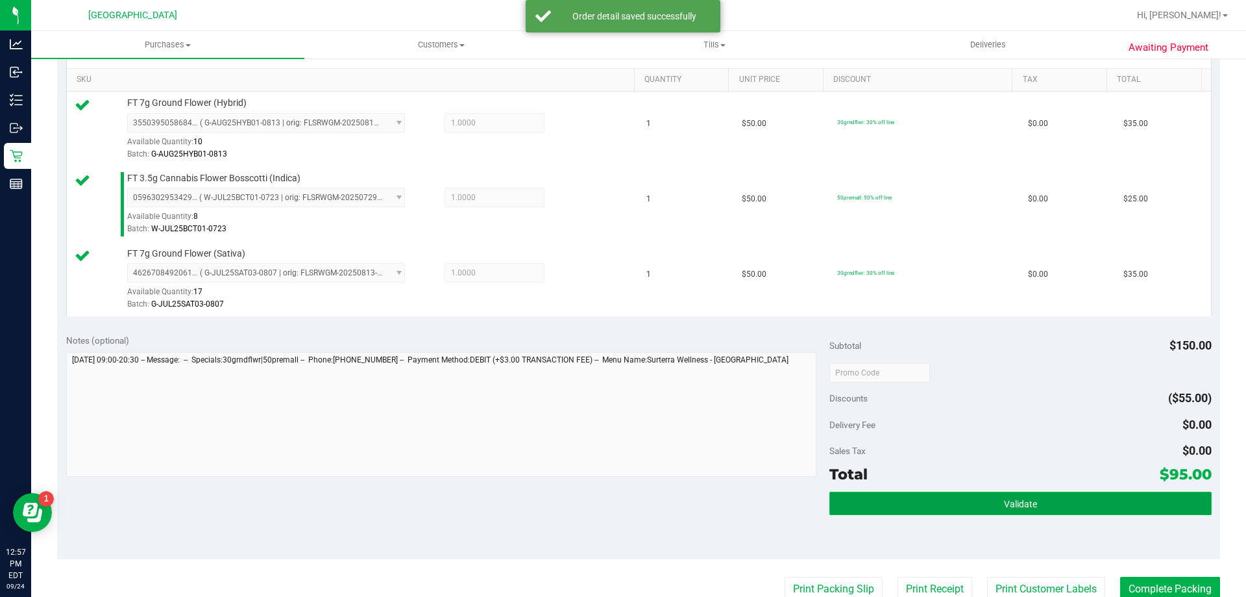
click at [892, 503] on button "Validate" at bounding box center [1021, 502] width 382 height 23
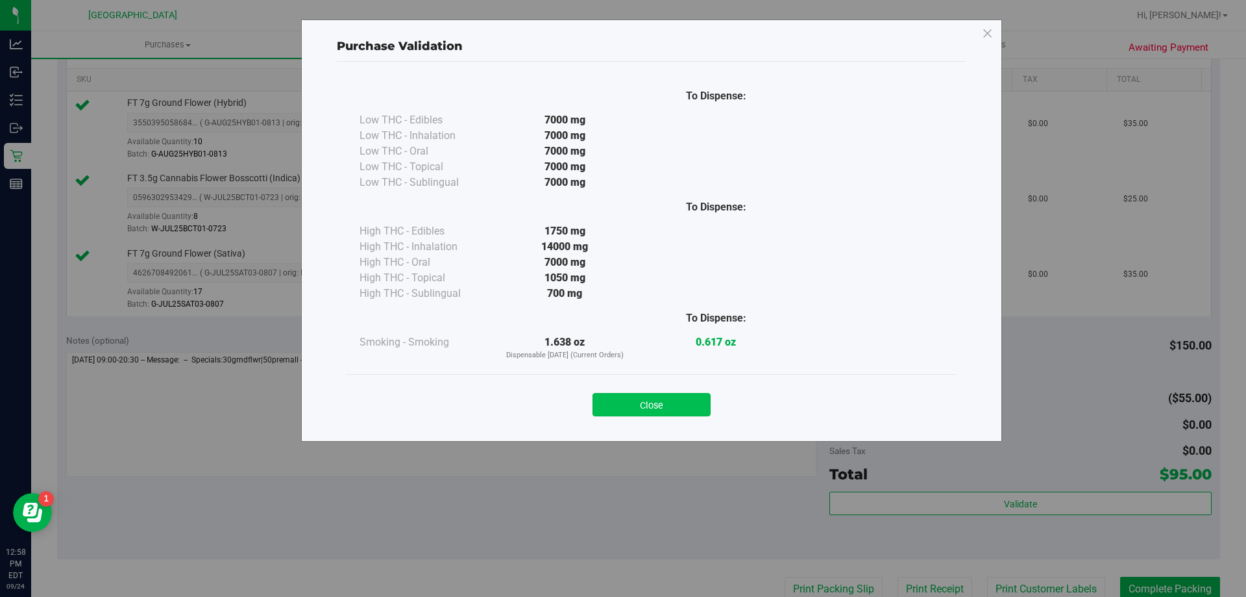
click at [665, 407] on button "Close" at bounding box center [652, 404] width 118 height 23
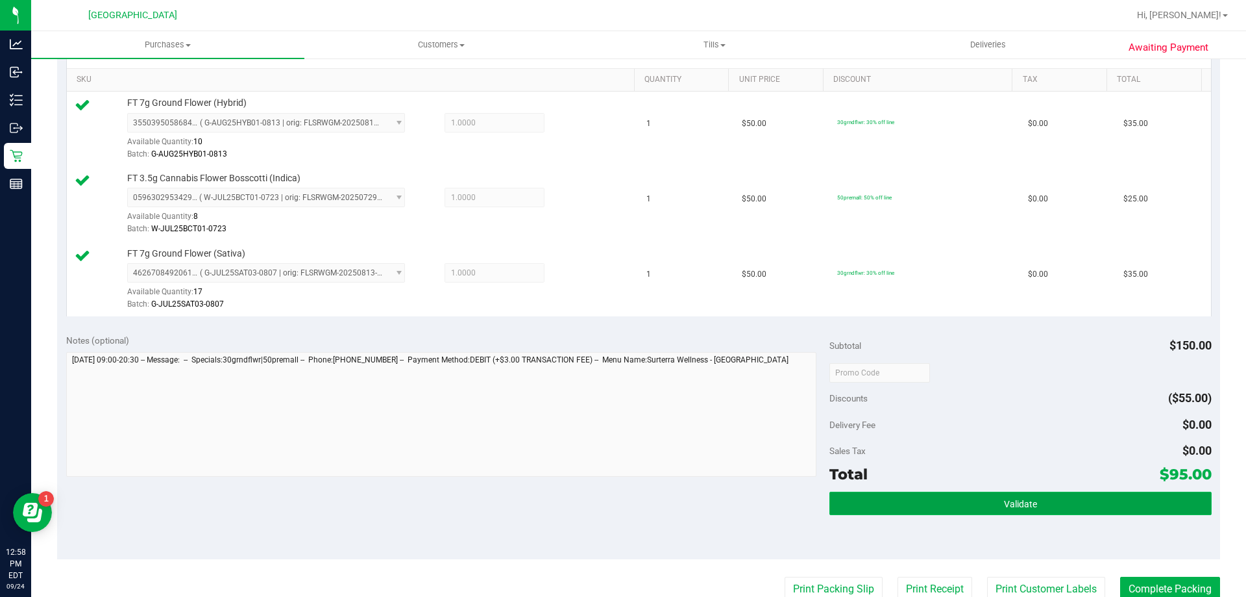
click at [921, 505] on button "Validate" at bounding box center [1021, 502] width 382 height 23
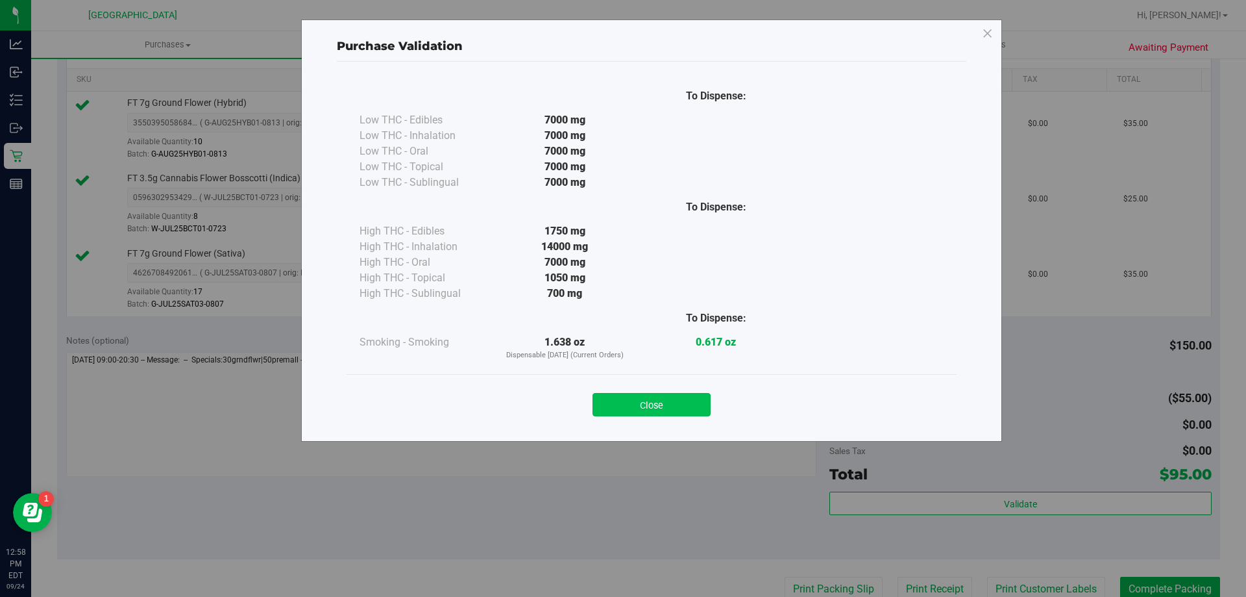
click at [669, 407] on button "Close" at bounding box center [652, 404] width 118 height 23
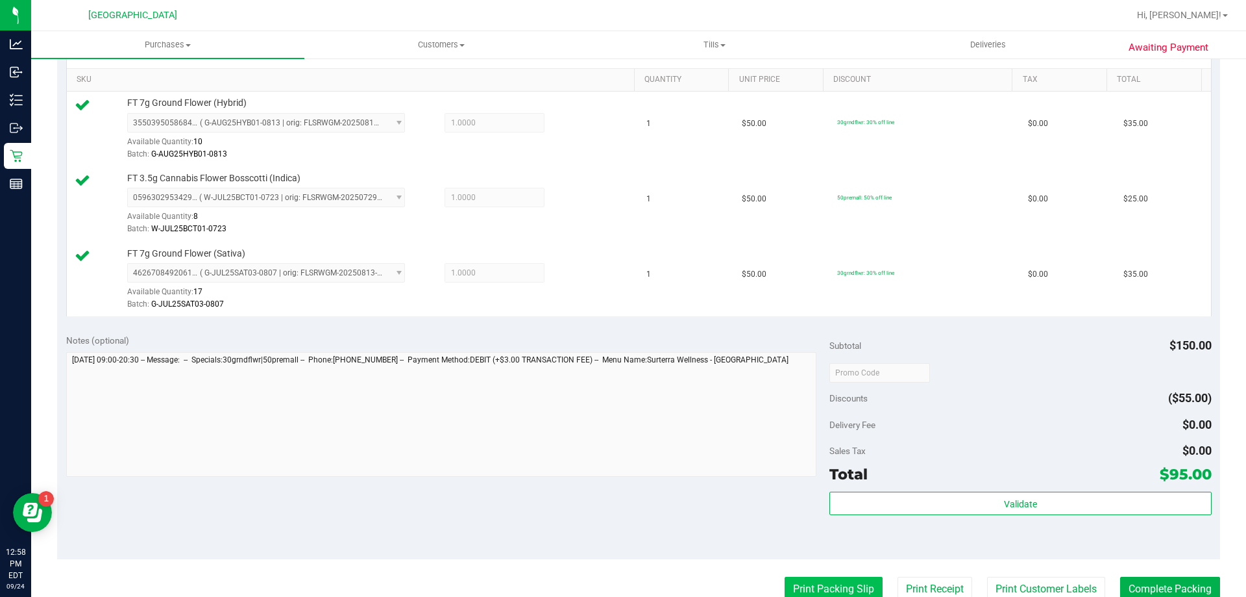
click at [826, 583] on button "Print Packing Slip" at bounding box center [834, 588] width 98 height 25
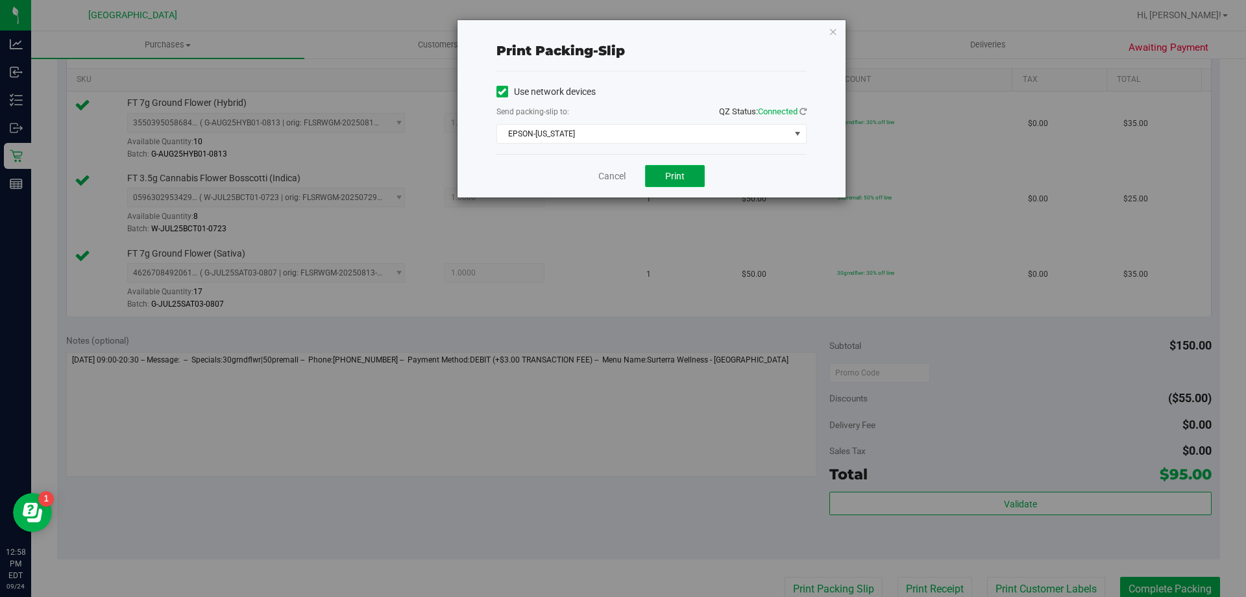
click at [679, 177] on span "Print" at bounding box center [674, 176] width 19 height 10
click at [833, 30] on icon "button" at bounding box center [833, 31] width 9 height 16
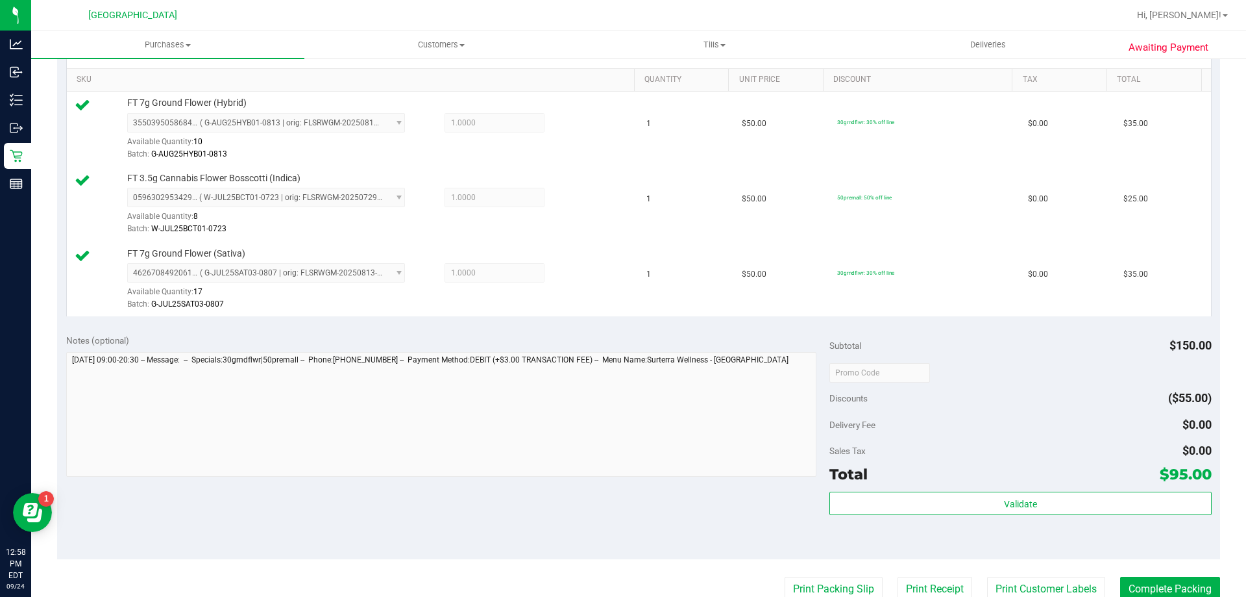
scroll to position [329, 0]
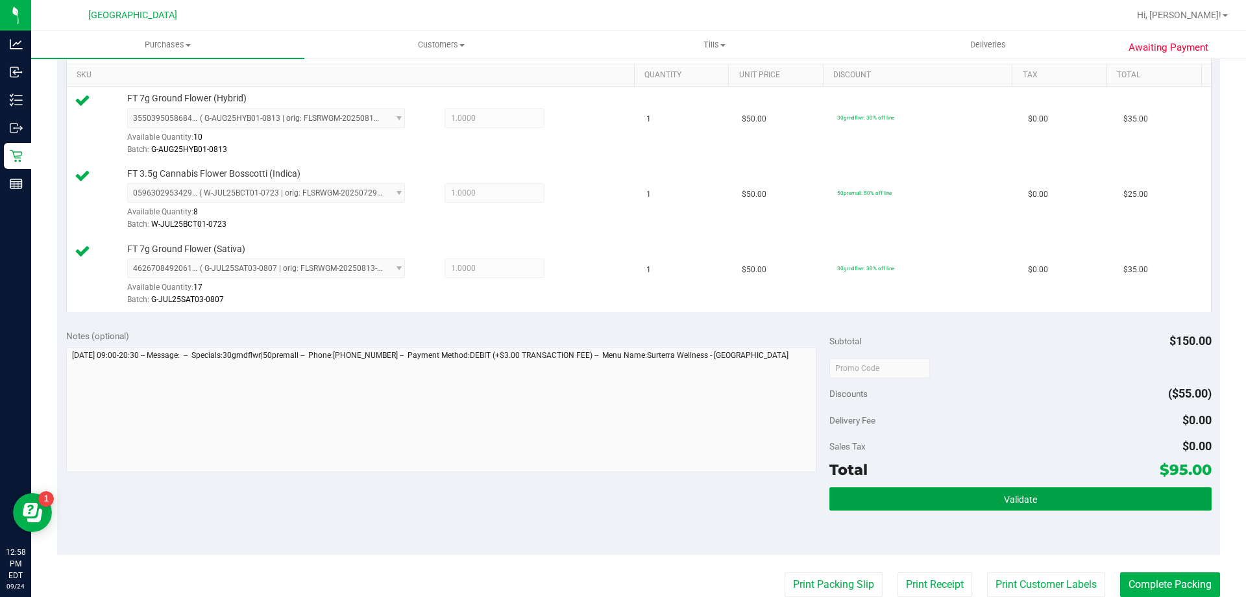
click at [963, 497] on button "Validate" at bounding box center [1021, 498] width 382 height 23
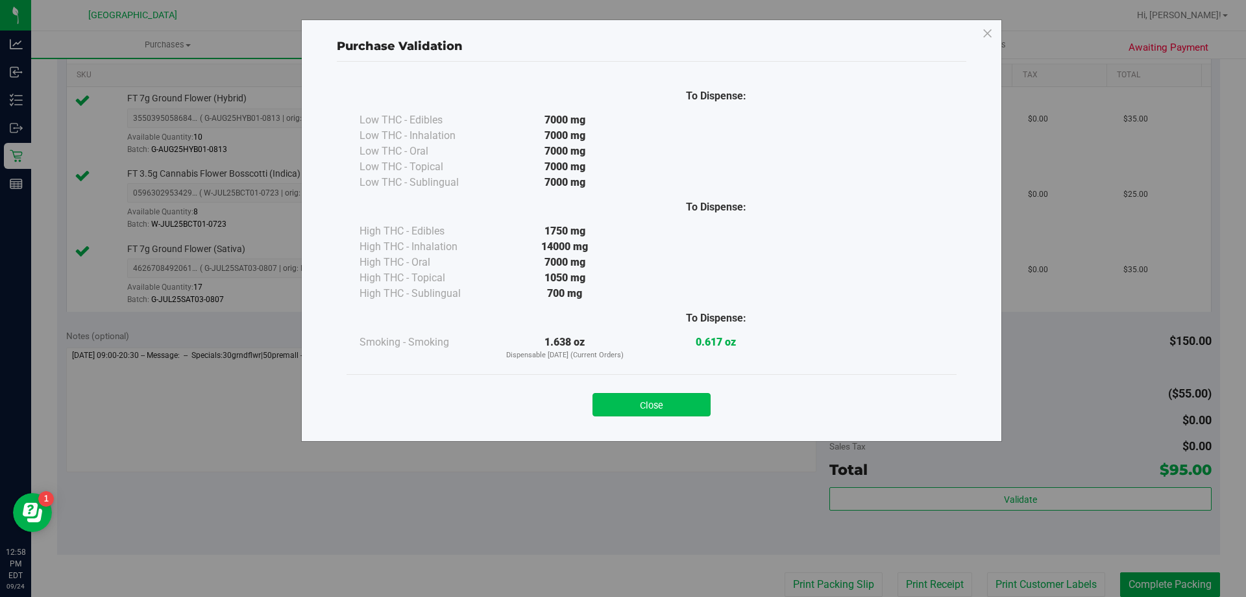
click at [669, 405] on button "Close" at bounding box center [652, 404] width 118 height 23
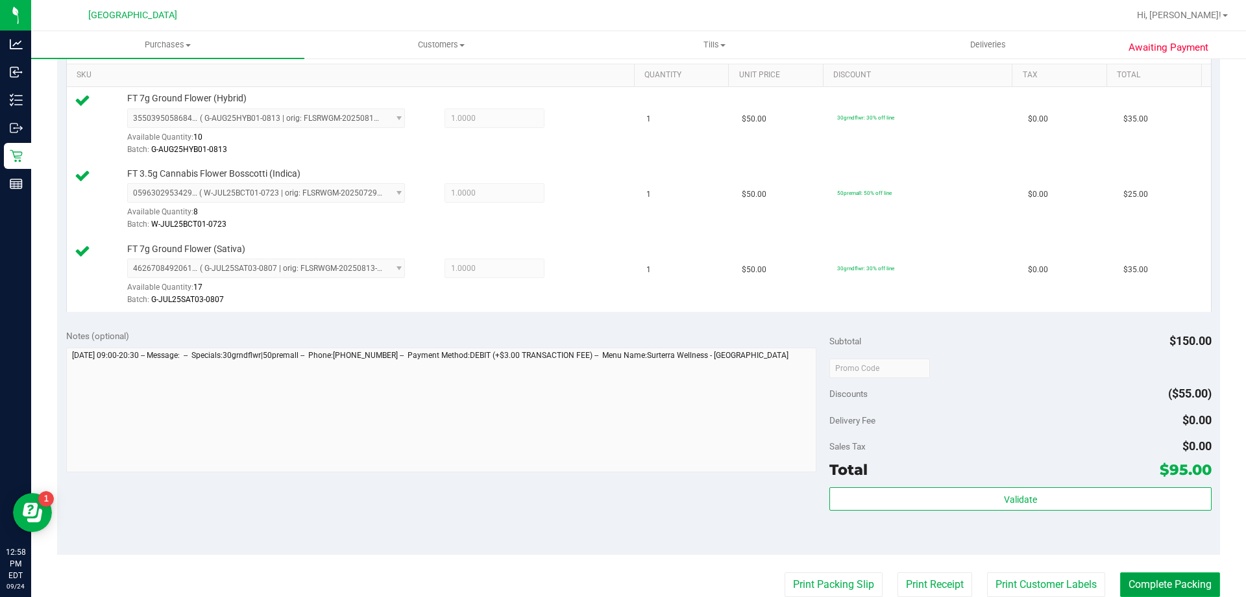
click at [1184, 584] on button "Complete Packing" at bounding box center [1170, 584] width 100 height 25
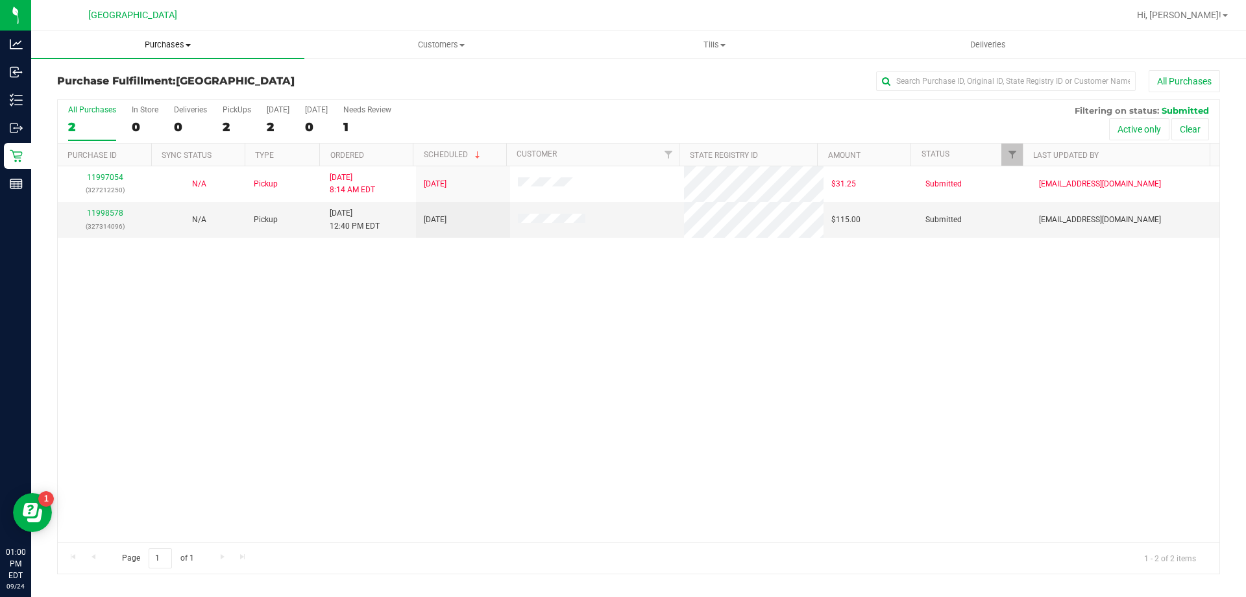
click at [175, 41] on span "Purchases" at bounding box center [167, 45] width 273 height 12
click at [80, 92] on span "Fulfillment" at bounding box center [71, 93] width 80 height 11
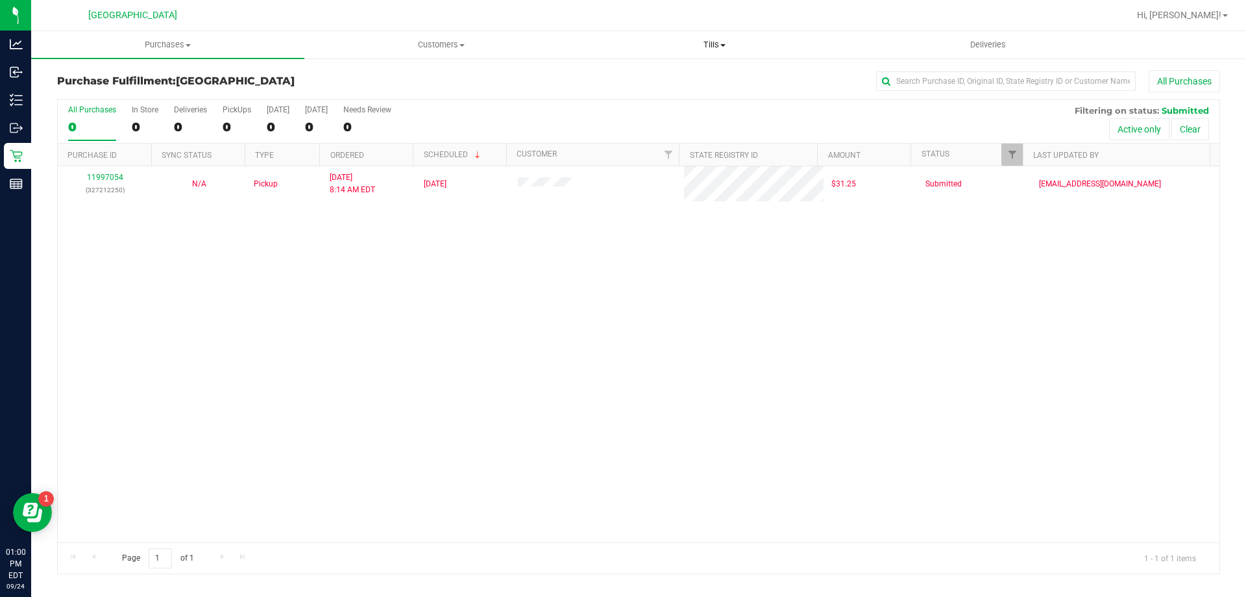
click at [713, 45] on span "Tills" at bounding box center [714, 45] width 272 height 12
click at [622, 83] on span "Manage tills" at bounding box center [622, 78] width 88 height 11
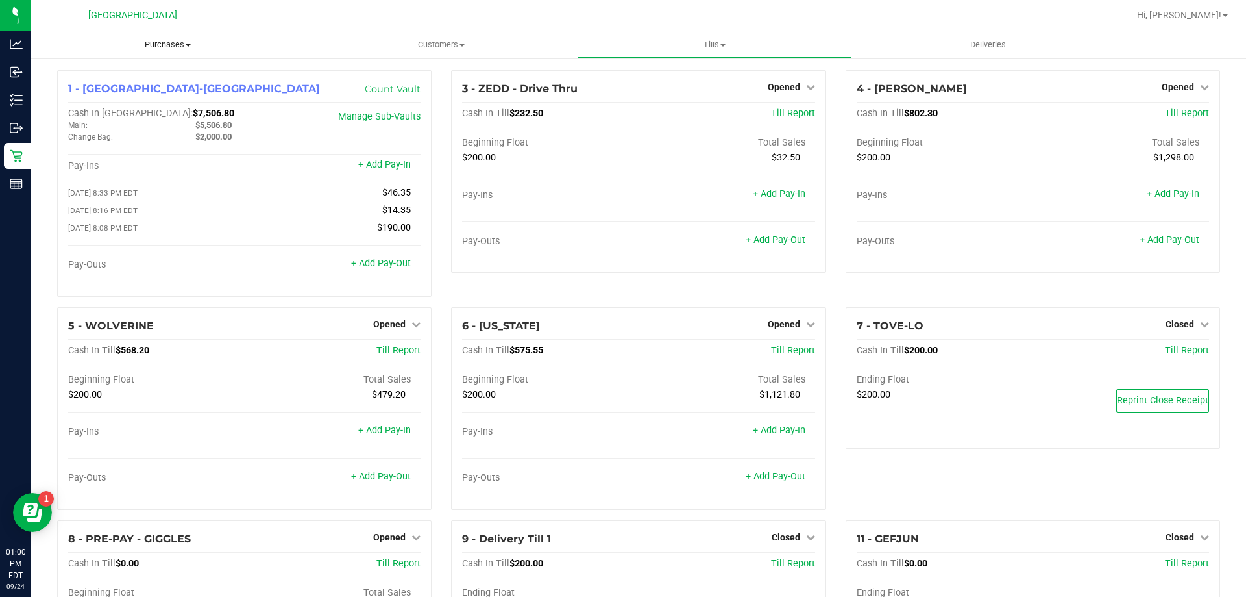
click at [149, 45] on span "Purchases" at bounding box center [167, 45] width 273 height 12
click at [110, 90] on li "Fulfillment" at bounding box center [167, 94] width 273 height 16
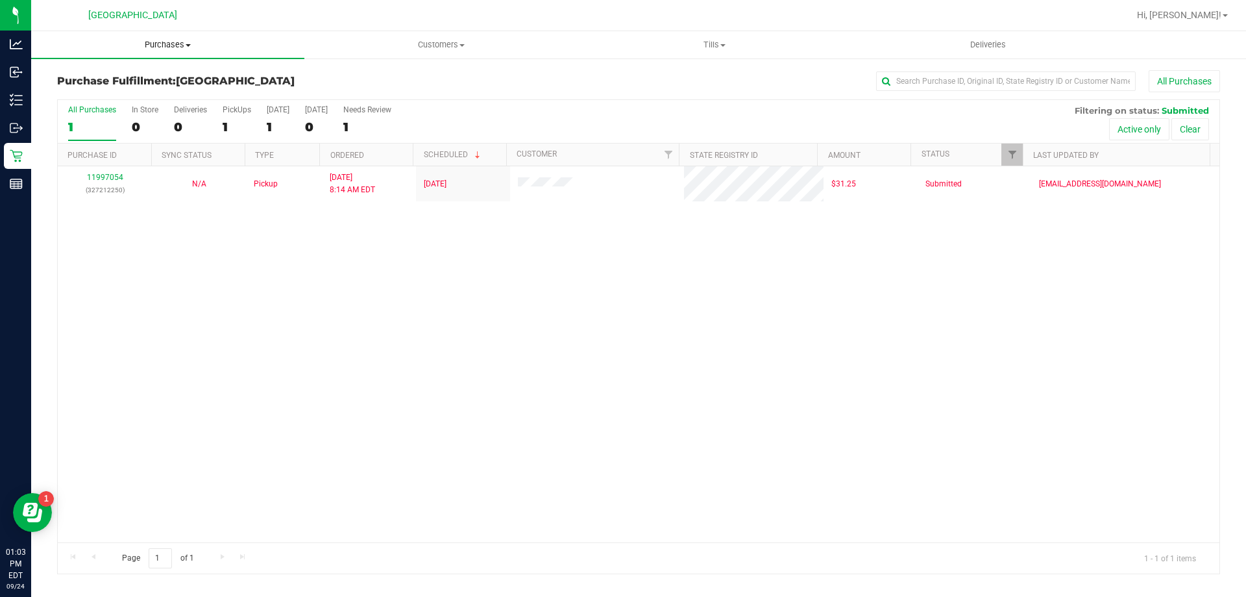
click at [168, 47] on span "Purchases" at bounding box center [167, 45] width 273 height 12
click at [99, 93] on span "Fulfillment" at bounding box center [71, 93] width 80 height 11
click at [167, 40] on span "Purchases" at bounding box center [167, 45] width 273 height 12
click at [58, 93] on span "Fulfillment" at bounding box center [71, 93] width 80 height 11
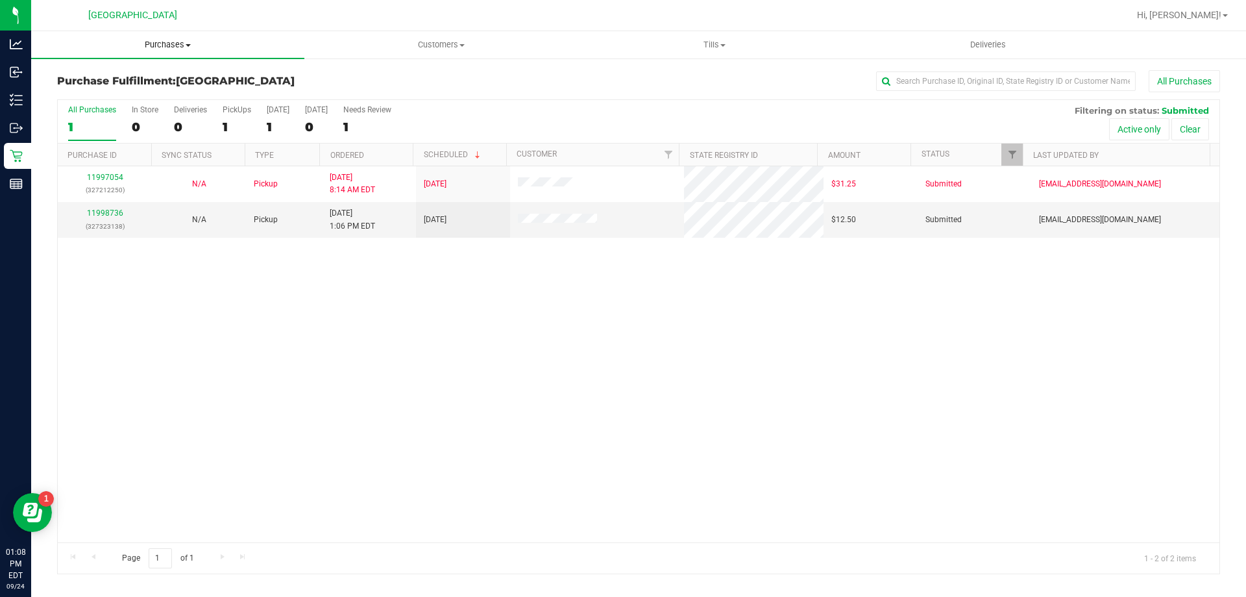
click at [169, 44] on span "Purchases" at bounding box center [167, 45] width 273 height 12
click at [80, 101] on li "Fulfillment" at bounding box center [167, 94] width 273 height 16
click at [104, 212] on link "11998736" at bounding box center [105, 212] width 36 height 9
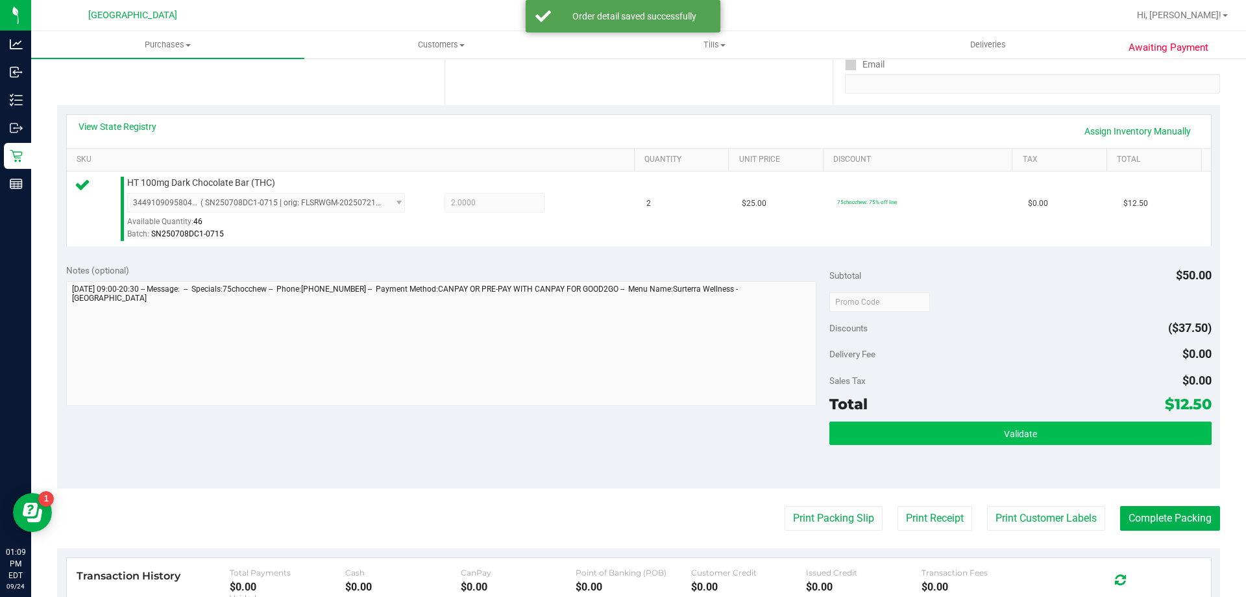
scroll to position [260, 0]
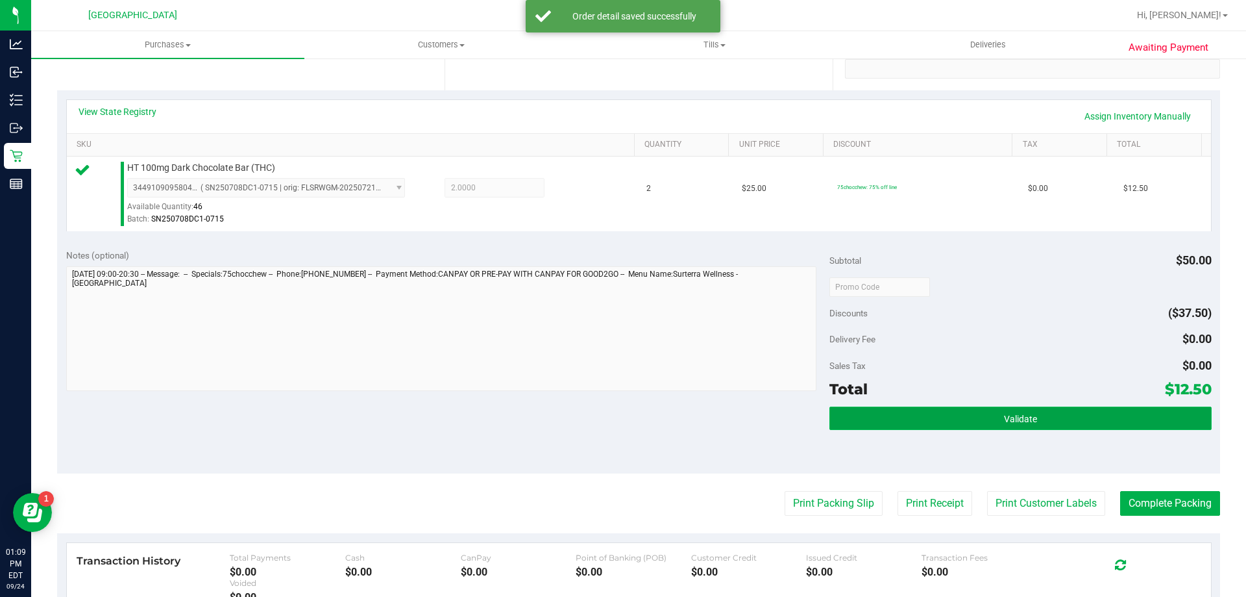
click at [897, 414] on button "Validate" at bounding box center [1021, 417] width 382 height 23
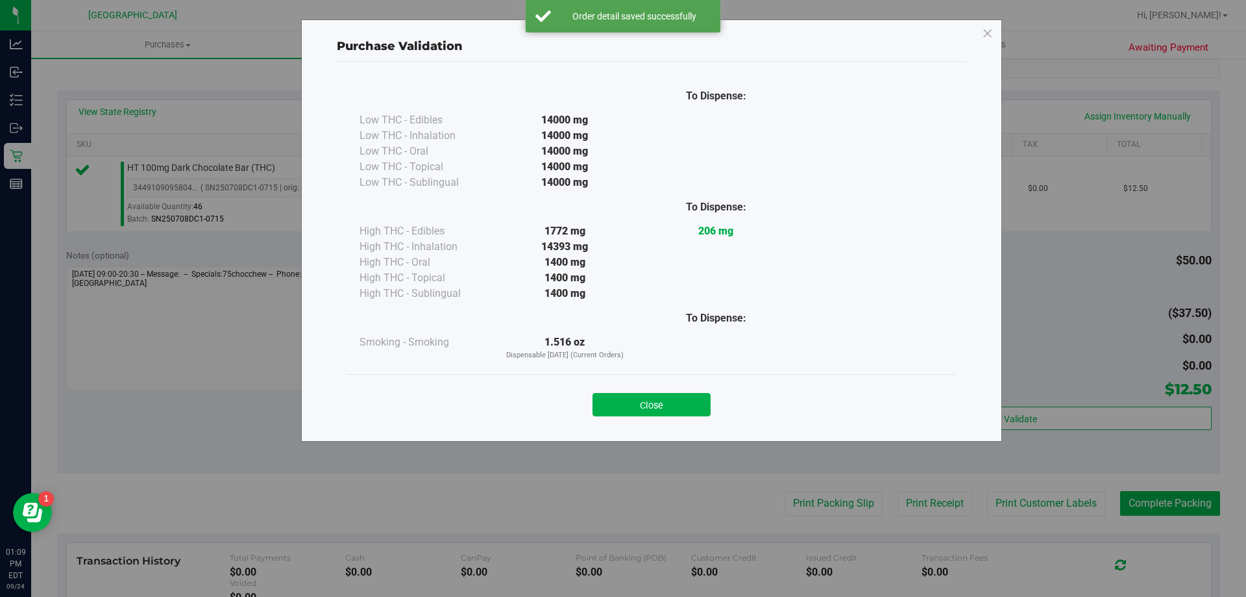
click at [623, 398] on button "Close" at bounding box center [652, 404] width 118 height 23
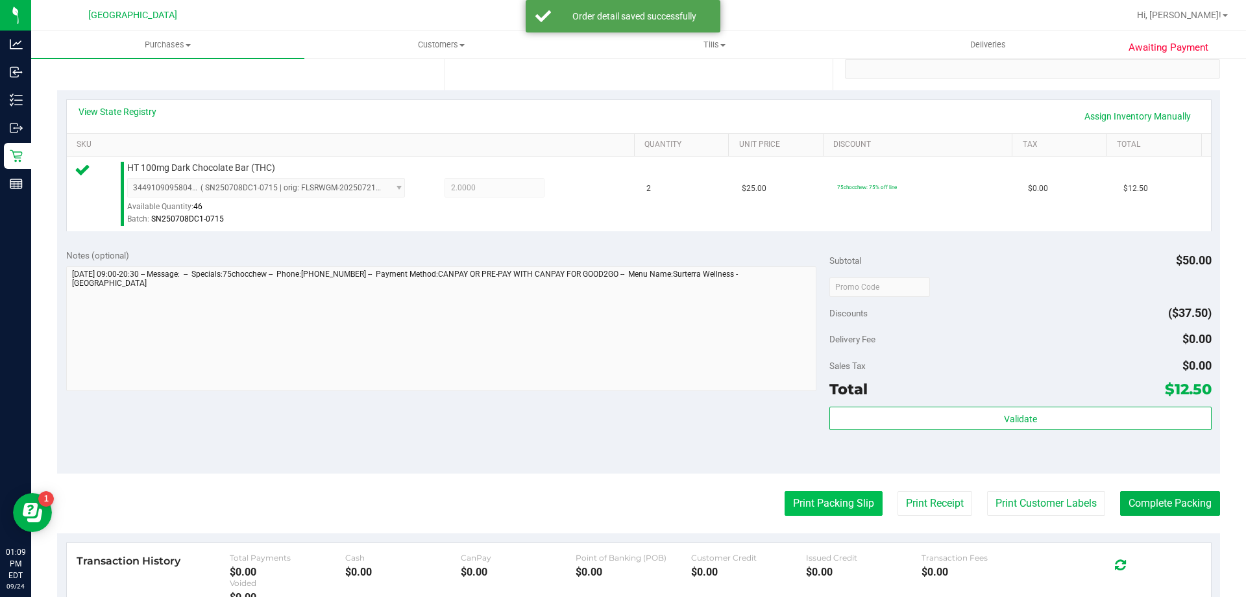
click at [813, 500] on button "Print Packing Slip" at bounding box center [834, 503] width 98 height 25
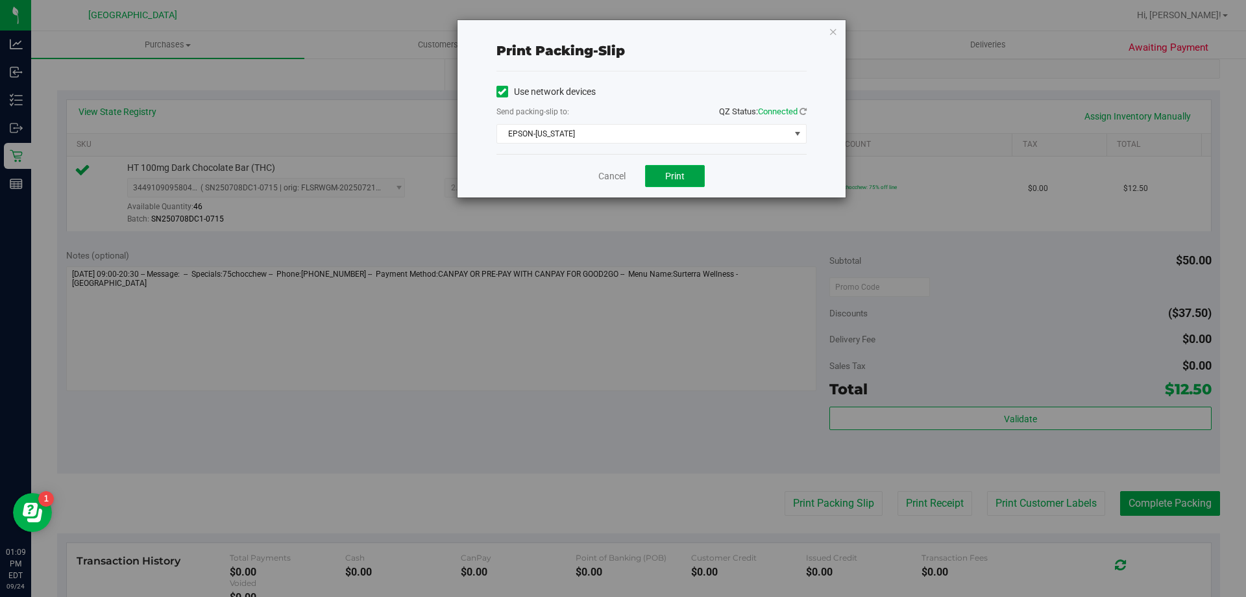
click at [692, 176] on button "Print" at bounding box center [675, 176] width 60 height 22
click at [829, 31] on icon "button" at bounding box center [833, 31] width 9 height 16
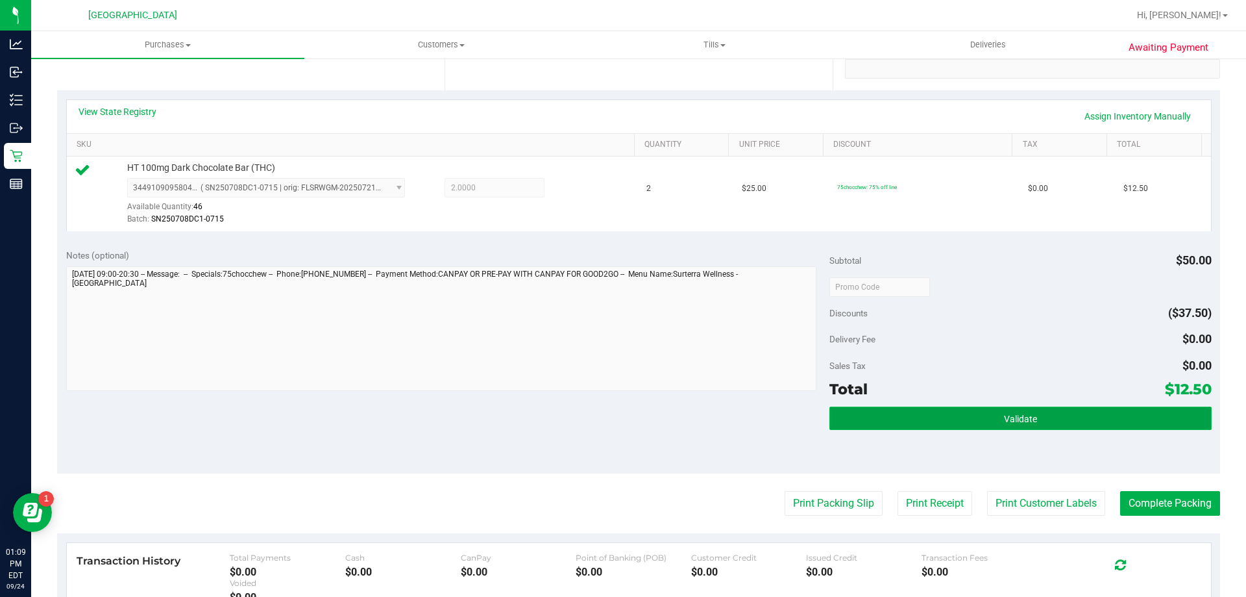
click at [973, 418] on button "Validate" at bounding box center [1021, 417] width 382 height 23
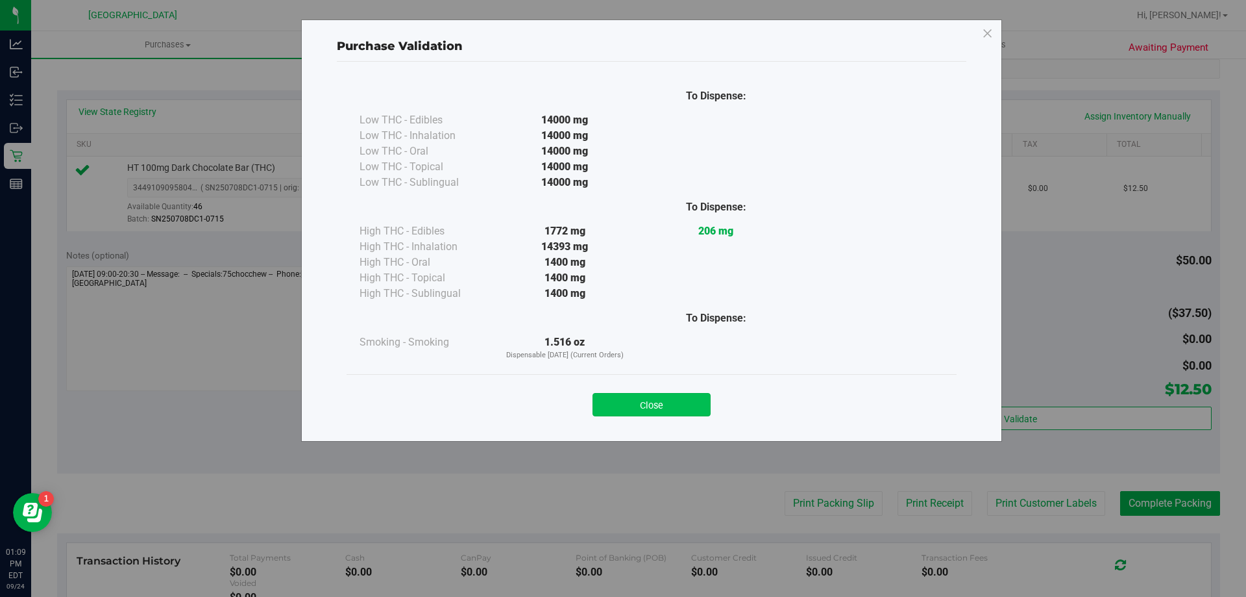
click at [676, 410] on button "Close" at bounding box center [652, 404] width 118 height 23
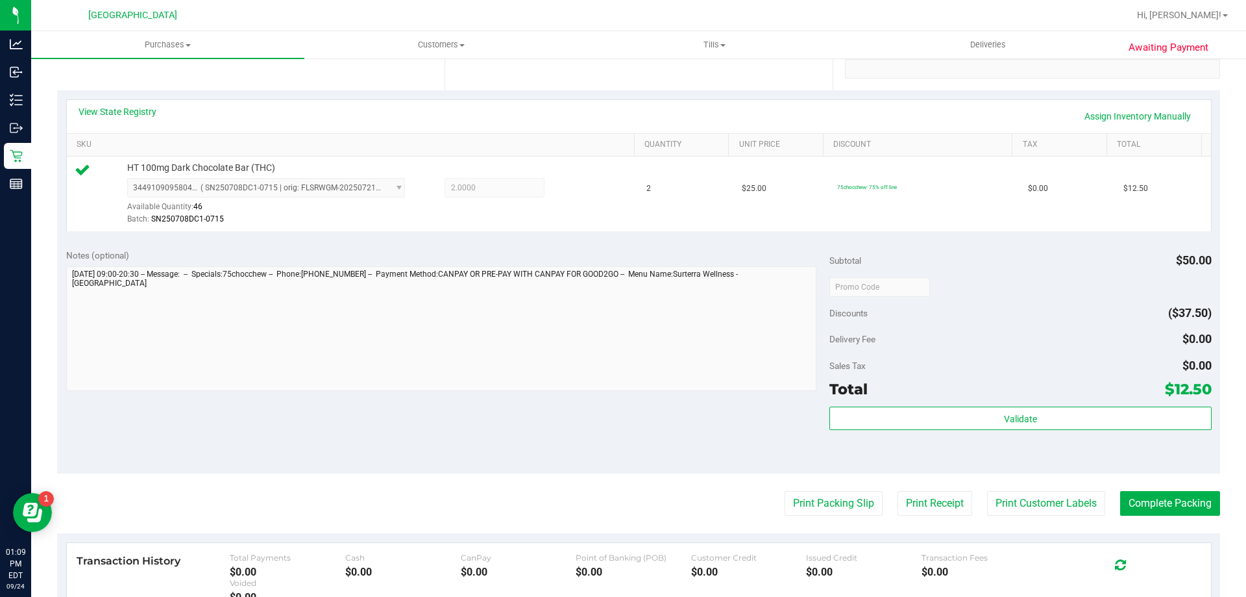
click at [1180, 520] on purchase-details "Back Edit Purchase Cancel Purchase View Profile # 11998736 BioTrack ID: - Submi…" at bounding box center [638, 292] width 1163 height 965
click at [1178, 504] on button "Complete Packing" at bounding box center [1170, 503] width 100 height 25
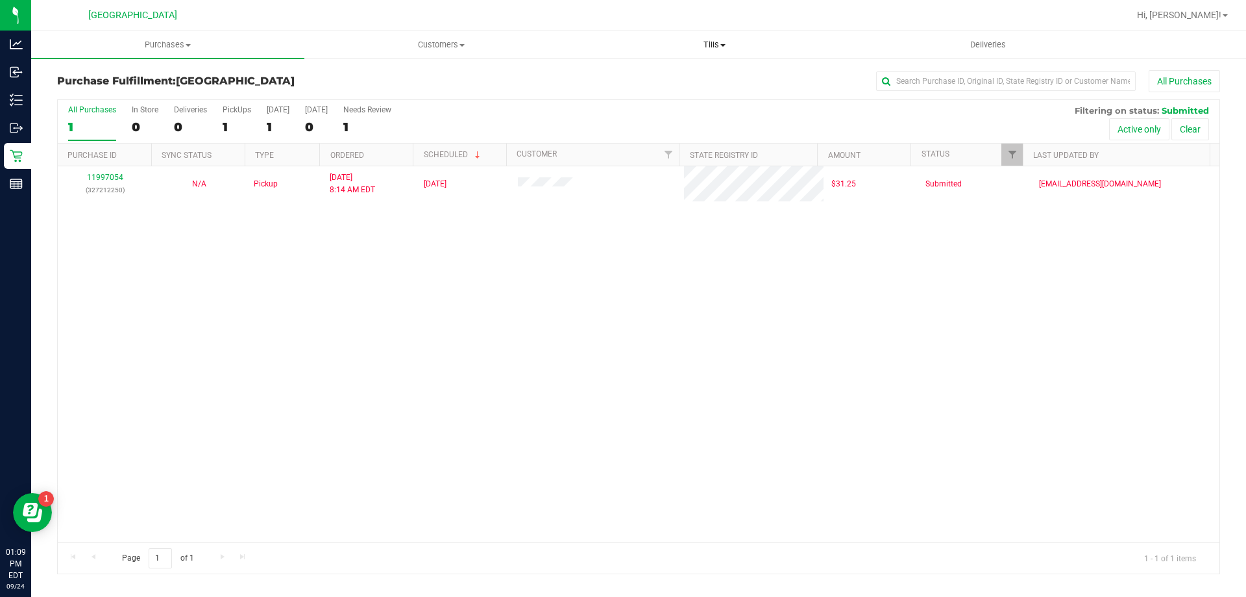
click at [712, 46] on span "Tills" at bounding box center [714, 45] width 272 height 12
click at [639, 82] on span "Manage tills" at bounding box center [622, 78] width 88 height 11
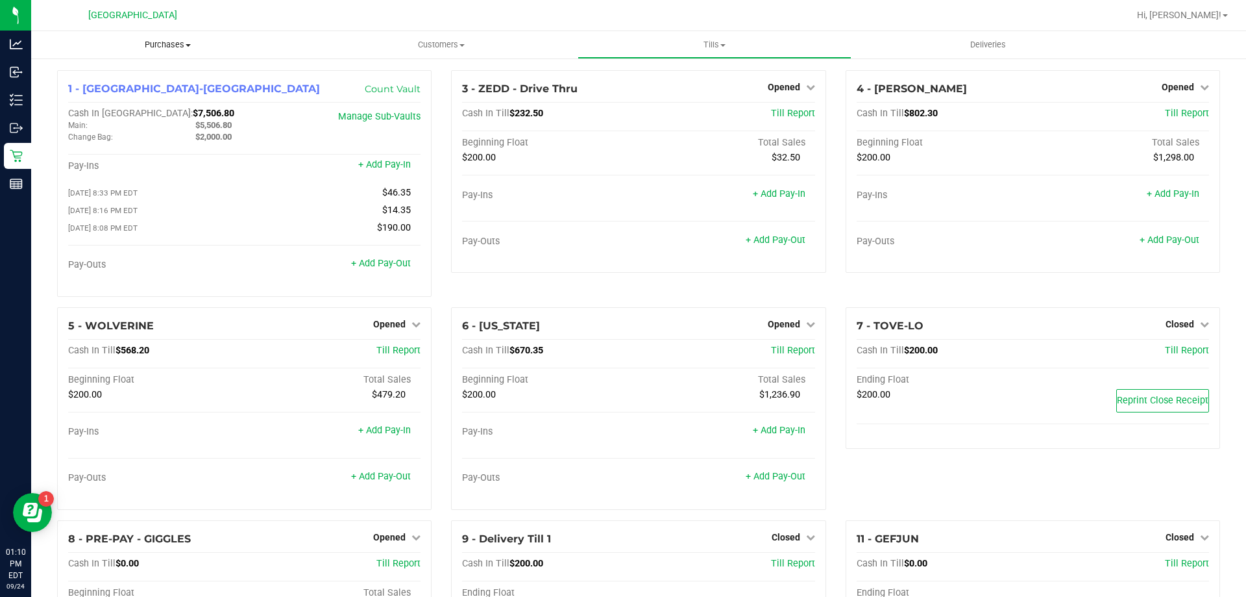
click at [159, 44] on span "Purchases" at bounding box center [167, 45] width 273 height 12
click at [93, 93] on span "Fulfillment" at bounding box center [71, 93] width 80 height 11
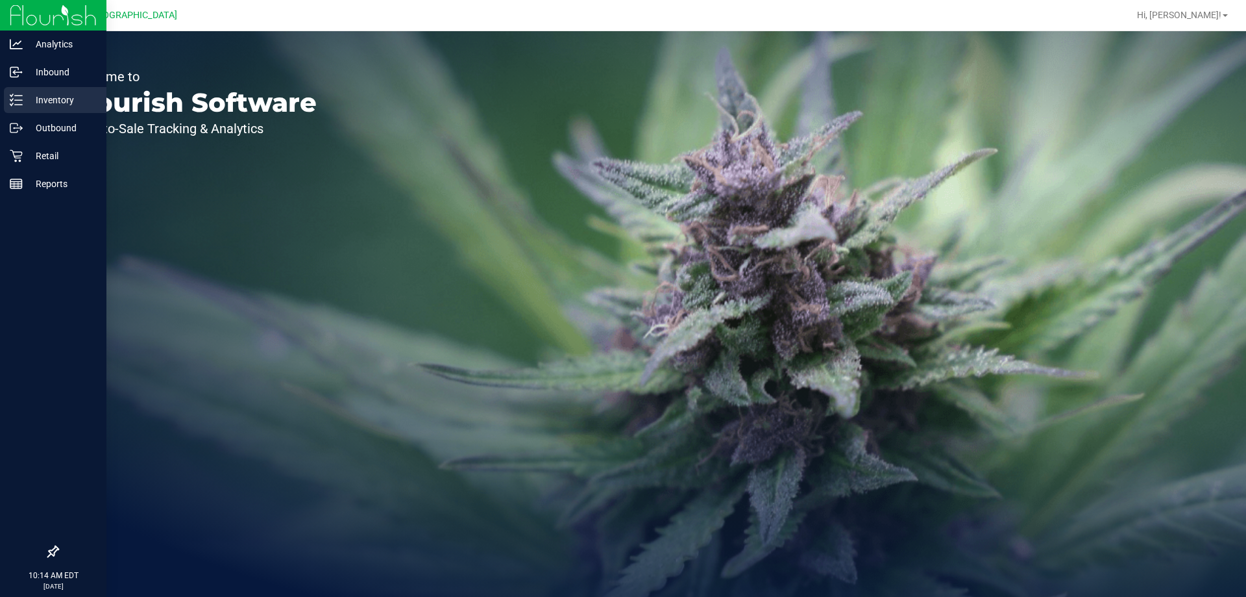
click at [59, 94] on p "Inventory" at bounding box center [62, 100] width 78 height 16
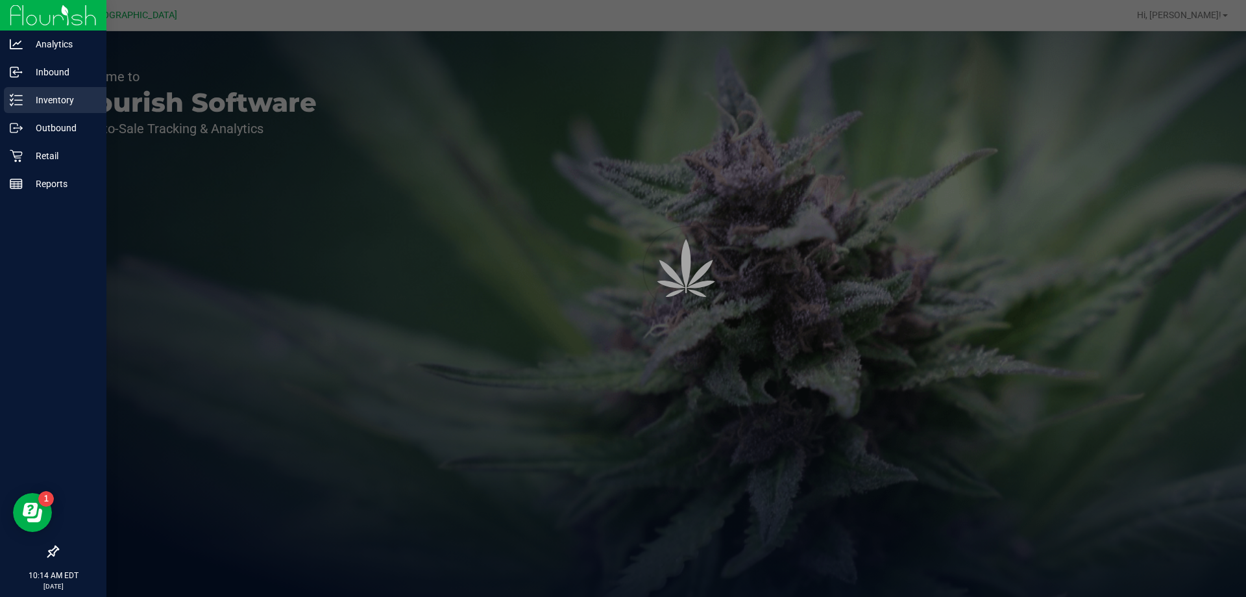
click at [52, 99] on p "Inventory" at bounding box center [62, 100] width 78 height 16
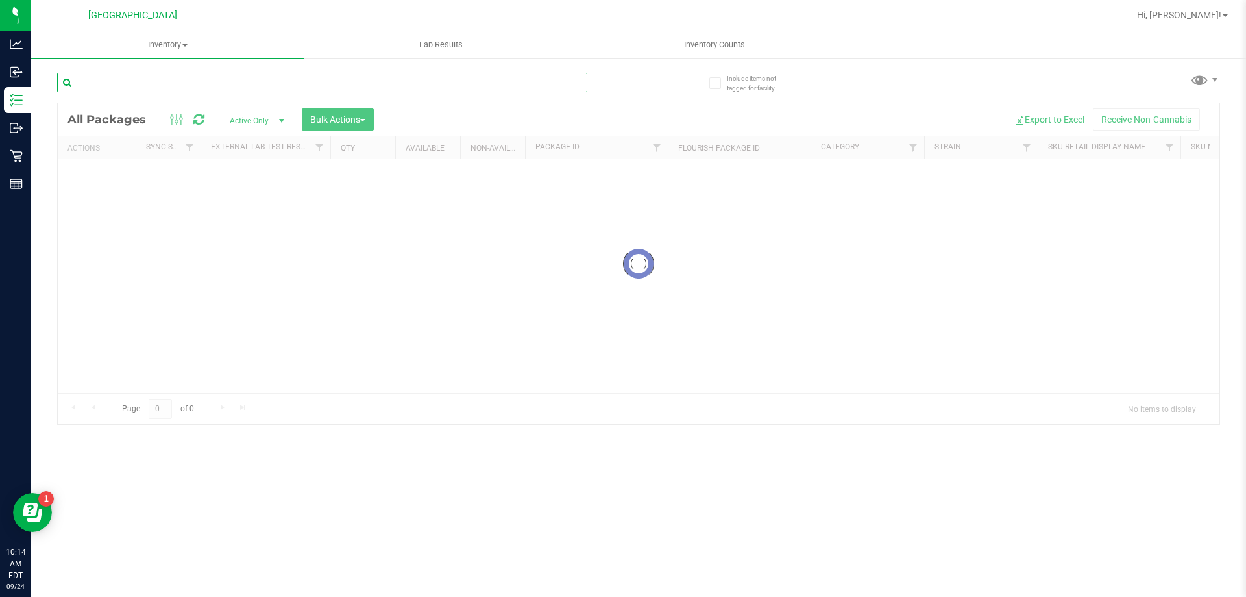
click at [162, 85] on input "text" at bounding box center [322, 82] width 530 height 19
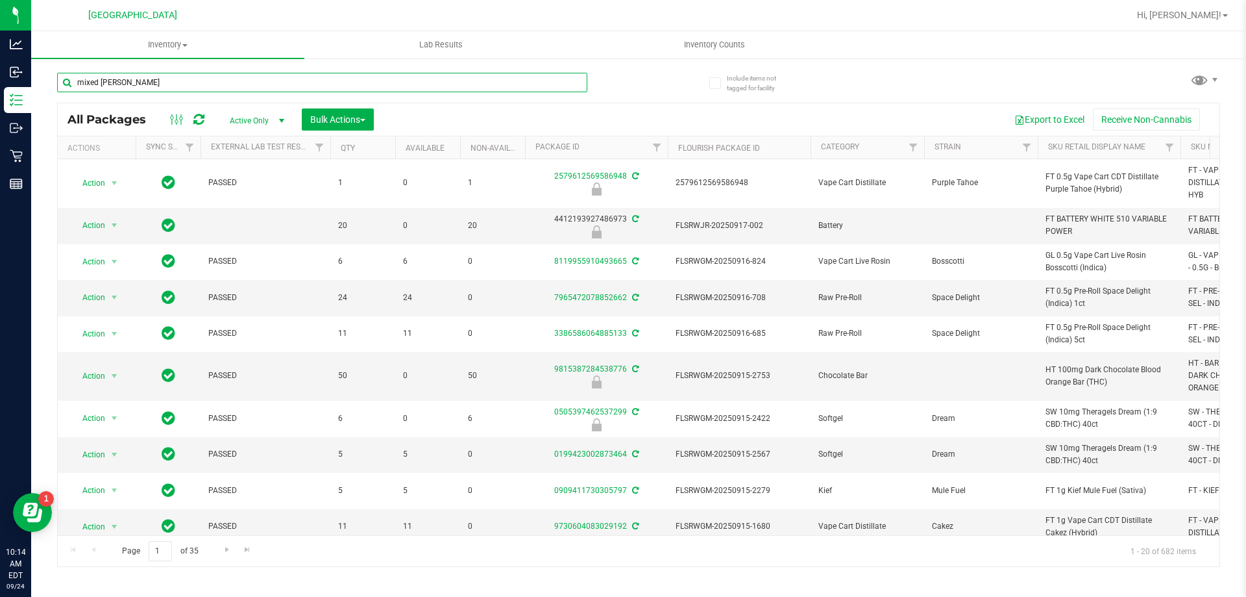
type input "mixed [PERSON_NAME]"
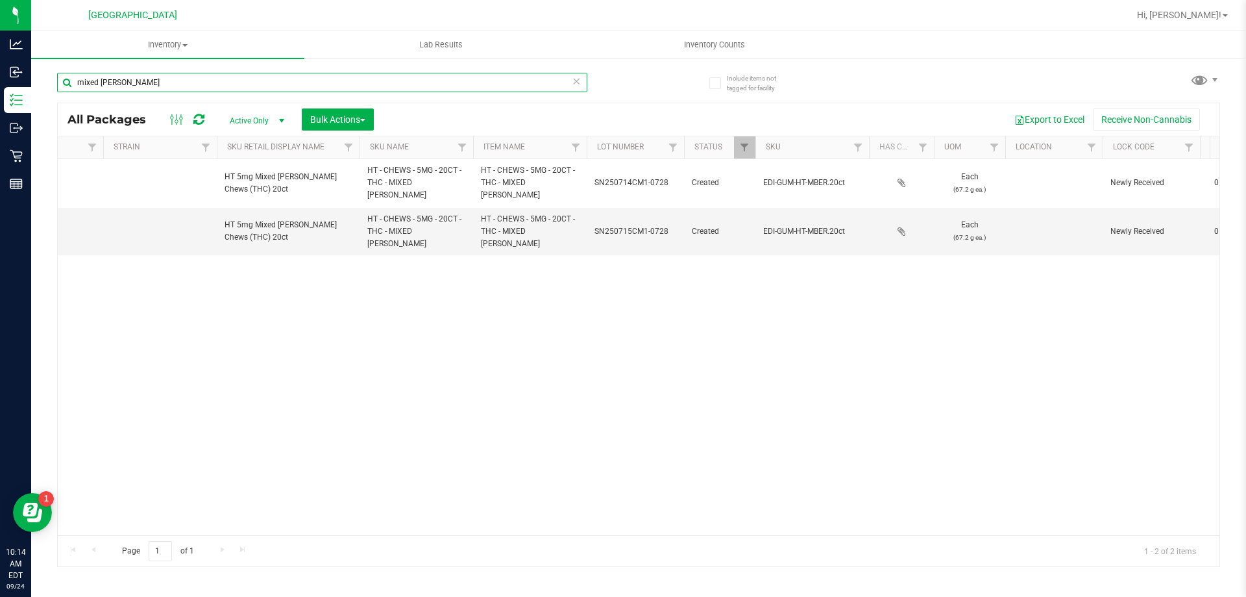
scroll to position [0, 811]
